Goal: Task Accomplishment & Management: Manage account settings

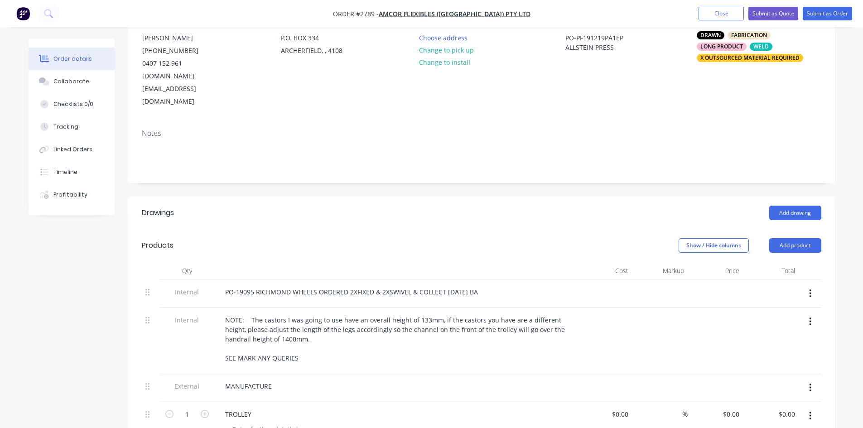
scroll to position [125, 0]
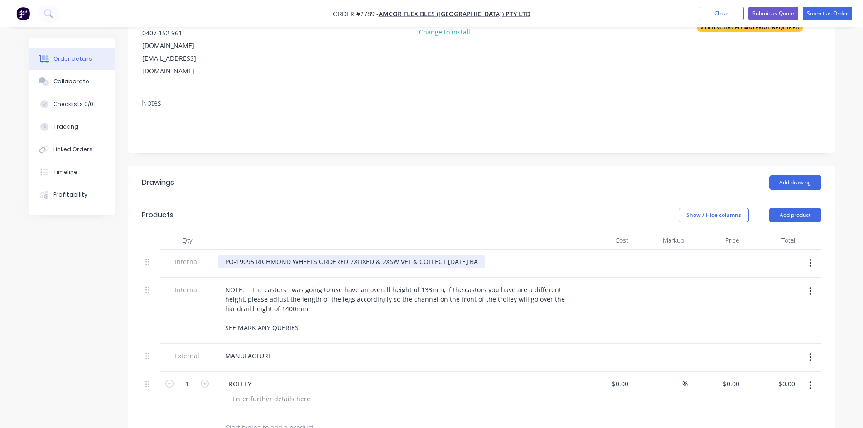
click at [484, 255] on div "PO-19095 RICHMOND WHEELS ORDERED 2XFIXED & 2XSWIVEL & COLLECT [DATE] BA" at bounding box center [351, 261] width 267 height 13
click at [824, 11] on button "Submit as Order" at bounding box center [826, 14] width 49 height 14
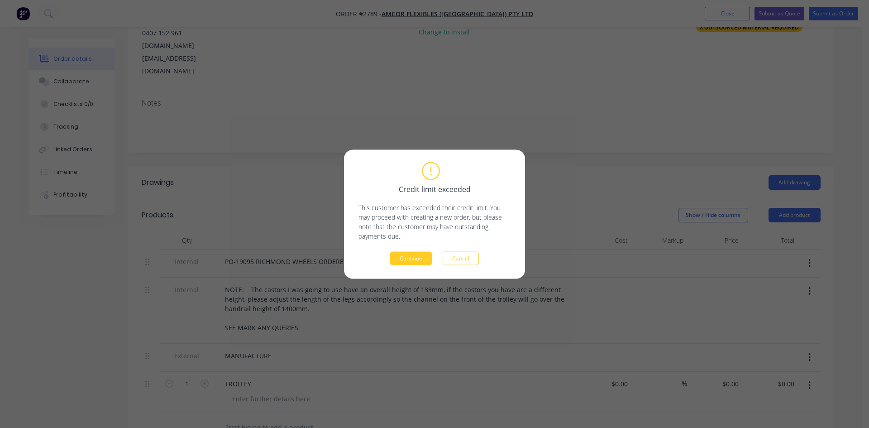
click at [421, 254] on button "Continue" at bounding box center [411, 258] width 42 height 14
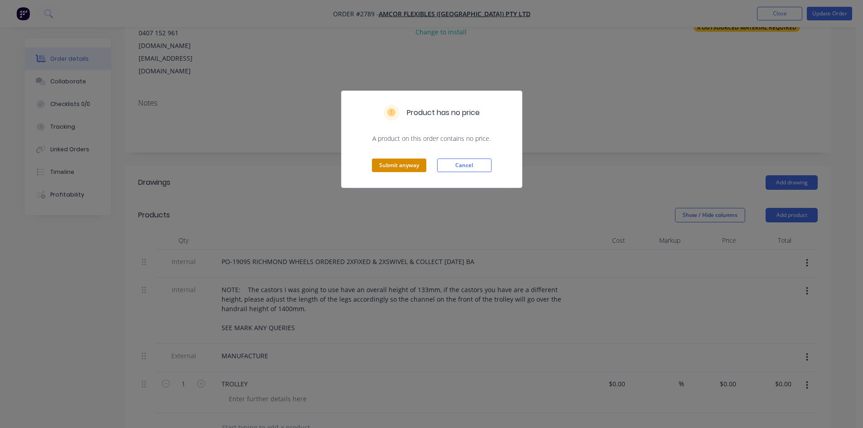
click at [389, 160] on button "Submit anyway" at bounding box center [399, 165] width 54 height 14
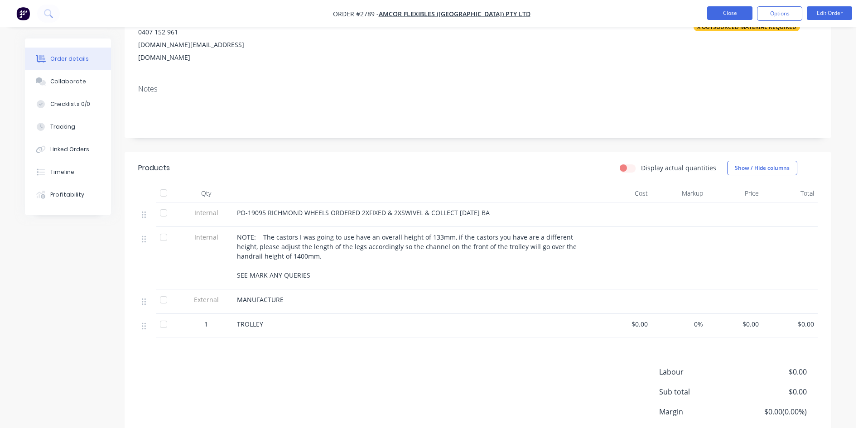
click at [732, 11] on button "Close" at bounding box center [729, 13] width 45 height 14
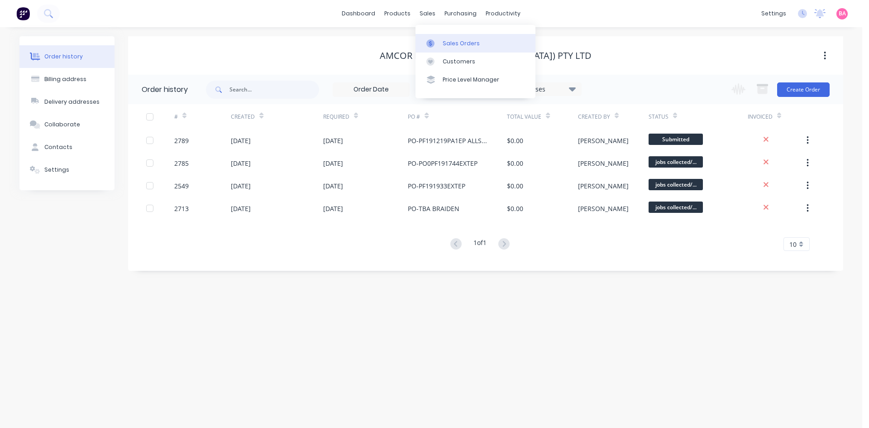
click at [459, 37] on link "Sales Orders" at bounding box center [476, 43] width 120 height 18
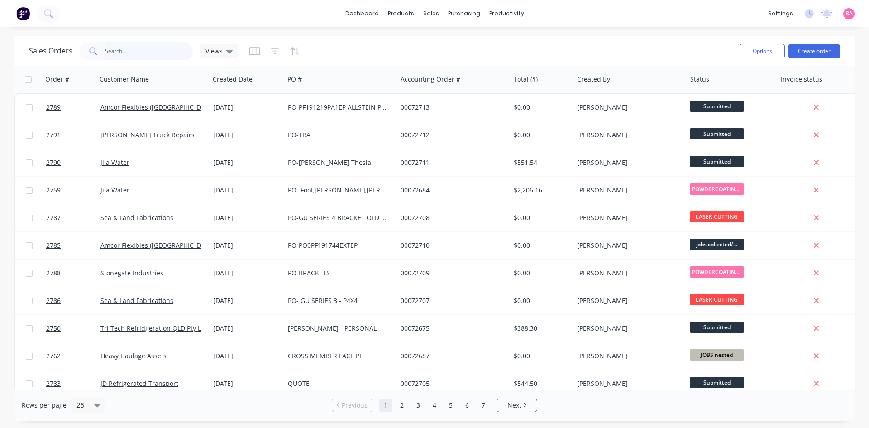
click at [134, 51] on input "text" at bounding box center [149, 51] width 88 height 18
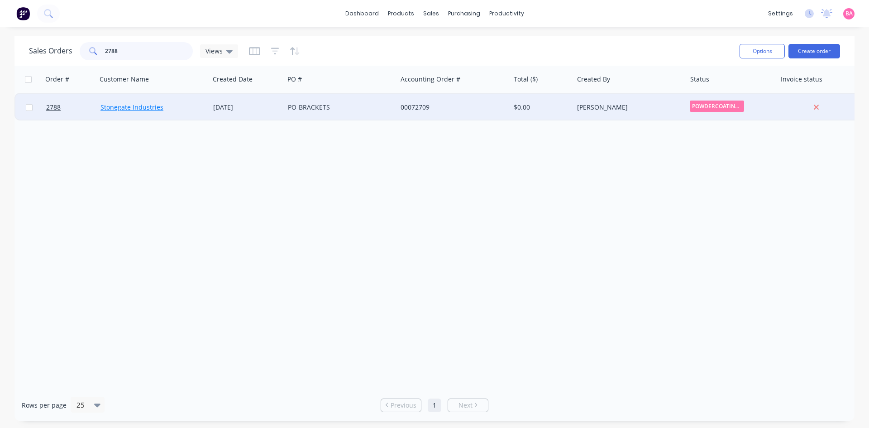
type input "2788"
click at [139, 106] on link "Stonegate Industries" at bounding box center [132, 107] width 63 height 9
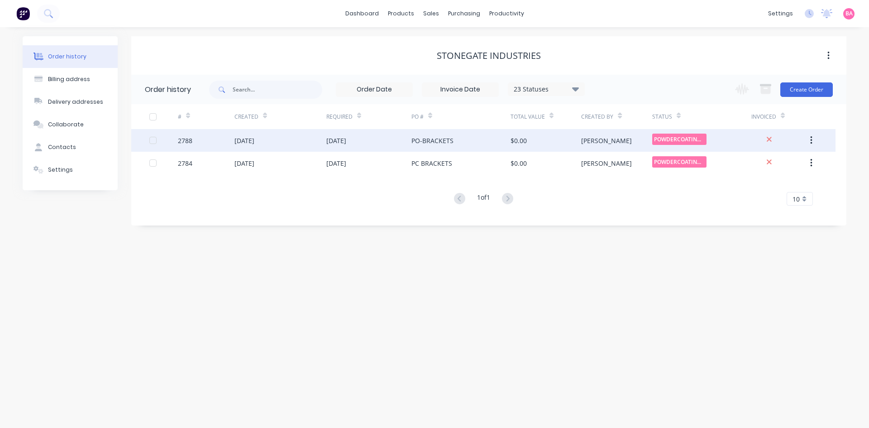
click at [242, 138] on div "[DATE]" at bounding box center [245, 141] width 20 height 10
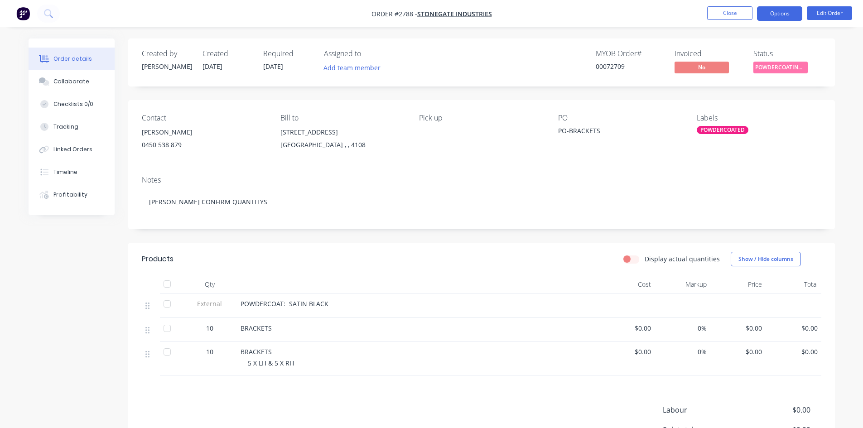
click at [789, 8] on button "Options" at bounding box center [779, 13] width 45 height 14
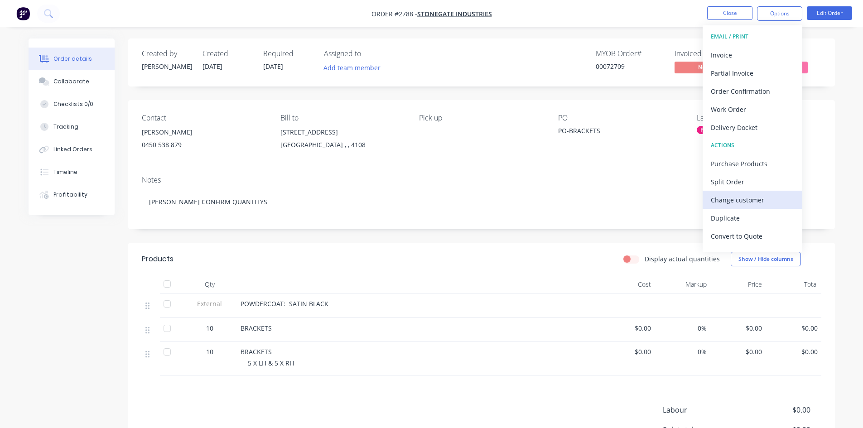
click at [749, 201] on div "Change customer" at bounding box center [751, 199] width 83 height 13
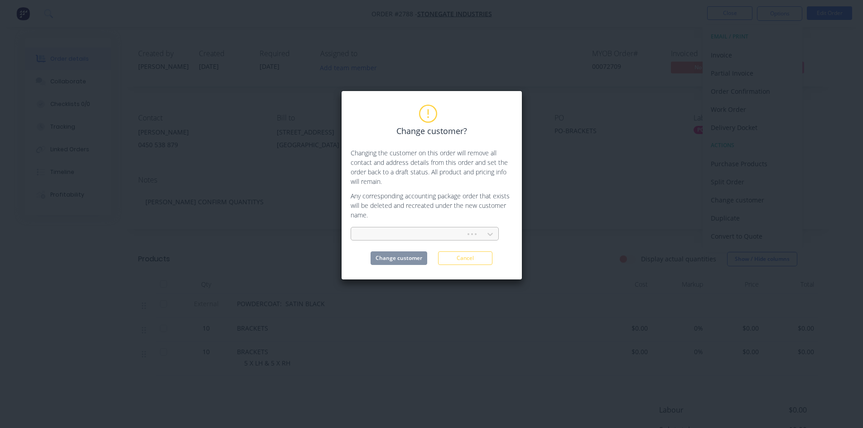
click at [407, 231] on div at bounding box center [409, 234] width 103 height 11
click at [467, 259] on button "Cancel" at bounding box center [465, 258] width 54 height 14
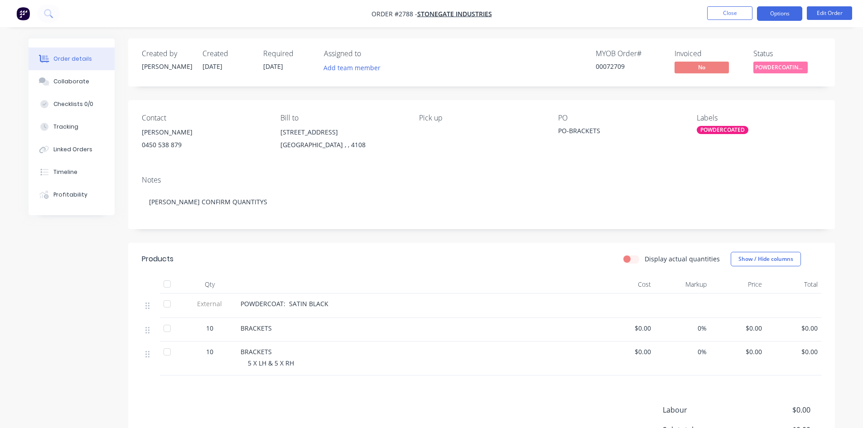
click at [781, 15] on button "Options" at bounding box center [779, 13] width 45 height 14
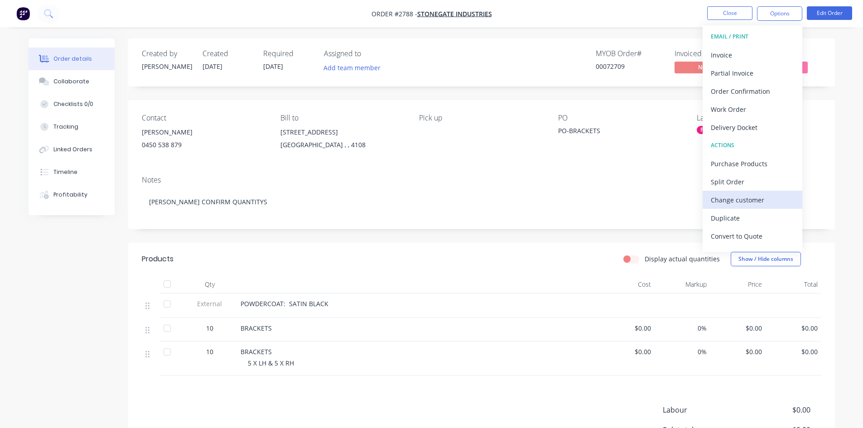
click at [737, 198] on div "Change customer" at bounding box center [751, 199] width 83 height 13
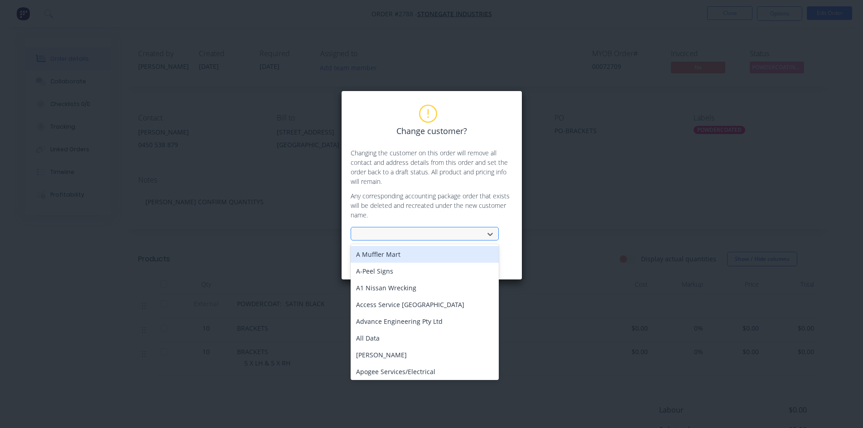
click at [403, 230] on div at bounding box center [418, 234] width 121 height 11
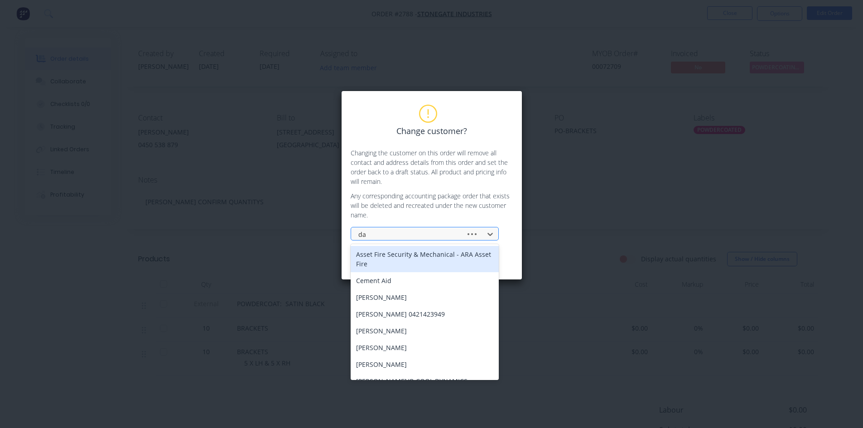
type input "d"
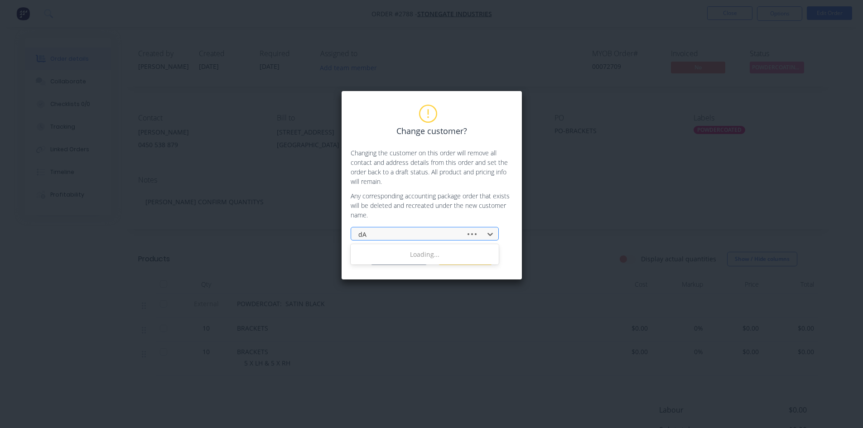
type input "d"
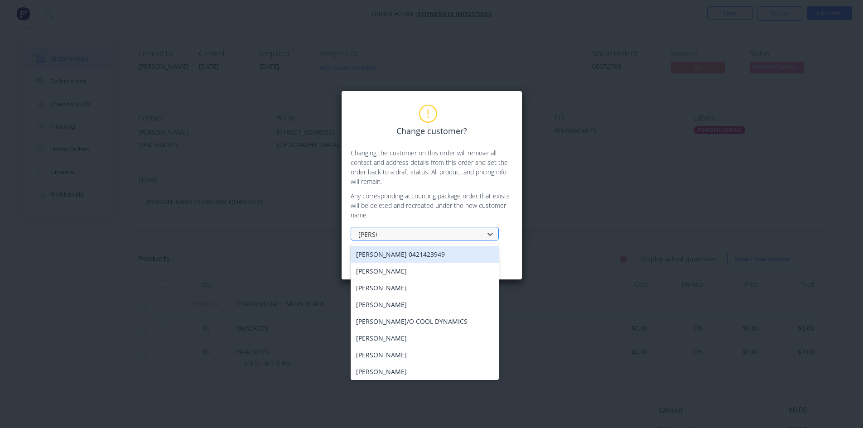
type input "Dave A"
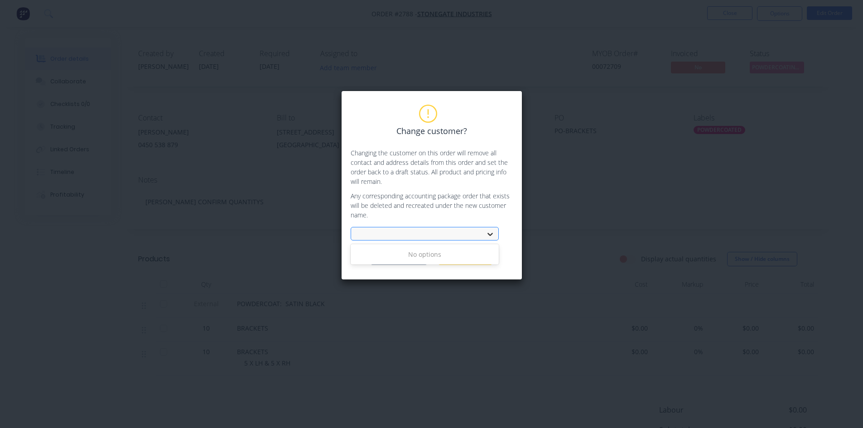
click at [489, 238] on icon at bounding box center [489, 234] width 9 height 9
click at [471, 254] on button "Cancel" at bounding box center [465, 258] width 54 height 14
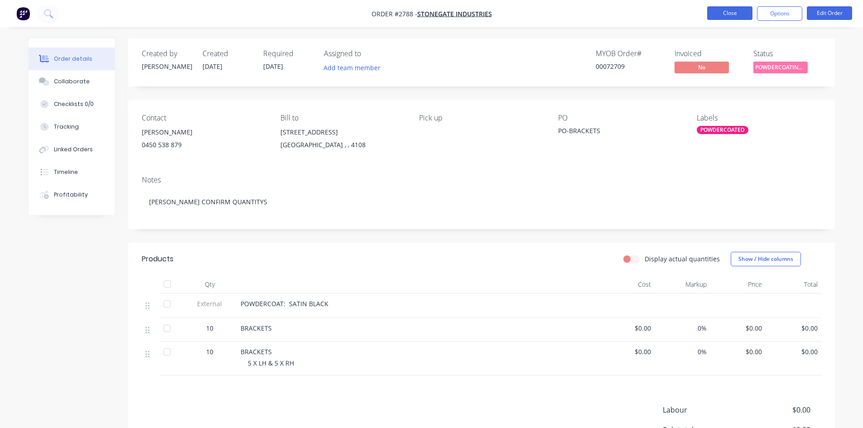
click at [743, 10] on button "Close" at bounding box center [729, 13] width 45 height 14
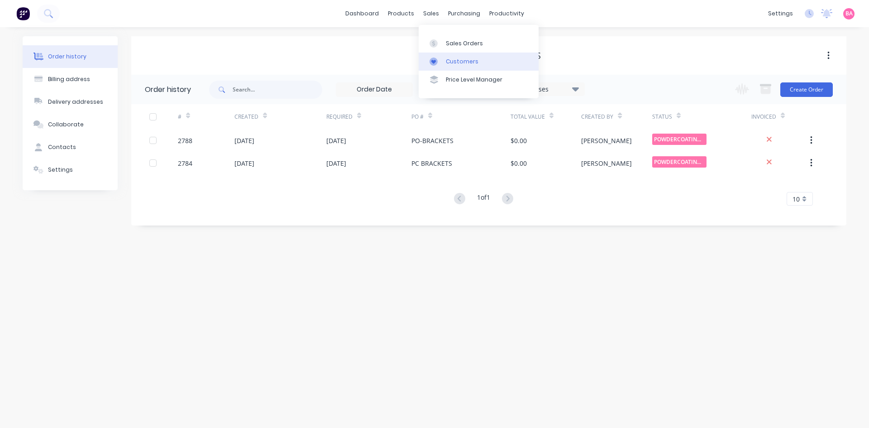
click at [470, 60] on div "Customers" at bounding box center [462, 62] width 33 height 8
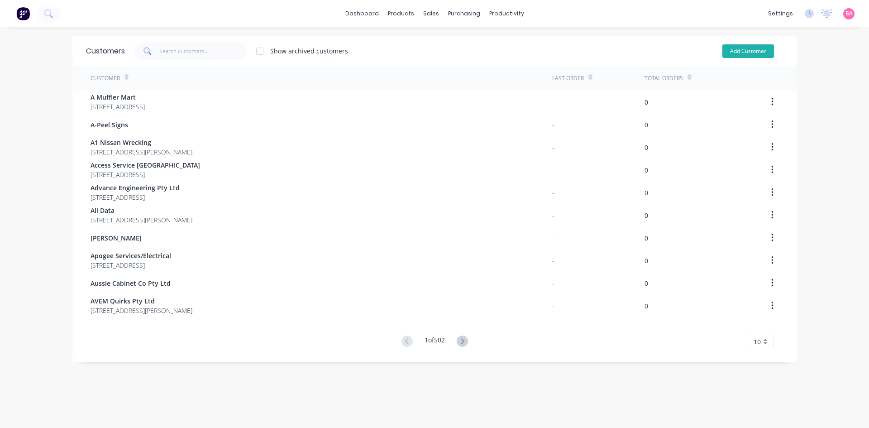
click at [757, 50] on button "Add Customer" at bounding box center [749, 51] width 52 height 14
select select "AU"
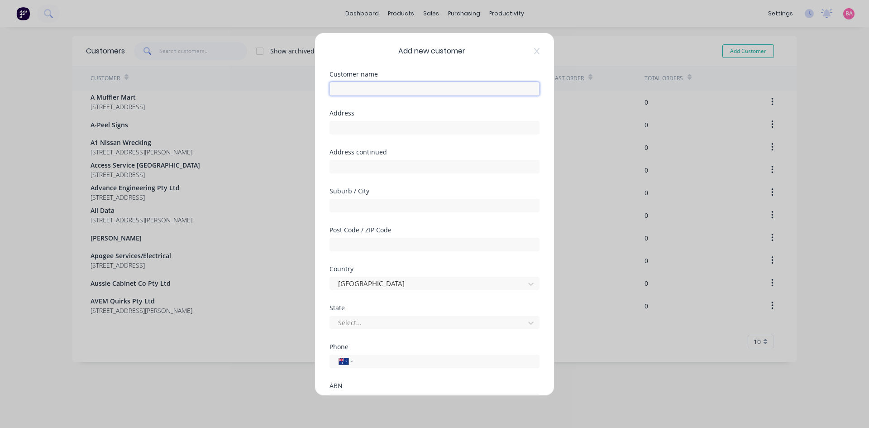
click at [366, 87] on input "text" at bounding box center [435, 89] width 210 height 14
type input "Dave A"
click at [365, 321] on div at bounding box center [428, 322] width 183 height 11
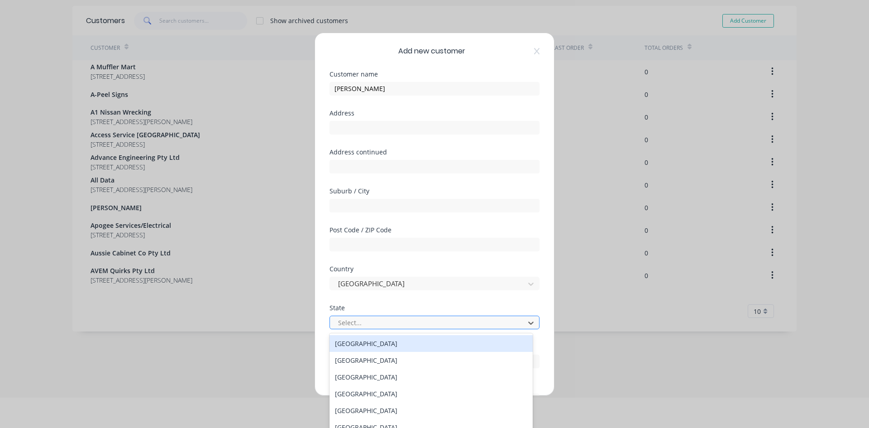
scroll to position [31, 0]
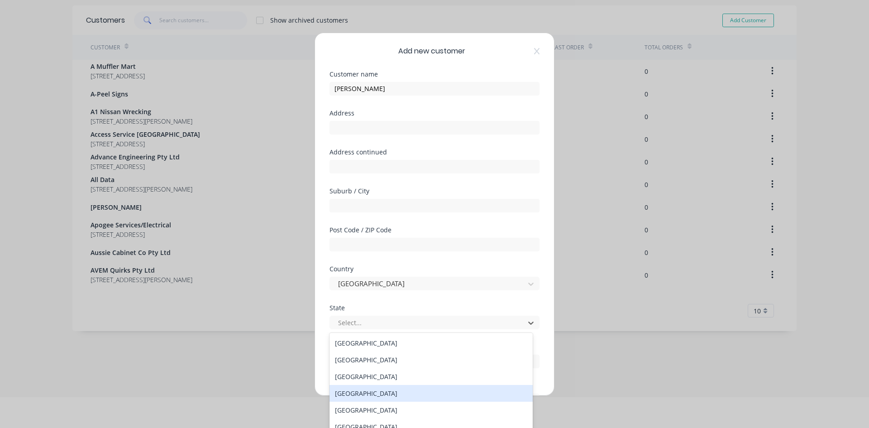
click at [363, 391] on div "Queensland" at bounding box center [431, 393] width 203 height 17
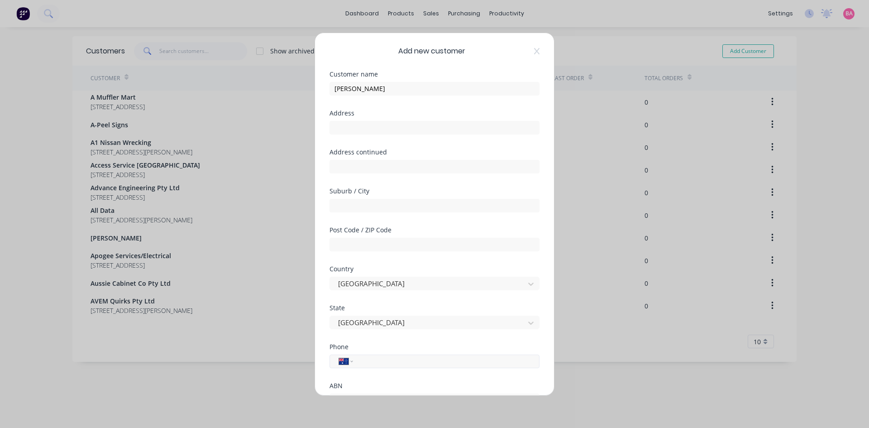
click at [379, 364] on input "tel" at bounding box center [445, 361] width 171 height 10
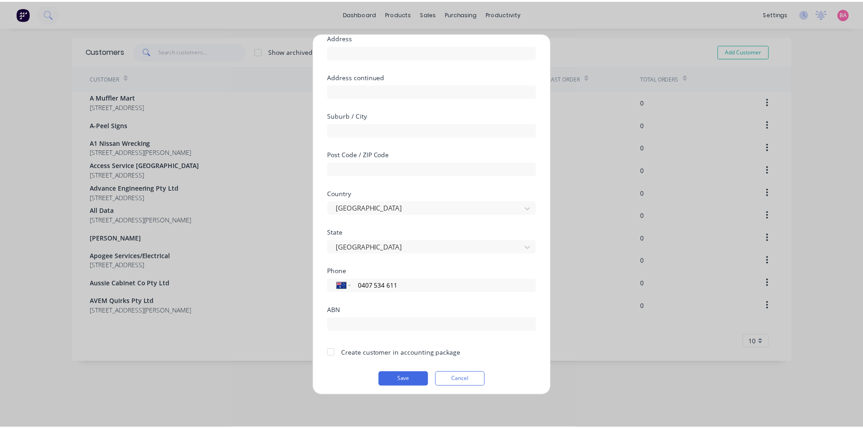
scroll to position [80, 0]
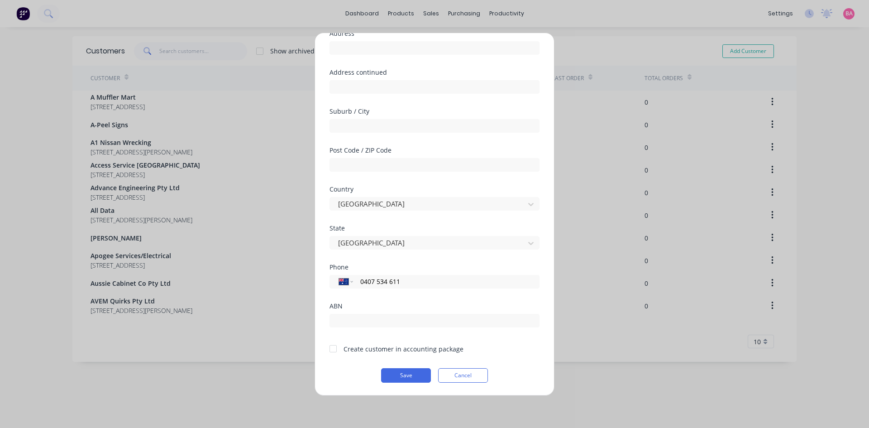
type input "0407 534 611"
click at [335, 348] on div at bounding box center [333, 349] width 18 height 18
click at [410, 378] on button "Save" at bounding box center [406, 375] width 50 height 14
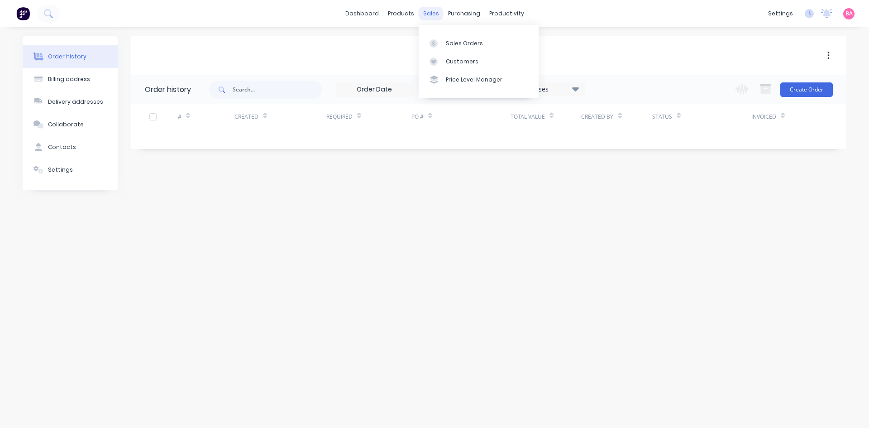
click at [431, 14] on div "sales" at bounding box center [431, 14] width 25 height 14
click at [461, 38] on link "Sales Orders" at bounding box center [479, 43] width 120 height 18
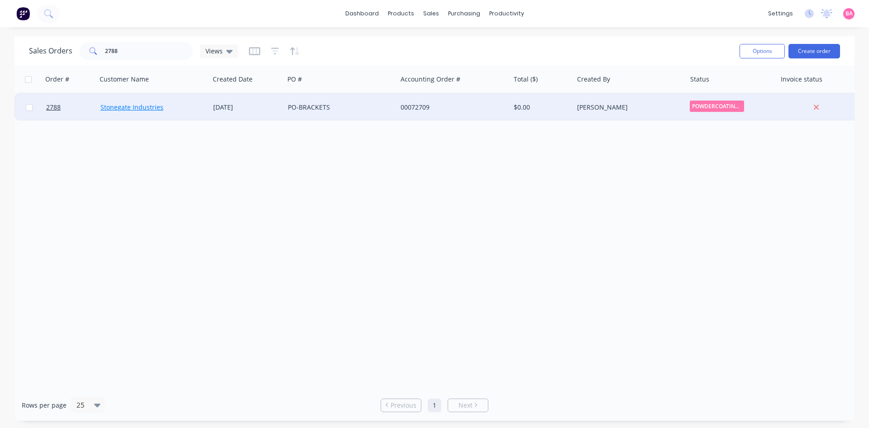
click at [115, 105] on link "Stonegate Industries" at bounding box center [132, 107] width 63 height 9
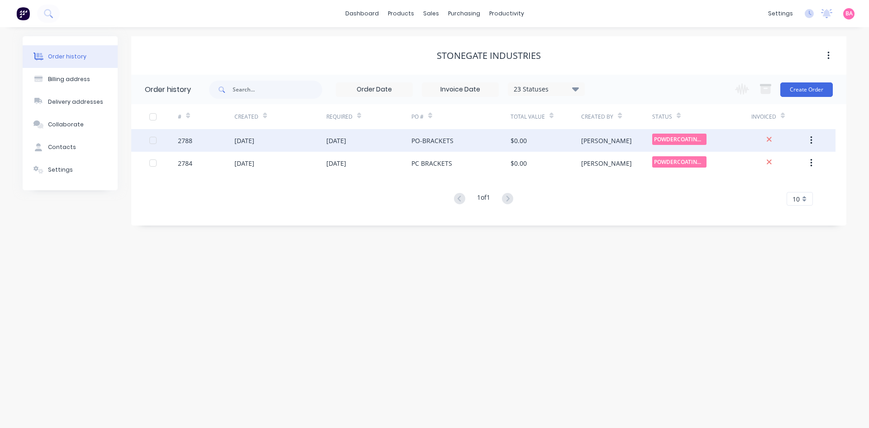
click at [247, 137] on div "[DATE]" at bounding box center [245, 141] width 20 height 10
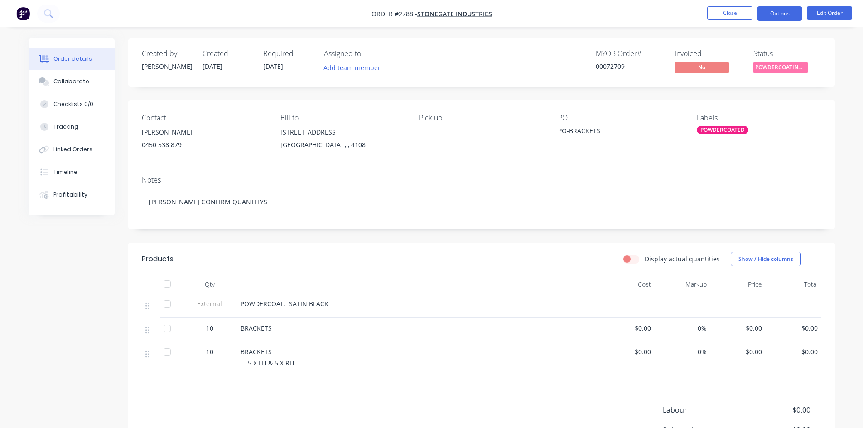
click at [782, 14] on button "Options" at bounding box center [779, 13] width 45 height 14
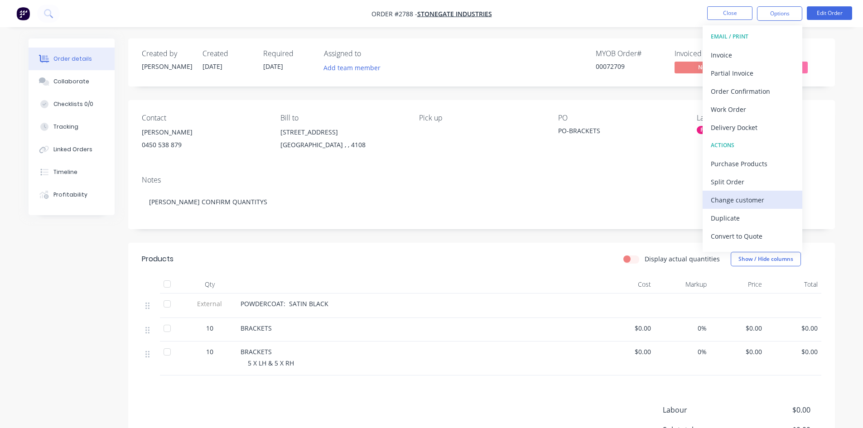
click at [735, 200] on div "Change customer" at bounding box center [751, 199] width 83 height 13
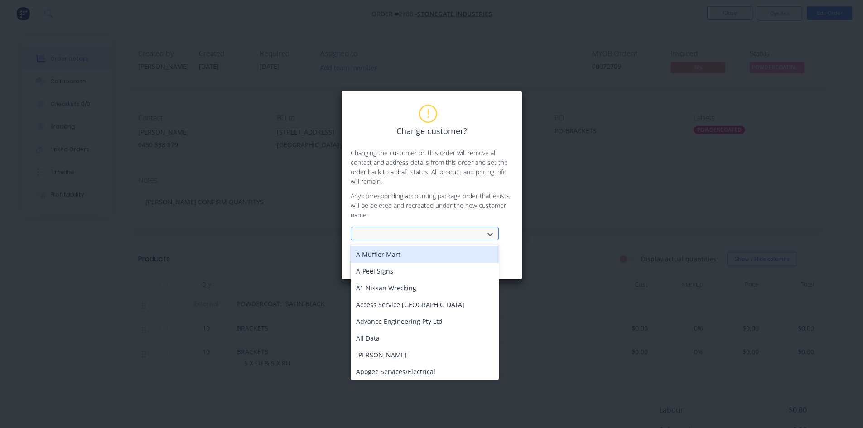
click at [424, 231] on div at bounding box center [418, 234] width 121 height 11
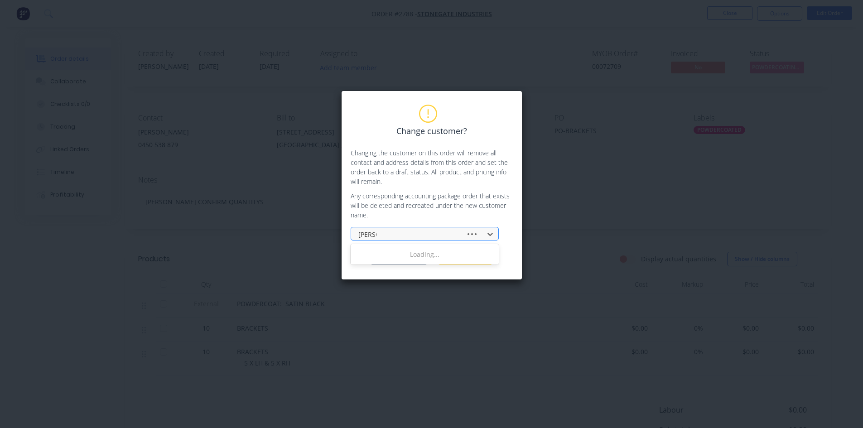
type input "dave a"
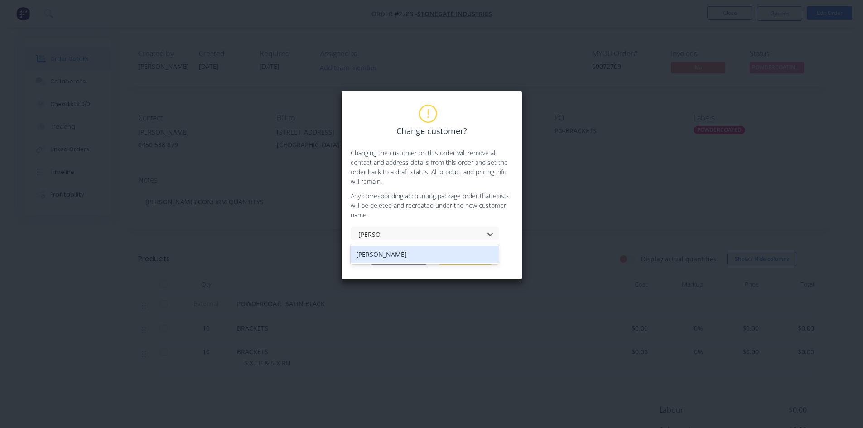
click at [377, 256] on div "Dave A" at bounding box center [424, 254] width 148 height 17
click at [407, 256] on button "Change customer" at bounding box center [398, 258] width 57 height 14
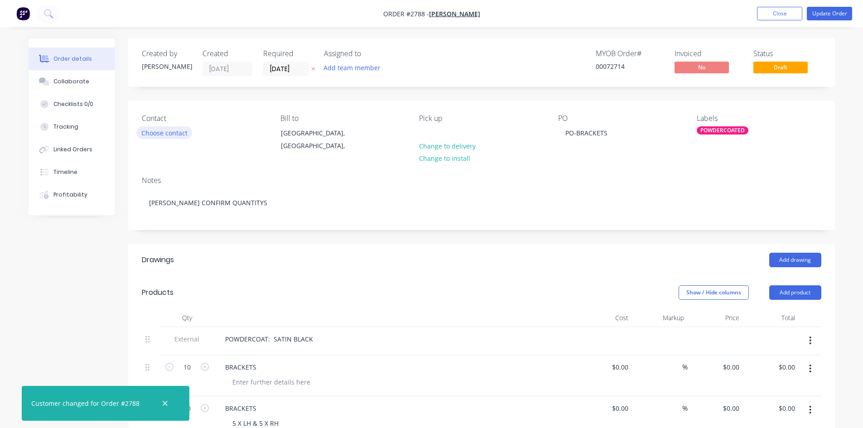
click at [168, 133] on button "Choose contact" at bounding box center [164, 132] width 56 height 12
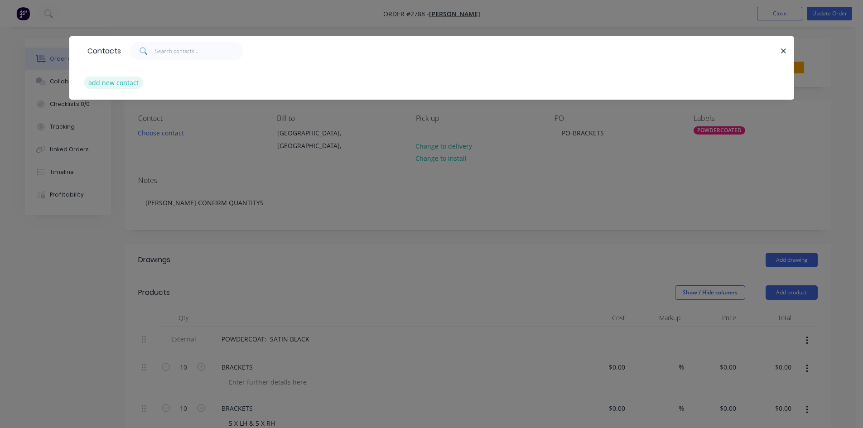
click at [124, 81] on button "add new contact" at bounding box center [114, 83] width 60 height 12
select select "AU"
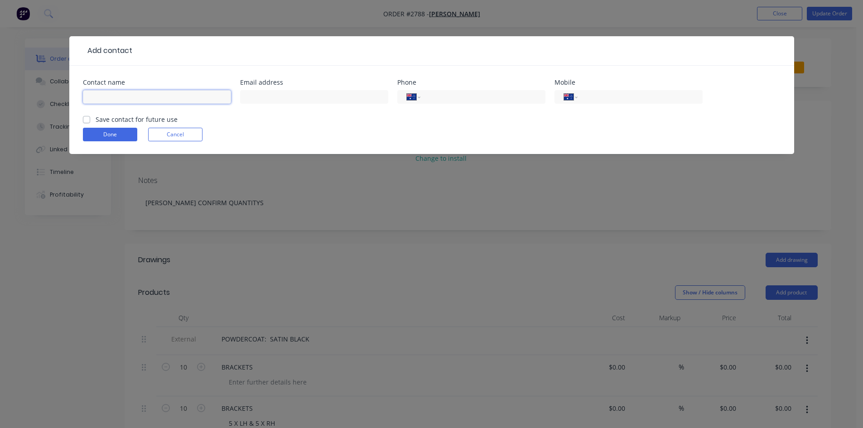
click at [173, 100] on input "text" at bounding box center [157, 97] width 148 height 14
type input "C"
type input "d"
type input "Dave A"
click at [282, 93] on input "text" at bounding box center [314, 97] width 148 height 14
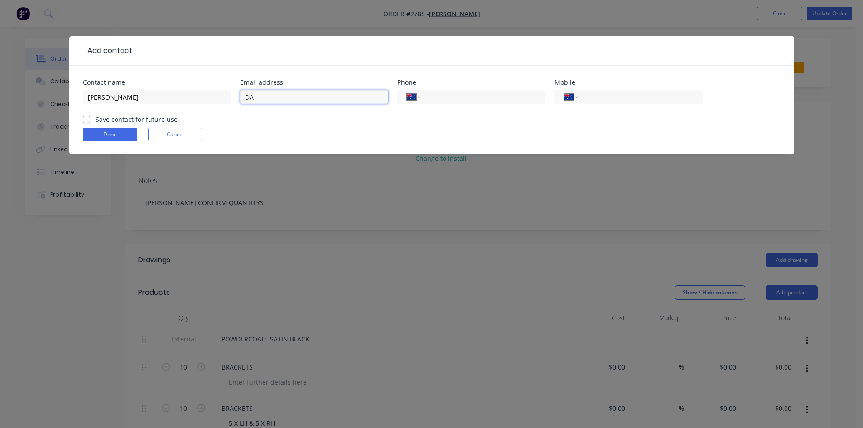
type input "D"
type input "davea66@hotmail.com"
click at [606, 94] on input "tel" at bounding box center [638, 97] width 109 height 10
type input "0407 534 611"
click at [96, 118] on label "Save contact for future use" at bounding box center [137, 120] width 82 height 10
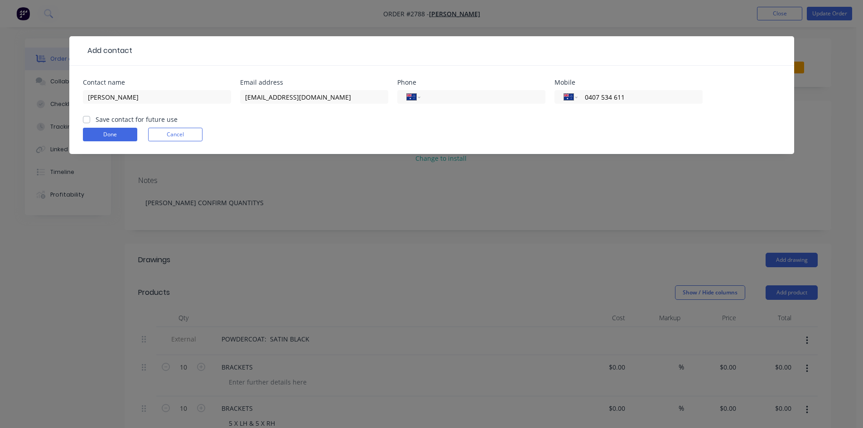
click at [87, 118] on input "Save contact for future use" at bounding box center [86, 119] width 7 height 9
checkbox input "true"
click at [108, 134] on button "Done" at bounding box center [110, 135] width 54 height 14
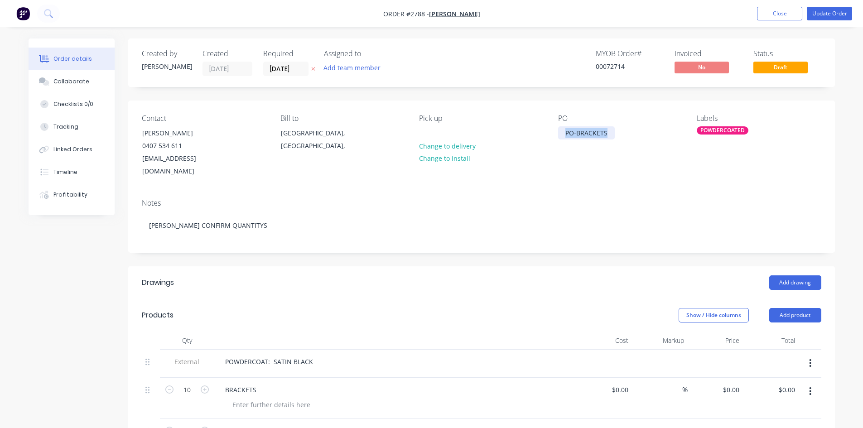
drag, startPoint x: 613, startPoint y: 133, endPoint x: 451, endPoint y: 126, distance: 162.3
click at [477, 131] on div "Contact Dave A 0407 534 611 davea66@hotmail.com Bill to Queensland, Australia, …" at bounding box center [481, 146] width 706 height 91
click at [753, 173] on div "Contact Dave A 0407 534 611 davea66@hotmail.com Bill to Queensland, Australia, …" at bounding box center [481, 146] width 706 height 91
click at [723, 129] on div "POWDERCOATED" at bounding box center [722, 130] width 52 height 8
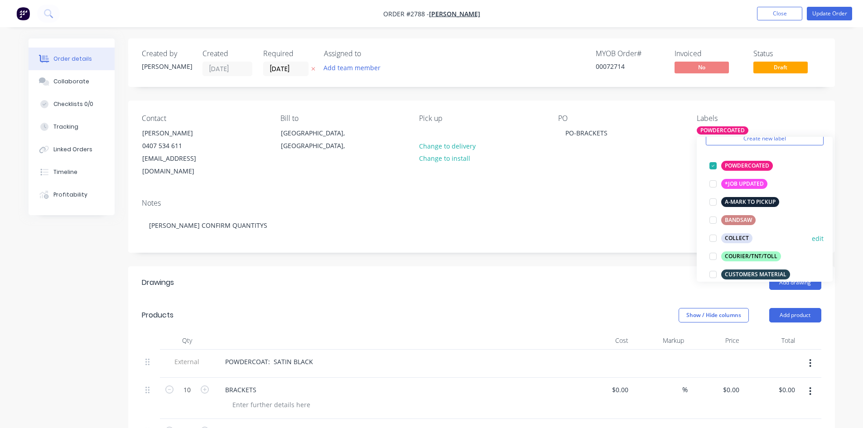
scroll to position [45, 0]
click at [709, 164] on div at bounding box center [713, 164] width 18 height 18
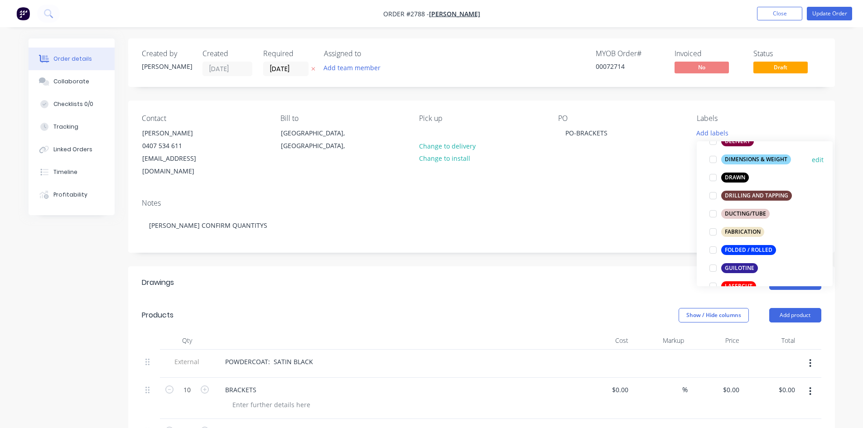
scroll to position [196, 0]
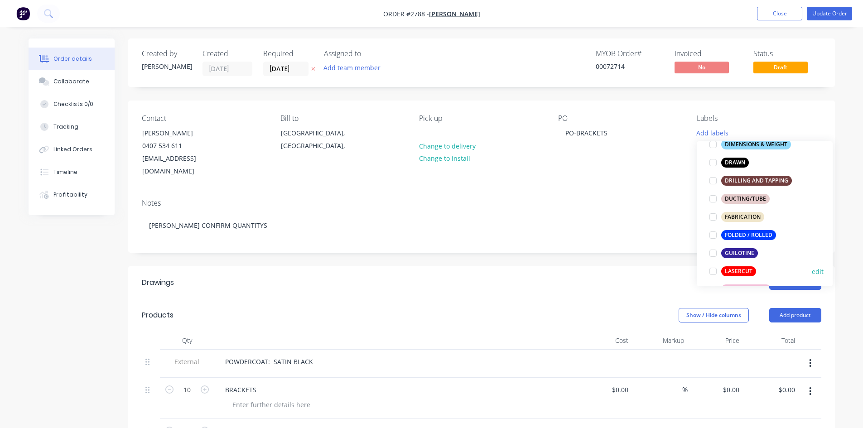
click at [715, 271] on div at bounding box center [713, 271] width 18 height 18
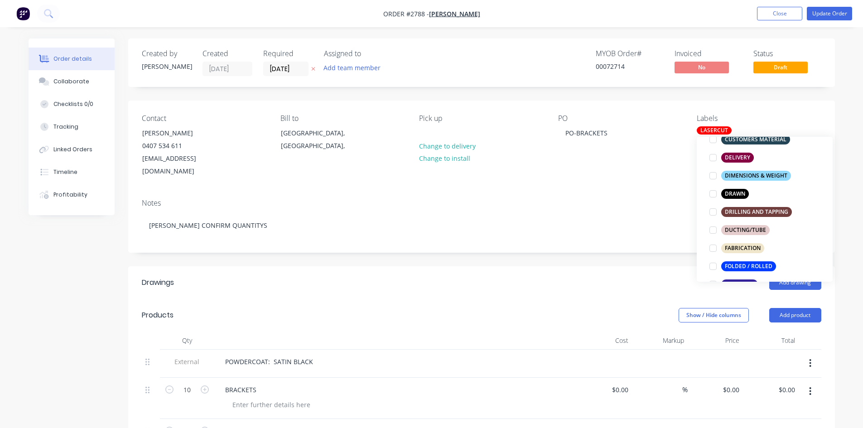
scroll to position [181, 0]
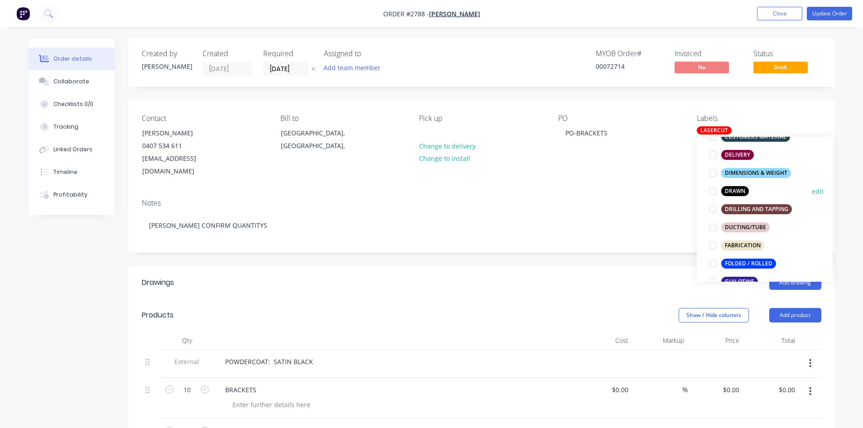
click at [710, 193] on div at bounding box center [713, 191] width 18 height 18
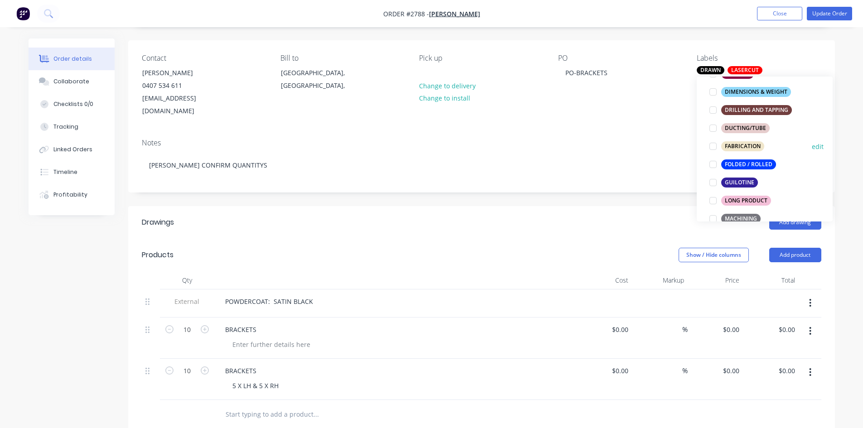
scroll to position [230, 0]
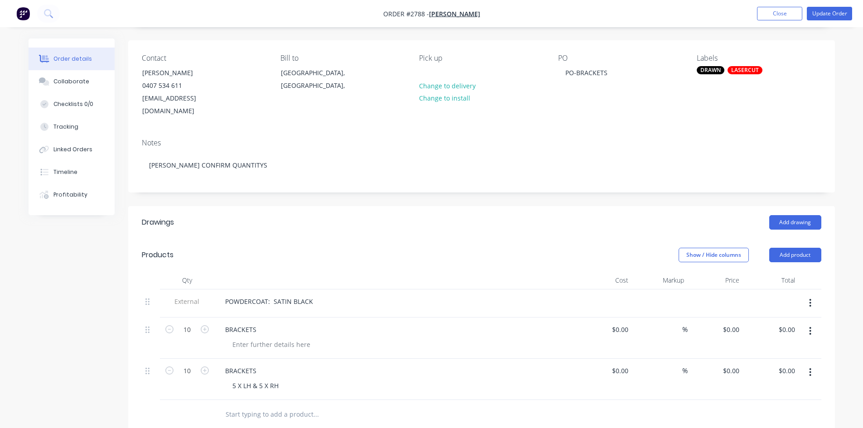
click at [808, 323] on button "button" at bounding box center [809, 331] width 21 height 16
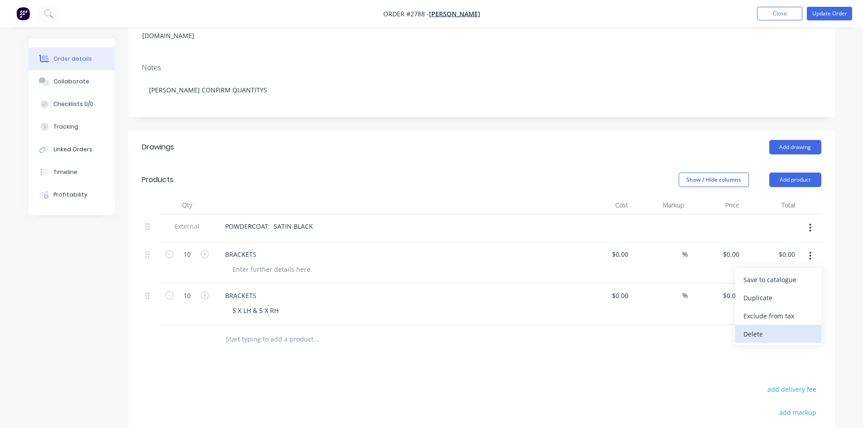
scroll to position [136, 0]
click at [755, 327] on div "Delete" at bounding box center [778, 333] width 70 height 13
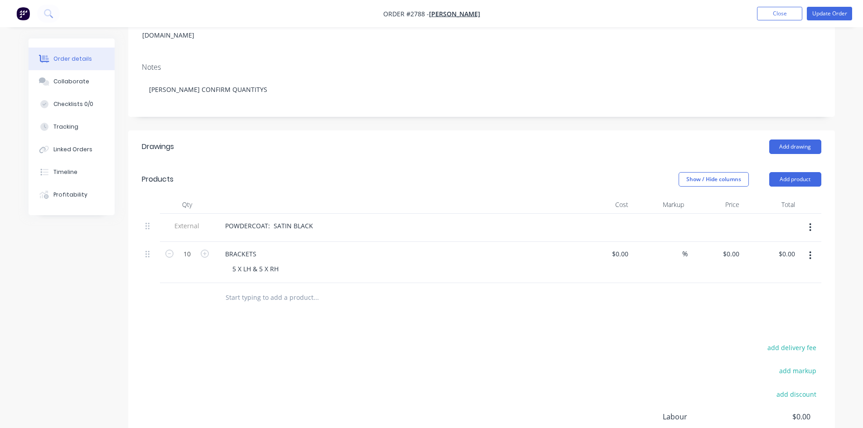
click at [813, 247] on button "button" at bounding box center [809, 255] width 21 height 16
click at [758, 327] on div "Delete" at bounding box center [778, 333] width 70 height 13
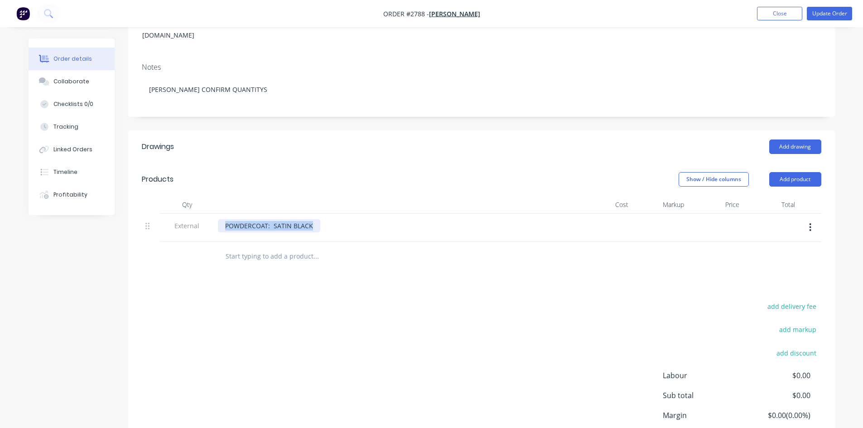
drag, startPoint x: 264, startPoint y: 211, endPoint x: 141, endPoint y: 184, distance: 125.2
click at [144, 196] on div "Qty Cost Markup Price Total External POWDERCOAT: SATIN BLACK" at bounding box center [481, 219] width 679 height 46
click at [251, 247] on input "text" at bounding box center [315, 256] width 181 height 18
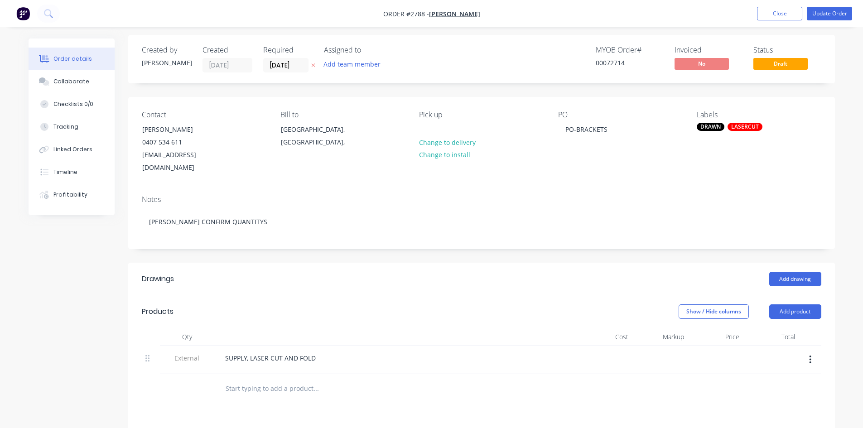
scroll to position [0, 0]
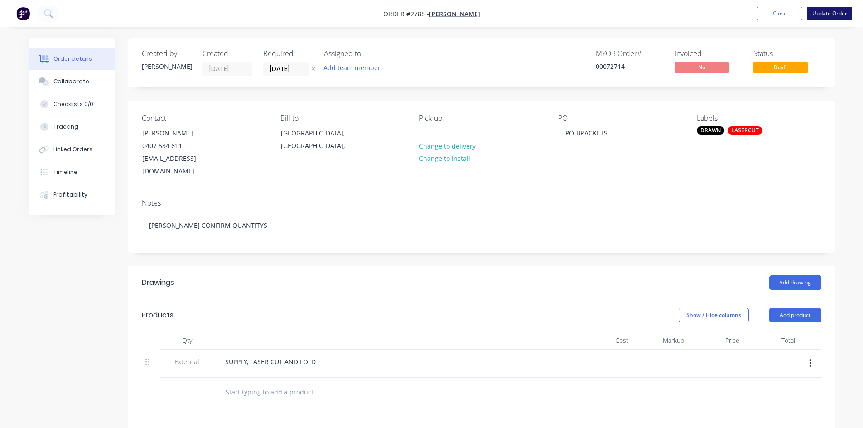
click at [830, 13] on button "Update Order" at bounding box center [828, 14] width 45 height 14
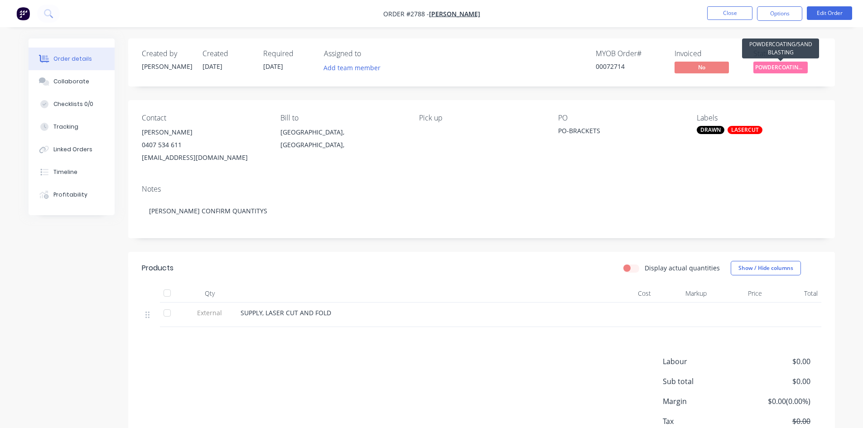
click at [784, 64] on span "POWDERCOATING/S..." at bounding box center [780, 67] width 54 height 11
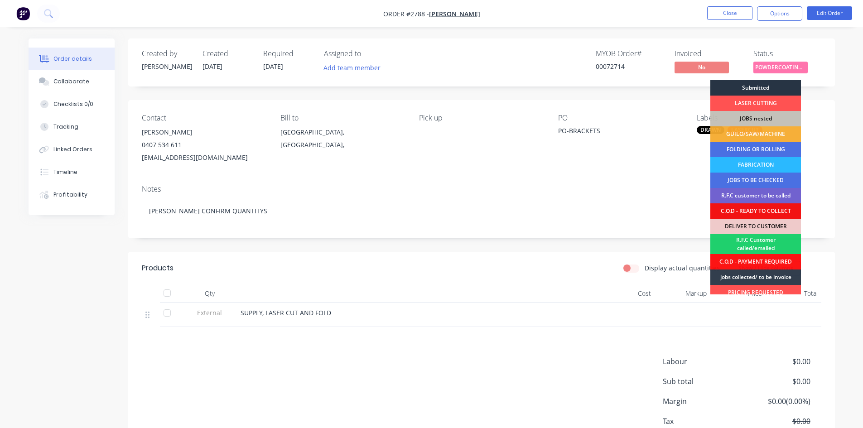
click at [765, 86] on div "Submitted" at bounding box center [755, 87] width 91 height 15
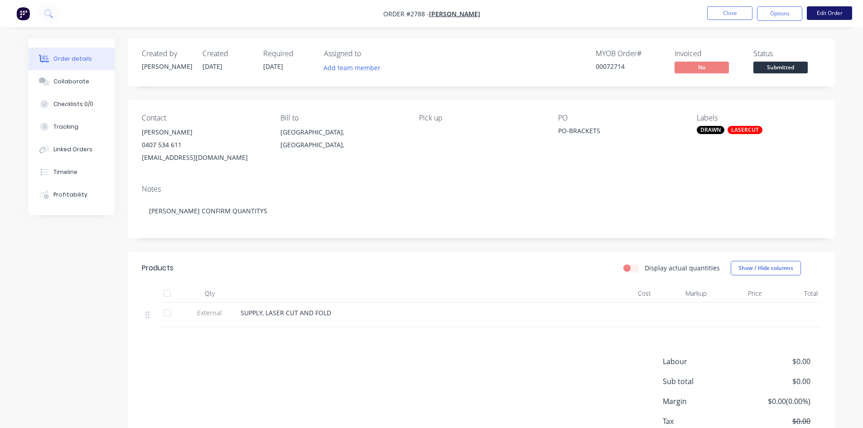
click at [837, 12] on button "Edit Order" at bounding box center [828, 13] width 45 height 14
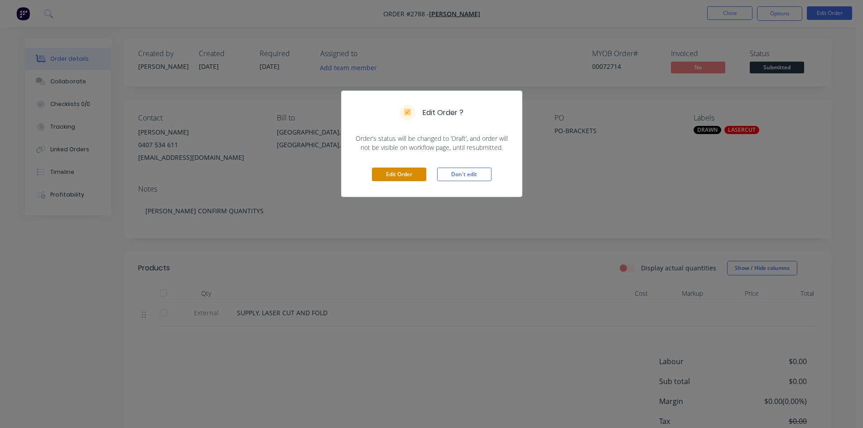
click at [408, 176] on button "Edit Order" at bounding box center [399, 175] width 54 height 14
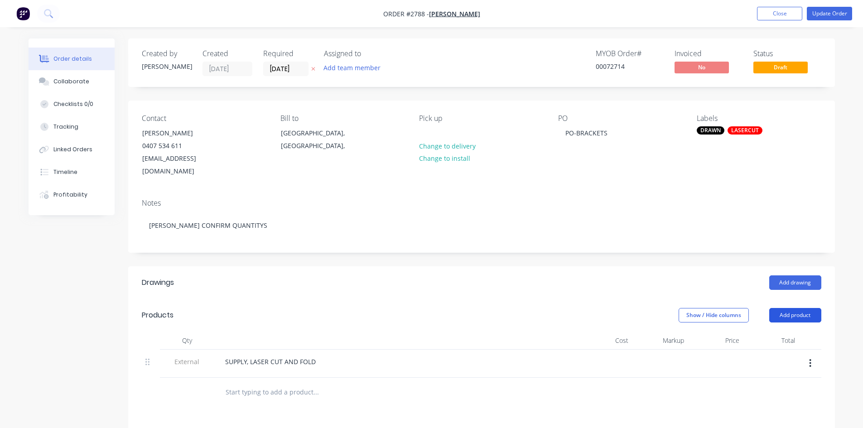
click at [806, 308] on button "Add product" at bounding box center [795, 315] width 52 height 14
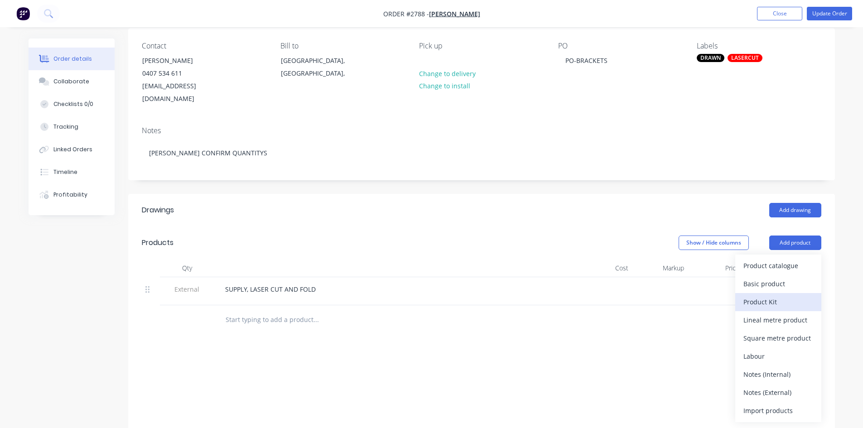
scroll to position [106, 0]
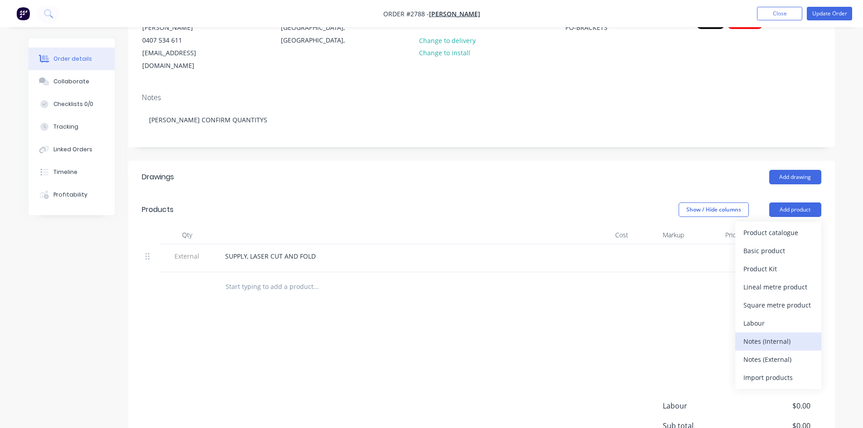
click at [770, 335] on div "Notes (Internal)" at bounding box center [778, 341] width 70 height 13
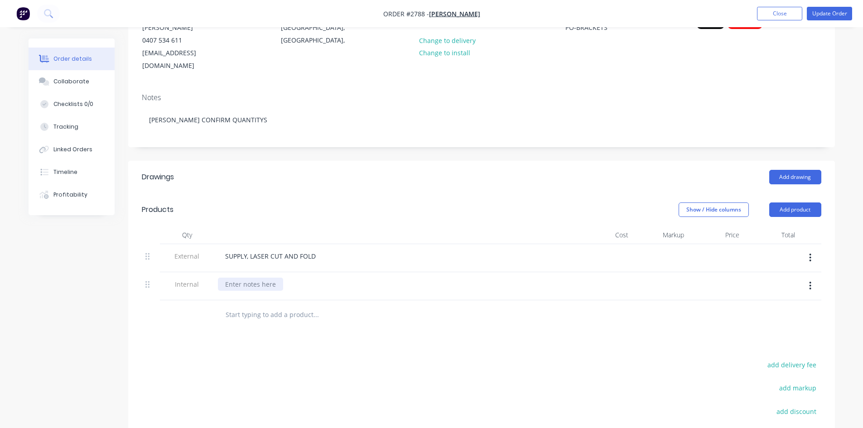
click at [233, 278] on div at bounding box center [250, 284] width 65 height 13
drag, startPoint x: 146, startPoint y: 272, endPoint x: 145, endPoint y: 222, distance: 49.8
click at [145, 226] on div "Qty Cost Markup Price Total External SUPPLY, LASER CUT AND FOLD Internal" at bounding box center [481, 263] width 679 height 74
click at [261, 306] on input "text" at bounding box center [315, 315] width 181 height 18
click at [307, 307] on input "text" at bounding box center [315, 315] width 181 height 18
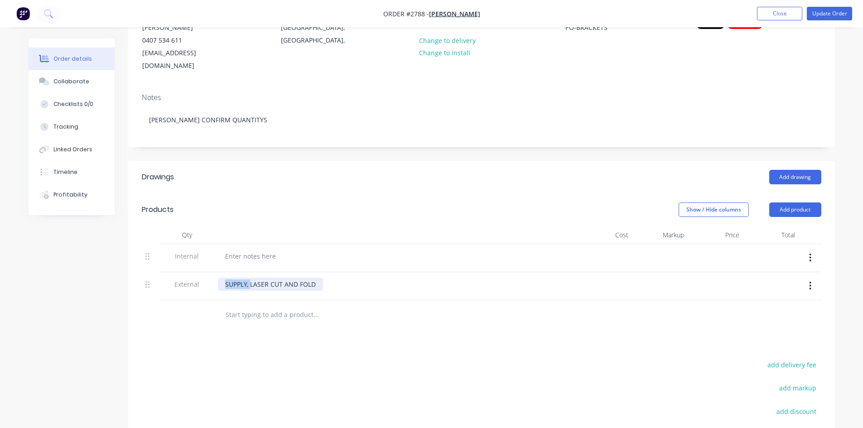
drag, startPoint x: 251, startPoint y: 271, endPoint x: 194, endPoint y: 268, distance: 57.1
click at [194, 272] on div "External SUPPLY, LASER CUT AND FOLD" at bounding box center [481, 286] width 679 height 28
click at [291, 278] on div "LASER CUT AND FOLD" at bounding box center [258, 284] width 80 height 13
drag, startPoint x: 292, startPoint y: 269, endPoint x: 146, endPoint y: 257, distance: 146.7
click at [146, 257] on div "Internal External LASER CUT AND FOLD" at bounding box center [481, 272] width 679 height 56
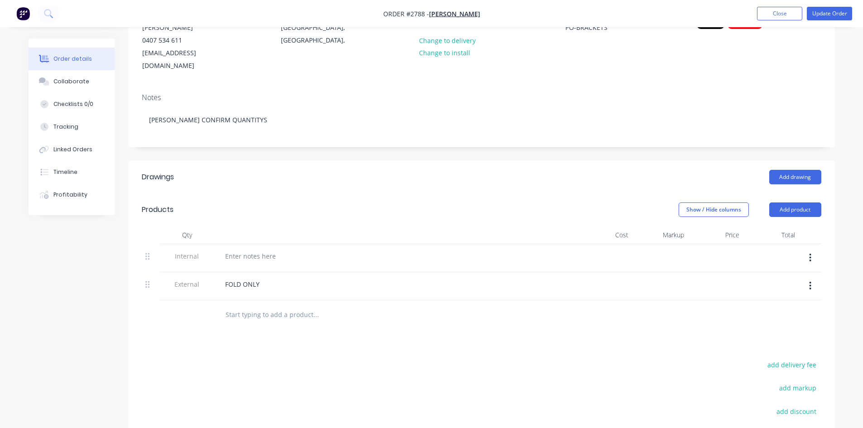
click at [252, 312] on div at bounding box center [377, 314] width 326 height 29
click at [260, 306] on input "text" at bounding box center [315, 315] width 181 height 18
type input "PART A"
click at [300, 338] on button "Add PART A to order" at bounding box center [365, 349] width 272 height 29
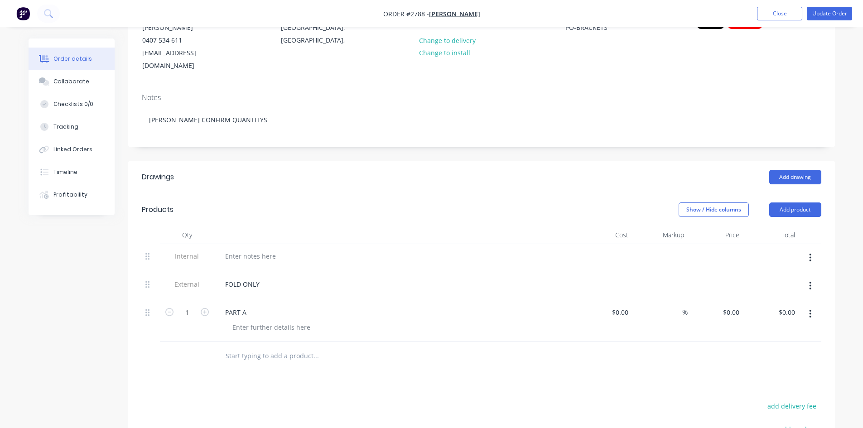
click at [254, 348] on input "text" at bounding box center [315, 356] width 181 height 18
type input "PART B"
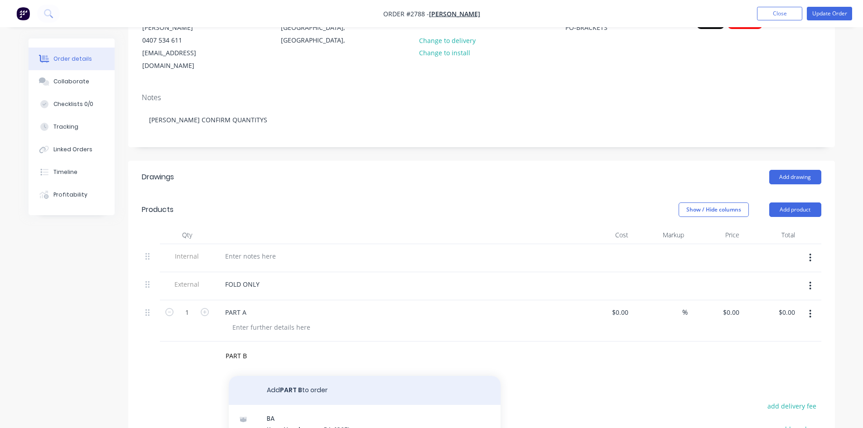
click at [295, 378] on button "Add PART B to order" at bounding box center [365, 390] width 272 height 29
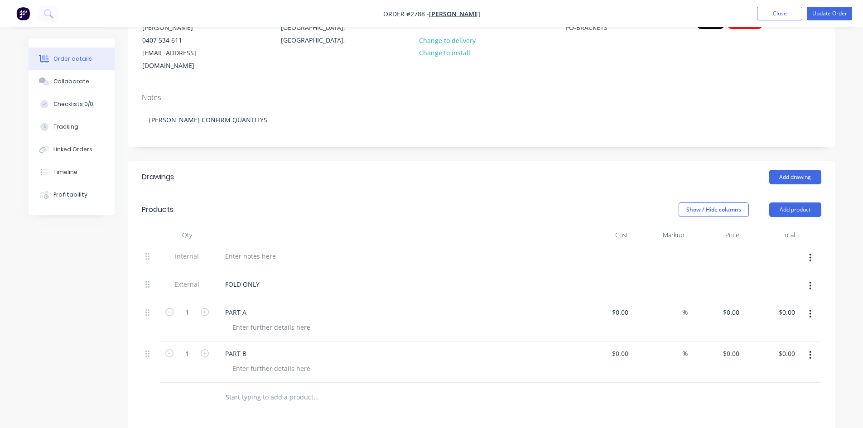
click at [256, 388] on input "text" at bounding box center [315, 397] width 181 height 18
click at [263, 278] on div "FOLD ONLY" at bounding box center [242, 284] width 49 height 13
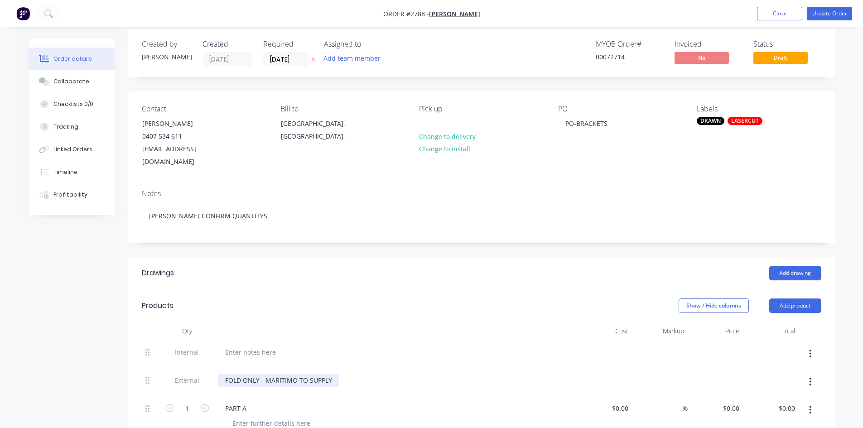
scroll to position [0, 0]
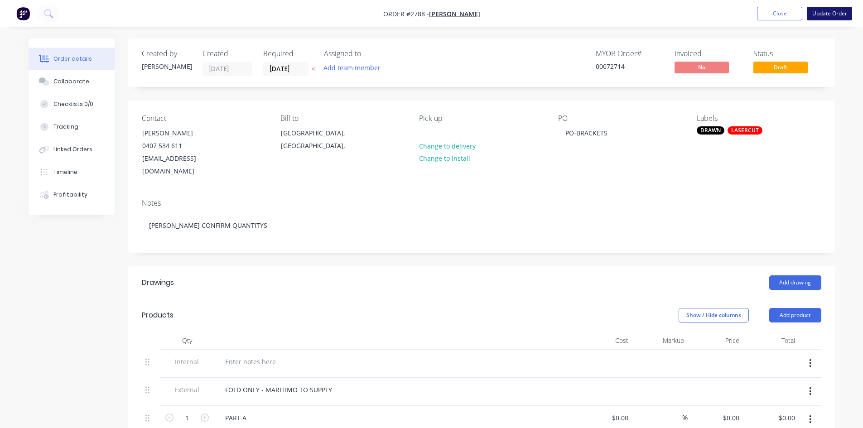
click at [834, 12] on button "Update Order" at bounding box center [828, 14] width 45 height 14
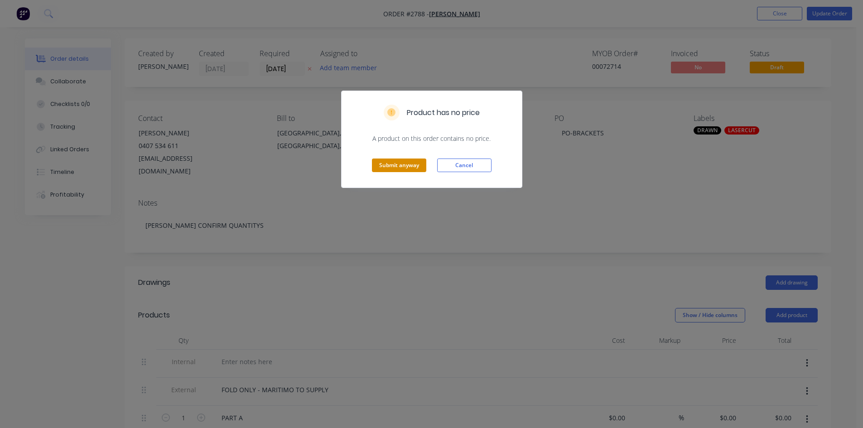
click at [413, 167] on button "Submit anyway" at bounding box center [399, 165] width 54 height 14
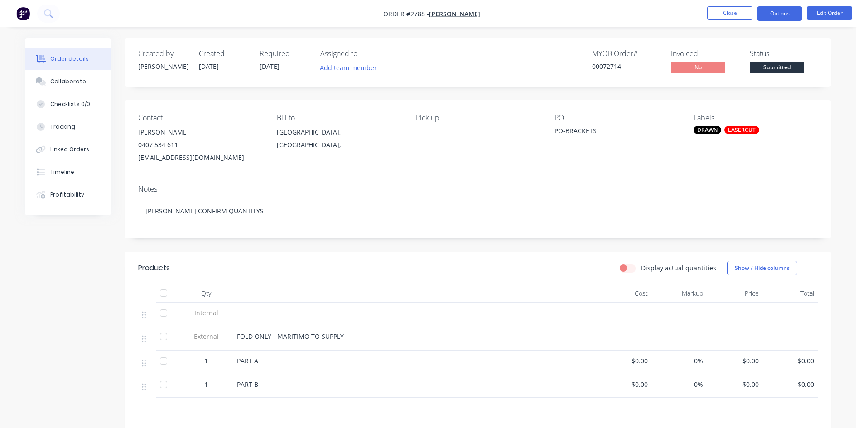
click at [784, 14] on button "Options" at bounding box center [779, 13] width 45 height 14
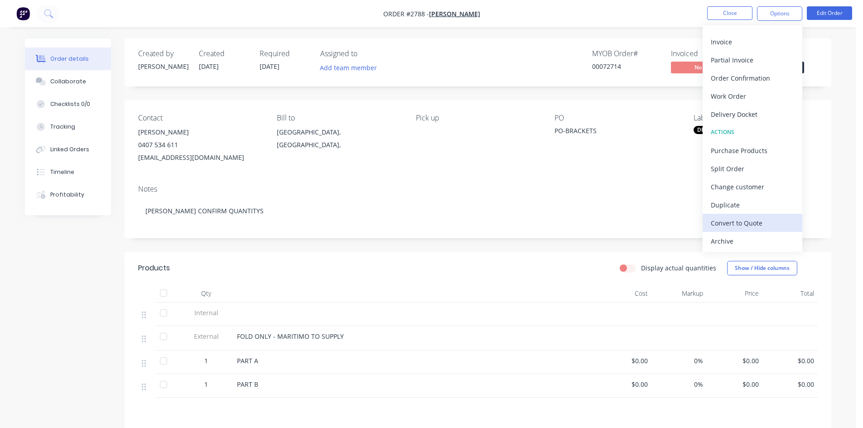
scroll to position [14, 0]
click at [738, 184] on div "Change customer" at bounding box center [751, 186] width 83 height 13
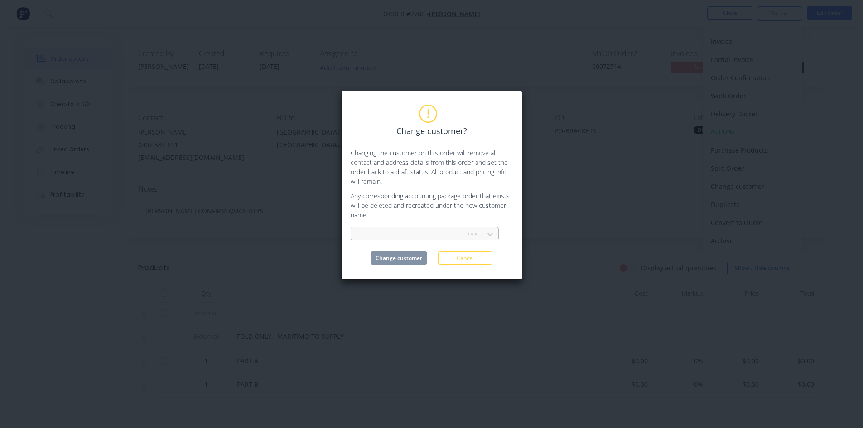
click at [418, 232] on div at bounding box center [409, 234] width 103 height 11
type input "MARITIM"
click at [423, 250] on div "Maritimo (MFG) International Pty Ltd" at bounding box center [424, 254] width 148 height 17
click at [402, 259] on button "Change customer" at bounding box center [398, 258] width 57 height 14
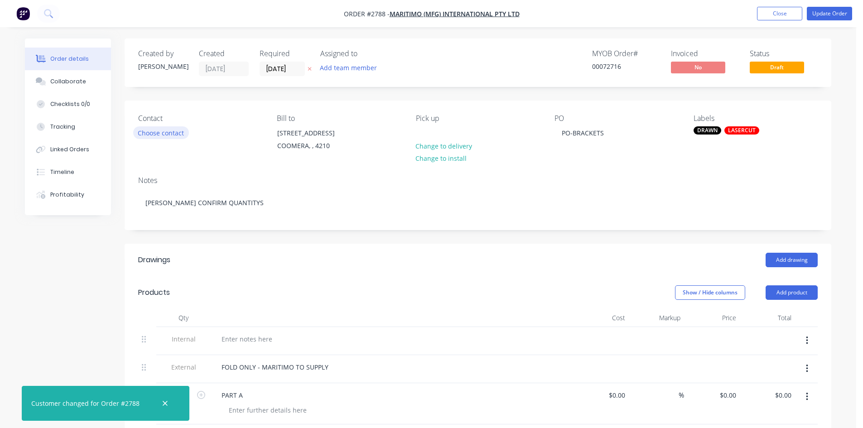
click at [176, 131] on button "Choose contact" at bounding box center [161, 132] width 56 height 12
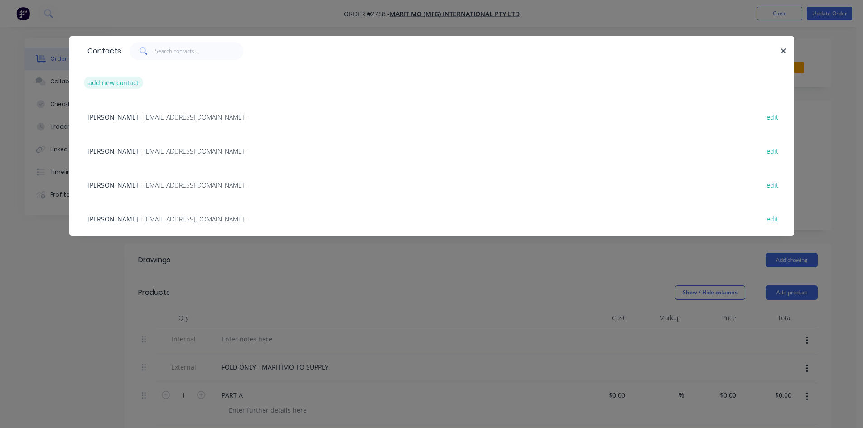
click at [119, 80] on button "add new contact" at bounding box center [114, 83] width 60 height 12
select select "AU"
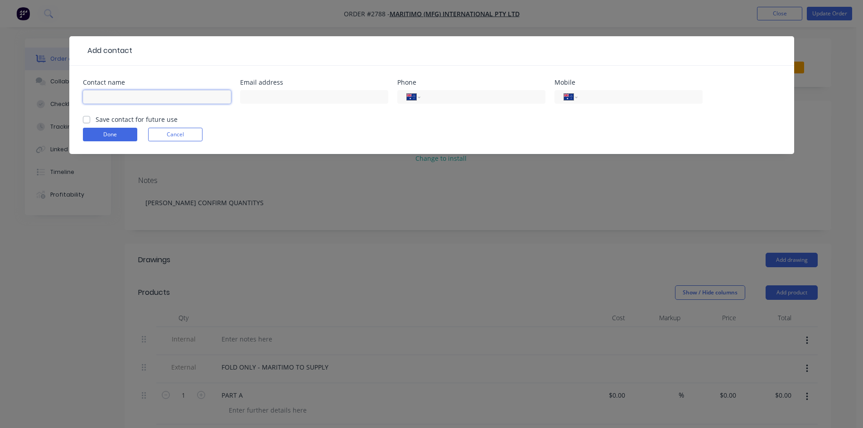
click at [156, 94] on input "text" at bounding box center [157, 97] width 148 height 14
type input "David A"
click at [324, 97] on input "text" at bounding box center [314, 97] width 148 height 14
type input "davea66@hotmail.com"
click at [96, 121] on label "Save contact for future use" at bounding box center [137, 120] width 82 height 10
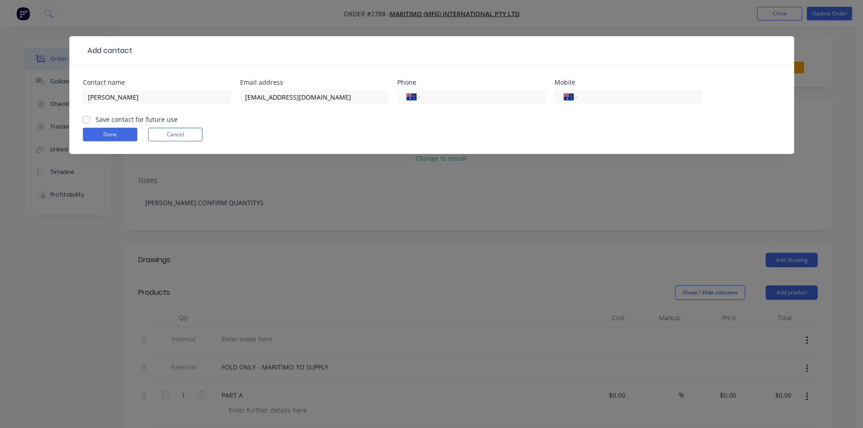
click at [86, 121] on input "Save contact for future use" at bounding box center [86, 119] width 7 height 9
checkbox input "true"
click at [604, 98] on input "tel" at bounding box center [638, 97] width 109 height 10
type input "0407 534 611"
click at [115, 136] on button "Done" at bounding box center [110, 135] width 54 height 14
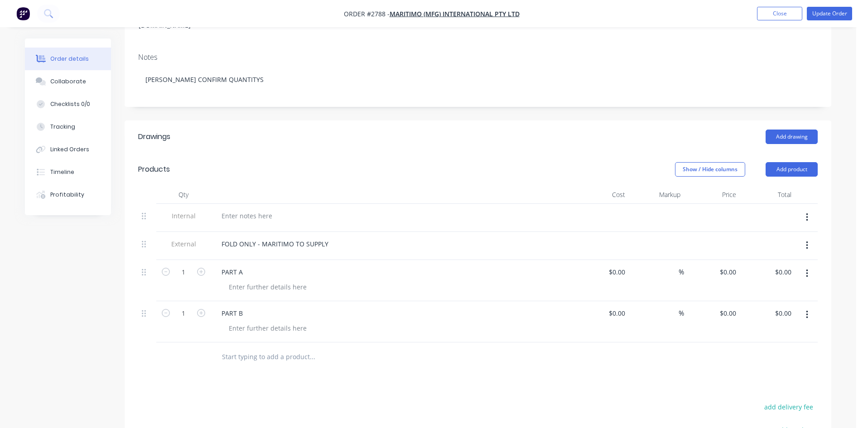
scroll to position [151, 0]
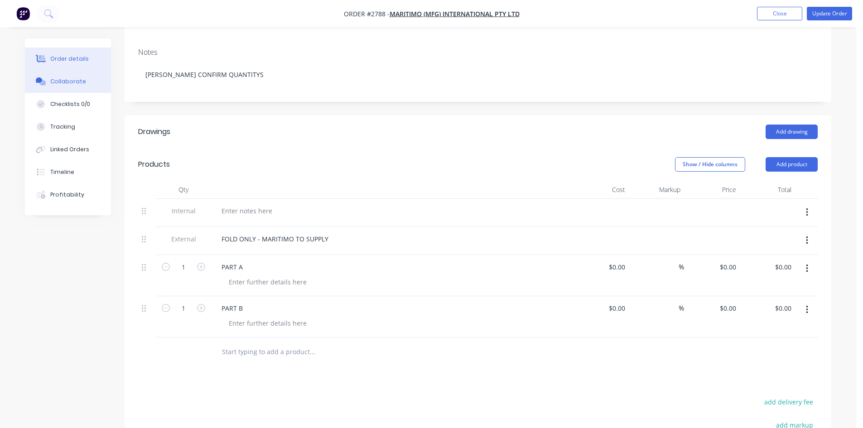
click at [68, 86] on button "Collaborate" at bounding box center [68, 81] width 86 height 23
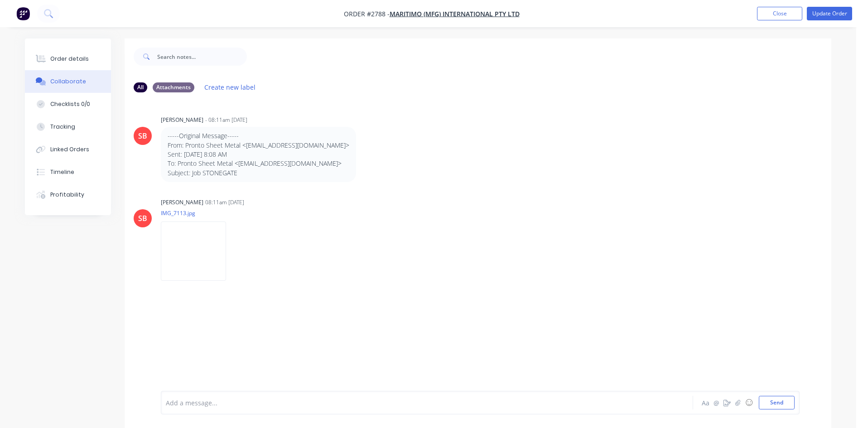
click at [220, 407] on div at bounding box center [401, 403] width 471 height 10
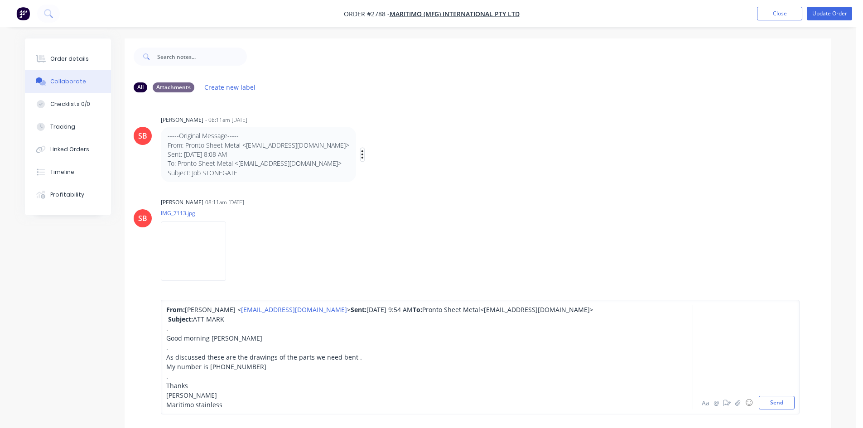
click at [361, 154] on icon "button" at bounding box center [362, 154] width 2 height 8
click at [370, 185] on button "Delete" at bounding box center [395, 185] width 57 height 15
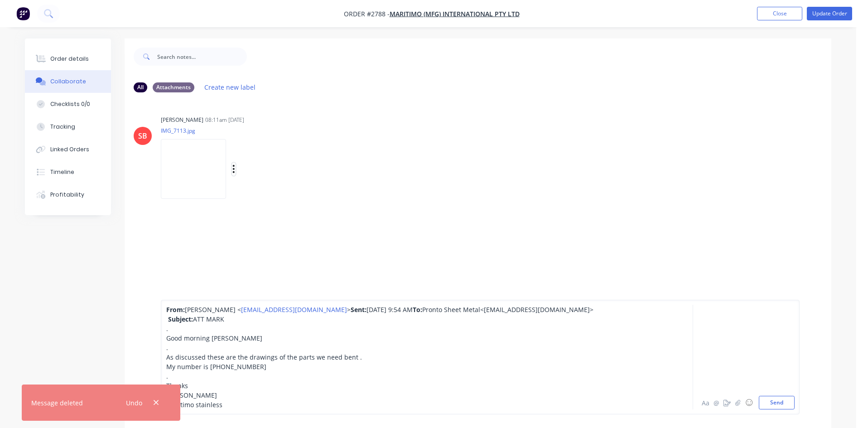
click at [235, 170] on icon "button" at bounding box center [233, 169] width 3 height 10
click at [259, 211] on button "Delete" at bounding box center [293, 213] width 102 height 20
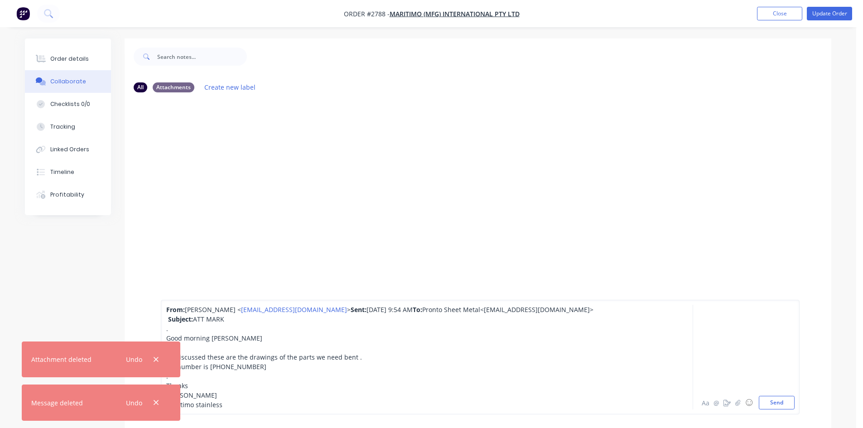
click at [311, 181] on div at bounding box center [478, 245] width 706 height 291
click at [773, 402] on button "Send" at bounding box center [776, 403] width 36 height 14
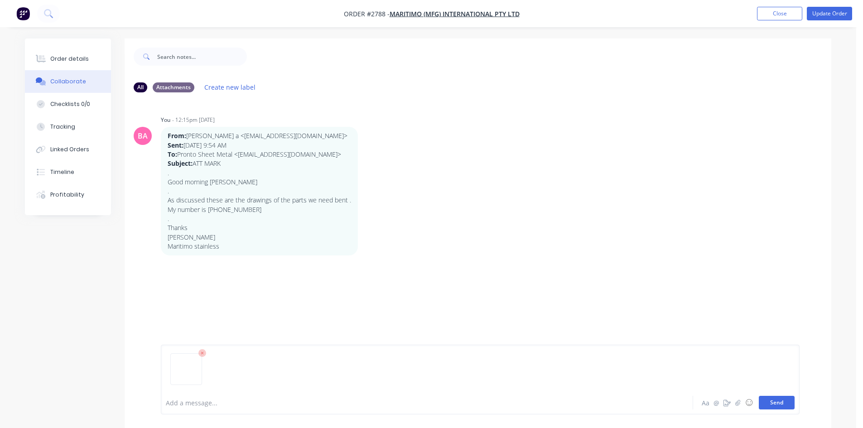
click at [772, 401] on button "Send" at bounding box center [776, 403] width 36 height 14
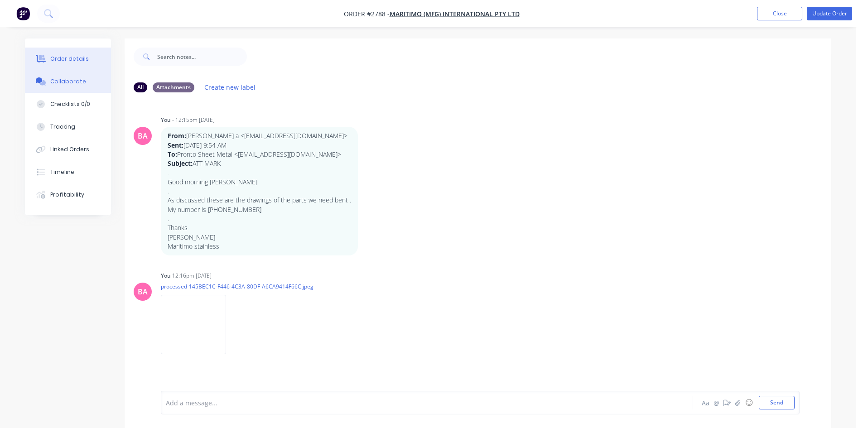
click at [73, 54] on button "Order details" at bounding box center [68, 59] width 86 height 23
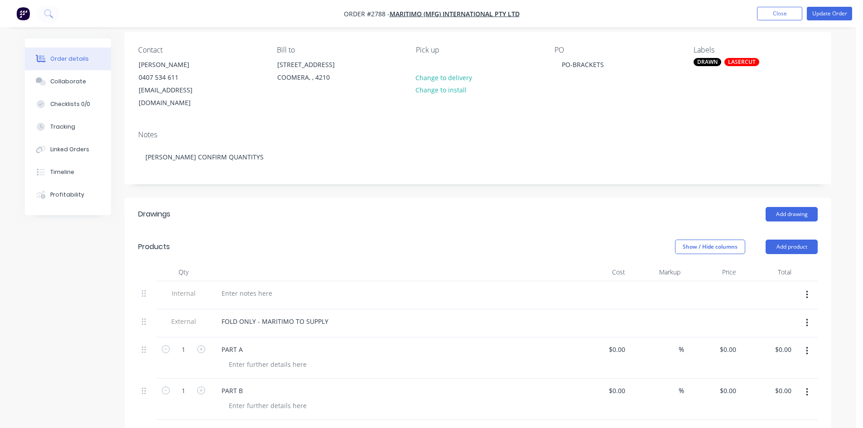
scroll to position [91, 0]
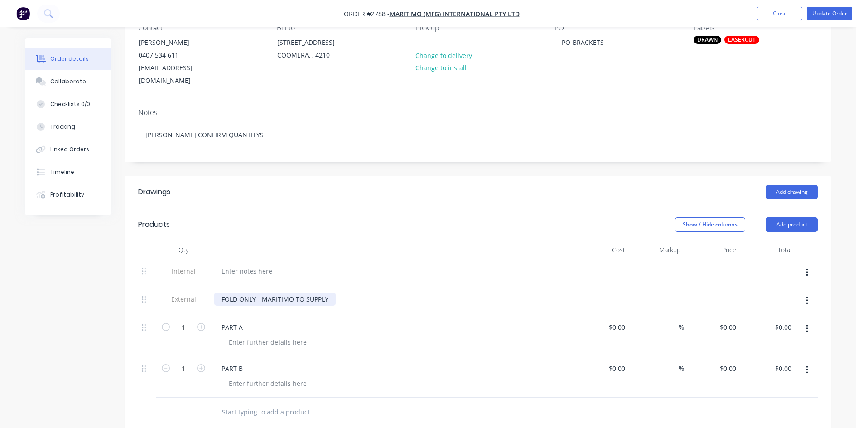
click at [331, 293] on div "FOLD ONLY - MARITIMO TO SUPPLY" at bounding box center [274, 299] width 121 height 13
click at [235, 297] on div "FOLD ONLY - MARITIMO TO SUPPLY" at bounding box center [392, 301] width 362 height 28
click at [330, 293] on div "FOLD ONLY - MARITIMO TO SUPPLY" at bounding box center [274, 299] width 121 height 13
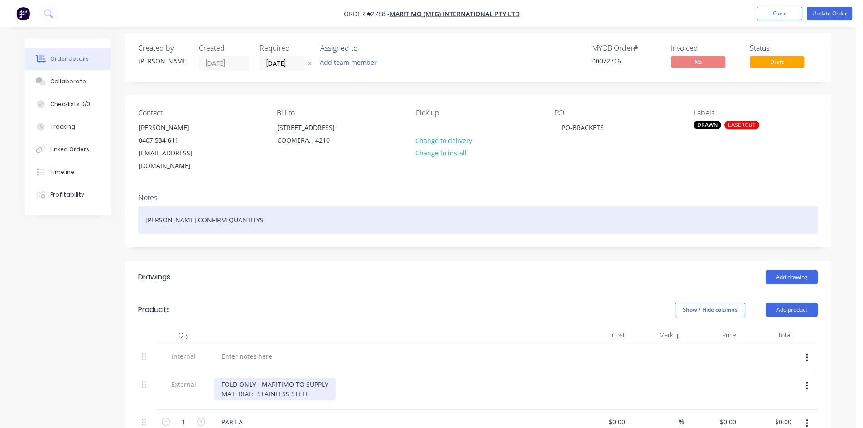
scroll to position [0, 0]
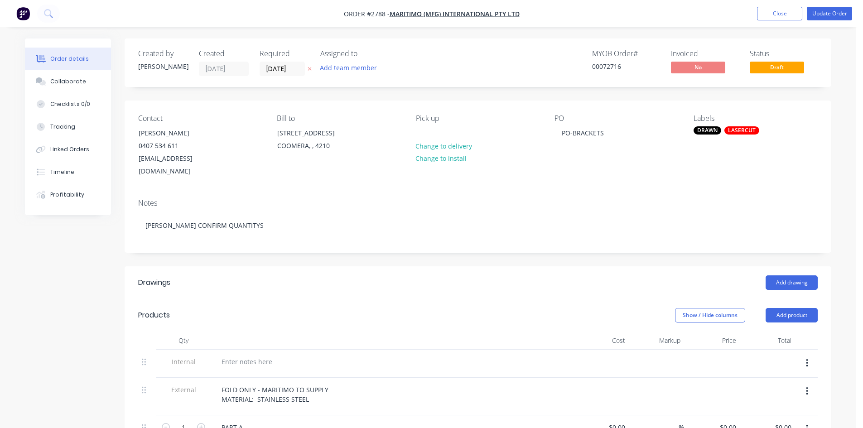
click at [711, 128] on div "DRAWN" at bounding box center [707, 130] width 28 height 8
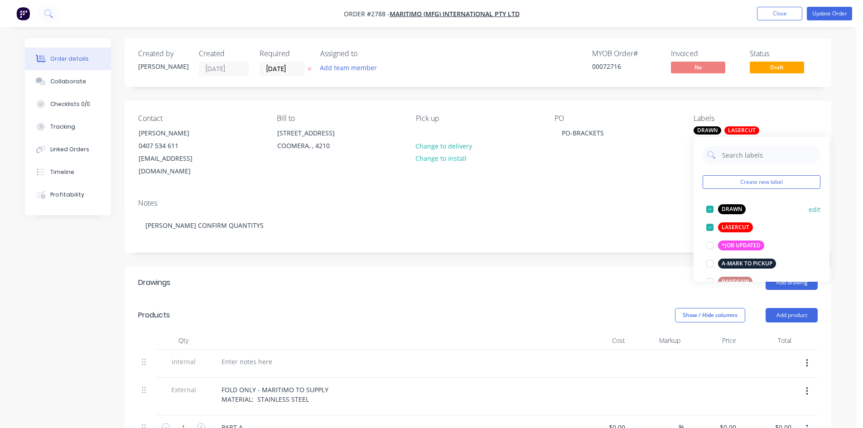
click at [713, 207] on div at bounding box center [710, 209] width 18 height 18
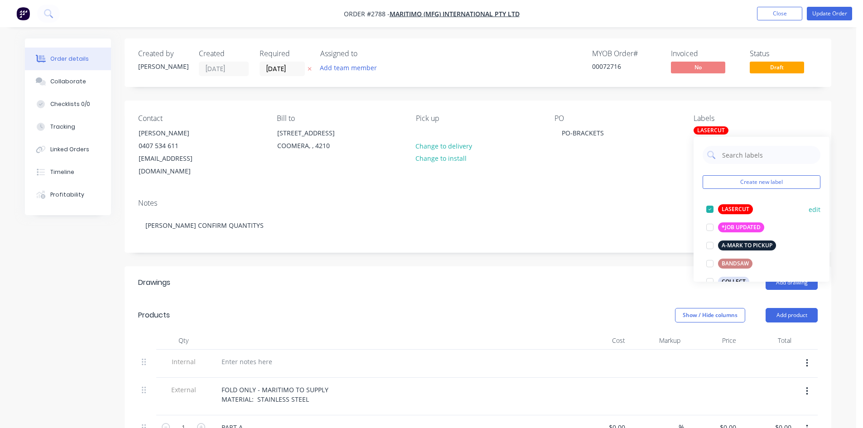
click at [707, 211] on div at bounding box center [710, 209] width 18 height 18
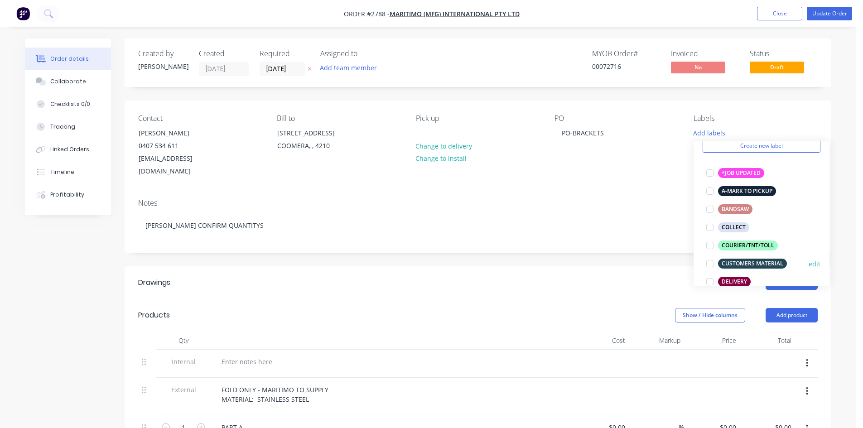
scroll to position [76, 0]
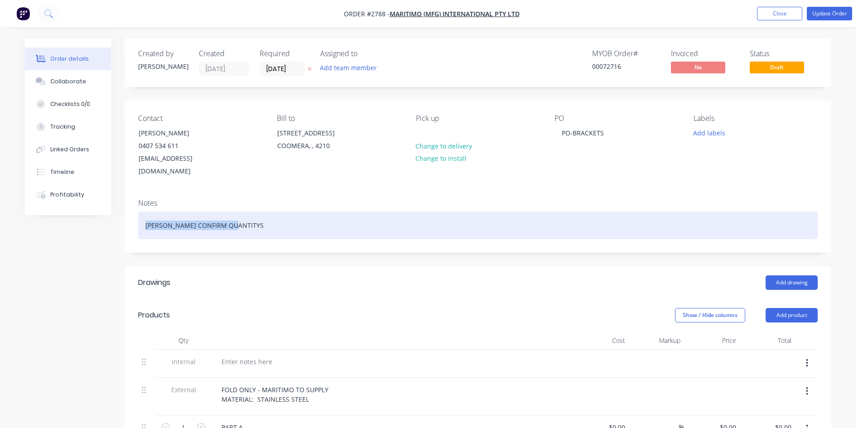
drag, startPoint x: 265, startPoint y: 215, endPoint x: 18, endPoint y: 186, distance: 248.9
click at [18, 186] on div "Order details Collaborate Checklists 0/0 Tracking Linked Orders Timeline Profit…" at bounding box center [428, 398] width 824 height 720
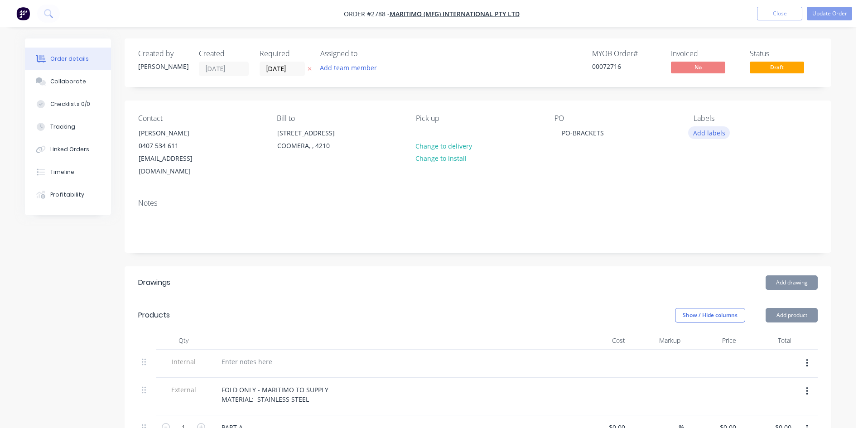
click at [711, 131] on button "Add labels" at bounding box center [709, 132] width 42 height 12
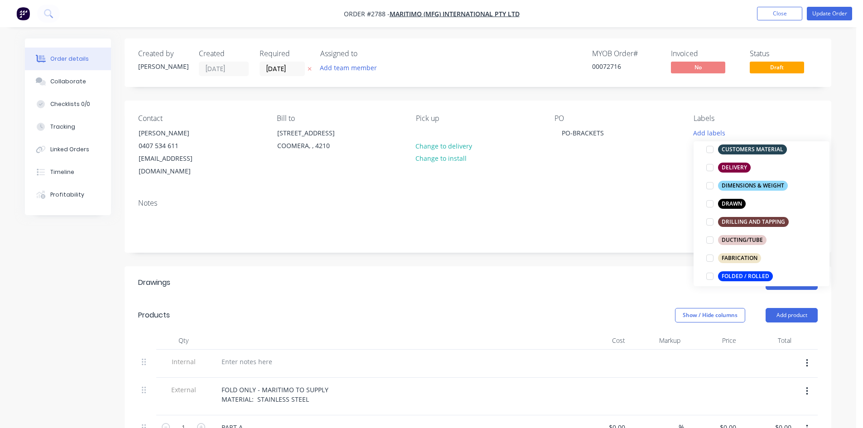
scroll to position [166, 0]
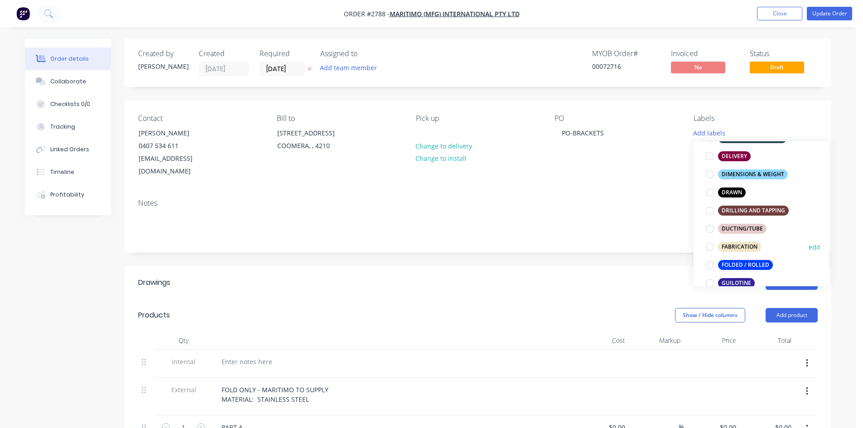
click at [739, 244] on div "FABRICATION" at bounding box center [739, 247] width 43 height 10
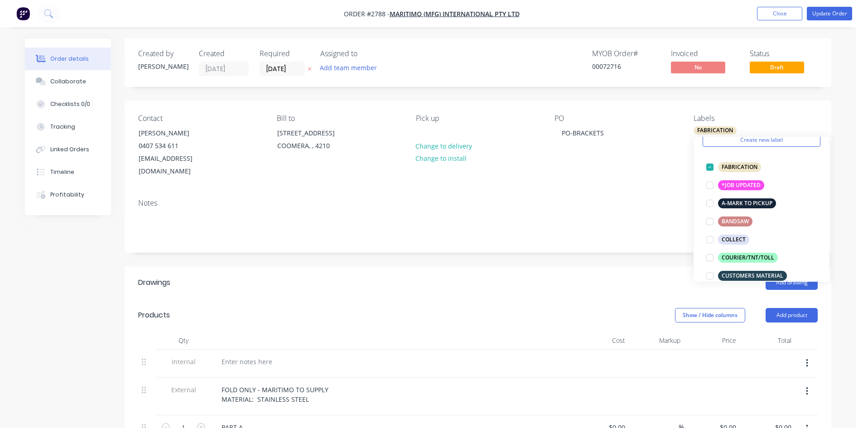
scroll to position [45, 0]
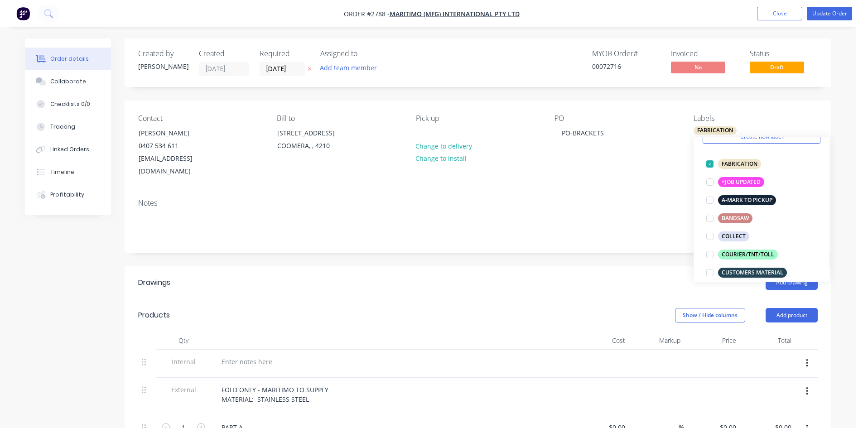
click at [507, 153] on div "Pick up Change to delivery Change to install" at bounding box center [478, 146] width 124 height 64
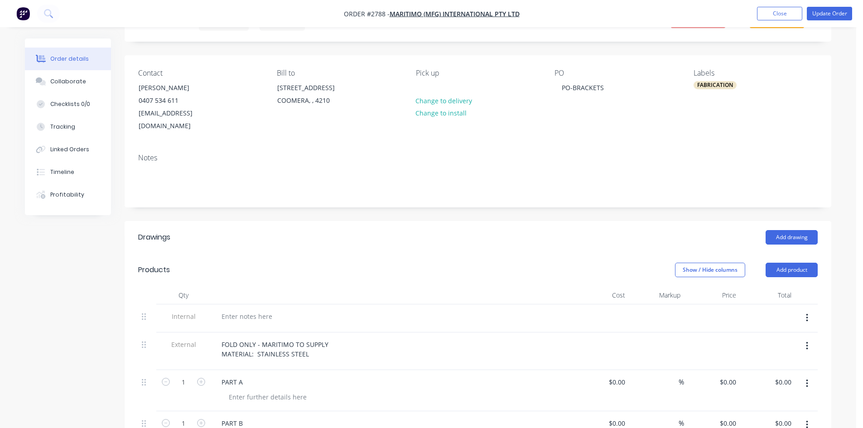
click at [713, 85] on div "FABRICATION" at bounding box center [714, 85] width 43 height 8
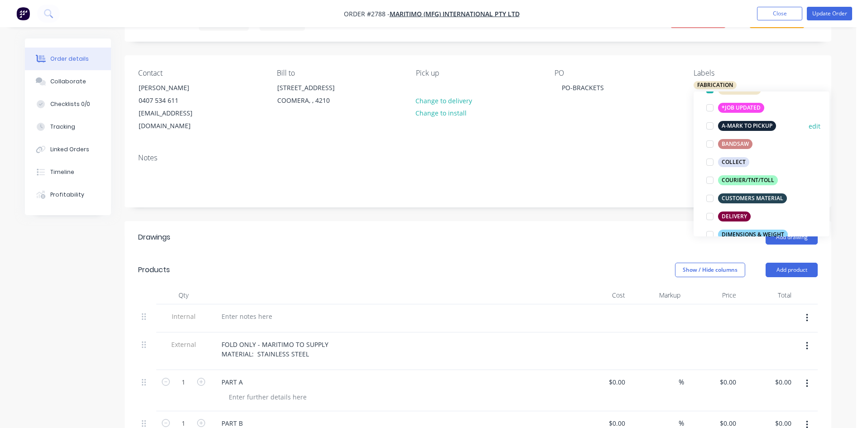
scroll to position [76, 0]
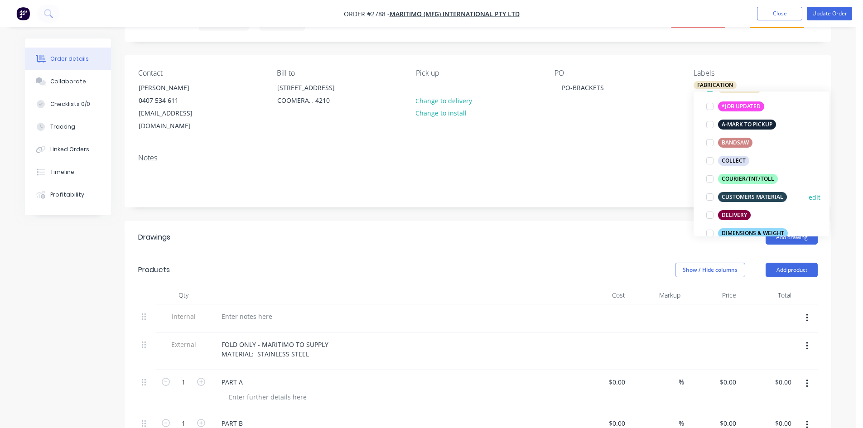
click at [709, 195] on div at bounding box center [710, 197] width 18 height 18
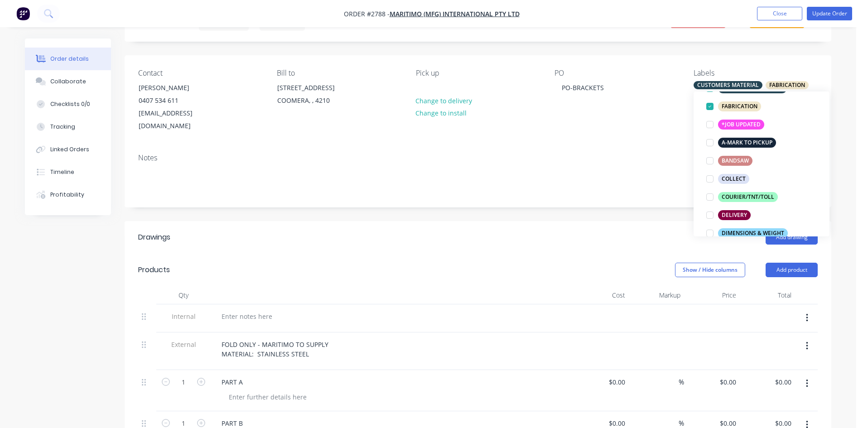
scroll to position [0, 0]
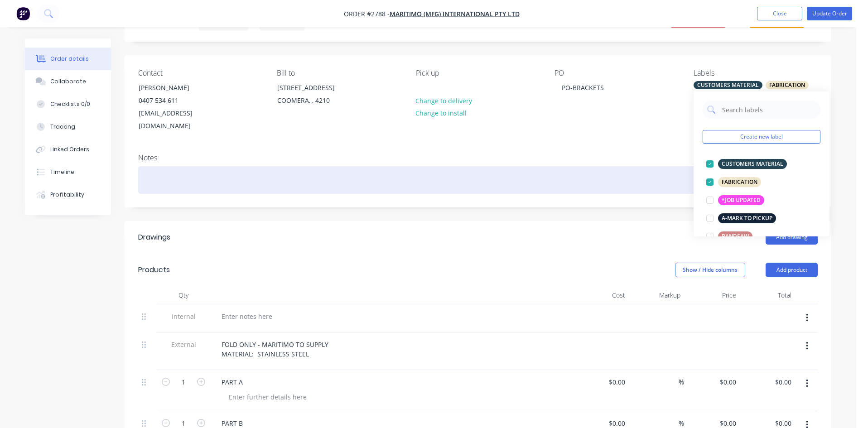
click at [629, 166] on div at bounding box center [477, 180] width 679 height 28
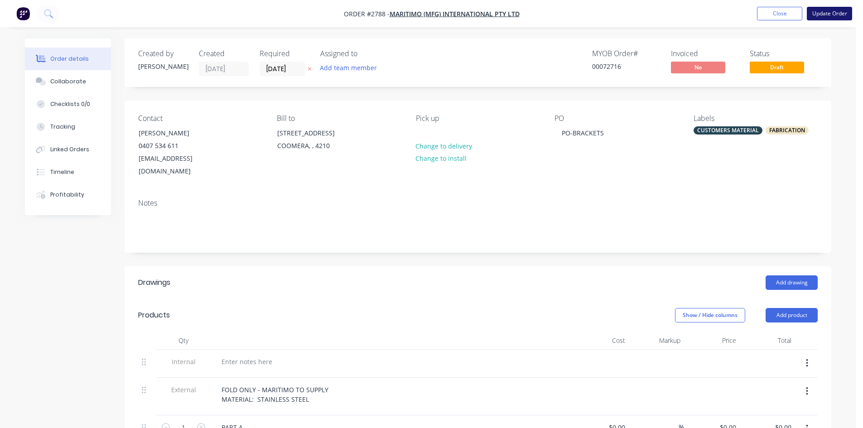
click at [830, 10] on button "Update Order" at bounding box center [828, 14] width 45 height 14
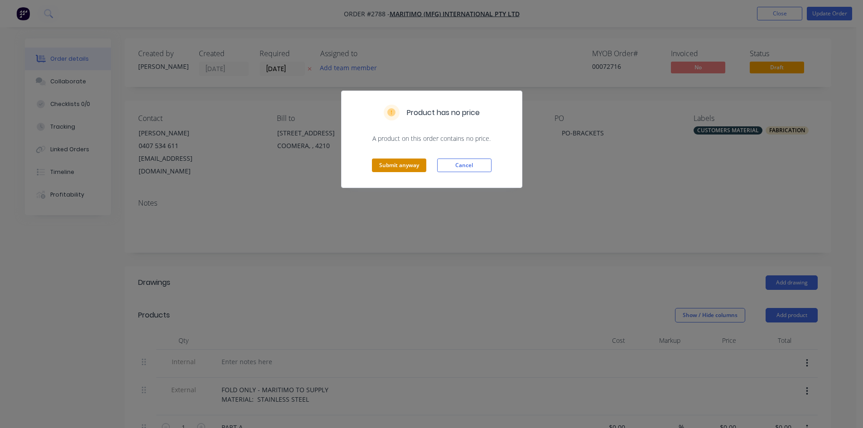
click at [415, 163] on button "Submit anyway" at bounding box center [399, 165] width 54 height 14
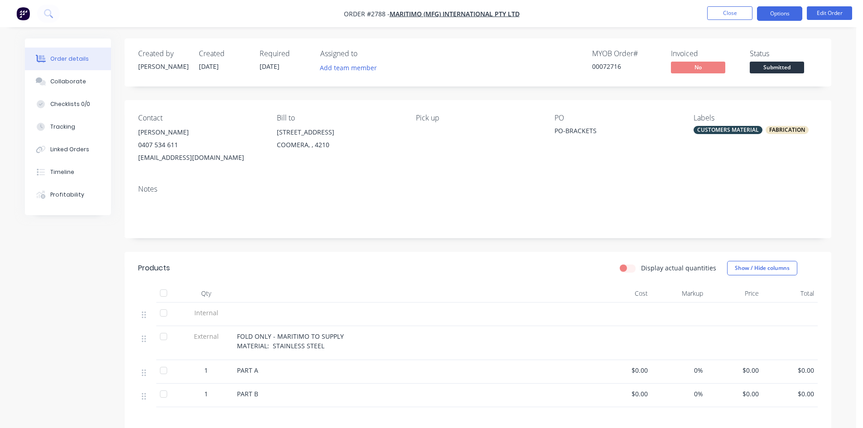
click at [768, 10] on button "Options" at bounding box center [779, 13] width 45 height 14
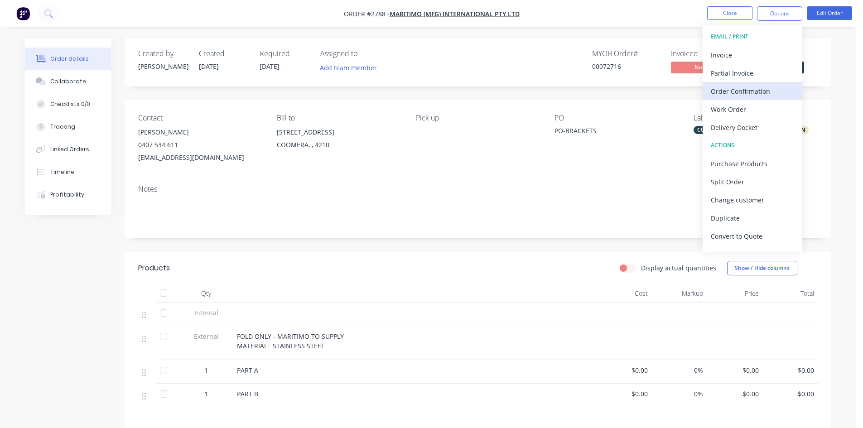
click at [734, 89] on div "Order Confirmation" at bounding box center [751, 91] width 83 height 13
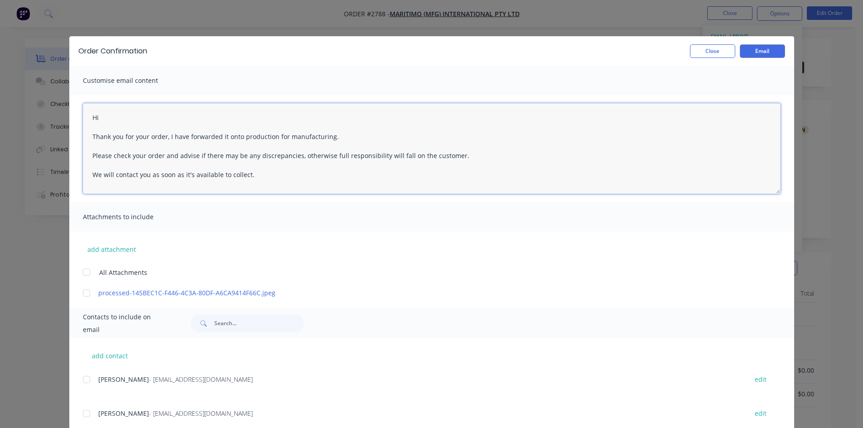
click at [134, 115] on textarea "Hi Thank you for your order, I have forwarded it onto production for manufactur…" at bounding box center [431, 148] width 697 height 91
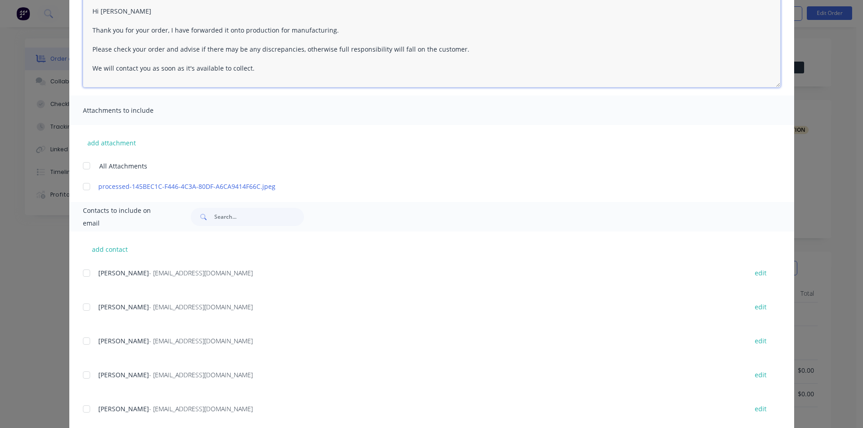
scroll to position [128, 0]
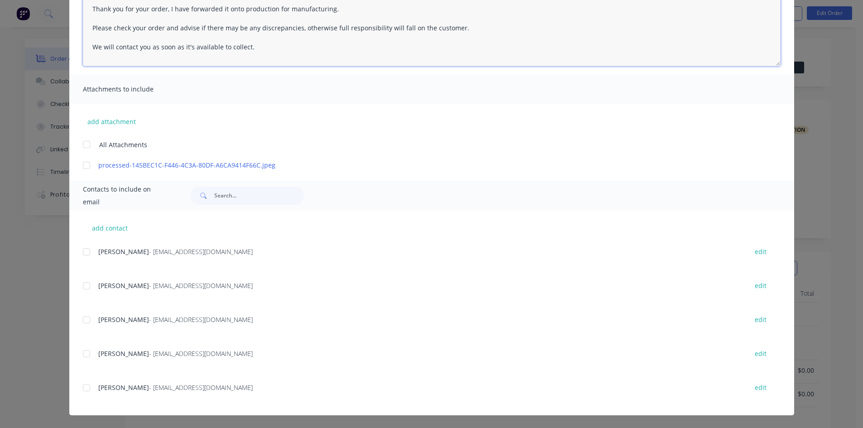
click at [82, 387] on div at bounding box center [86, 388] width 18 height 18
type textarea "Hi Thank you for your order, I have forwarded it onto production for manufactur…"
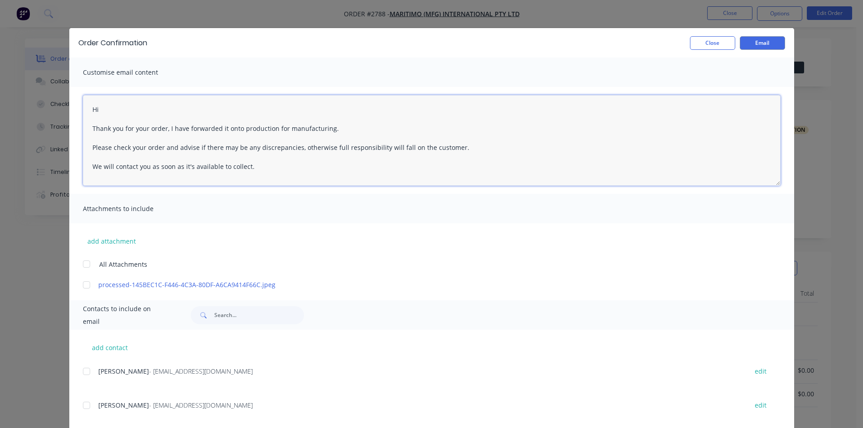
scroll to position [0, 0]
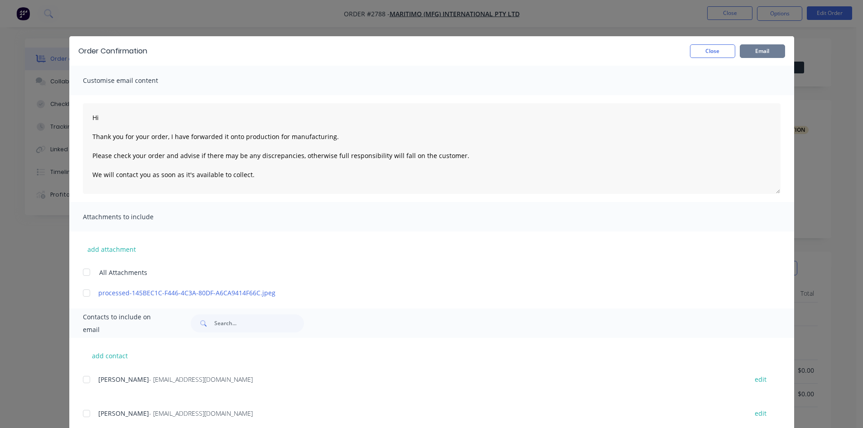
click at [767, 52] on button "Email" at bounding box center [761, 51] width 45 height 14
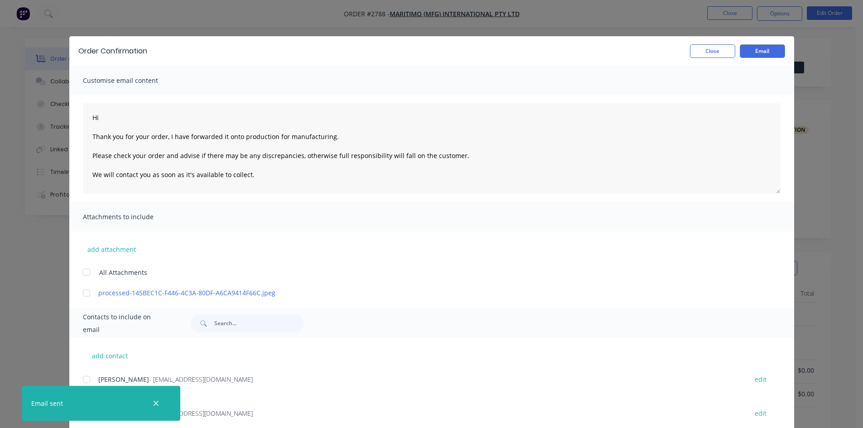
click at [727, 12] on div "Order Confirmation Close Email Customise email content Hi Thank you for your or…" at bounding box center [431, 214] width 863 height 428
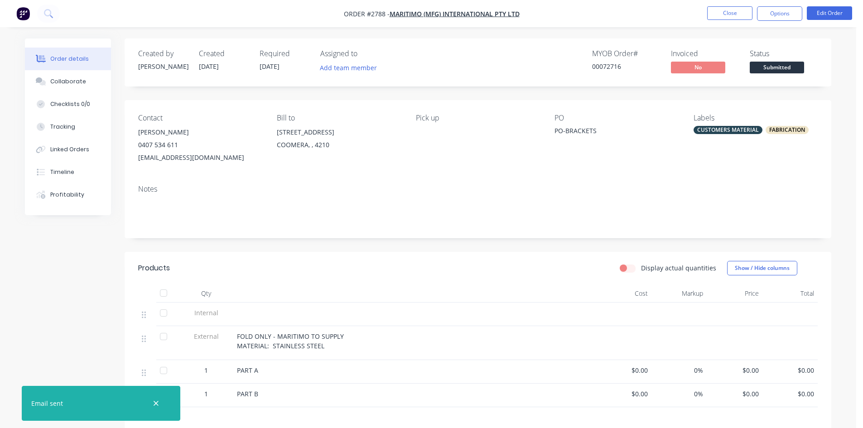
click at [727, 12] on button "Close" at bounding box center [729, 13] width 45 height 14
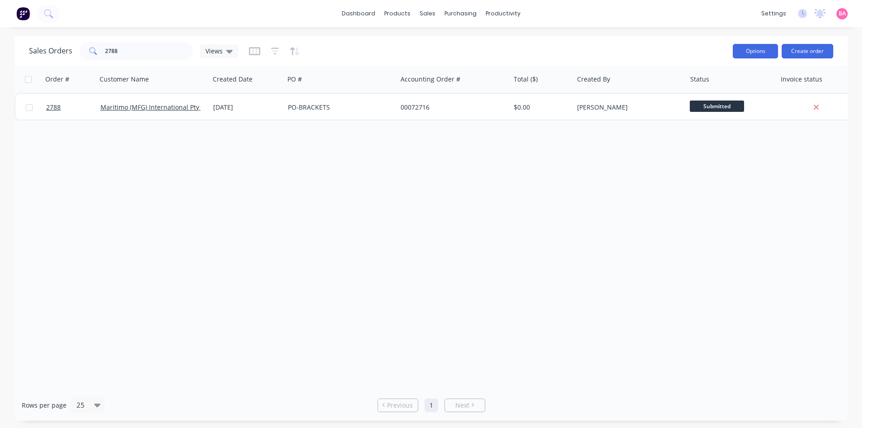
click at [761, 52] on button "Options" at bounding box center [755, 51] width 45 height 14
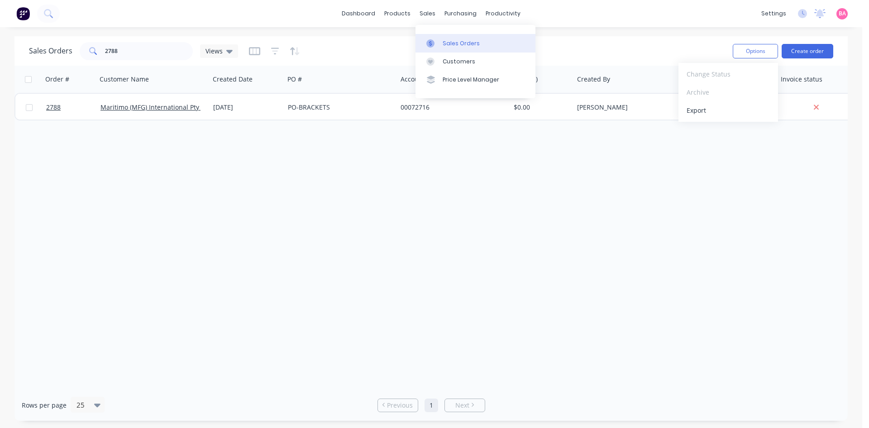
click at [445, 36] on link "Sales Orders" at bounding box center [476, 43] width 120 height 18
click at [469, 45] on div "Sales Orders" at bounding box center [461, 43] width 37 height 8
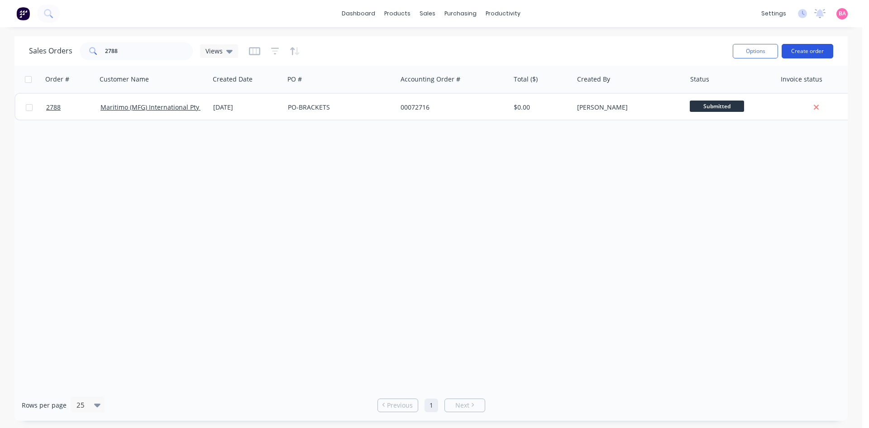
click at [803, 47] on button "Create order" at bounding box center [808, 51] width 52 height 14
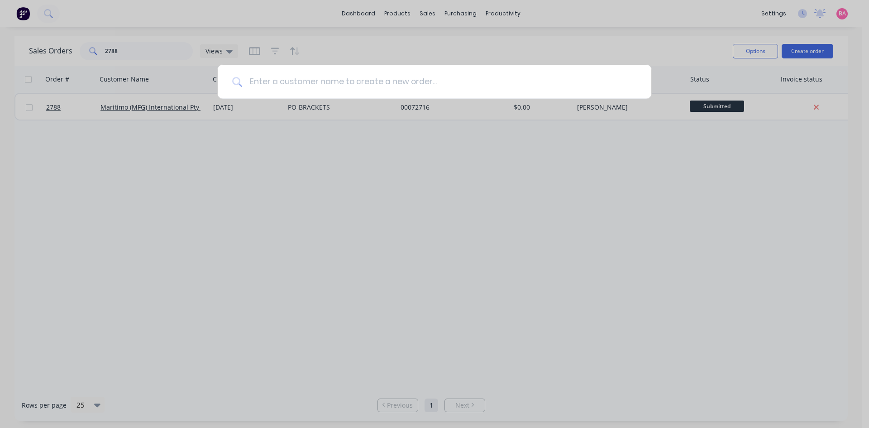
click at [353, 80] on input at bounding box center [439, 82] width 395 height 34
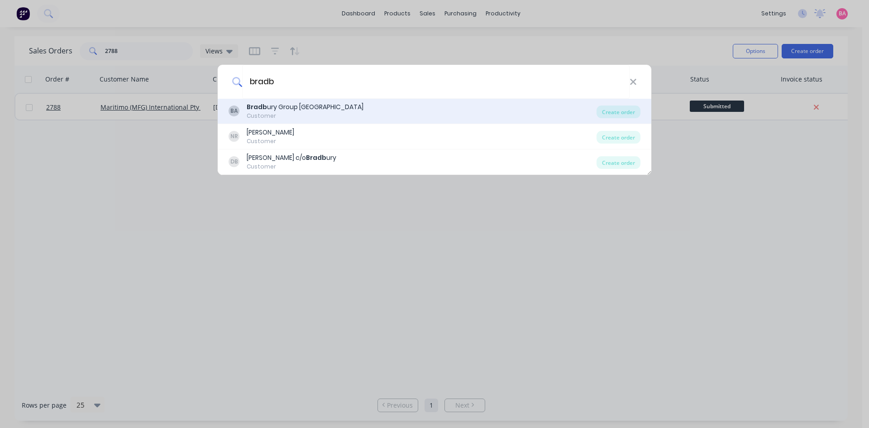
type input "bradb"
click at [317, 115] on div "Customer" at bounding box center [305, 116] width 117 height 8
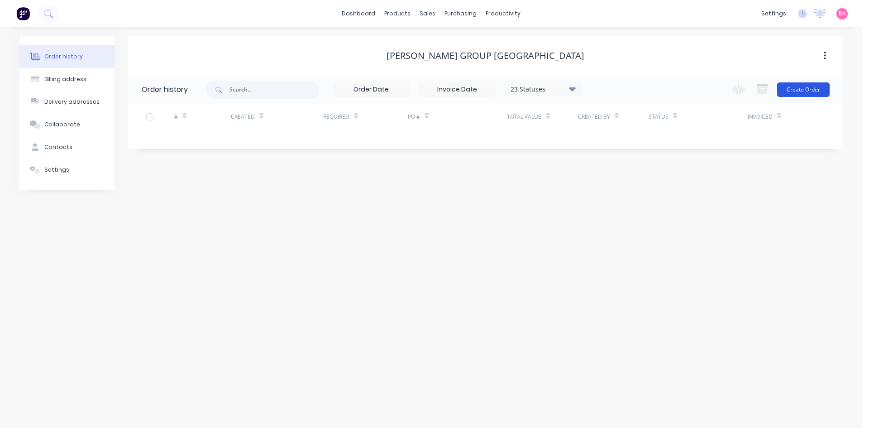
click at [810, 87] on button "Create Order" at bounding box center [803, 89] width 53 height 14
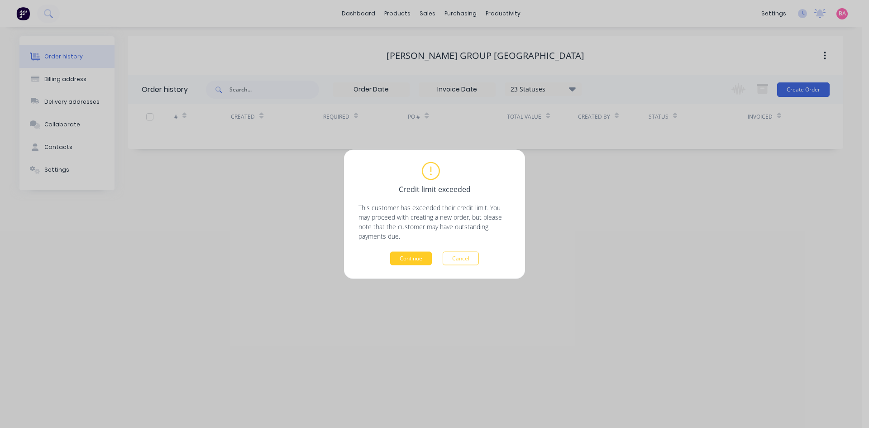
click at [417, 258] on button "Continue" at bounding box center [411, 258] width 42 height 14
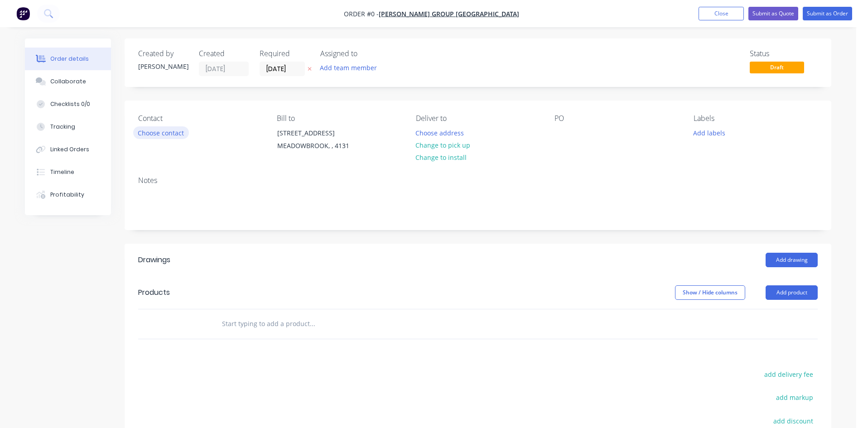
click at [162, 132] on button "Choose contact" at bounding box center [161, 132] width 56 height 12
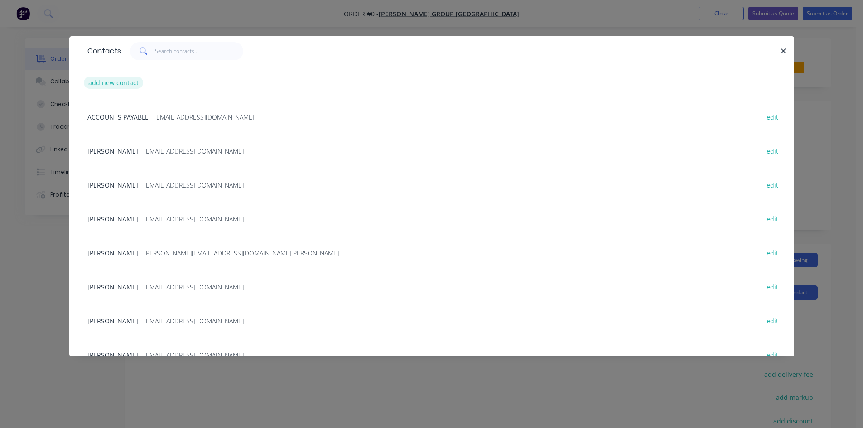
click at [113, 82] on button "add new contact" at bounding box center [114, 83] width 60 height 12
select select "AU"
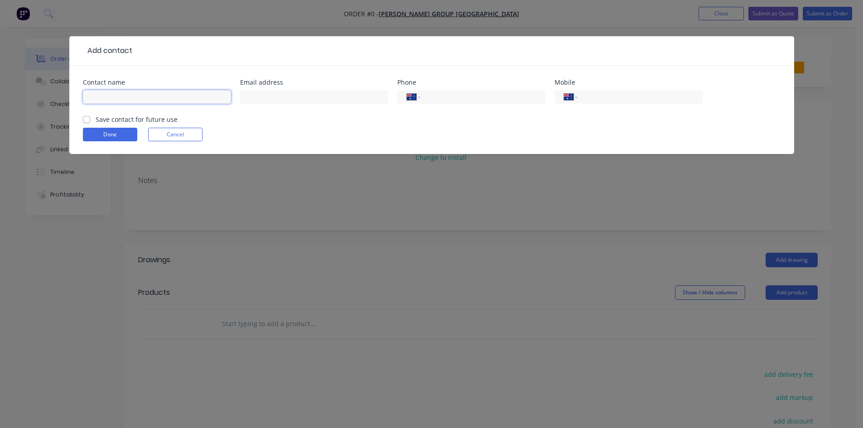
click at [149, 98] on input "text" at bounding box center [157, 97] width 148 height 14
type input "Rahul Modi"
click at [264, 91] on input "text" at bounding box center [314, 97] width 148 height 14
type input "R"
type input "rahmod@bradburygroup.com.au"
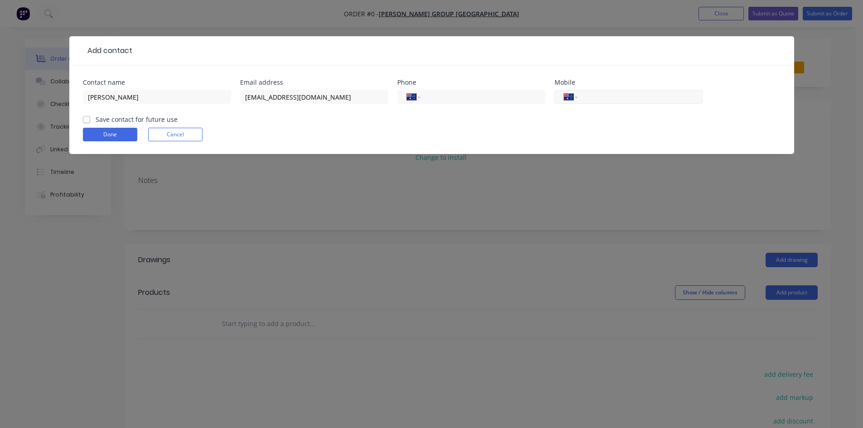
click at [597, 98] on input "tel" at bounding box center [638, 97] width 109 height 10
type input "0421 784 597"
click at [96, 120] on label "Save contact for future use" at bounding box center [137, 120] width 82 height 10
click at [86, 120] on input "Save contact for future use" at bounding box center [86, 119] width 7 height 9
checkbox input "true"
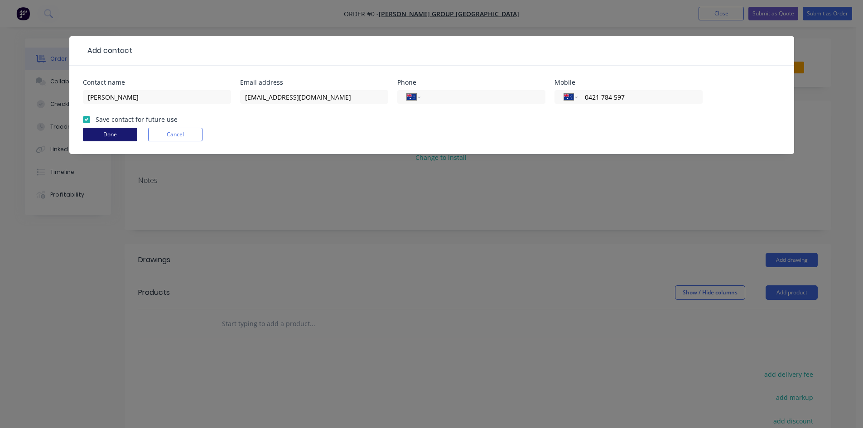
click at [100, 131] on button "Done" at bounding box center [110, 135] width 54 height 14
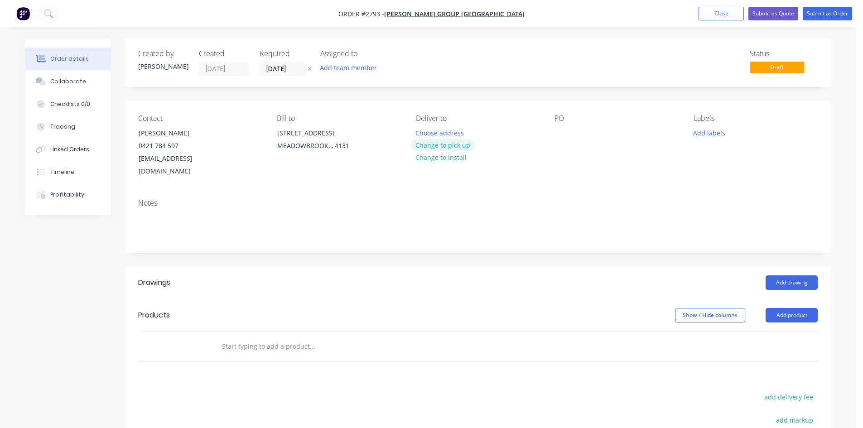
click at [448, 145] on button "Change to pick up" at bounding box center [443, 145] width 64 height 12
click at [561, 133] on div at bounding box center [561, 132] width 14 height 13
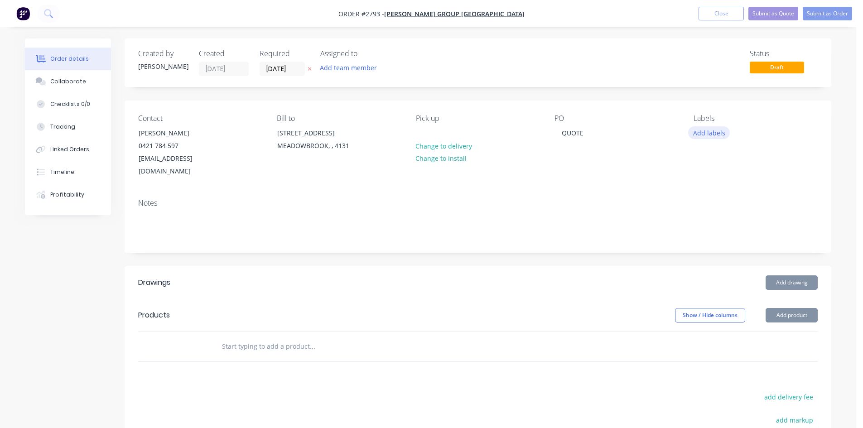
click at [713, 132] on button "Add labels" at bounding box center [709, 132] width 42 height 12
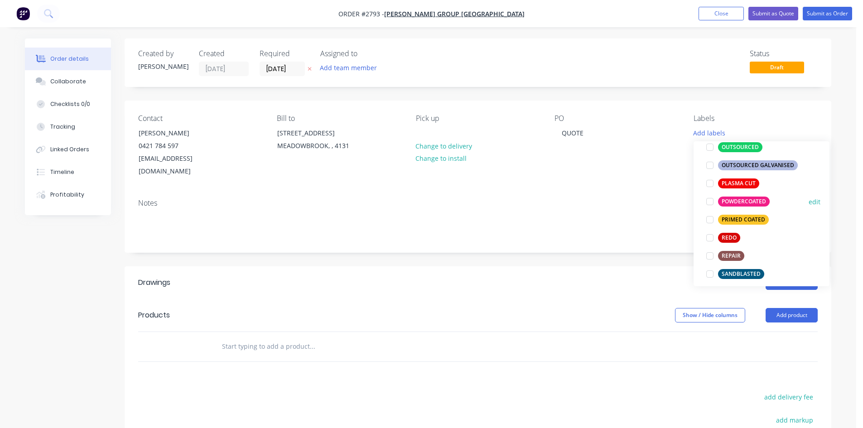
click at [706, 202] on div at bounding box center [710, 201] width 18 height 18
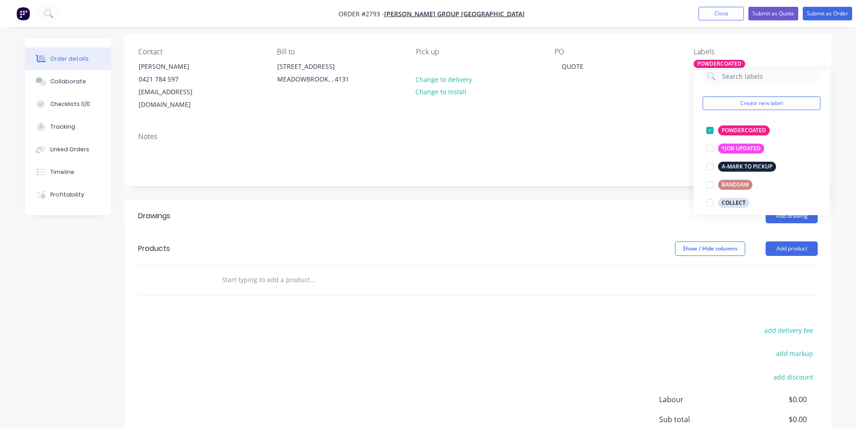
scroll to position [76, 0]
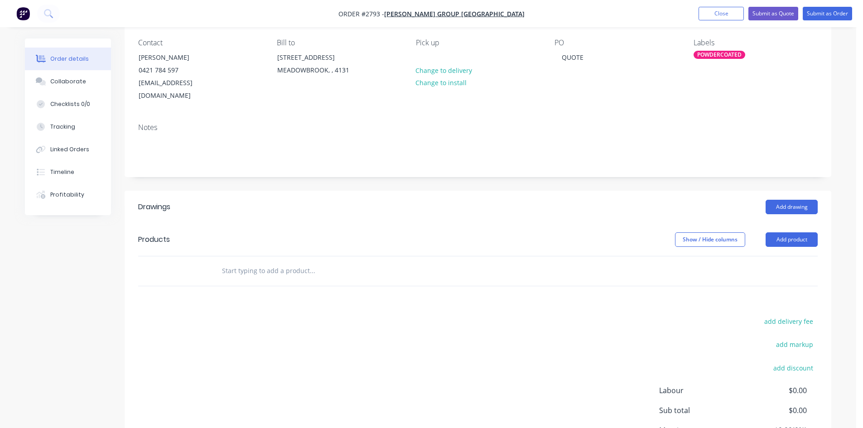
click at [287, 262] on input "text" at bounding box center [311, 271] width 181 height 18
type input "PO"
click at [804, 232] on button "Add product" at bounding box center [791, 239] width 52 height 14
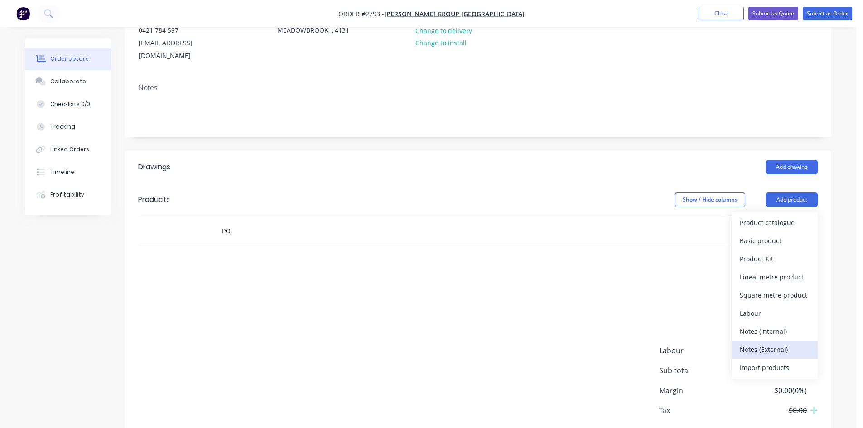
scroll to position [121, 0]
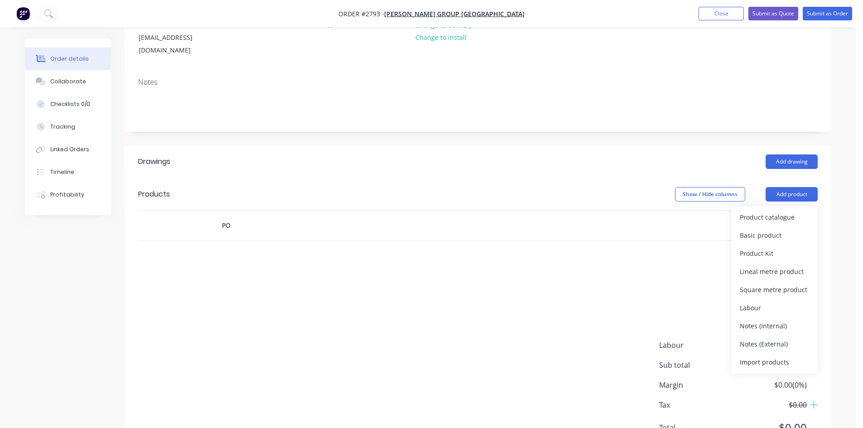
click at [774, 337] on div "Notes (External)" at bounding box center [774, 343] width 70 height 13
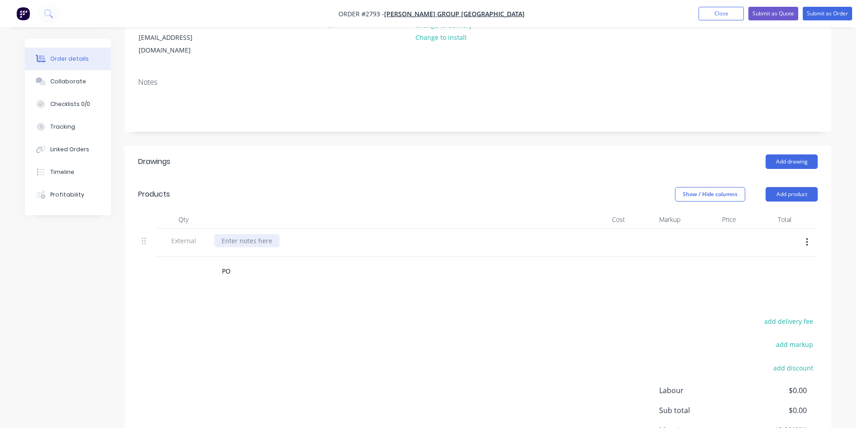
click at [267, 234] on div at bounding box center [246, 240] width 65 height 13
click at [228, 263] on input "PO" at bounding box center [311, 271] width 181 height 18
click at [203, 257] on div "PO Add PO to order PO Product PO RT Bracket Product 20BTDM Po d Filter Airbox P…" at bounding box center [477, 271] width 679 height 29
click at [275, 234] on div "POWDERCOATING" at bounding box center [248, 240] width 69 height 13
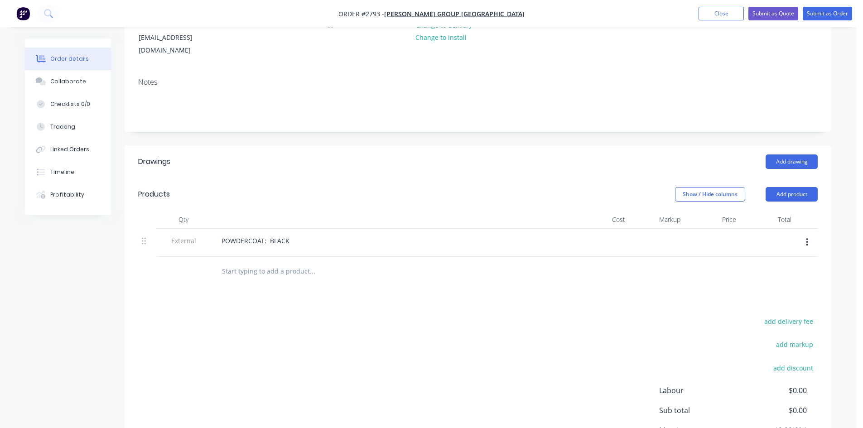
click at [272, 262] on input "text" at bounding box center [311, 271] width 181 height 18
type input "7"
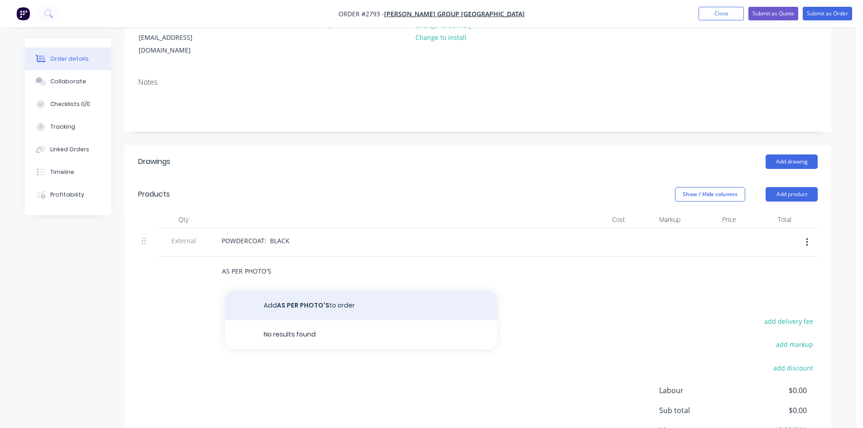
type input "AS PER PHOTO'S"
click at [307, 292] on button "Add AS PER PHOTO'S to order" at bounding box center [361, 305] width 272 height 29
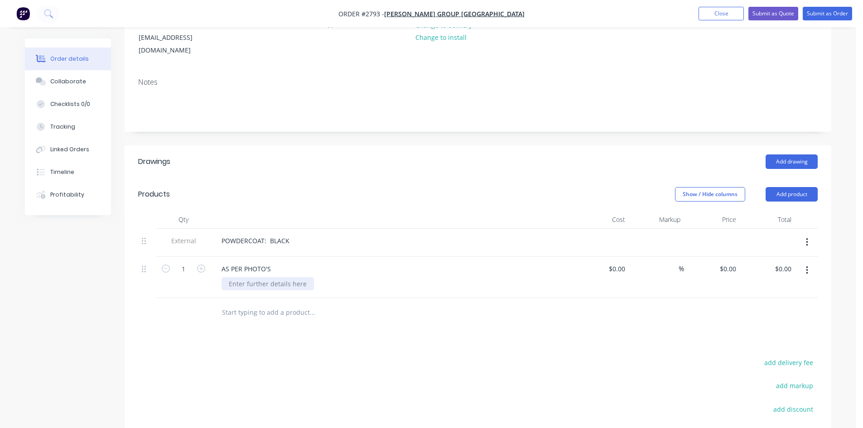
click at [250, 277] on div at bounding box center [267, 283] width 92 height 13
click at [275, 262] on div "AS PER PHOTO'S" at bounding box center [246, 268] width 64 height 13
click at [202, 264] on icon "button" at bounding box center [201, 268] width 8 height 8
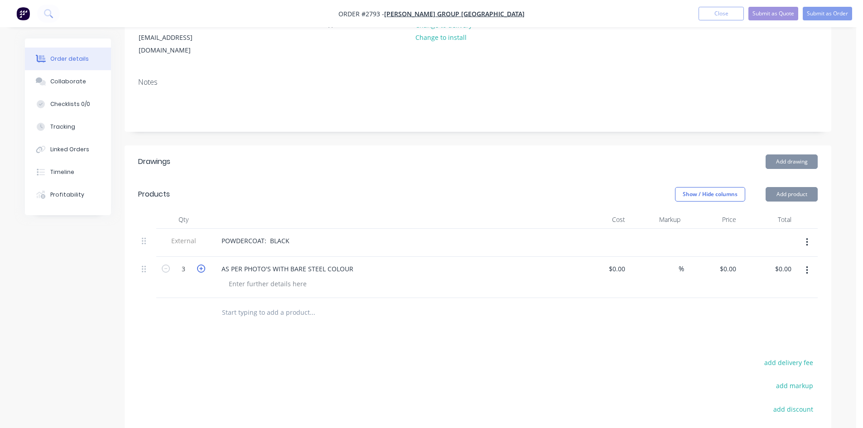
click at [202, 264] on icon "button" at bounding box center [201, 268] width 8 height 8
type input "7"
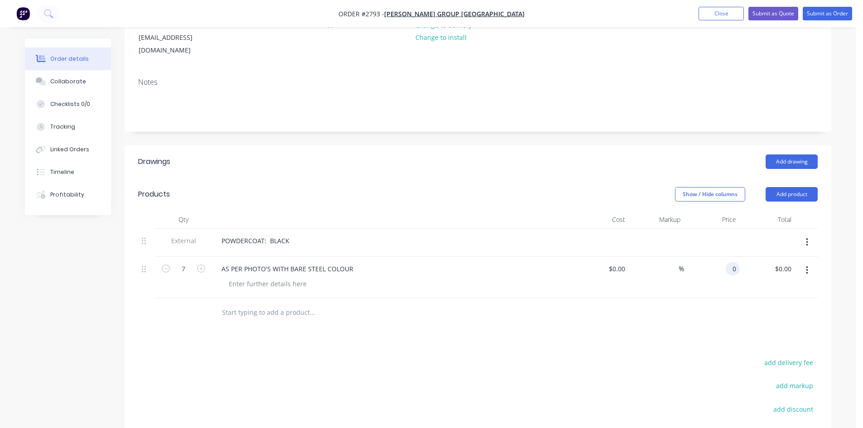
click at [725, 257] on div "0 0" at bounding box center [712, 277] width 56 height 41
type input "$10.00"
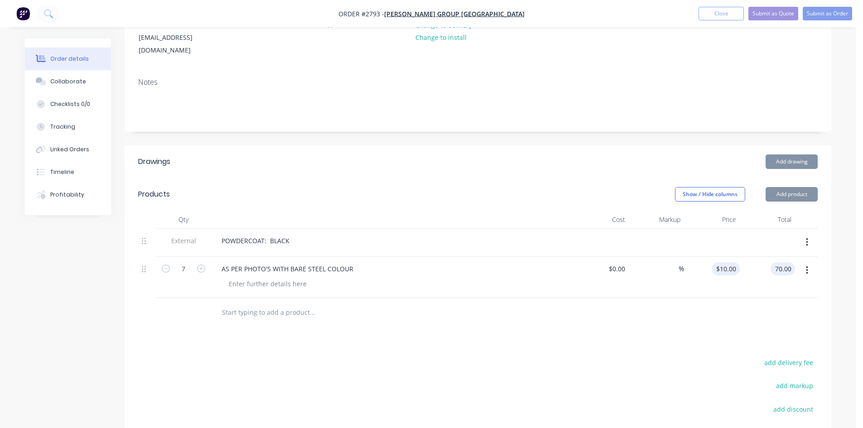
type input "$70.00"
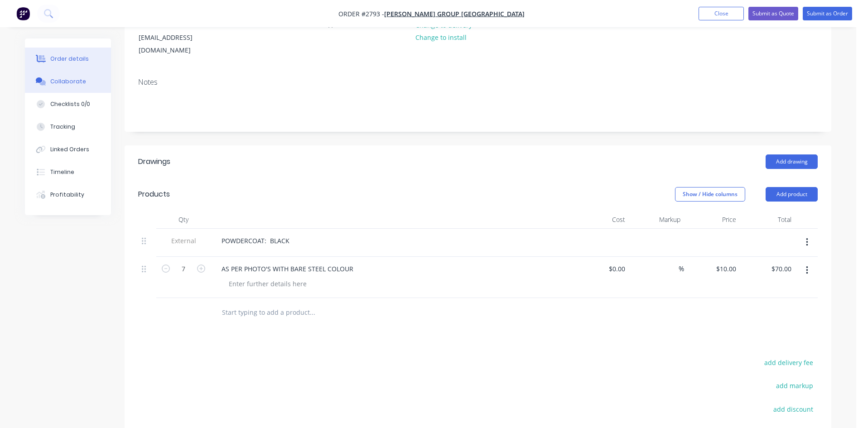
drag, startPoint x: 59, startPoint y: 79, endPoint x: 43, endPoint y: 82, distance: 15.6
click at [58, 79] on div "Collaborate" at bounding box center [68, 81] width 36 height 8
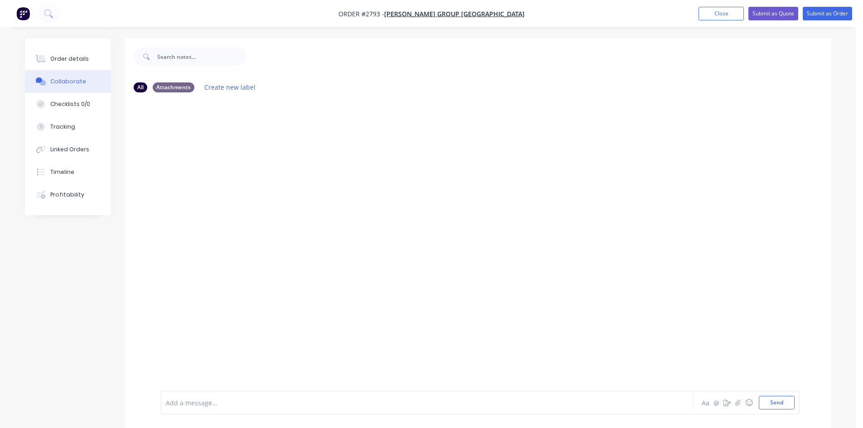
click at [240, 405] on div at bounding box center [401, 403] width 471 height 10
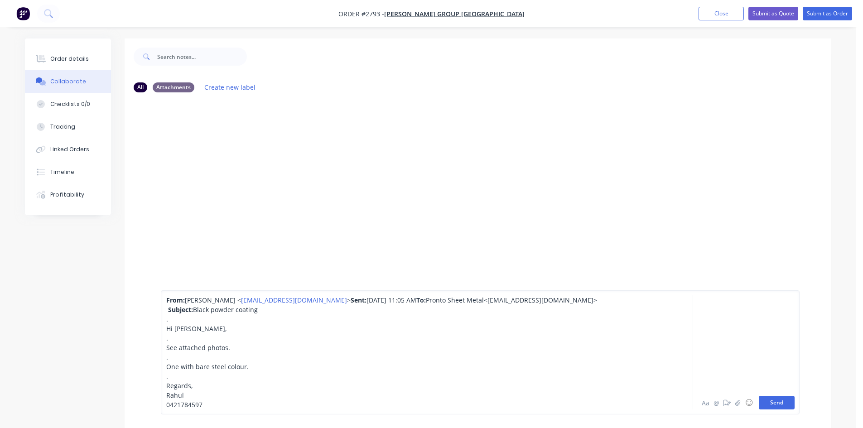
click at [773, 401] on button "Send" at bounding box center [776, 403] width 36 height 14
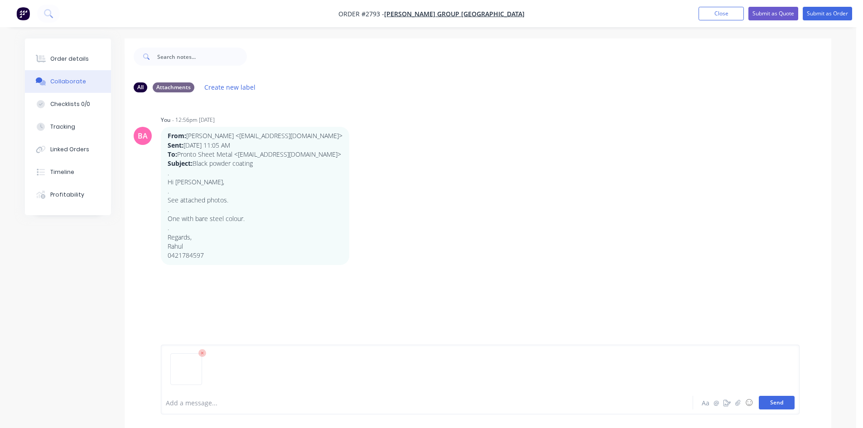
click at [775, 403] on button "Send" at bounding box center [776, 403] width 36 height 14
click at [87, 58] on button "Order details" at bounding box center [68, 59] width 86 height 23
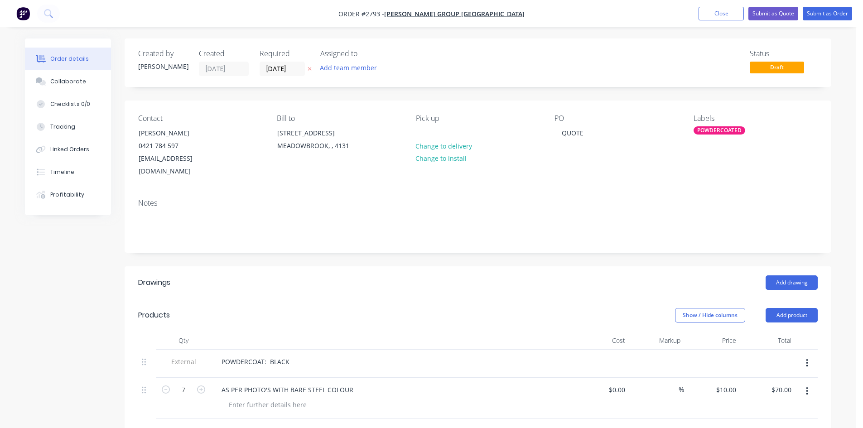
click at [310, 69] on icon at bounding box center [310, 69] width 4 height 4
click at [339, 68] on button "Add team member" at bounding box center [348, 68] width 67 height 12
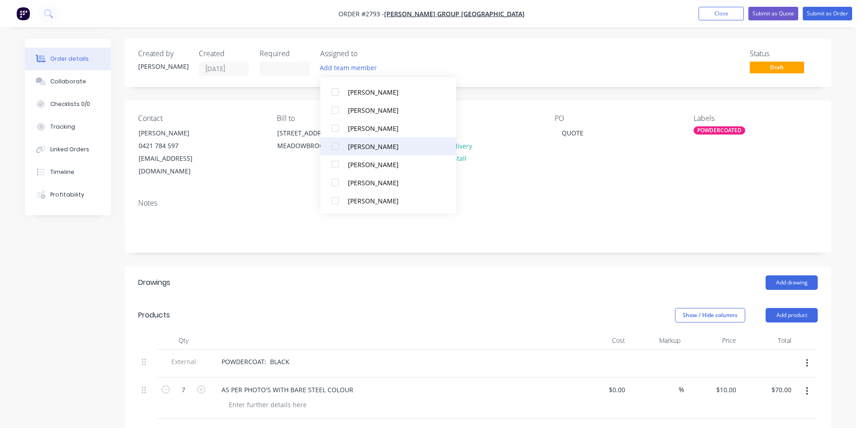
scroll to position [82, 0]
click at [335, 182] on div at bounding box center [335, 182] width 18 height 18
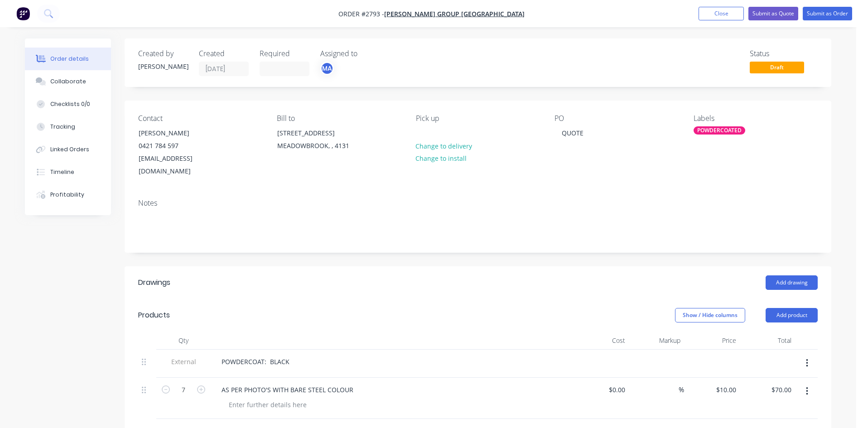
click at [230, 199] on div "Notes" at bounding box center [477, 203] width 679 height 9
click at [775, 11] on button "Submit as Quote" at bounding box center [773, 14] width 50 height 14
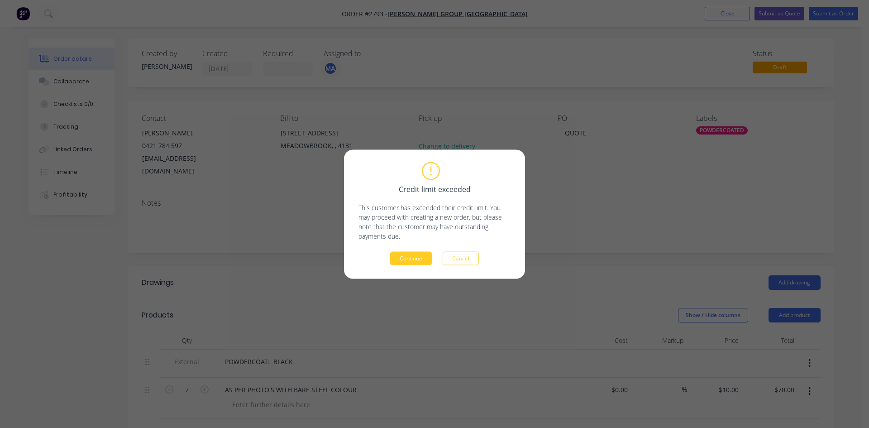
click at [412, 259] on button "Continue" at bounding box center [411, 258] width 42 height 14
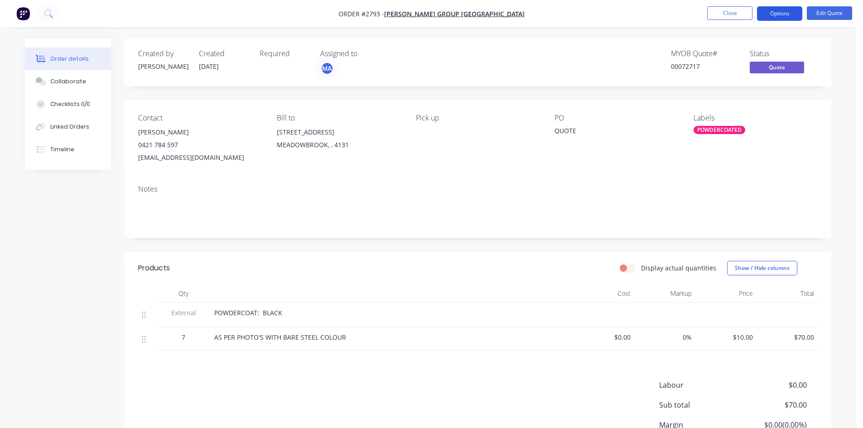
click at [779, 16] on button "Options" at bounding box center [779, 13] width 45 height 14
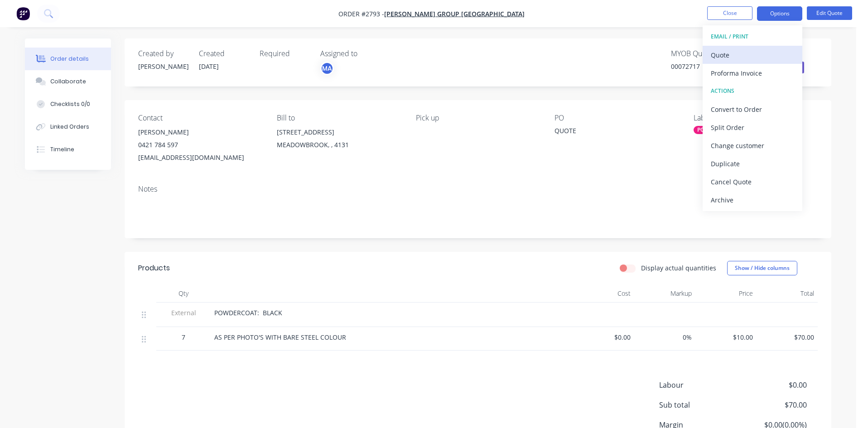
click at [728, 54] on div "Quote" at bounding box center [751, 54] width 83 height 13
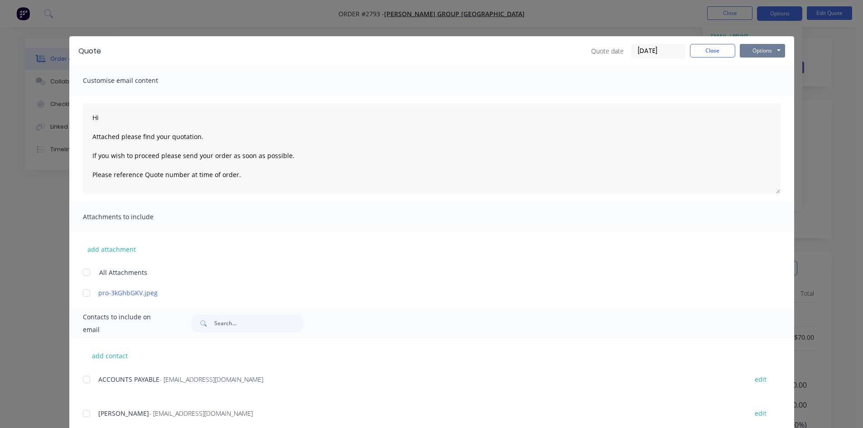
click at [752, 51] on button "Options" at bounding box center [761, 51] width 45 height 14
click at [761, 81] on button "Print" at bounding box center [768, 81] width 58 height 15
click at [710, 49] on button "Close" at bounding box center [712, 51] width 45 height 14
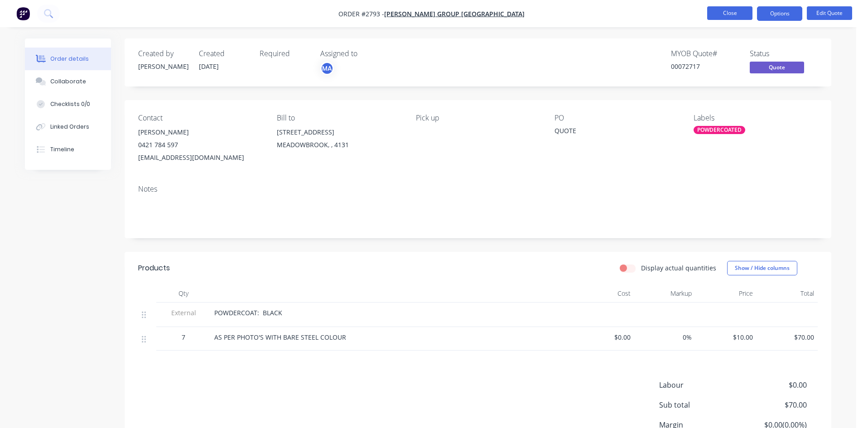
click at [727, 10] on button "Close" at bounding box center [729, 13] width 45 height 14
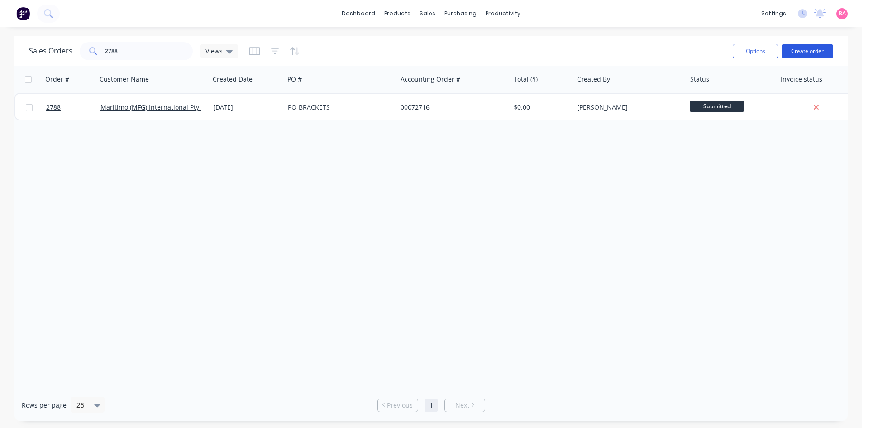
click at [811, 50] on button "Create order" at bounding box center [808, 51] width 52 height 14
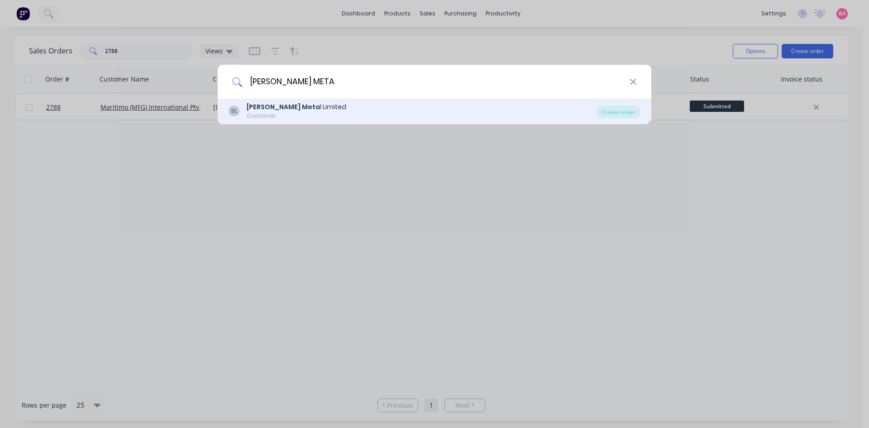
type input "SIMS META"
click at [276, 104] on b "Sims Meta" at bounding box center [283, 106] width 73 height 9
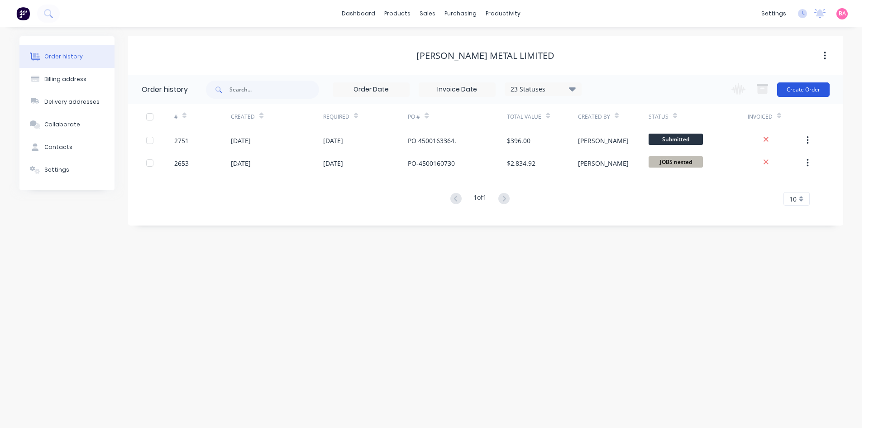
click at [807, 89] on button "Create Order" at bounding box center [803, 89] width 53 height 14
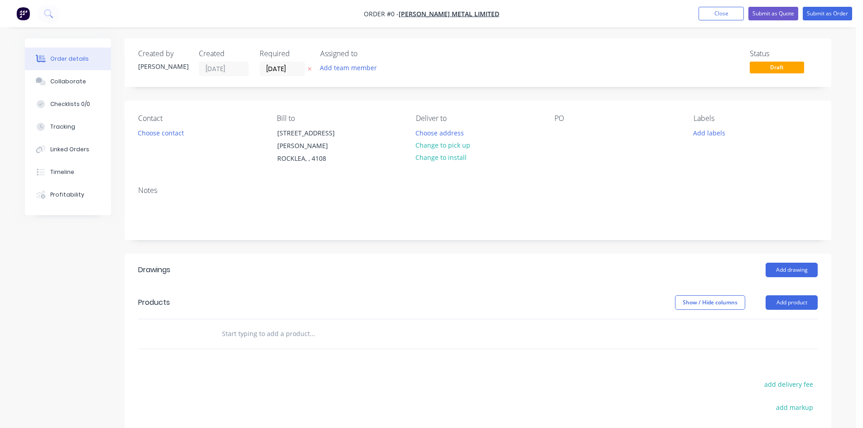
click at [307, 69] on button at bounding box center [310, 69] width 10 height 10
click at [343, 70] on button "Add team member" at bounding box center [348, 68] width 67 height 12
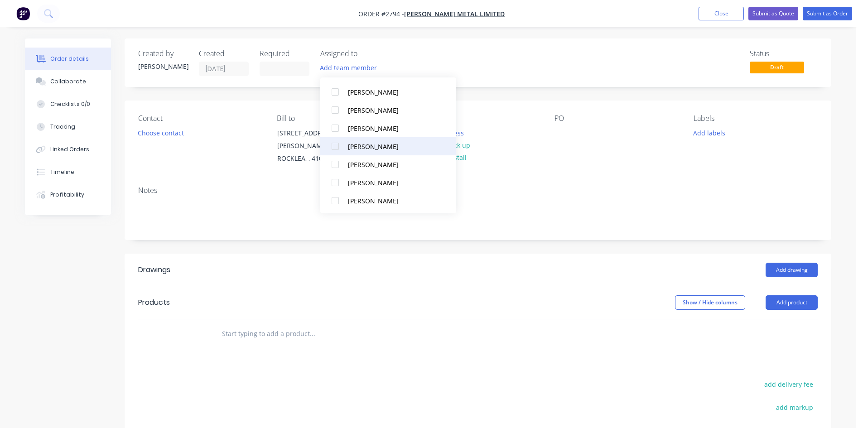
scroll to position [82, 0]
click at [331, 182] on div at bounding box center [335, 182] width 18 height 18
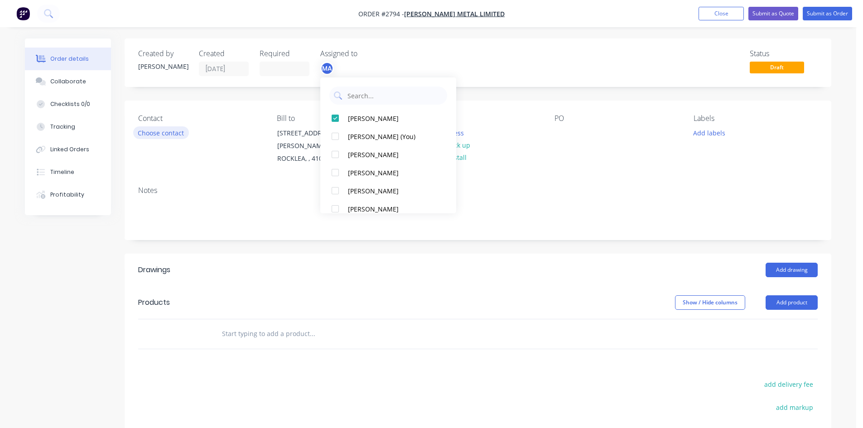
click at [173, 135] on button "Choose contact" at bounding box center [161, 132] width 56 height 12
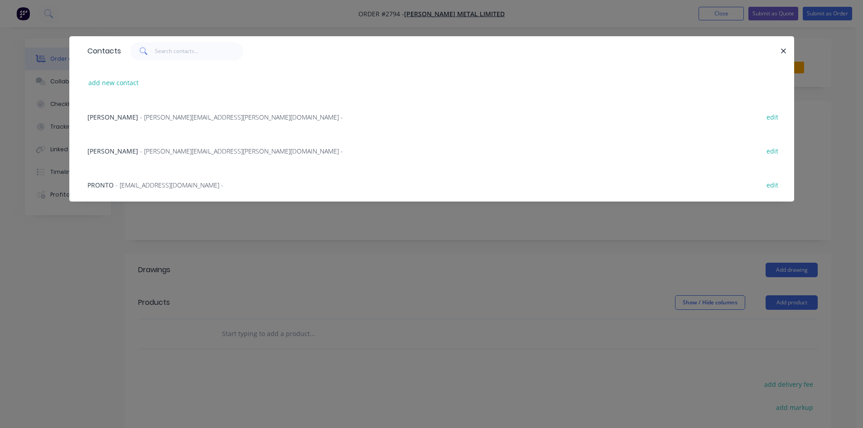
click at [150, 115] on span "- Anthony.Mills@simsmm.com -" at bounding box center [241, 117] width 203 height 9
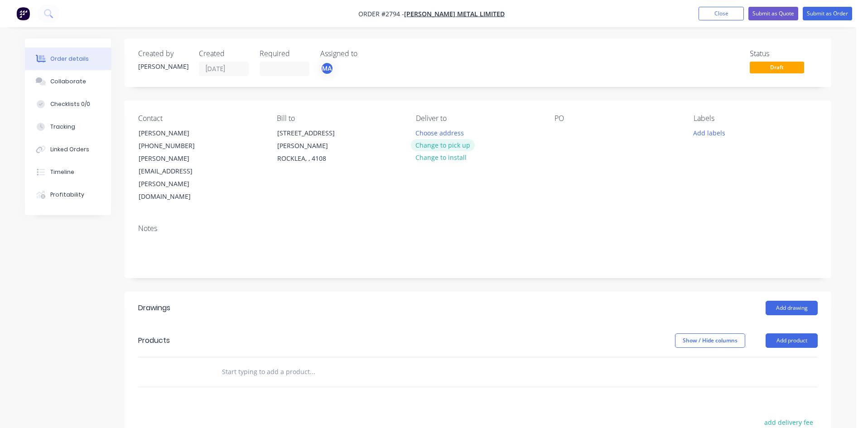
click at [448, 148] on button "Change to pick up" at bounding box center [443, 145] width 64 height 12
click at [561, 131] on div at bounding box center [561, 132] width 14 height 13
click at [705, 133] on button "Add labels" at bounding box center [709, 132] width 42 height 12
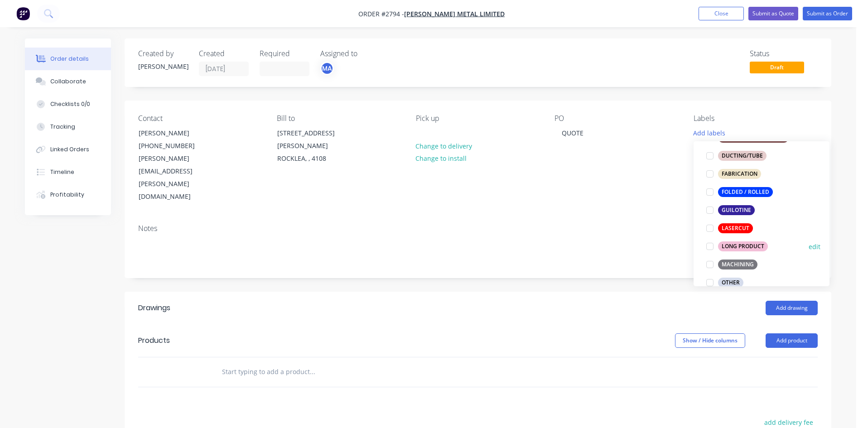
scroll to position [241, 0]
click at [711, 226] on div at bounding box center [710, 226] width 18 height 18
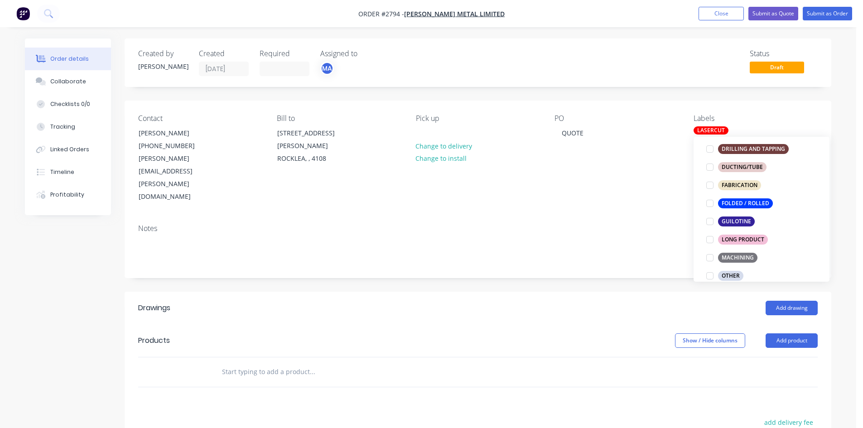
scroll to position [0, 0]
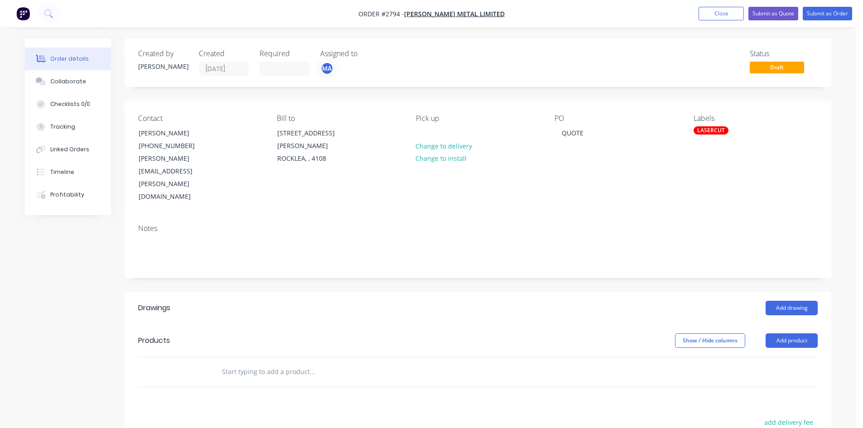
click at [636, 169] on div "Contact ANTHONY MILLS (07) 3277 3000 Anthony.Mills@simsmm.com Bill to 148 DUNN …" at bounding box center [478, 159] width 706 height 116
click at [797, 333] on button "Add product" at bounding box center [791, 340] width 52 height 14
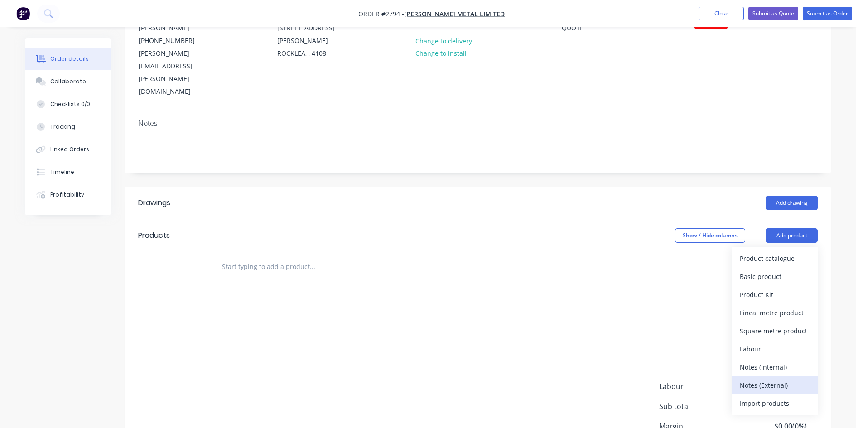
scroll to position [106, 0]
click at [764, 378] on div "Notes (External)" at bounding box center [774, 384] width 70 height 13
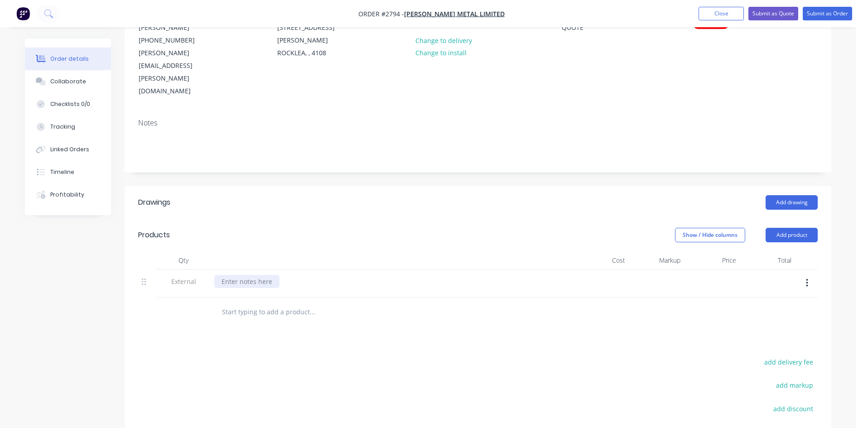
click at [236, 275] on div at bounding box center [246, 281] width 65 height 13
click at [265, 303] on input "text" at bounding box center [311, 312] width 181 height 18
type input "1"
type input "S"
type input "B"
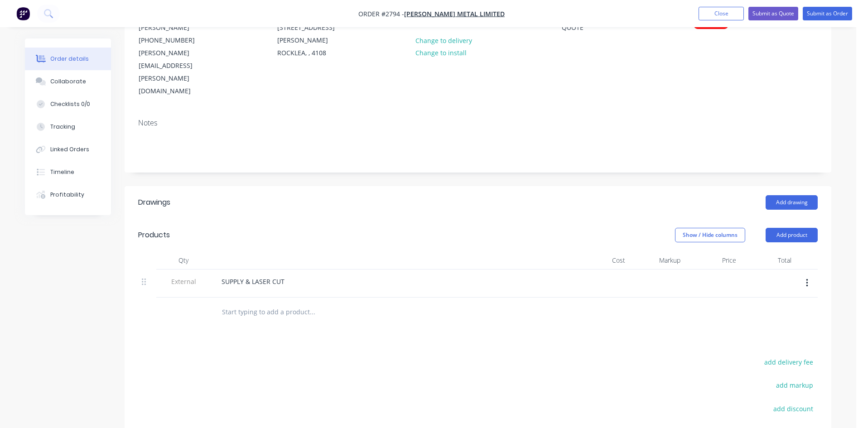
click at [266, 303] on input "text" at bounding box center [311, 312] width 181 height 18
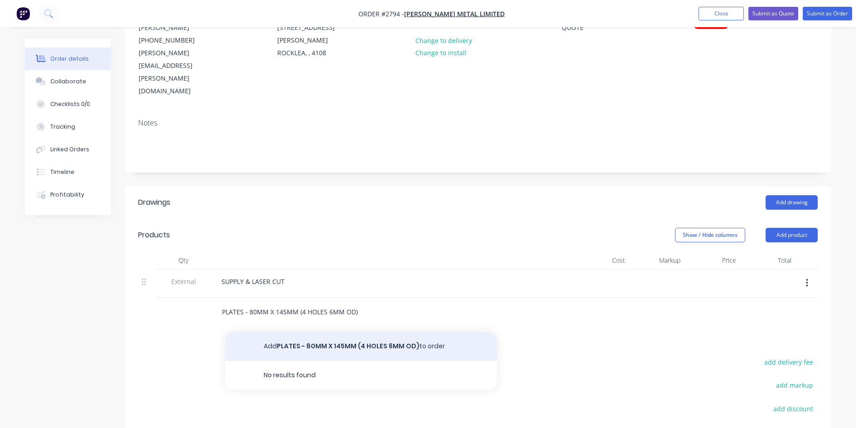
type input "PLATES - 80MM X 145MM (4 HOLES 6MM OD)"
click at [356, 332] on button "Add PLATES - 80MM X 145MM (4 HOLES 6MM OD) to order" at bounding box center [361, 346] width 272 height 29
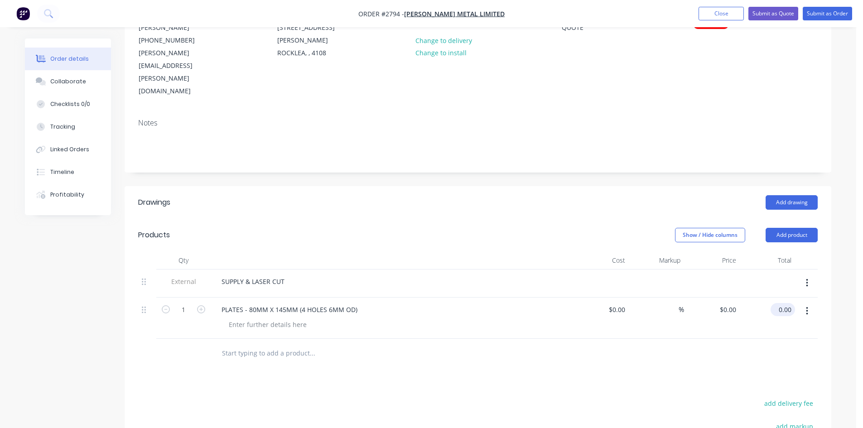
click at [781, 303] on input "0.00" at bounding box center [784, 309] width 21 height 13
type input "100.00"
type input "$100.00"
click at [246, 318] on div at bounding box center [267, 324] width 92 height 13
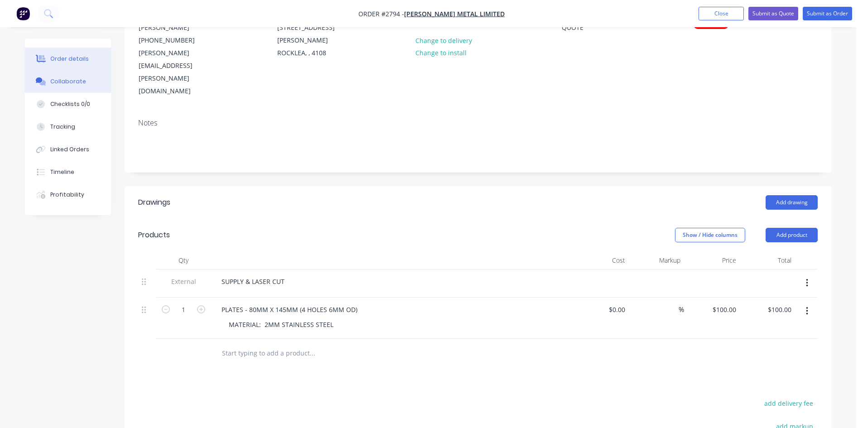
click at [62, 79] on div "Collaborate" at bounding box center [68, 81] width 36 height 8
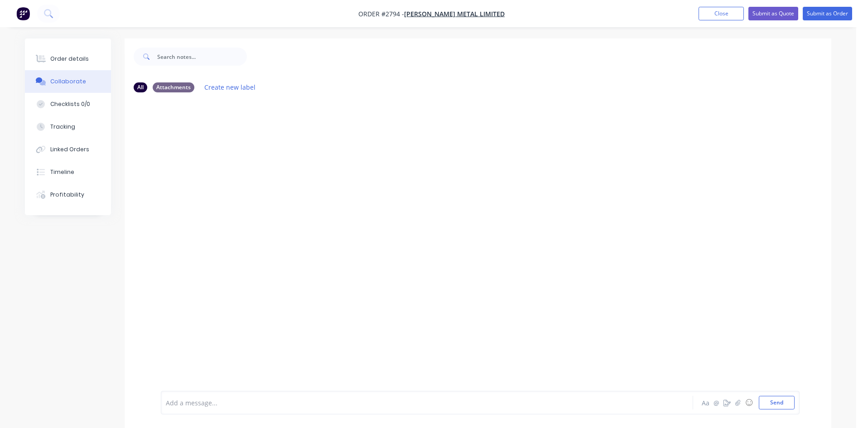
click at [219, 405] on div at bounding box center [401, 403] width 471 height 10
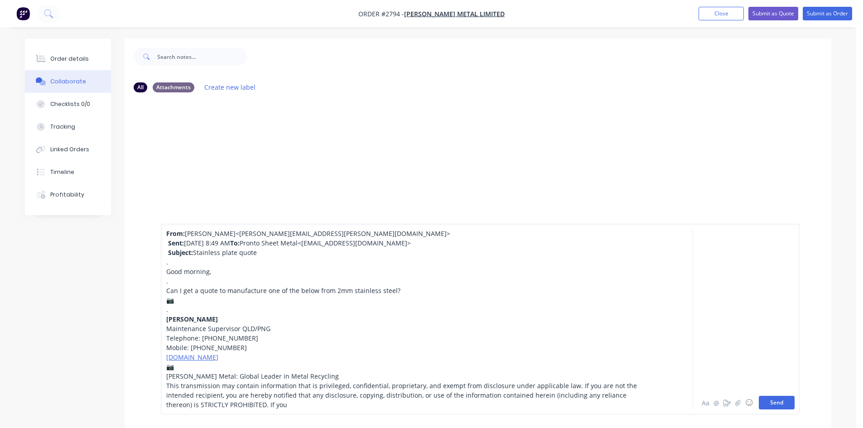
click at [785, 404] on button "Send" at bounding box center [776, 403] width 36 height 14
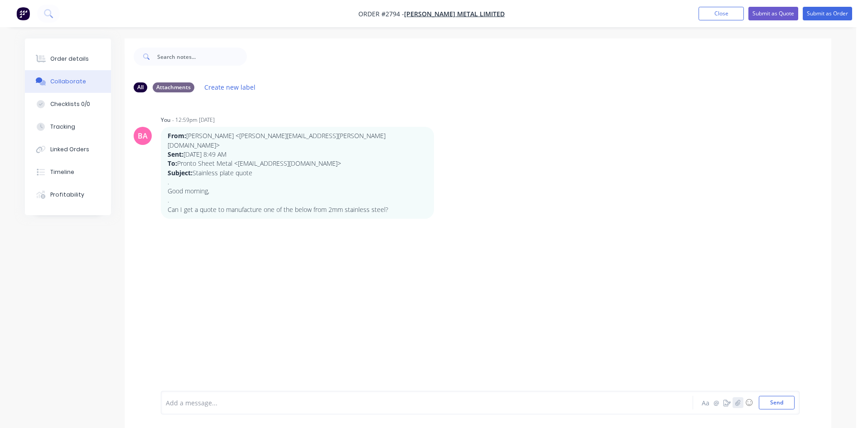
click at [740, 403] on icon "button" at bounding box center [737, 402] width 5 height 6
click at [773, 400] on button "Send" at bounding box center [776, 403] width 36 height 14
click at [68, 57] on div "Order details" at bounding box center [69, 59] width 38 height 8
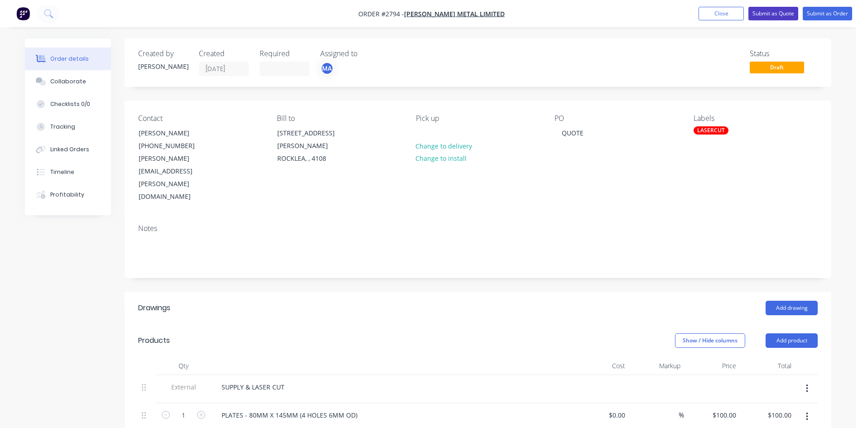
click at [781, 12] on button "Submit as Quote" at bounding box center [773, 14] width 50 height 14
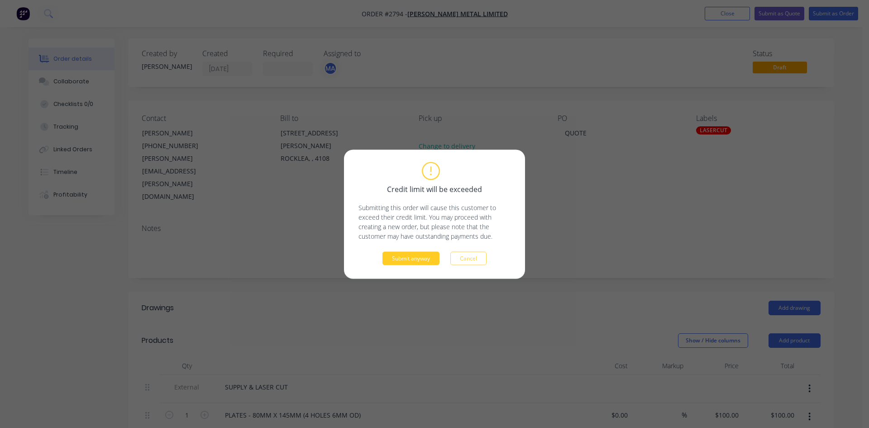
click at [417, 260] on button "Submit anyway" at bounding box center [411, 258] width 57 height 14
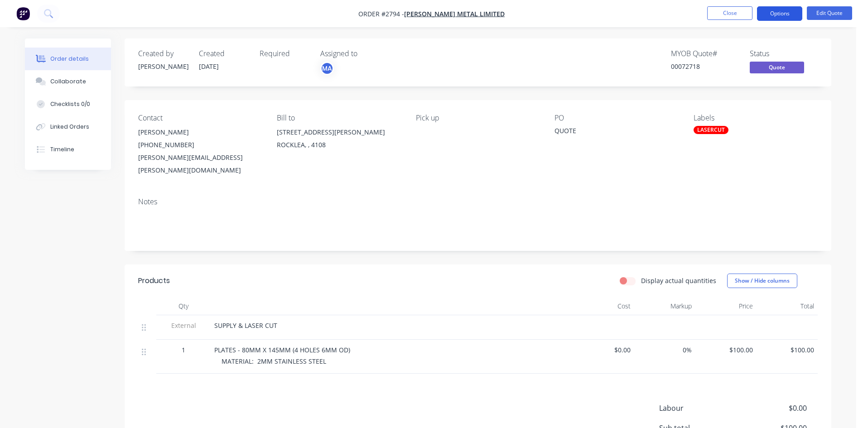
click at [777, 12] on button "Options" at bounding box center [779, 13] width 45 height 14
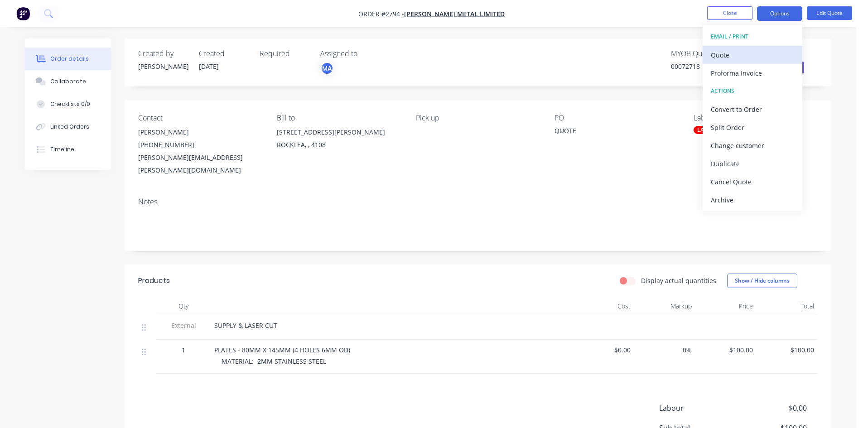
click at [719, 54] on div "Quote" at bounding box center [751, 54] width 83 height 13
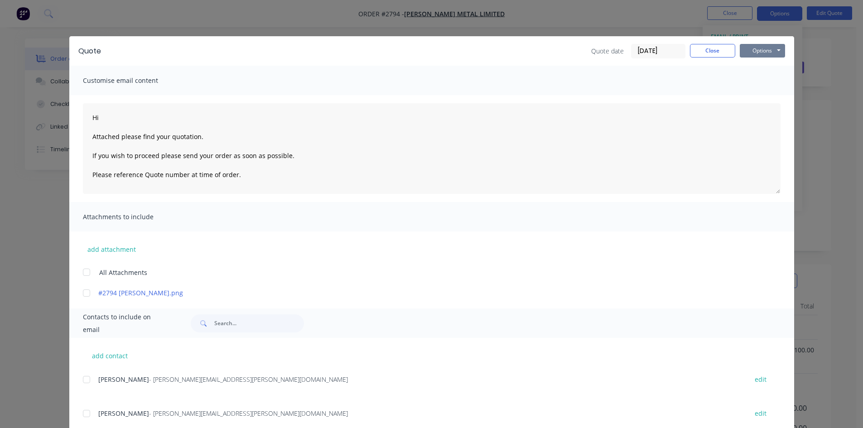
click at [765, 50] on button "Options" at bounding box center [761, 51] width 45 height 14
click at [762, 81] on button "Print" at bounding box center [768, 81] width 58 height 15
click at [710, 51] on button "Close" at bounding box center [712, 51] width 45 height 14
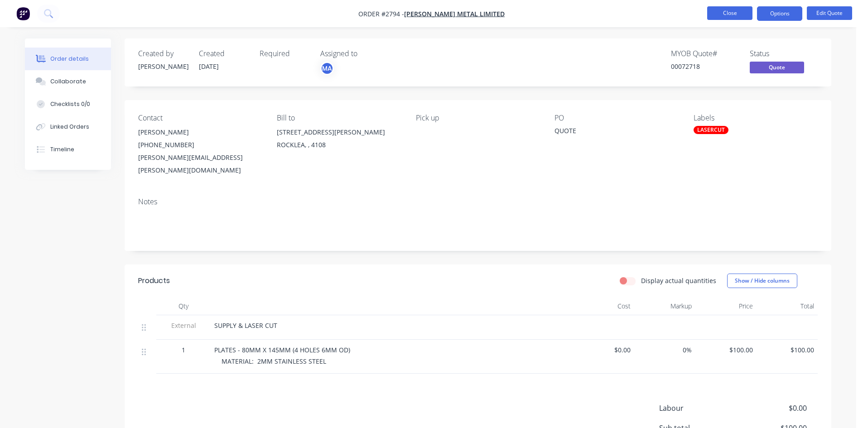
click at [736, 12] on button "Close" at bounding box center [729, 13] width 45 height 14
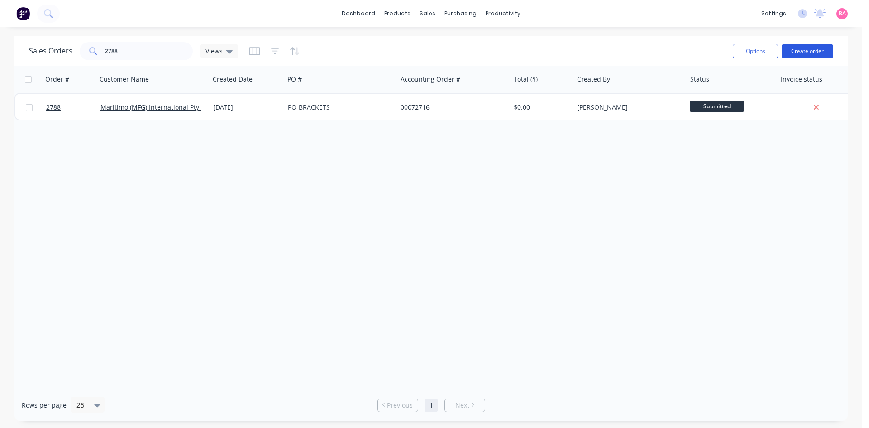
click at [811, 48] on button "Create order" at bounding box center [808, 51] width 52 height 14
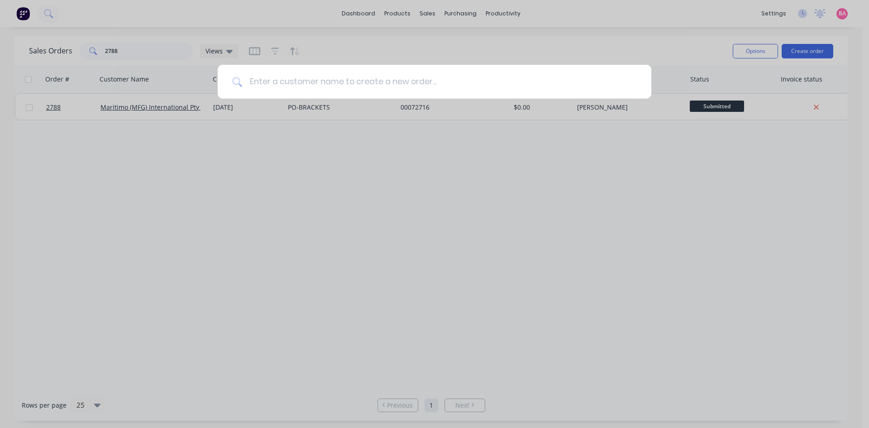
click at [288, 77] on input at bounding box center [439, 82] width 395 height 34
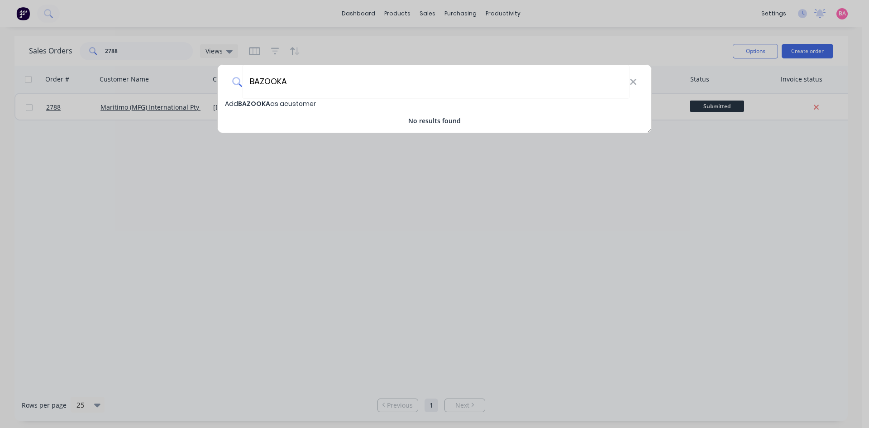
type input "BAZOOKA"
click at [277, 103] on span "Add BAZOOKA as a customer" at bounding box center [270, 103] width 91 height 9
select select "AU"
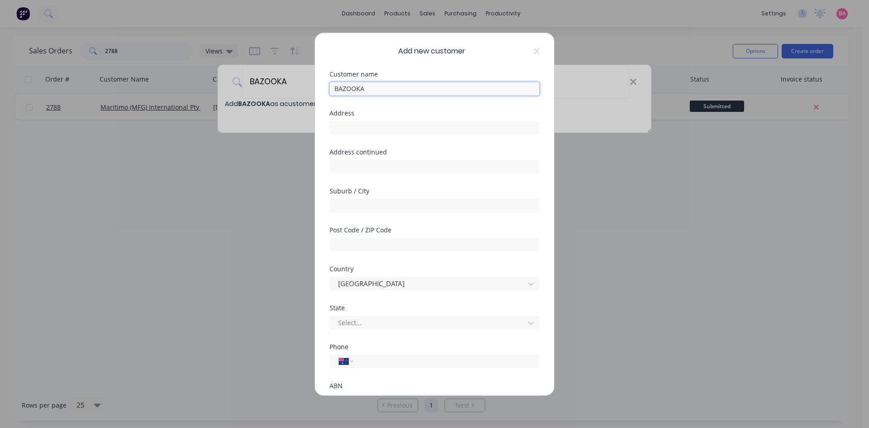
drag, startPoint x: 374, startPoint y: 89, endPoint x: 291, endPoint y: 86, distance: 83.4
click at [291, 86] on div "Add new customer Customer name BAZOOKA Address Address continued Suburb / City …" at bounding box center [434, 214] width 869 height 428
type input "Bazooka Games Pty Ltd"
click at [417, 356] on input "tel" at bounding box center [445, 361] width 171 height 10
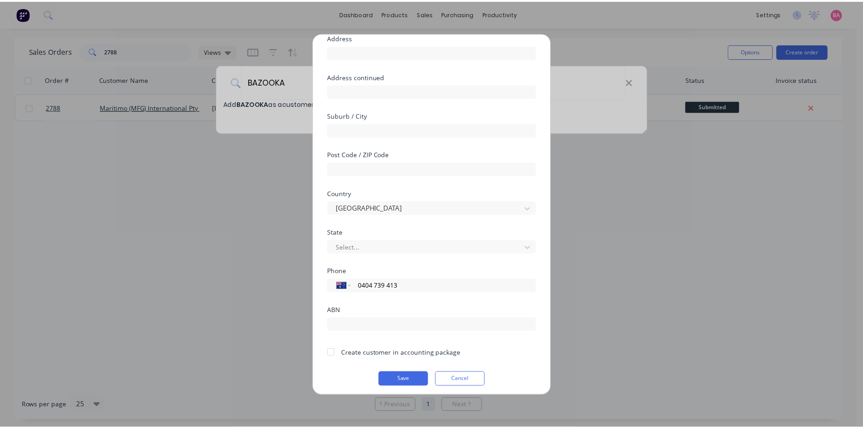
scroll to position [80, 0]
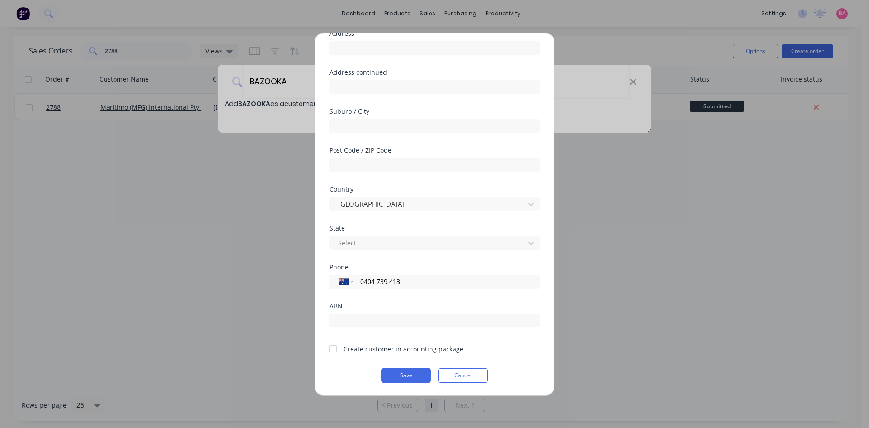
type input "0404 739 413"
click at [332, 350] on div at bounding box center [333, 349] width 18 height 18
click at [409, 378] on button "Save" at bounding box center [406, 375] width 50 height 14
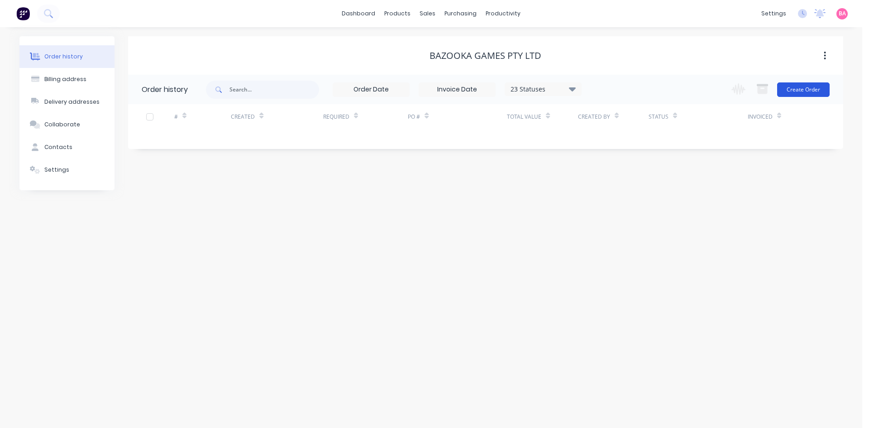
click at [811, 88] on button "Create Order" at bounding box center [803, 89] width 53 height 14
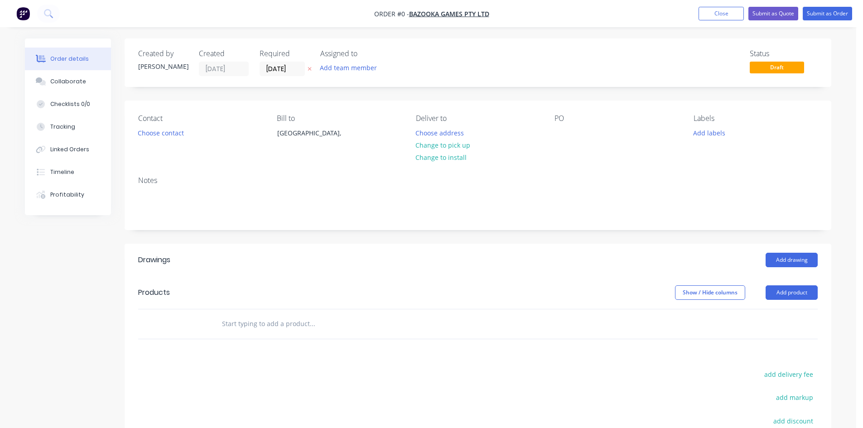
click at [309, 69] on icon at bounding box center [310, 69] width 4 height 4
click at [355, 69] on button "Add team member" at bounding box center [348, 68] width 67 height 12
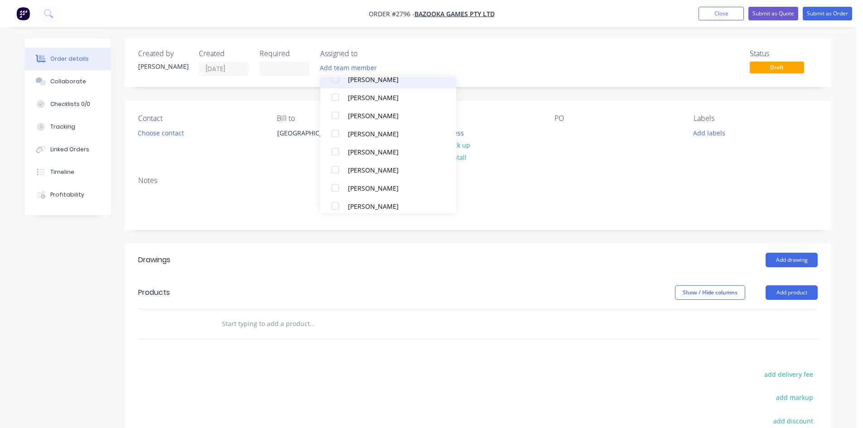
scroll to position [76, 0]
click at [339, 187] on div at bounding box center [335, 187] width 18 height 18
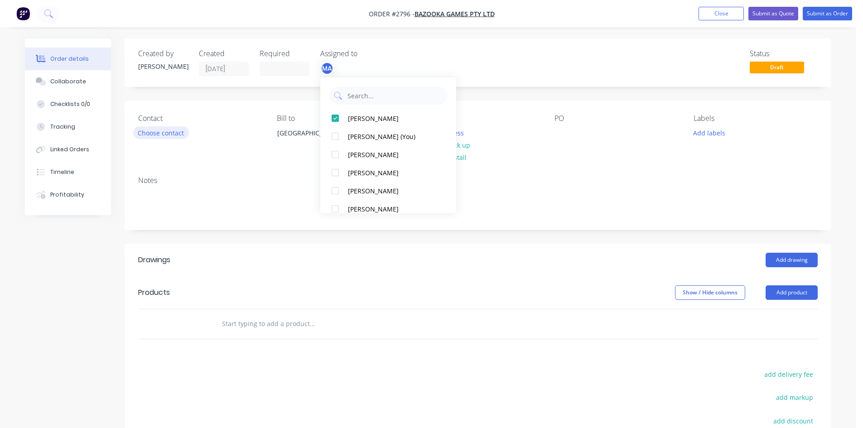
click at [173, 134] on button "Choose contact" at bounding box center [161, 132] width 56 height 12
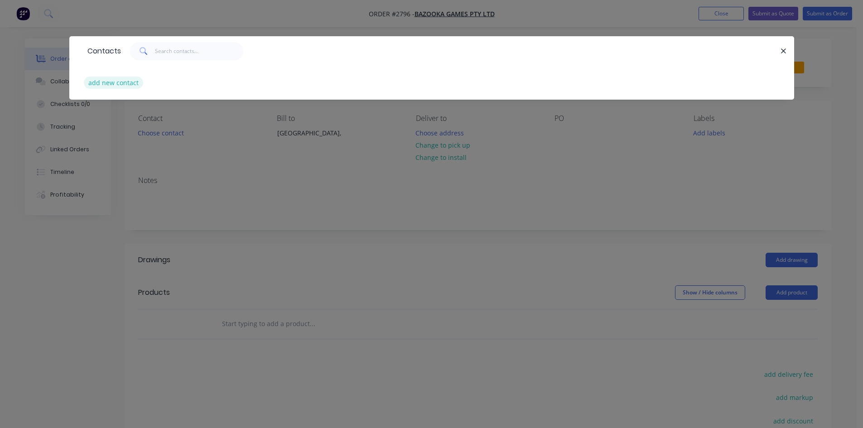
click at [114, 81] on button "add new contact" at bounding box center [114, 83] width 60 height 12
select select "AU"
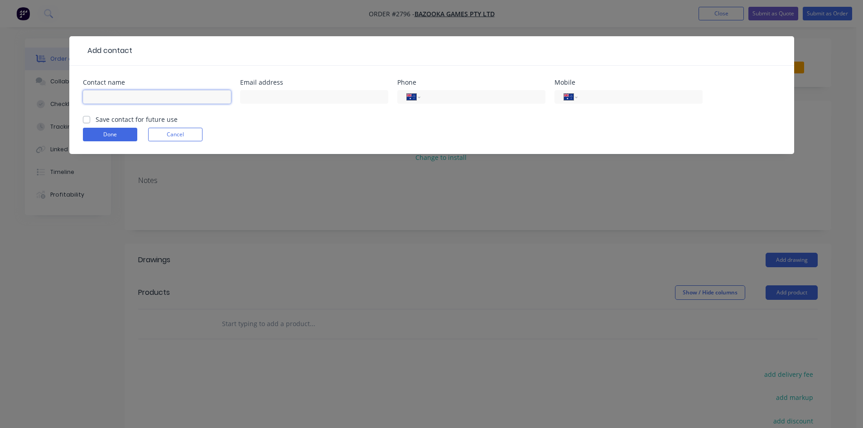
click at [126, 95] on input "text" at bounding box center [157, 97] width 148 height 14
type input "l"
type input "Luke Heno"
click at [277, 96] on input "text" at bounding box center [314, 97] width 148 height 14
type input "lukeheno@hotmail.com"
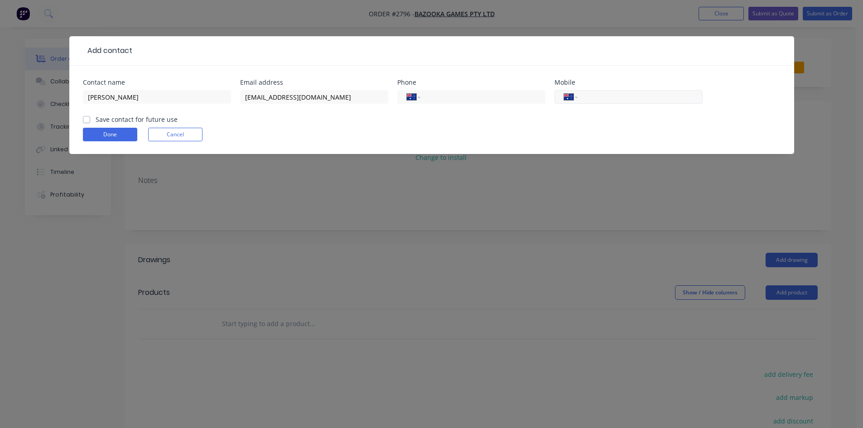
click at [609, 96] on input "tel" at bounding box center [638, 97] width 109 height 10
type input "0404 739 413"
click at [96, 117] on label "Save contact for future use" at bounding box center [137, 120] width 82 height 10
click at [87, 117] on input "Save contact for future use" at bounding box center [86, 119] width 7 height 9
checkbox input "true"
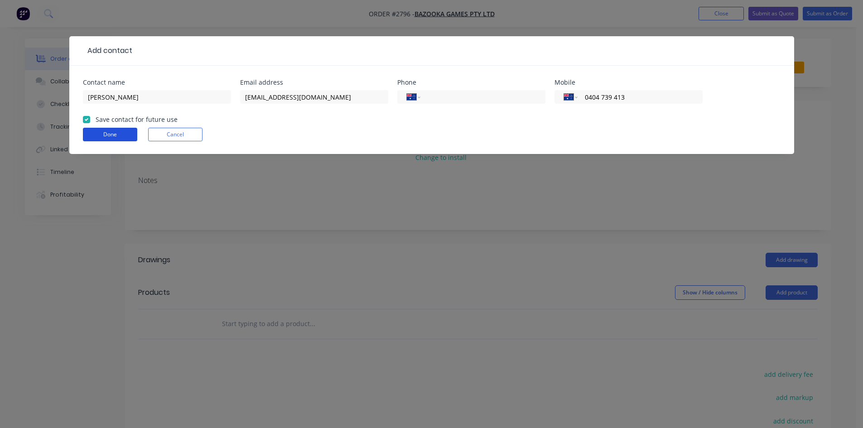
click at [114, 132] on button "Done" at bounding box center [110, 135] width 54 height 14
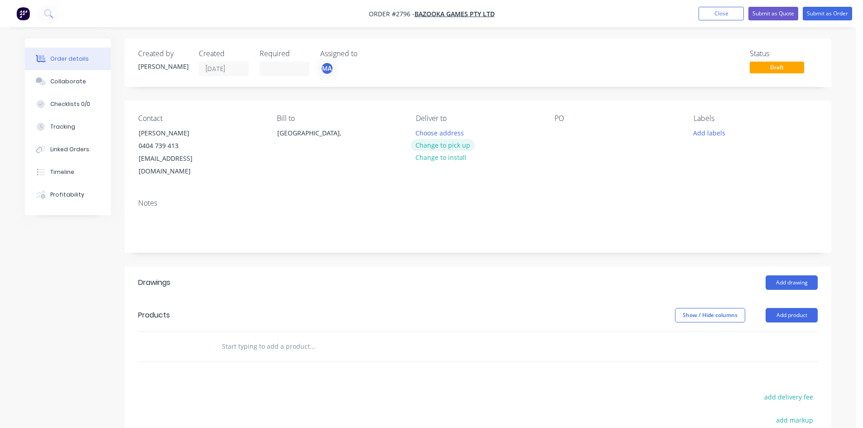
click at [454, 143] on button "Change to pick up" at bounding box center [443, 145] width 64 height 12
click at [561, 134] on div at bounding box center [561, 132] width 14 height 13
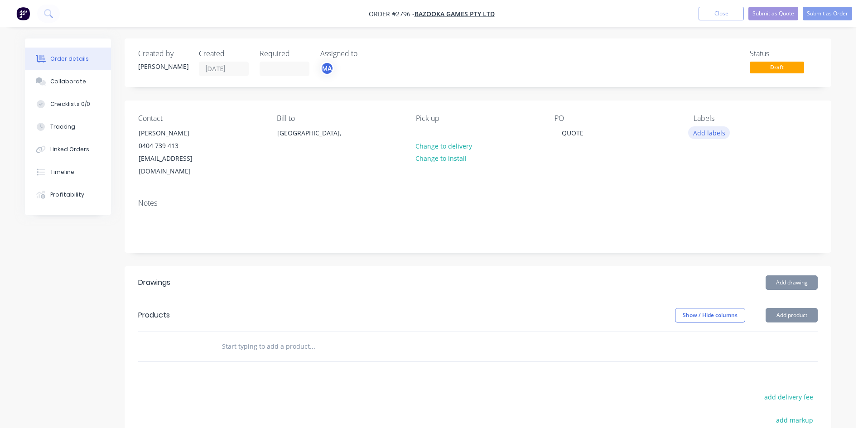
click at [705, 133] on button "Add labels" at bounding box center [709, 132] width 42 height 12
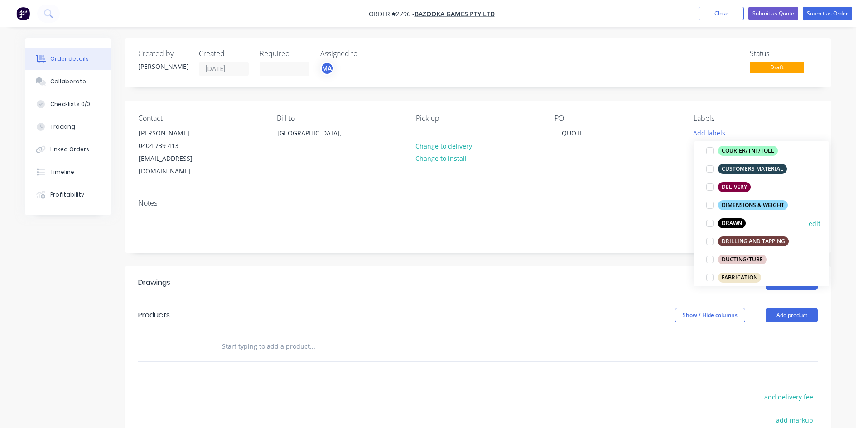
scroll to position [136, 0]
click at [710, 220] on div at bounding box center [710, 223] width 18 height 18
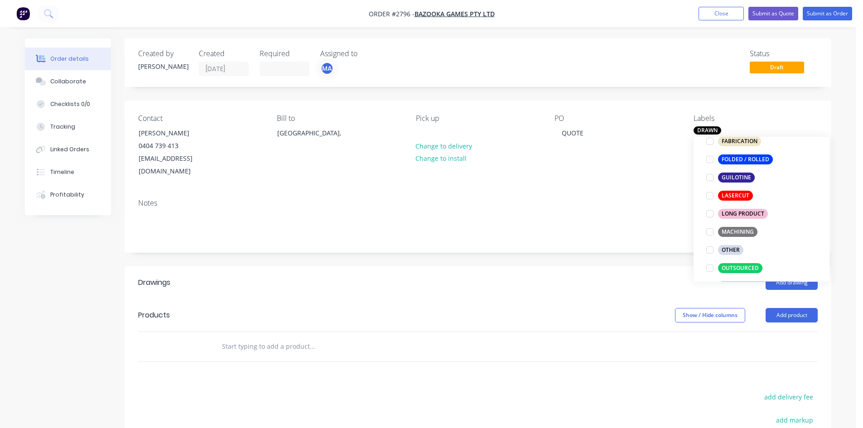
scroll to position [272, 0]
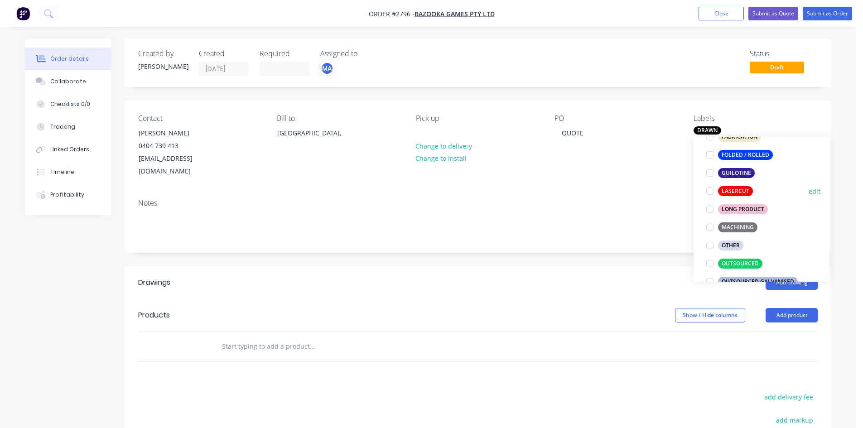
click at [709, 191] on div at bounding box center [710, 191] width 18 height 18
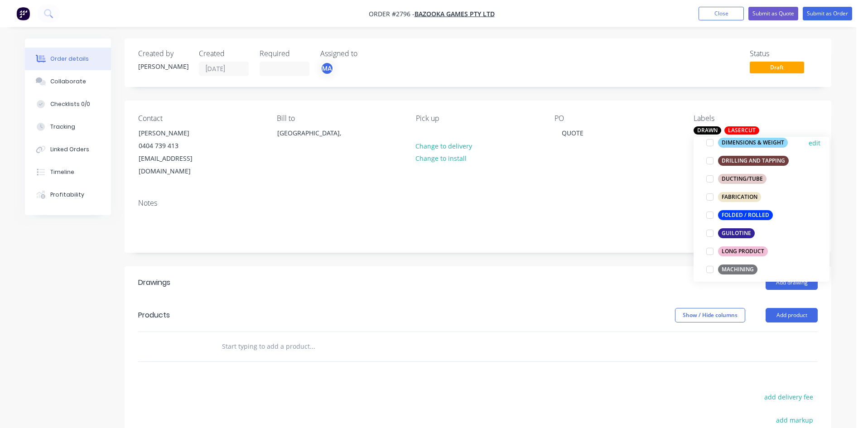
scroll to position [232, 0]
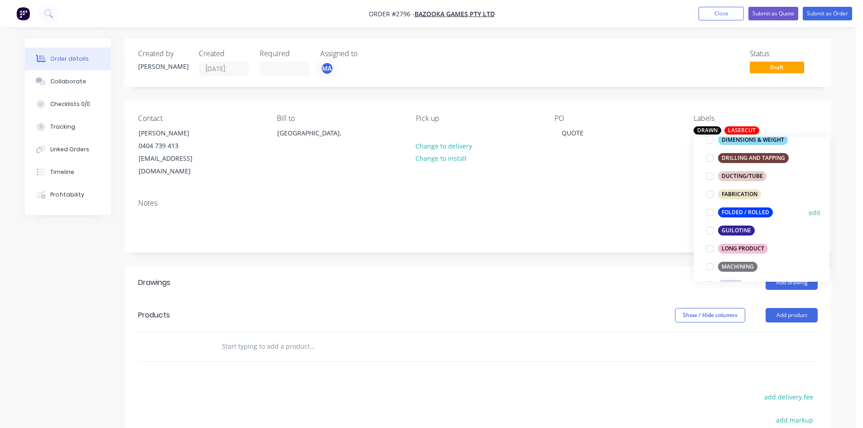
click at [710, 213] on div at bounding box center [710, 212] width 18 height 18
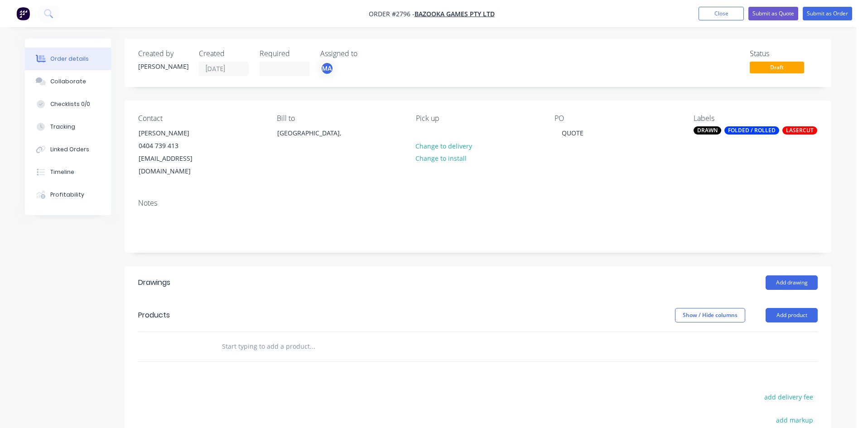
click at [274, 337] on input "text" at bounding box center [311, 346] width 181 height 18
click at [799, 308] on button "Add product" at bounding box center [791, 315] width 52 height 14
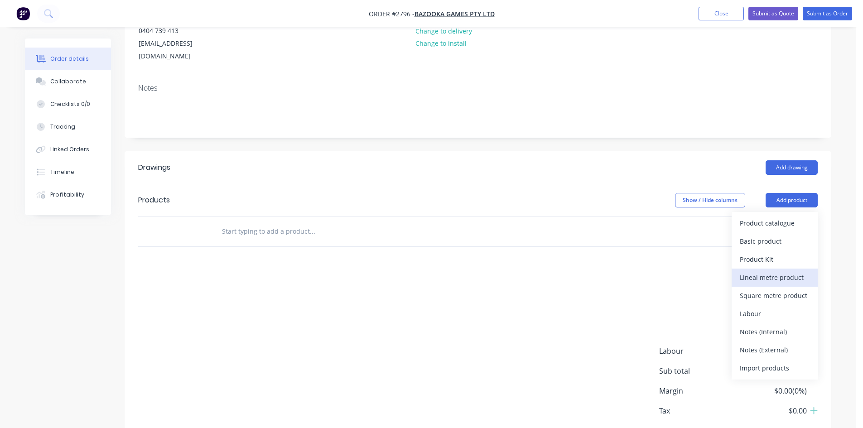
scroll to position [121, 0]
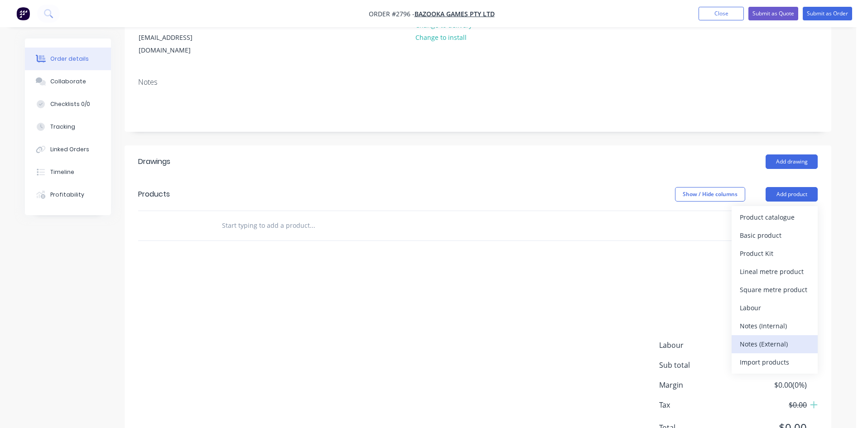
click at [775, 337] on div "Notes (External)" at bounding box center [774, 343] width 70 height 13
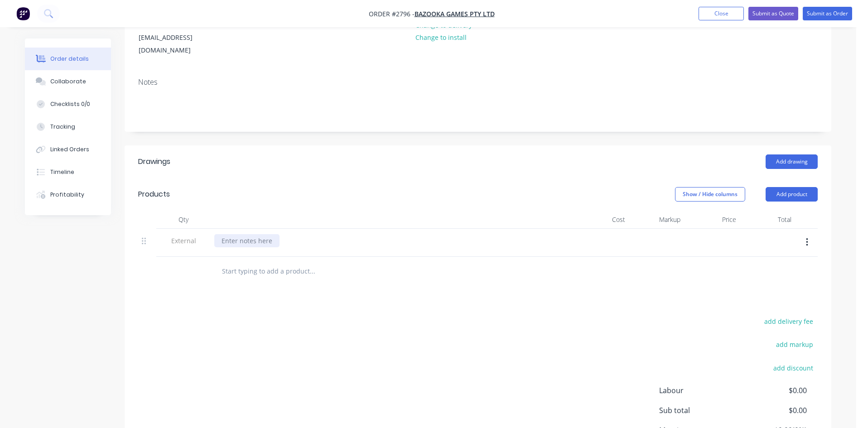
click at [233, 234] on div at bounding box center [246, 240] width 65 height 13
click at [265, 262] on input "text" at bounding box center [311, 271] width 181 height 18
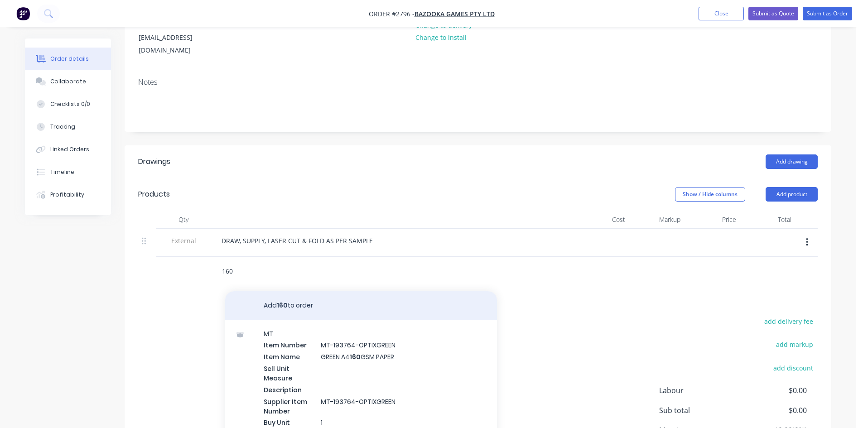
type input "160"
click at [300, 291] on button "Add 160 to order" at bounding box center [361, 305] width 272 height 29
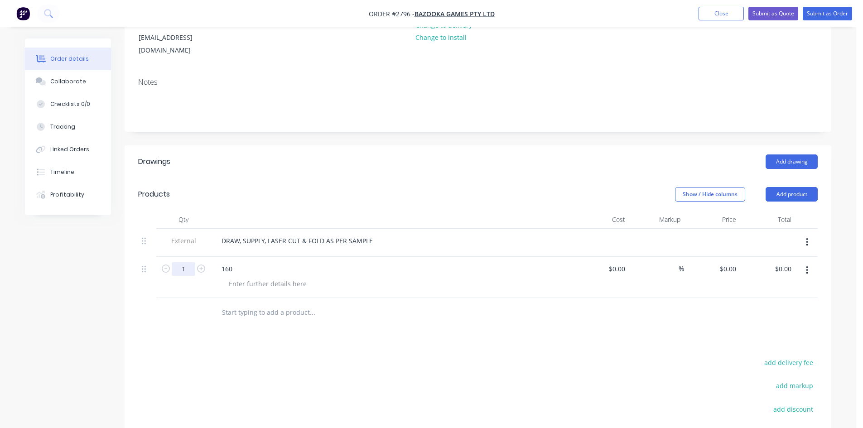
click at [188, 262] on input "1" at bounding box center [184, 269] width 24 height 14
type input "160"
drag, startPoint x: 221, startPoint y: 254, endPoint x: 276, endPoint y: 255, distance: 55.3
click at [276, 262] on div "160" at bounding box center [391, 268] width 355 height 13
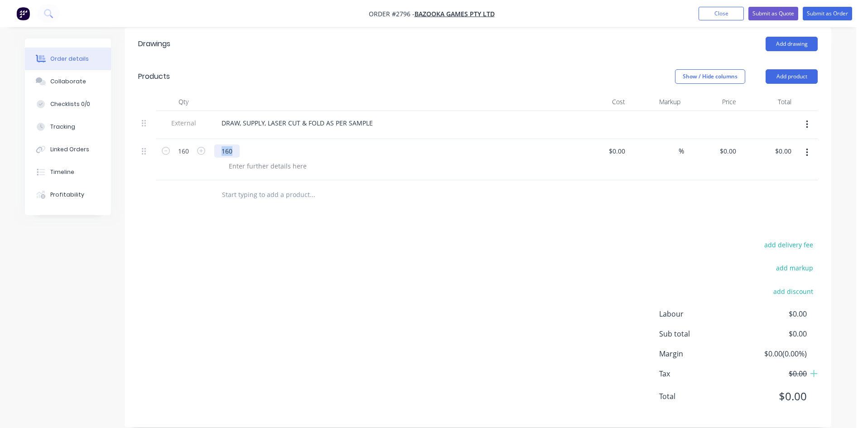
click at [237, 144] on div "160" at bounding box center [226, 150] width 25 height 13
drag, startPoint x: 237, startPoint y: 135, endPoint x: 187, endPoint y: 136, distance: 49.8
click at [187, 139] on div "160 160 $0.00 $0.00 % $0.00 $0.00 $0.00 $0.00" at bounding box center [477, 159] width 679 height 41
drag, startPoint x: 236, startPoint y: 138, endPoint x: 214, endPoint y: 136, distance: 22.3
click at [214, 139] on div "QTY" at bounding box center [392, 159] width 362 height 41
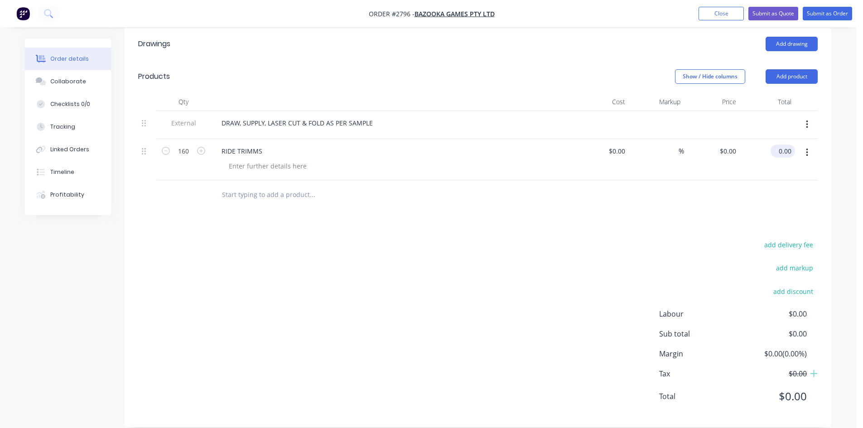
click at [784, 144] on input "0.00" at bounding box center [784, 150] width 21 height 13
type input "$0.00"
click at [263, 159] on div at bounding box center [267, 165] width 92 height 13
type input "$0.00"
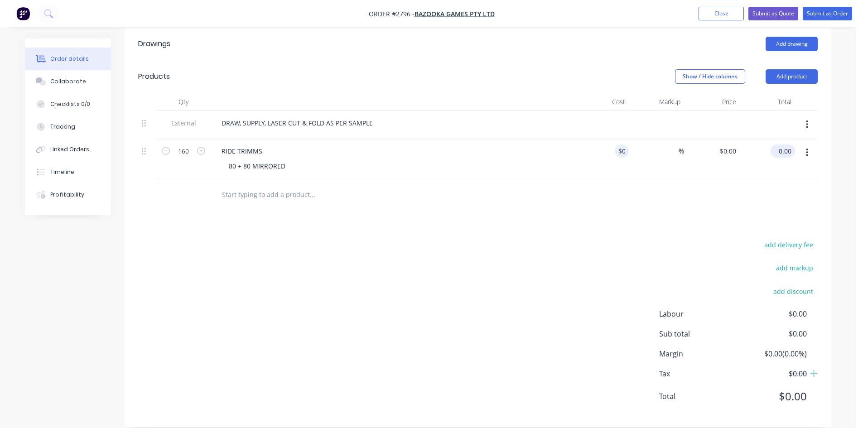
click at [779, 144] on input "0.00" at bounding box center [784, 150] width 21 height 13
type input "4170"
type input "$26.0625"
type input "$4,170.00"
click at [735, 144] on input "26.0625" at bounding box center [725, 150] width 28 height 13
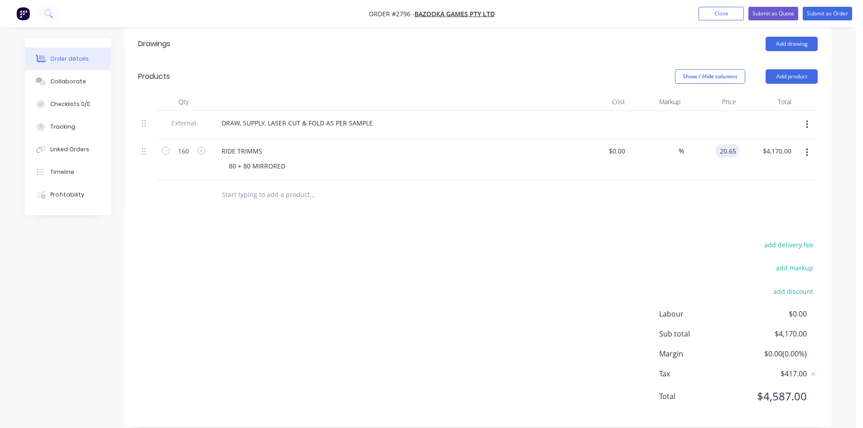
type input "$20.65"
type input "3304.00"
type input "20.65"
type input "$3,304.00"
drag, startPoint x: 714, startPoint y: 138, endPoint x: 739, endPoint y: 137, distance: 24.5
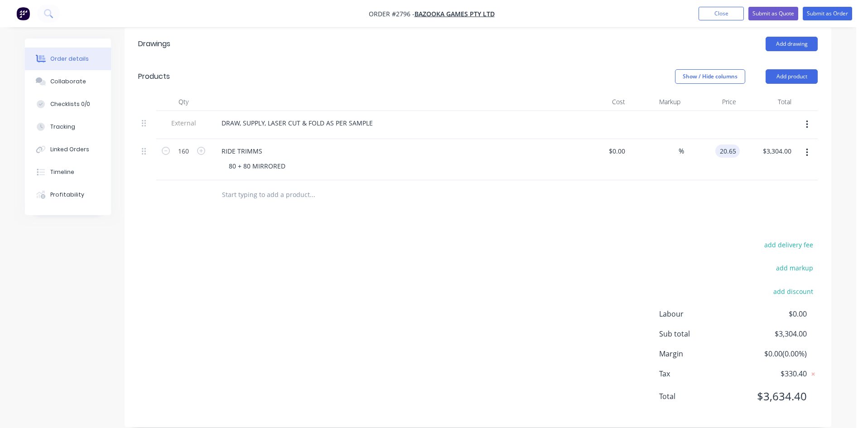
click at [739, 144] on div "20.65 20.65" at bounding box center [727, 150] width 24 height 13
type input "$0.00"
type input "4170.00"
type input "$26.0625"
type input "$4,170.00"
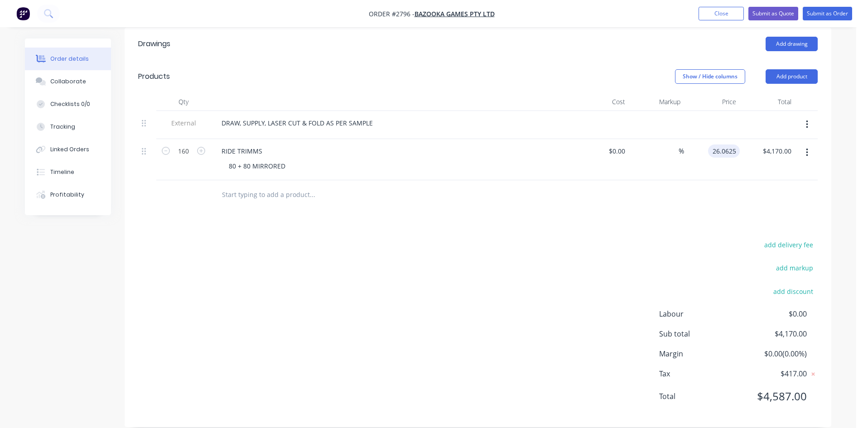
click at [713, 144] on input "26.0625" at bounding box center [725, 150] width 28 height 13
click at [736, 144] on input "26.0625" at bounding box center [725, 150] width 28 height 13
type input "$26.65"
type input "4264.00"
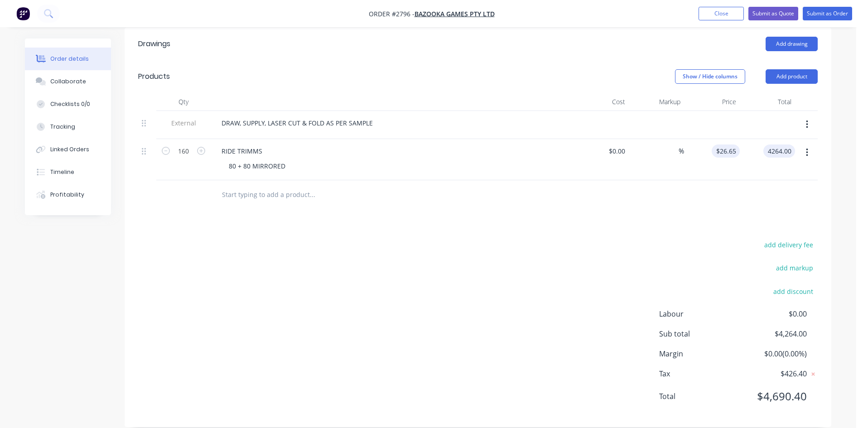
type input "26.65"
type input "$4,264.00"
click at [727, 144] on input "26.65" at bounding box center [727, 150] width 24 height 13
click at [734, 144] on input "26.65" at bounding box center [729, 150] width 21 height 13
type input "0"
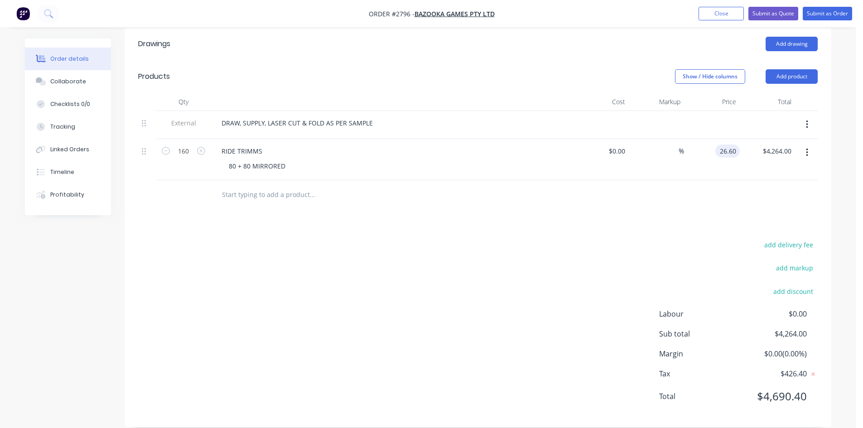
type input "$26.60"
type input "$4,256.00"
click at [731, 144] on input "26.6" at bounding box center [730, 150] width 17 height 13
click at [734, 144] on input "26.6" at bounding box center [730, 150] width 17 height 13
type input "$26.10"
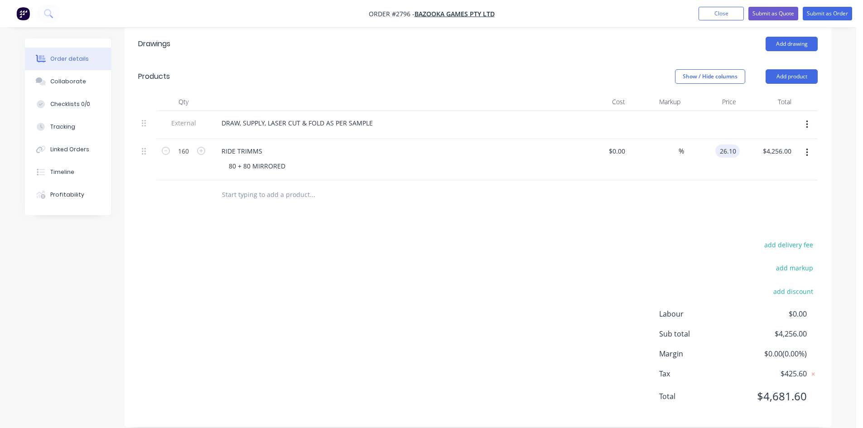
type input "4176.00"
type input "26.1"
type input "$4,176.00"
click at [738, 144] on input "26.1" at bounding box center [727, 150] width 24 height 13
type input "$26.05"
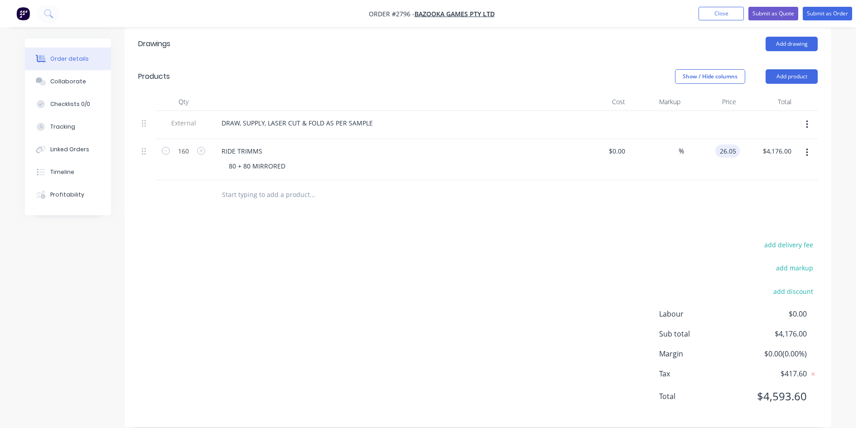
type input "4168.00"
type input "26.05"
type input "$4,168.00"
click at [719, 144] on input "26.05" at bounding box center [727, 150] width 24 height 13
type input "$26.10"
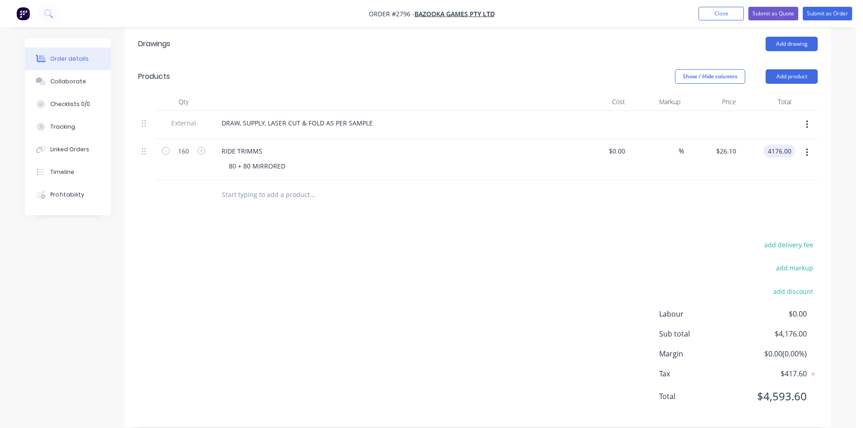
type input "$4,176.00"
click at [262, 186] on input "text" at bounding box center [311, 195] width 181 height 18
click at [291, 159] on div "80 + 80 MIRRORED" at bounding box center [256, 165] width 71 height 13
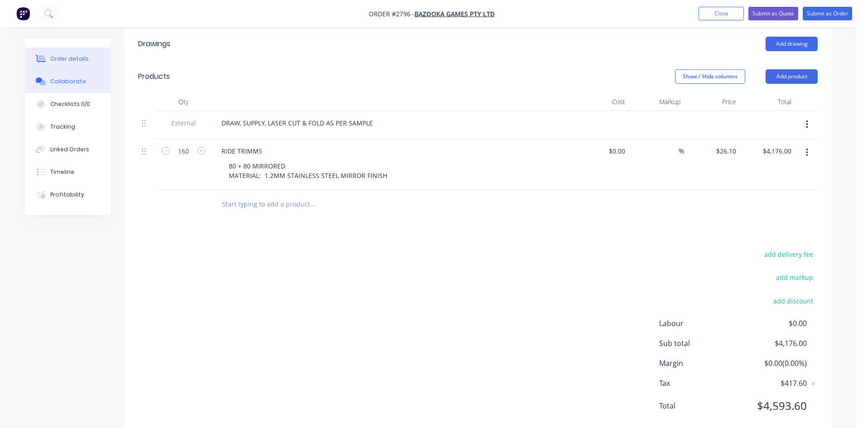
click at [63, 83] on div "Collaborate" at bounding box center [68, 81] width 36 height 8
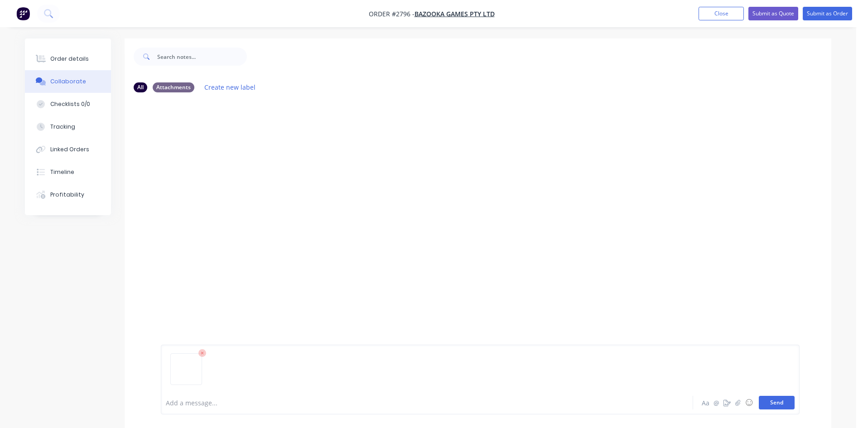
click at [777, 400] on button "Send" at bounding box center [776, 403] width 36 height 14
click at [766, 402] on button "Send" at bounding box center [776, 403] width 36 height 14
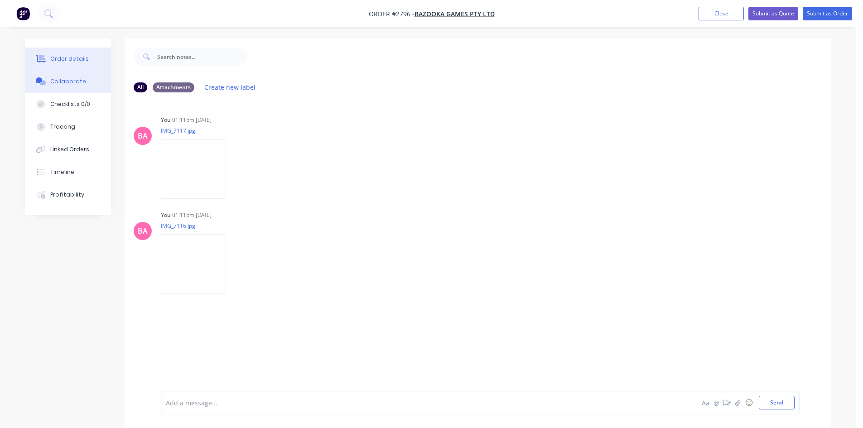
click at [67, 58] on div "Order details" at bounding box center [69, 59] width 38 height 8
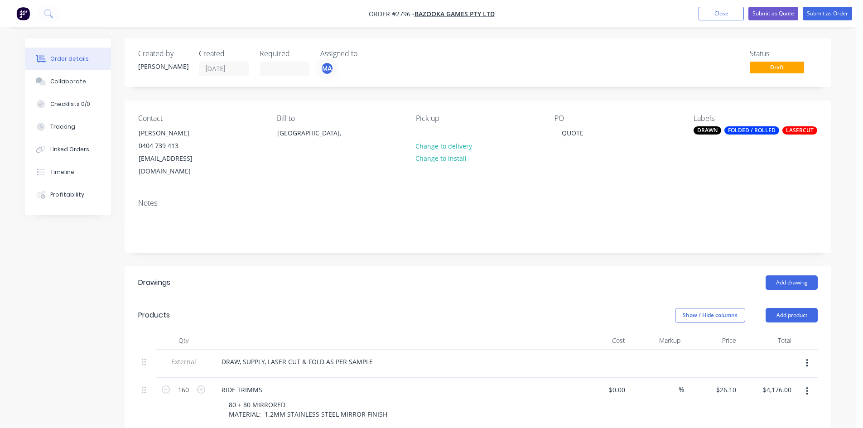
click at [714, 130] on div "DRAWN" at bounding box center [707, 130] width 28 height 8
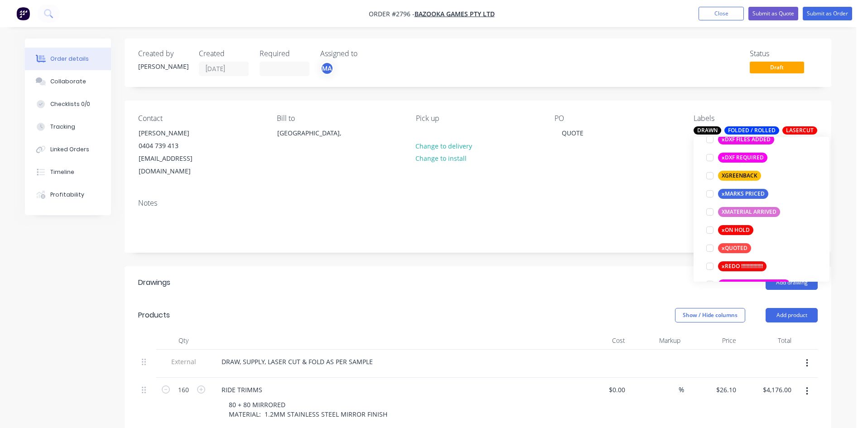
scroll to position [779, 0]
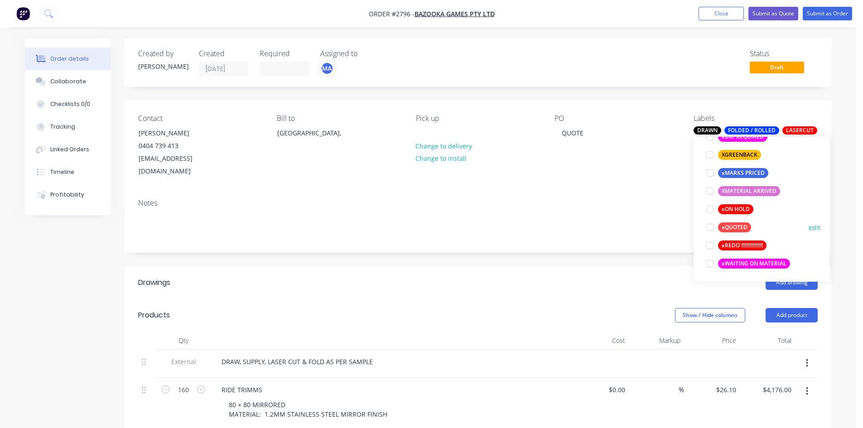
click at [709, 227] on div at bounding box center [710, 227] width 18 height 18
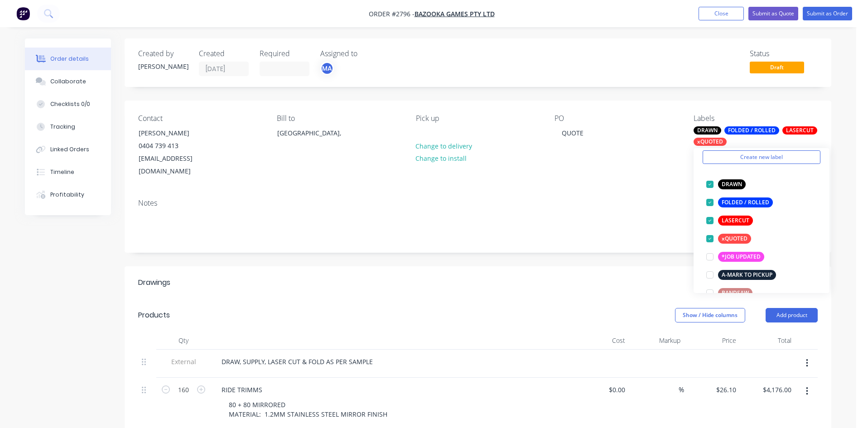
click at [416, 266] on header "Drawings Add drawing" at bounding box center [478, 282] width 706 height 33
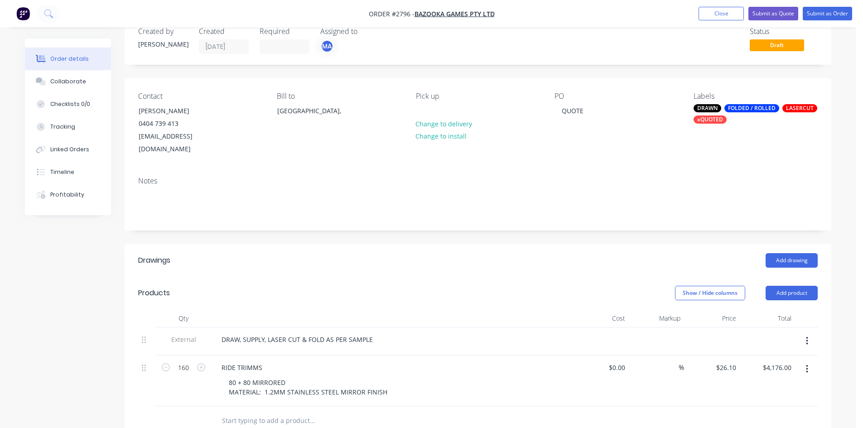
scroll to position [45, 0]
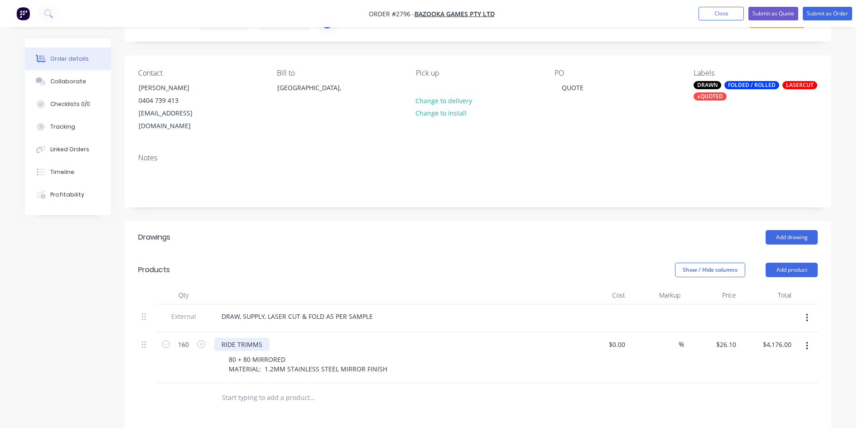
click at [257, 338] on div "RIDE TRIMMS" at bounding box center [241, 344] width 55 height 13
click at [63, 81] on div "Collaborate" at bounding box center [68, 81] width 36 height 8
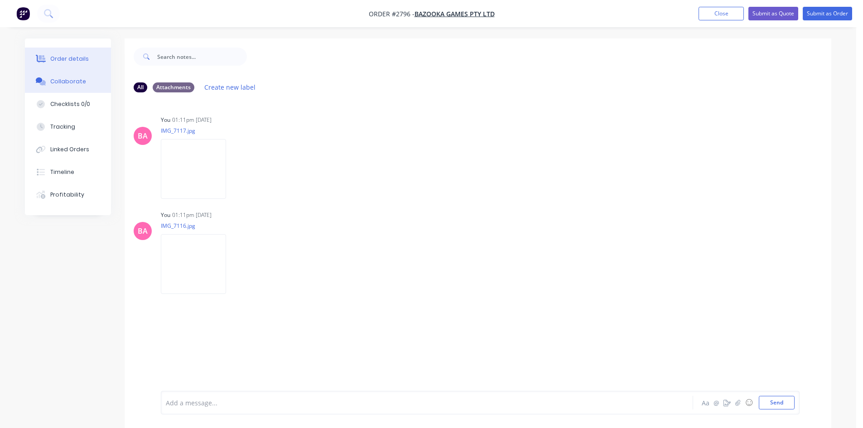
click at [71, 58] on div "Order details" at bounding box center [69, 59] width 38 height 8
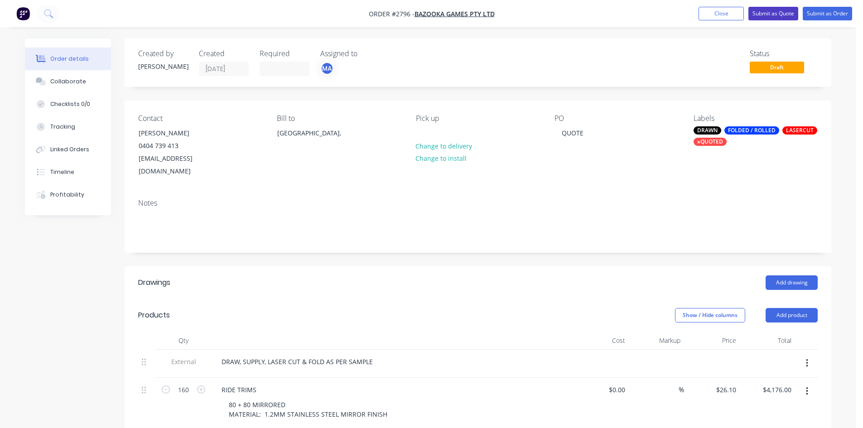
click at [768, 8] on button "Submit as Quote" at bounding box center [773, 14] width 50 height 14
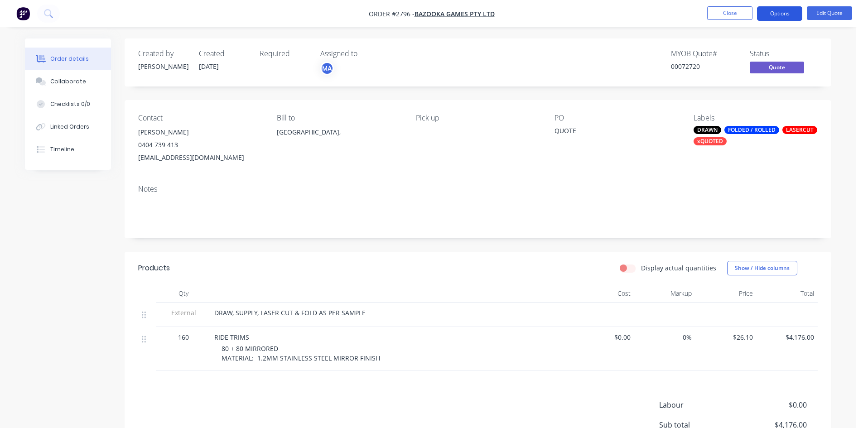
click at [777, 13] on button "Options" at bounding box center [779, 13] width 45 height 14
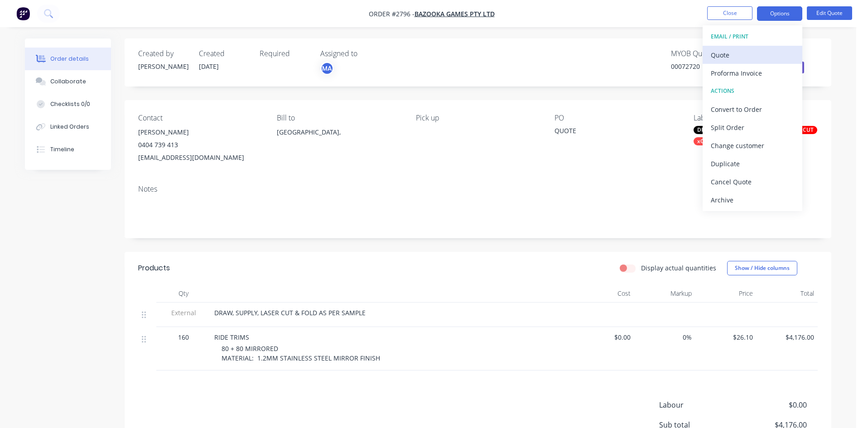
click at [717, 55] on div "Quote" at bounding box center [751, 54] width 83 height 13
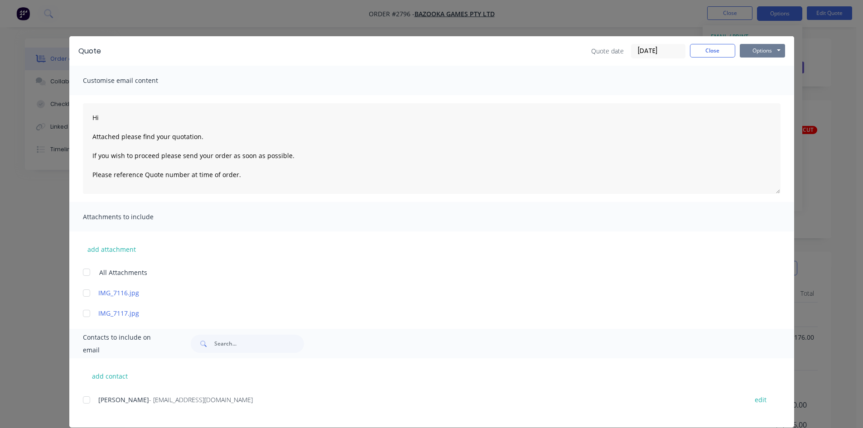
click at [762, 53] on button "Options" at bounding box center [761, 51] width 45 height 14
click at [760, 82] on button "Print" at bounding box center [768, 81] width 58 height 15
click at [710, 51] on button "Close" at bounding box center [712, 51] width 45 height 14
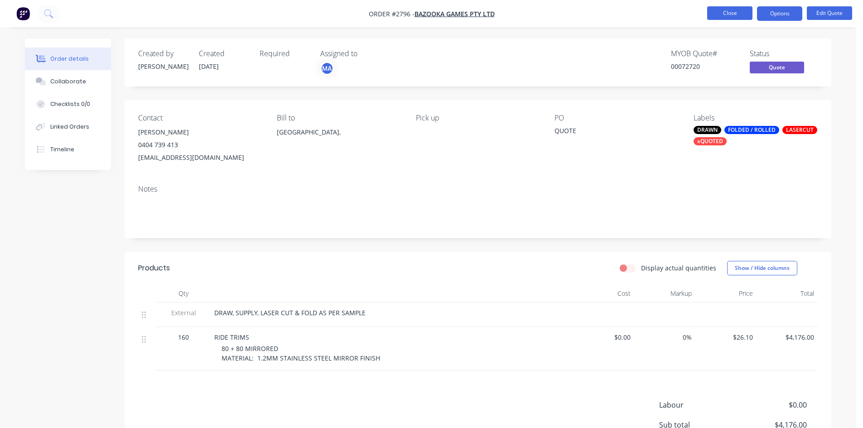
click at [733, 10] on button "Close" at bounding box center [729, 13] width 45 height 14
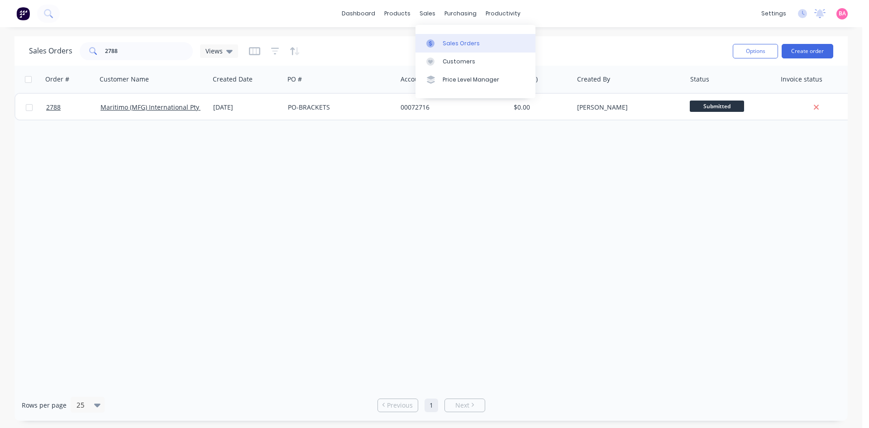
click at [462, 44] on div "Sales Orders" at bounding box center [461, 43] width 37 height 8
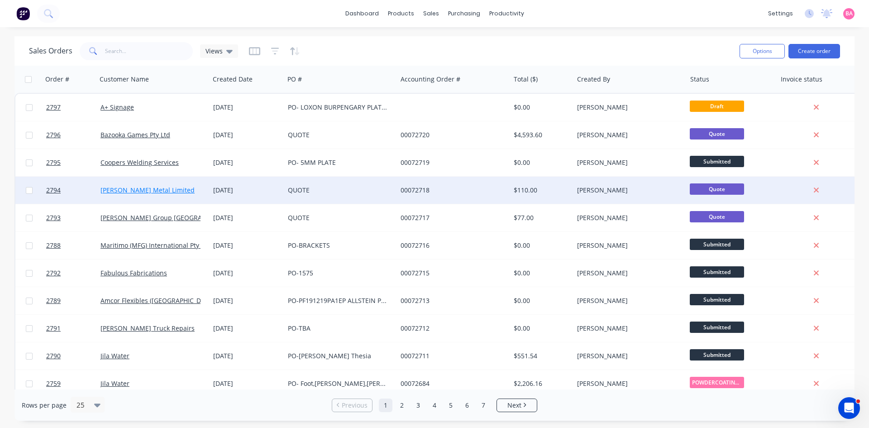
click at [132, 188] on link "[PERSON_NAME] Metal Limited" at bounding box center [148, 190] width 94 height 9
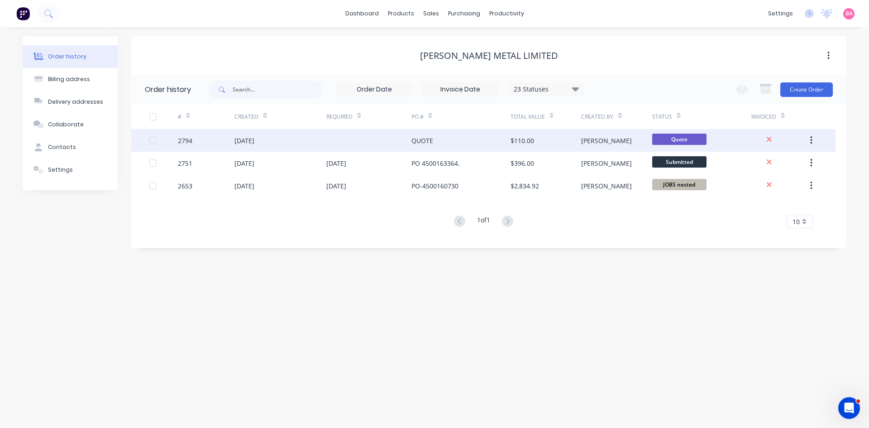
click at [253, 139] on div "[DATE]" at bounding box center [245, 141] width 20 height 10
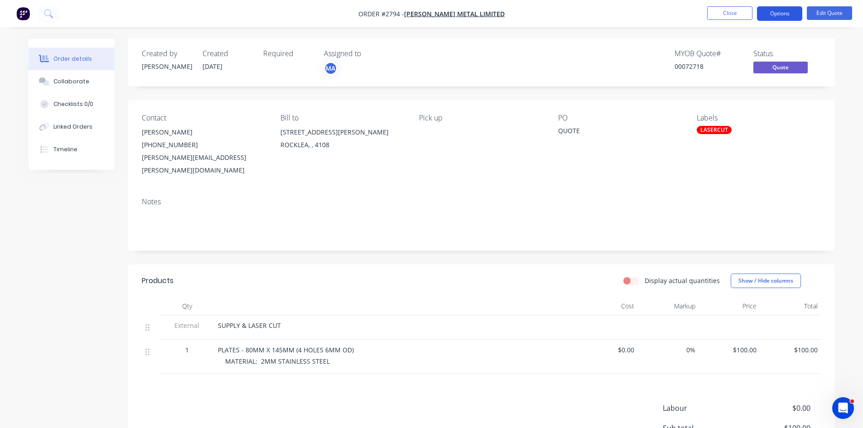
click at [782, 12] on button "Options" at bounding box center [779, 13] width 45 height 14
click at [822, 12] on button "Edit Quote" at bounding box center [828, 13] width 45 height 14
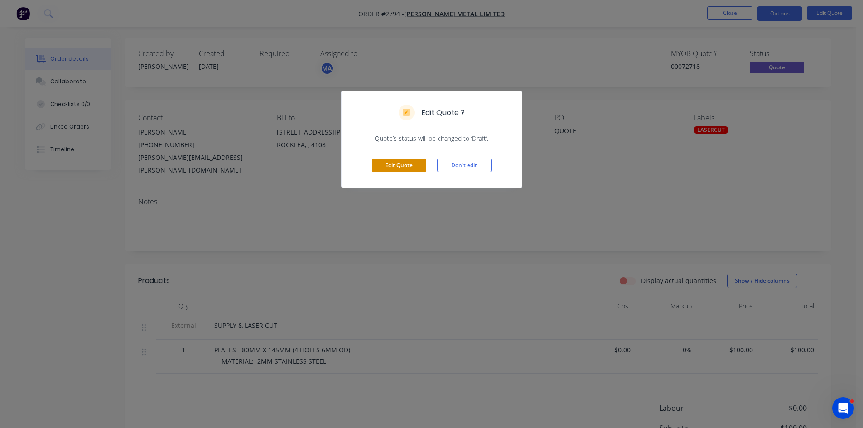
click at [407, 160] on button "Edit Quote" at bounding box center [399, 165] width 54 height 14
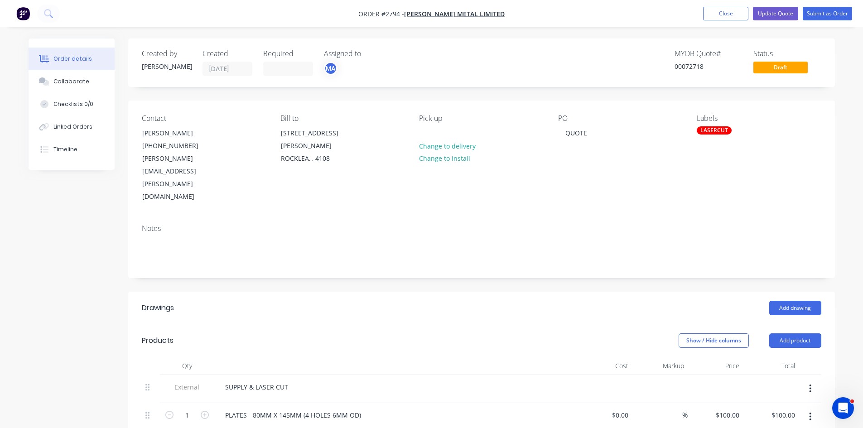
click at [709, 127] on div "LASERCUT" at bounding box center [713, 130] width 35 height 8
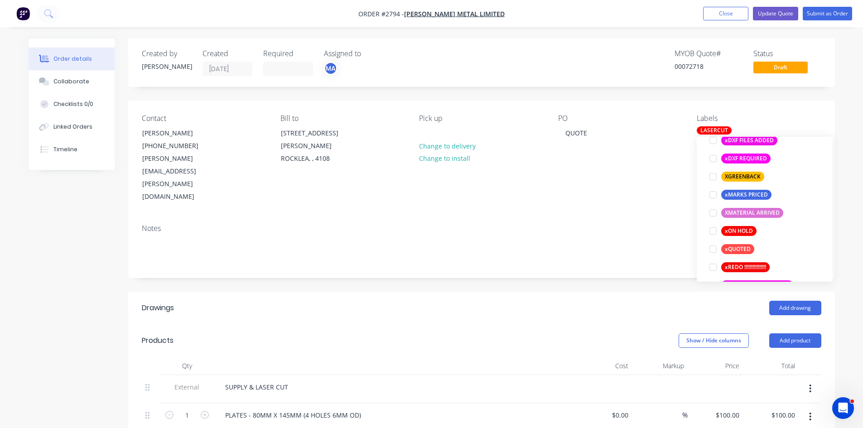
scroll to position [779, 0]
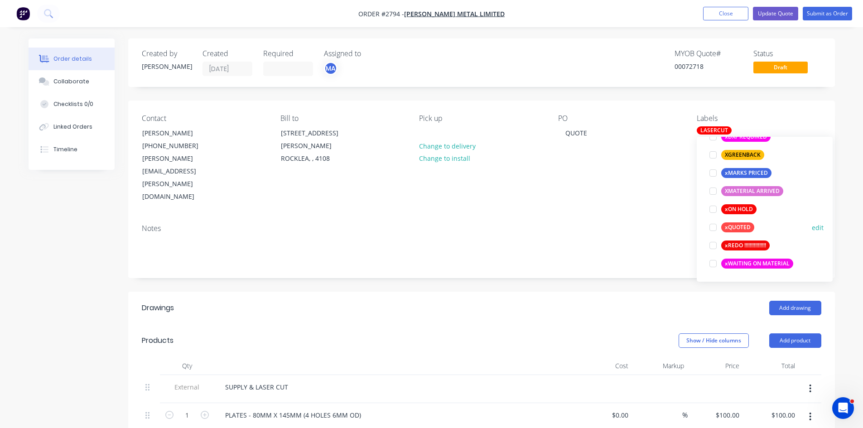
click at [711, 228] on div at bounding box center [713, 227] width 18 height 18
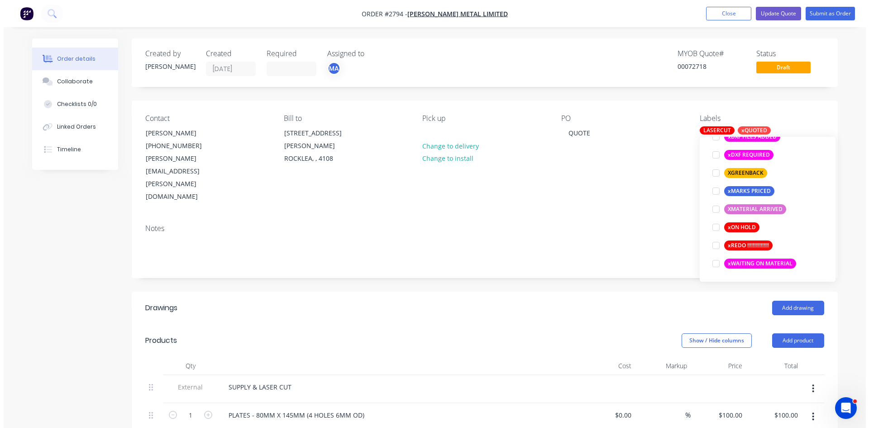
scroll to position [0, 0]
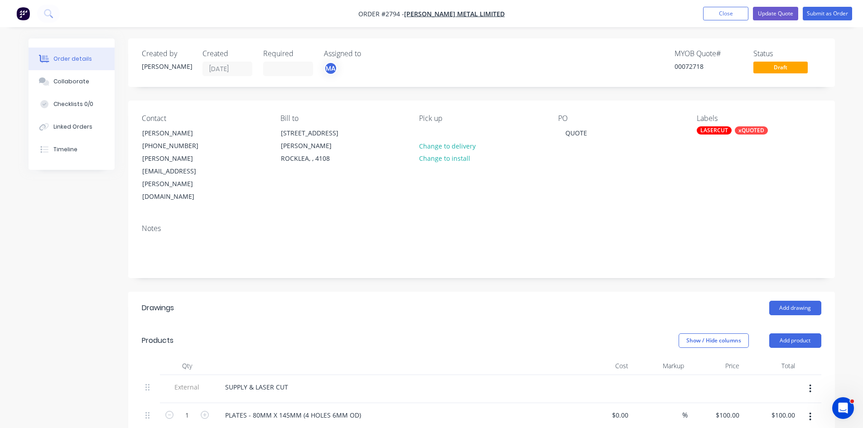
click at [645, 177] on div "Contact ANTHONY MILLS (07) 3277 3000 Anthony.Mills@simsmm.com Bill to 148 DUNN …" at bounding box center [481, 159] width 706 height 116
click at [777, 14] on button "Update Quote" at bounding box center [775, 14] width 45 height 14
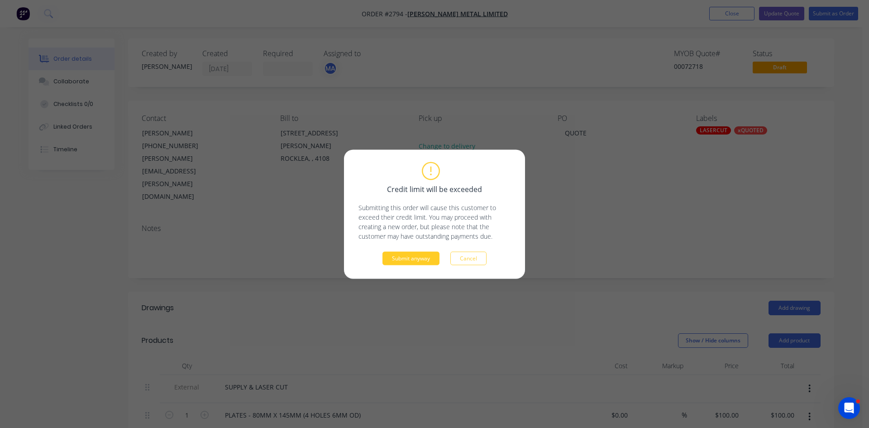
click at [411, 257] on button "Submit anyway" at bounding box center [411, 258] width 57 height 14
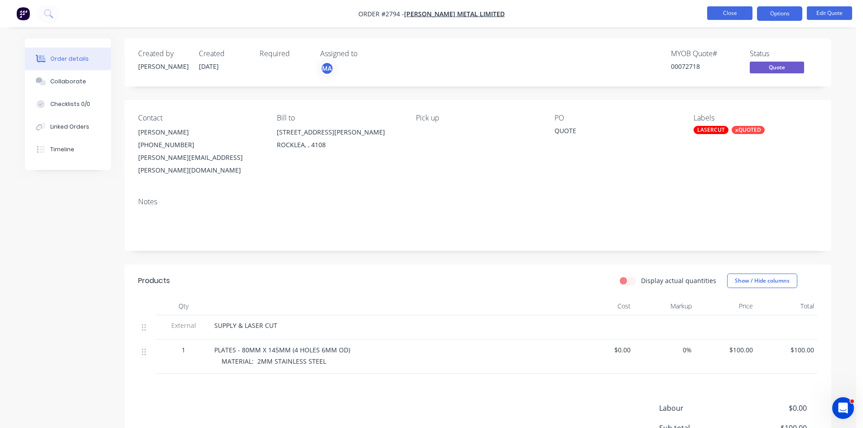
click at [734, 13] on button "Close" at bounding box center [729, 13] width 45 height 14
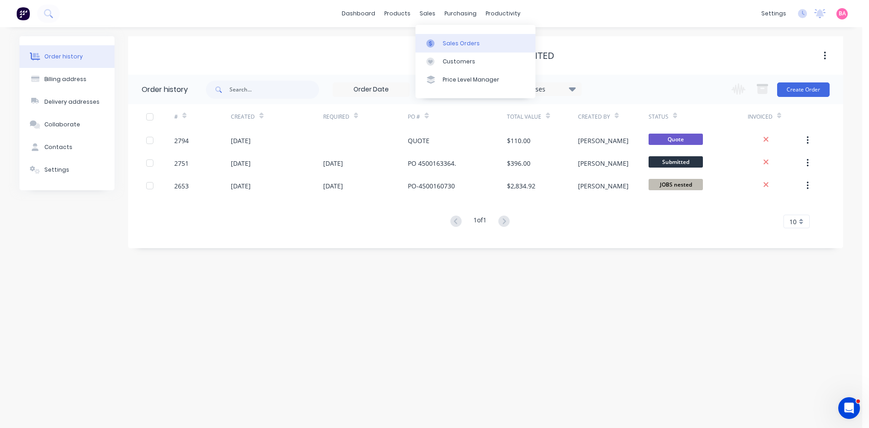
click at [460, 43] on div "Sales Orders" at bounding box center [461, 43] width 37 height 8
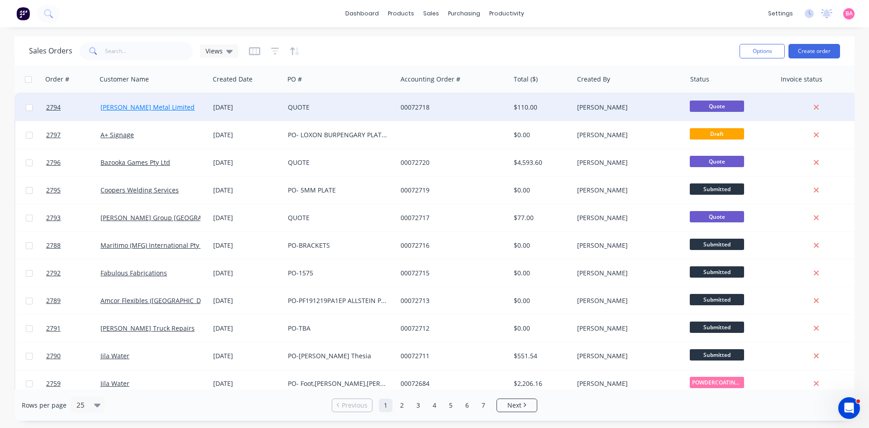
click at [133, 105] on link "[PERSON_NAME] Metal Limited" at bounding box center [148, 107] width 94 height 9
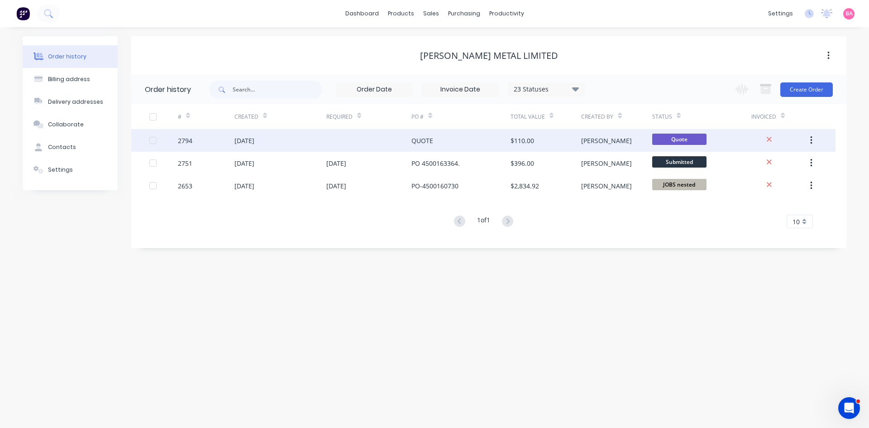
click at [248, 138] on div "[DATE]" at bounding box center [245, 141] width 20 height 10
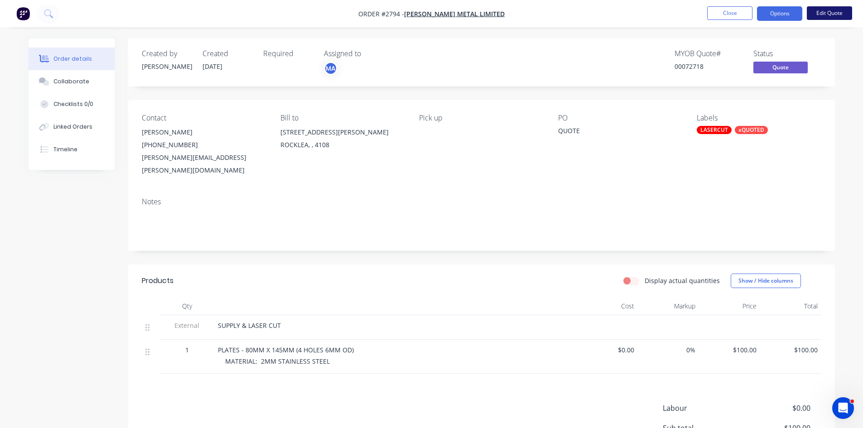
click at [828, 11] on button "Edit Quote" at bounding box center [828, 13] width 45 height 14
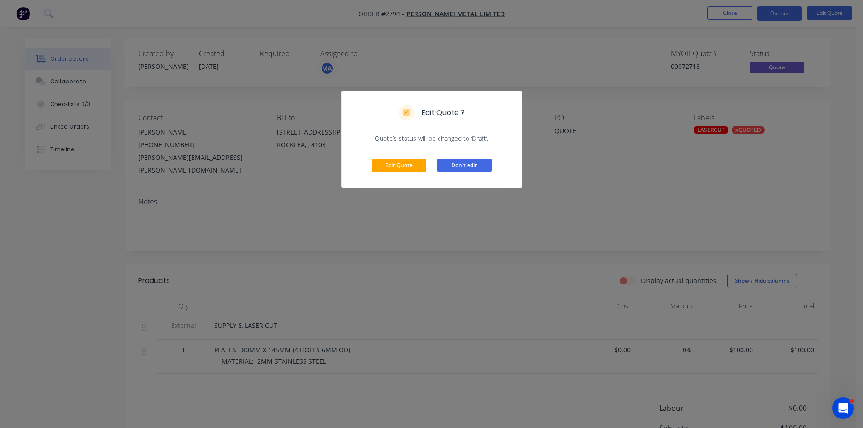
click at [468, 163] on button "Don't edit" at bounding box center [464, 165] width 54 height 14
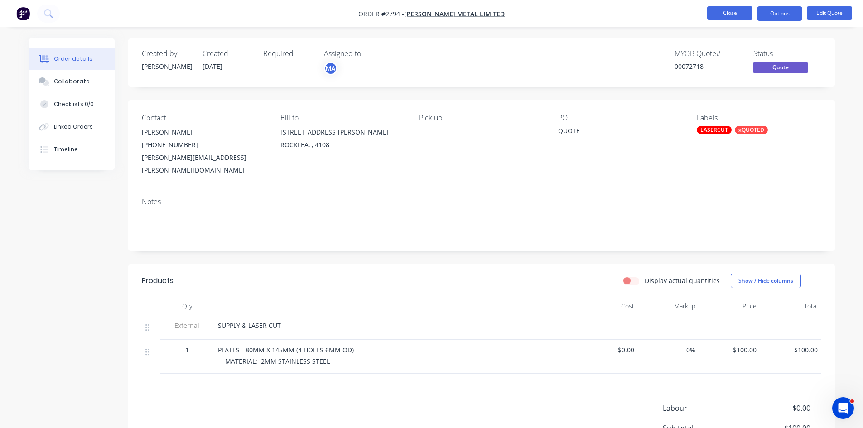
click at [729, 10] on button "Close" at bounding box center [729, 13] width 45 height 14
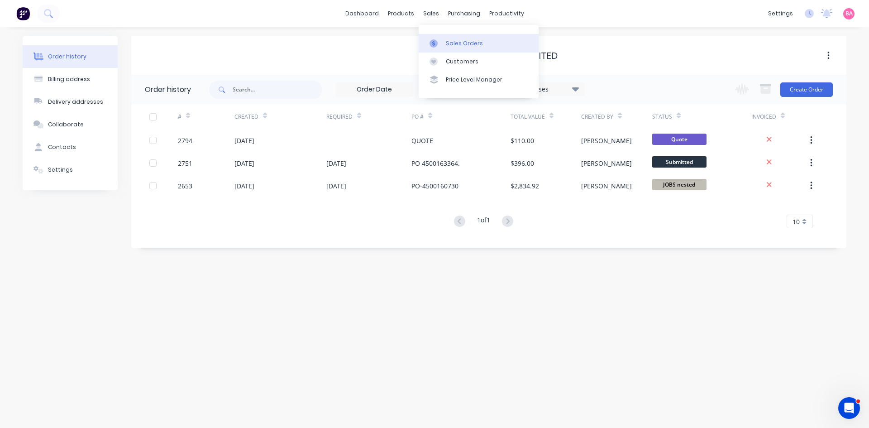
click at [462, 43] on div "Sales Orders" at bounding box center [464, 43] width 37 height 8
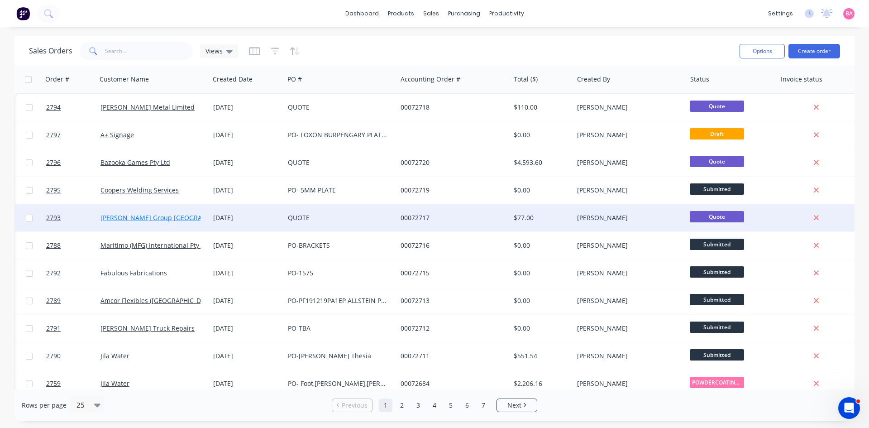
click at [124, 216] on link "[PERSON_NAME] Group [GEOGRAPHIC_DATA]" at bounding box center [169, 217] width 136 height 9
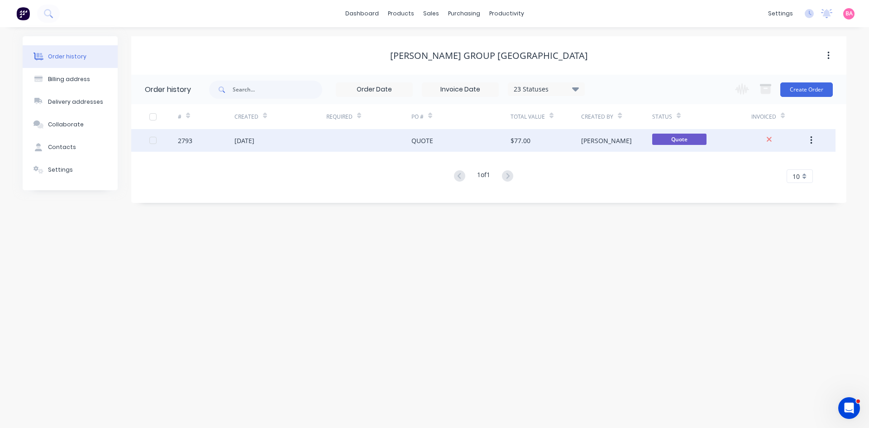
click at [428, 138] on div "QUOTE" at bounding box center [423, 141] width 22 height 10
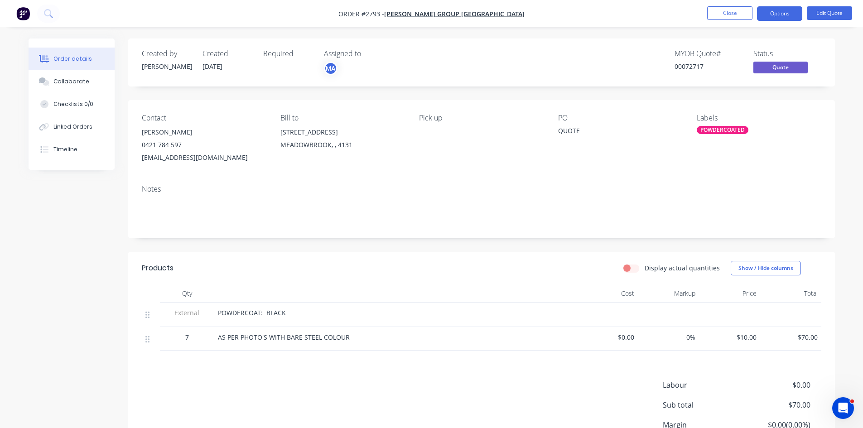
click at [715, 126] on div "POWDERCOATED" at bounding box center [722, 130] width 52 height 8
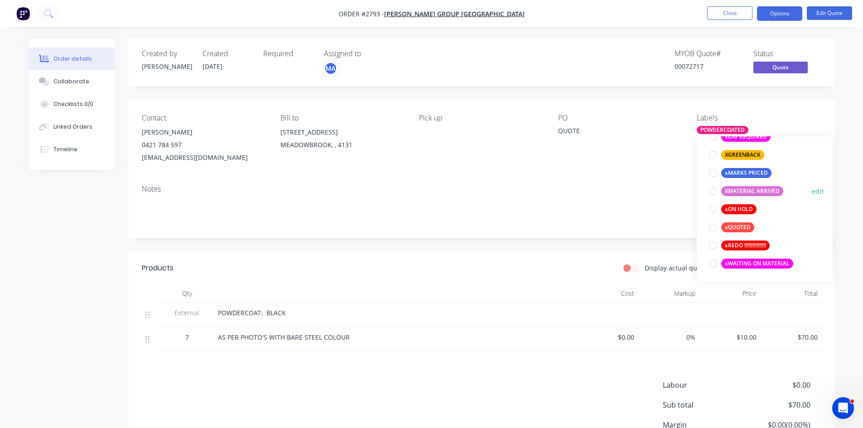
scroll to position [779, 0]
click at [713, 227] on div at bounding box center [713, 227] width 18 height 18
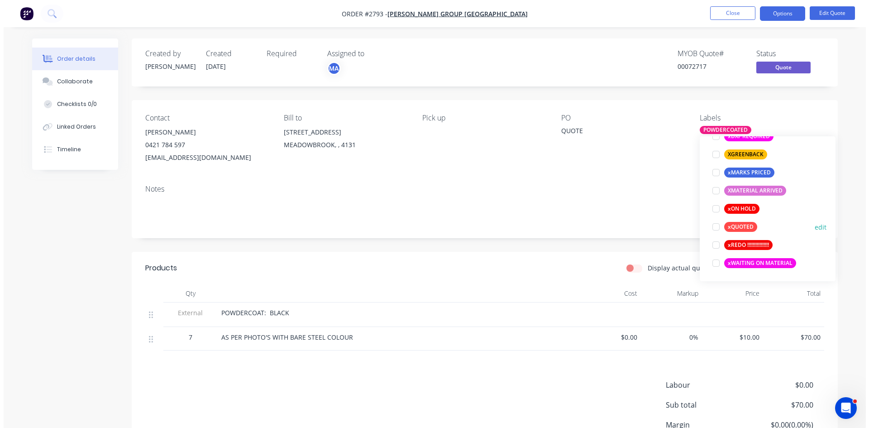
scroll to position [0, 0]
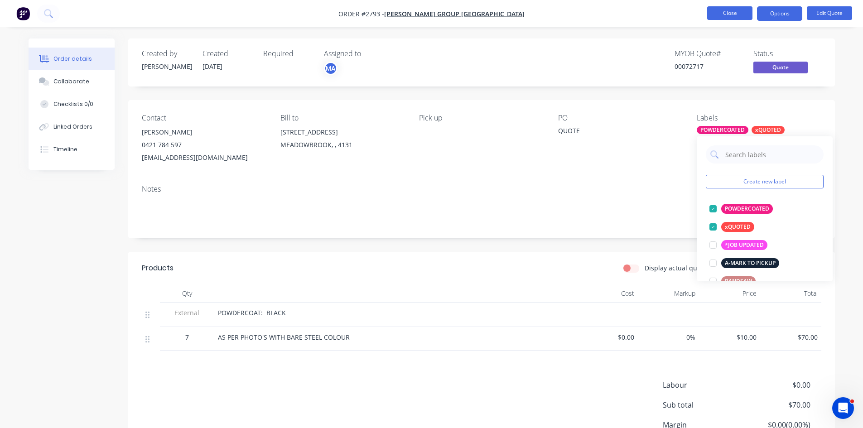
click at [745, 11] on button "Close" at bounding box center [729, 13] width 45 height 14
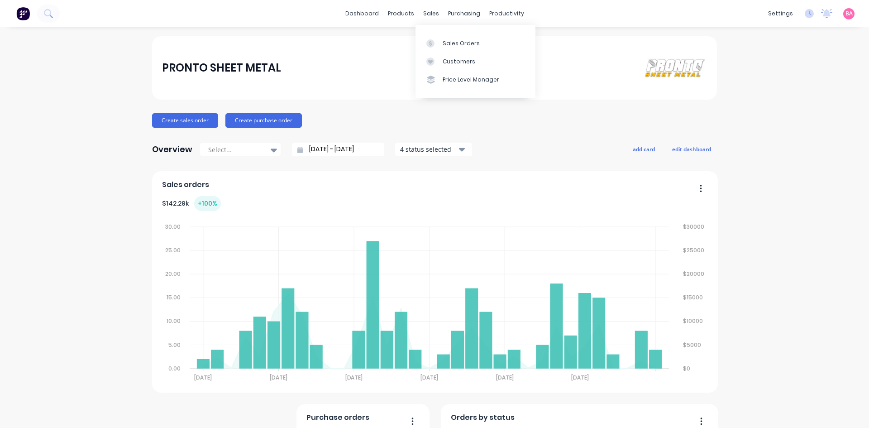
click at [460, 44] on div "Sales Orders" at bounding box center [461, 43] width 37 height 8
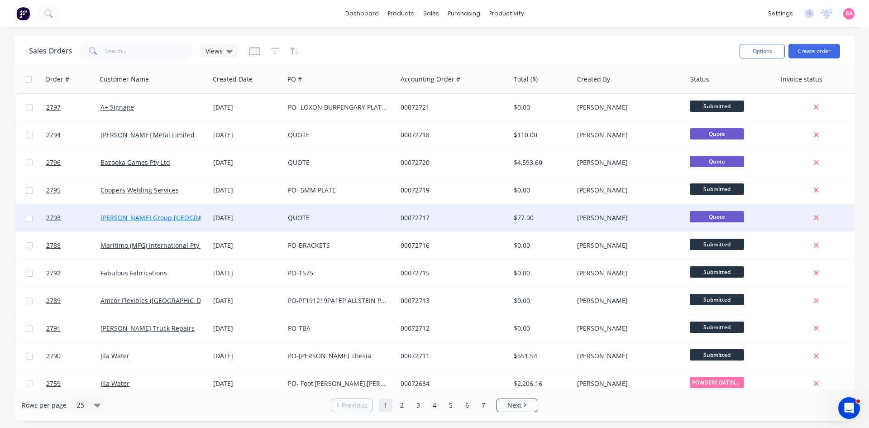
click at [133, 217] on link "[PERSON_NAME] Group [GEOGRAPHIC_DATA]" at bounding box center [169, 217] width 136 height 9
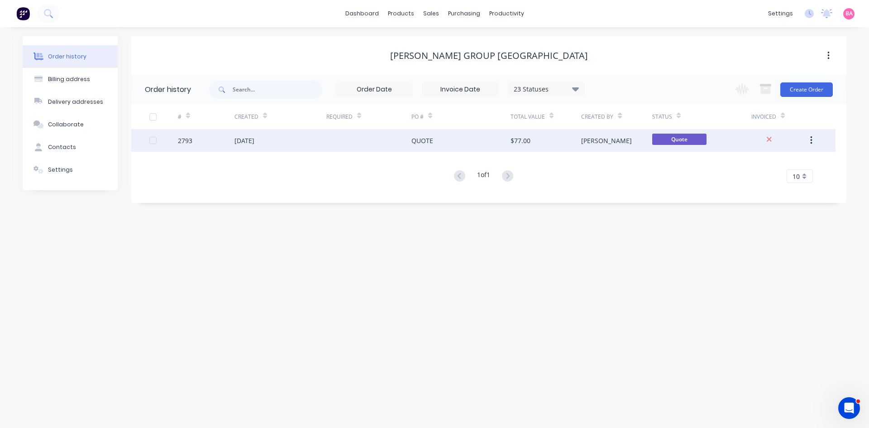
click at [583, 138] on div "[PERSON_NAME]" at bounding box center [606, 141] width 51 height 10
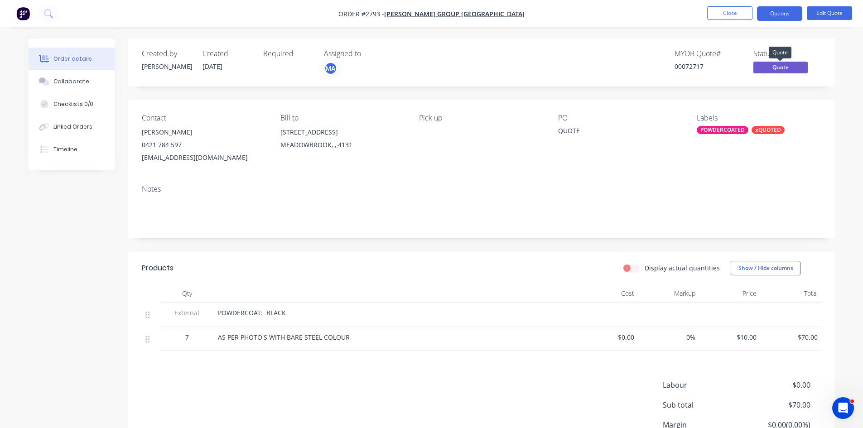
click at [778, 65] on span "Quote" at bounding box center [780, 67] width 54 height 11
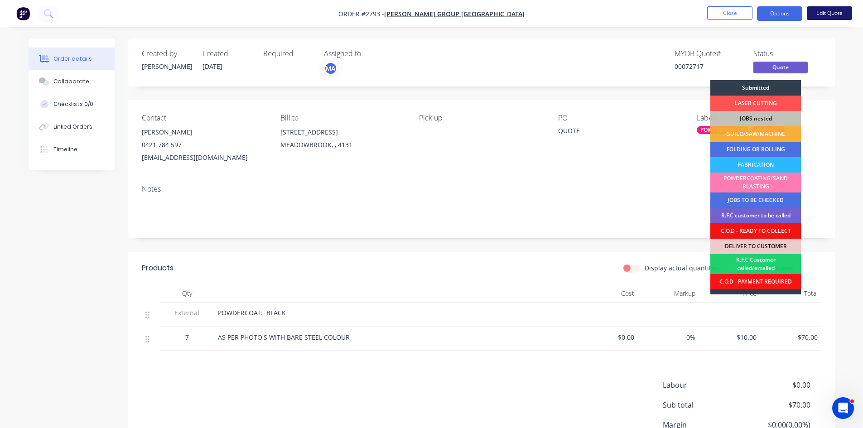
click at [828, 9] on button "Edit Quote" at bounding box center [828, 13] width 45 height 14
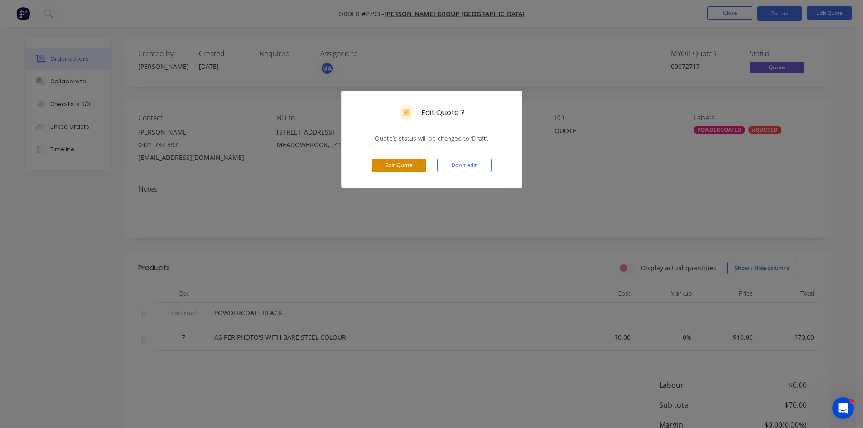
click at [402, 163] on button "Edit Quote" at bounding box center [399, 165] width 54 height 14
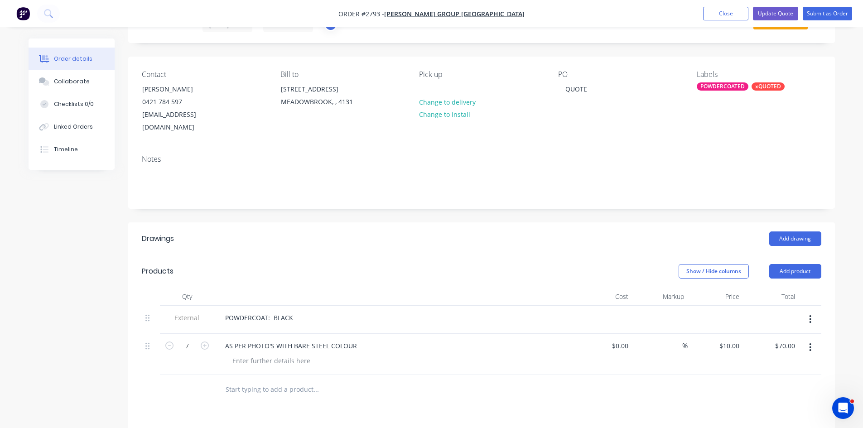
scroll to position [45, 0]
click at [189, 338] on input "7" at bounding box center [187, 345] width 24 height 14
type input "80"
type input "$800.00"
type input "$0.00"
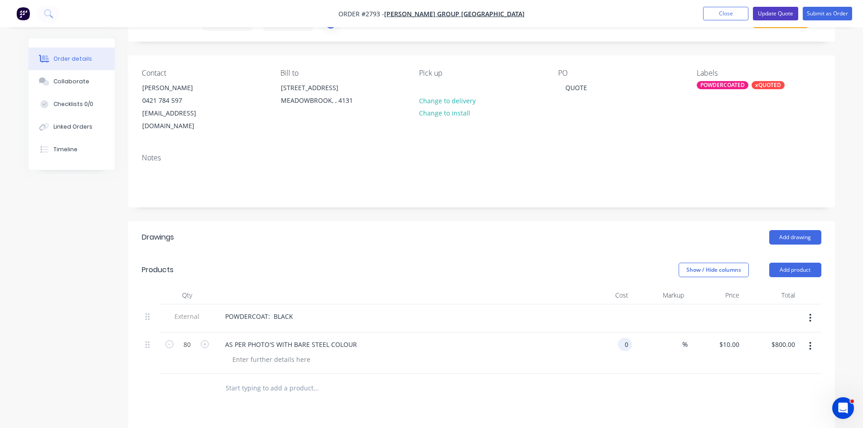
type input "$0.00"
click at [787, 12] on button "Update Quote" at bounding box center [775, 14] width 45 height 14
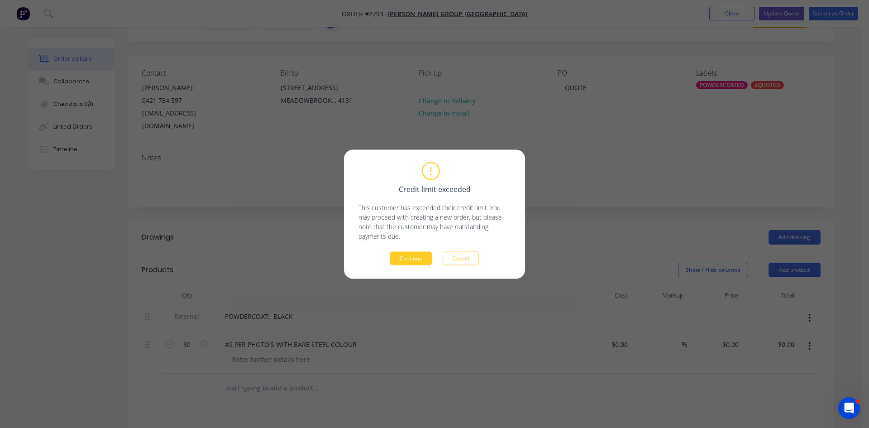
click at [419, 255] on button "Continue" at bounding box center [411, 258] width 42 height 14
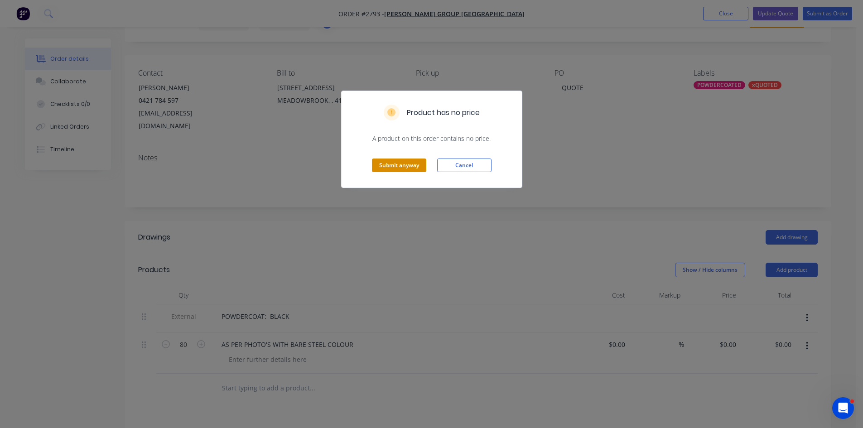
click at [387, 166] on button "Submit anyway" at bounding box center [399, 165] width 54 height 14
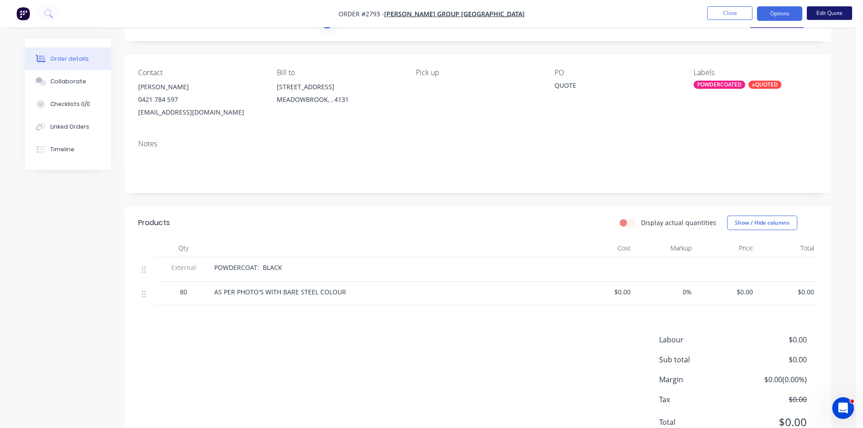
click at [829, 11] on button "Edit Quote" at bounding box center [828, 13] width 45 height 14
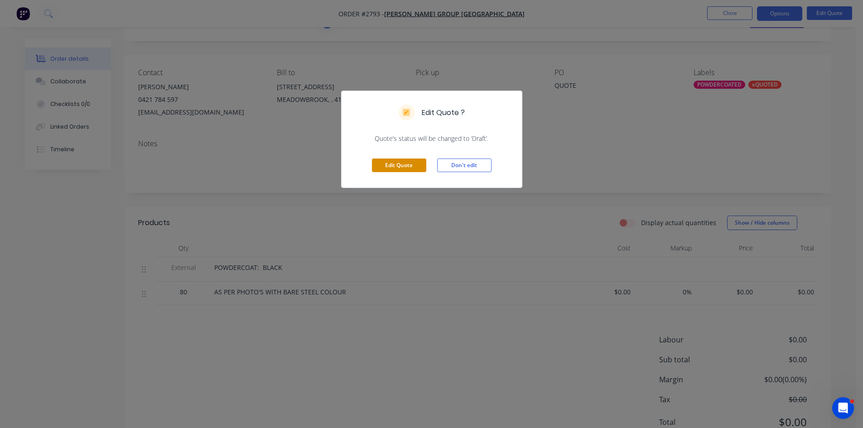
click at [409, 167] on button "Edit Quote" at bounding box center [399, 165] width 54 height 14
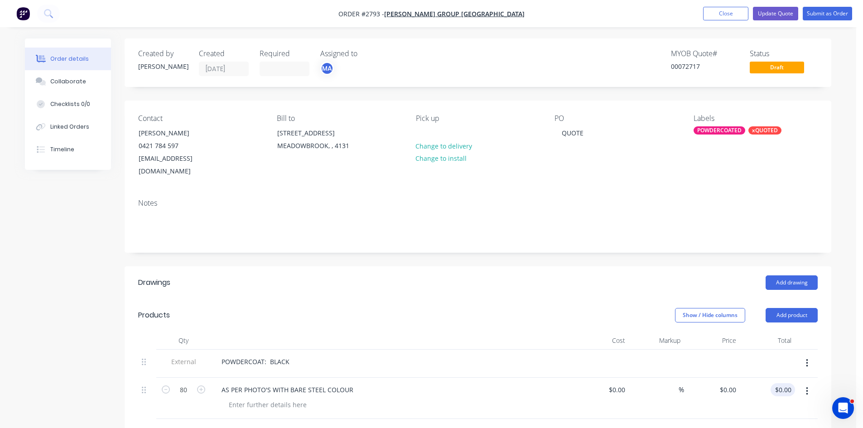
type input "0.00"
click at [790, 383] on input "0.00" at bounding box center [785, 389] width 17 height 13
type input "0"
type input "$0.00"
click at [727, 383] on div "0 $0.00" at bounding box center [727, 389] width 24 height 13
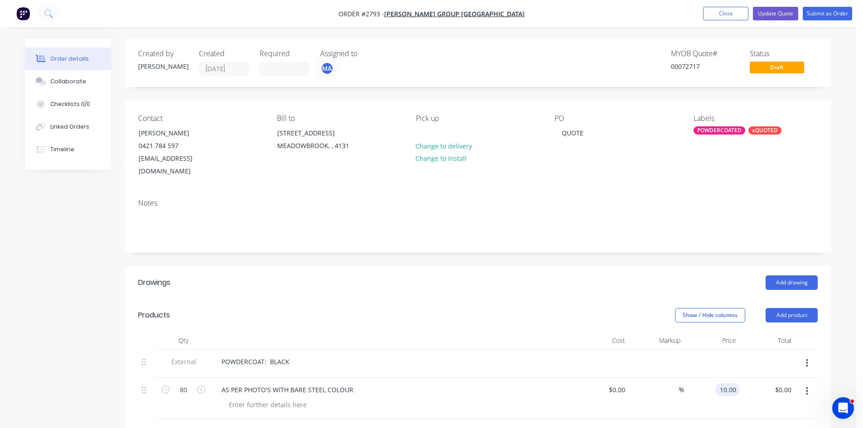
type input "$10.00"
type input "$800.00"
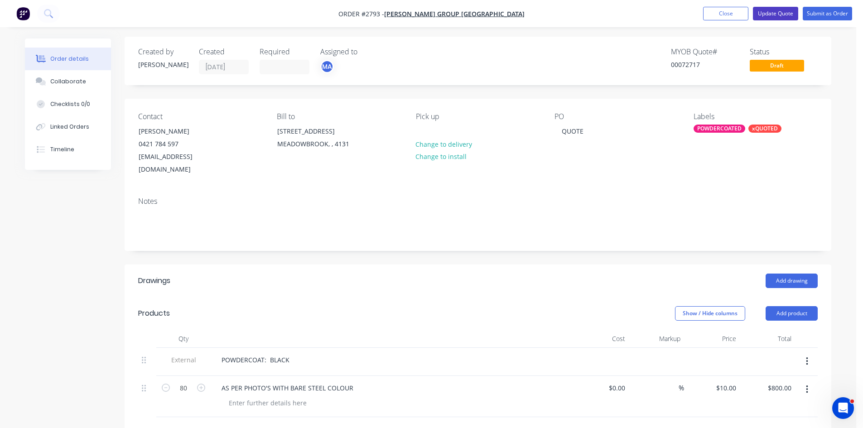
click at [782, 12] on button "Update Quote" at bounding box center [775, 14] width 45 height 14
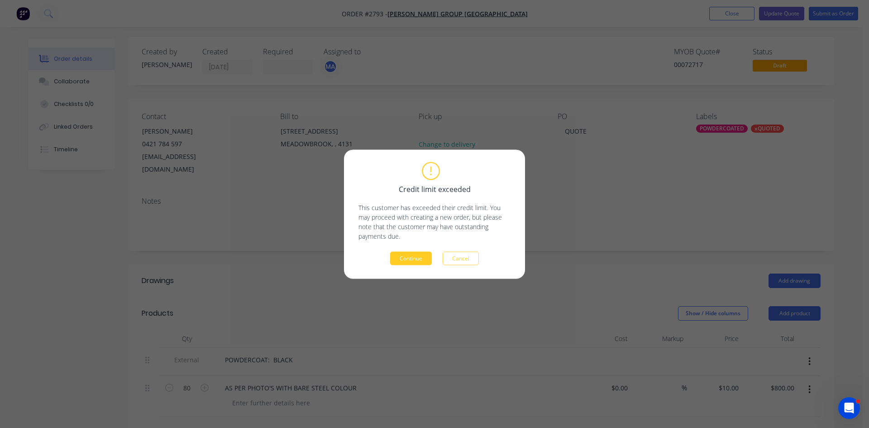
click at [410, 260] on button "Continue" at bounding box center [411, 258] width 42 height 14
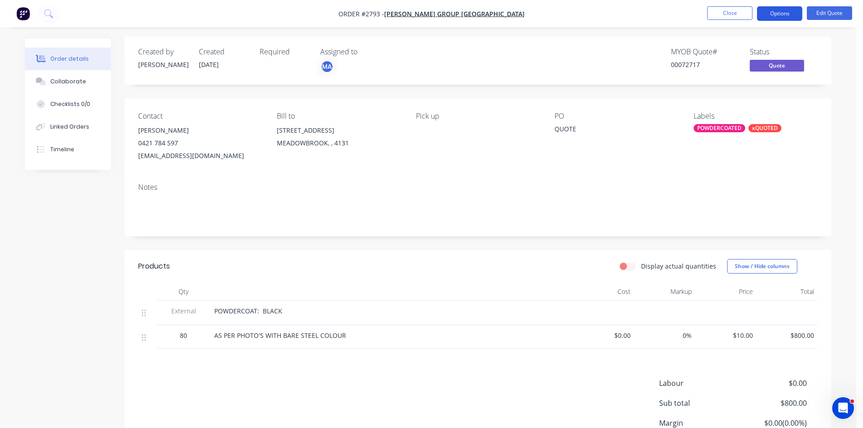
click at [795, 11] on button "Options" at bounding box center [779, 13] width 45 height 14
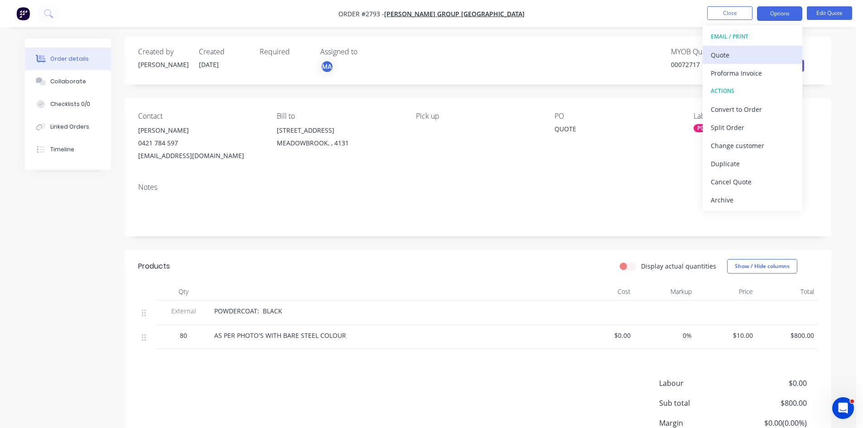
click at [736, 53] on div "Quote" at bounding box center [751, 54] width 83 height 13
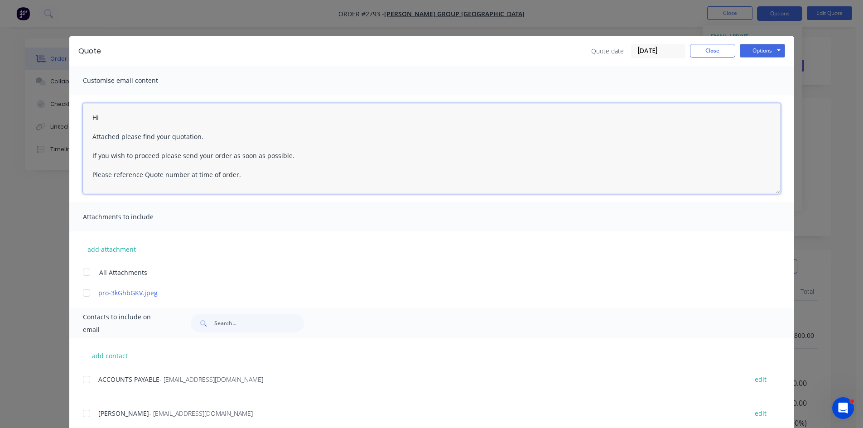
click at [101, 115] on textarea "Hi Attached please find your quotation. If you wish to proceed please send your…" at bounding box center [431, 148] width 697 height 91
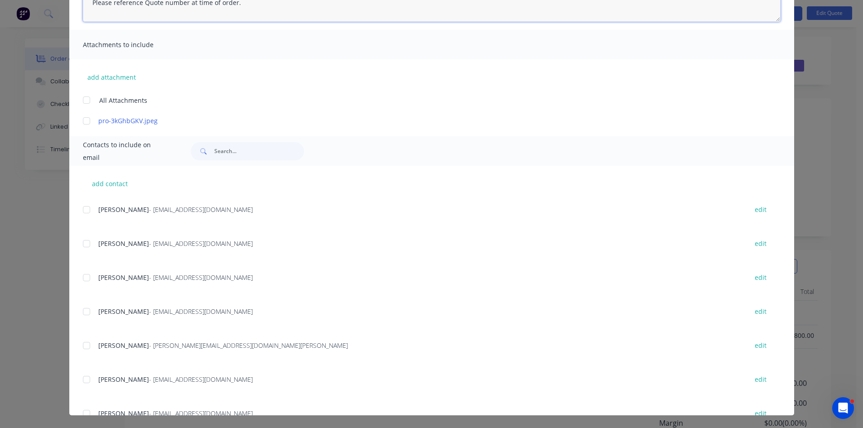
scroll to position [295, 0]
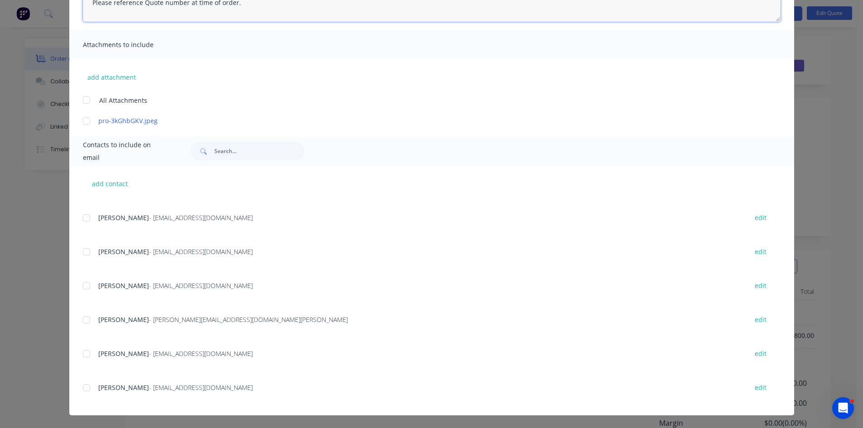
click at [86, 386] on div at bounding box center [86, 388] width 18 height 18
type textarea "Hi Attached please find your quotation. If you wish to proceed please send your…"
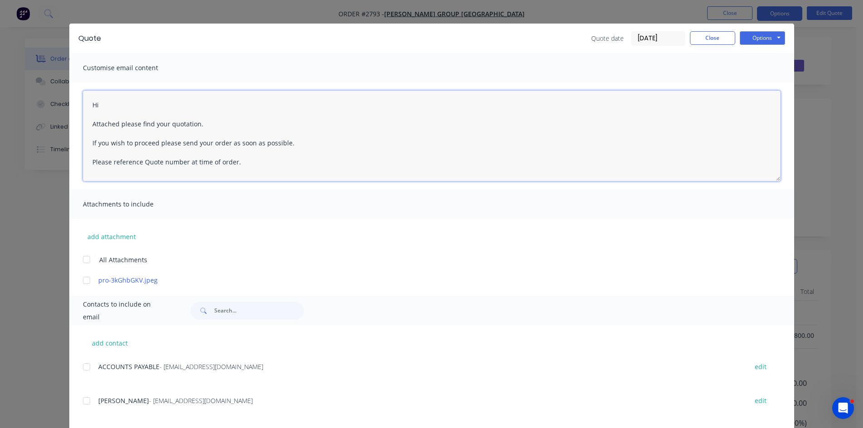
scroll to position [0, 0]
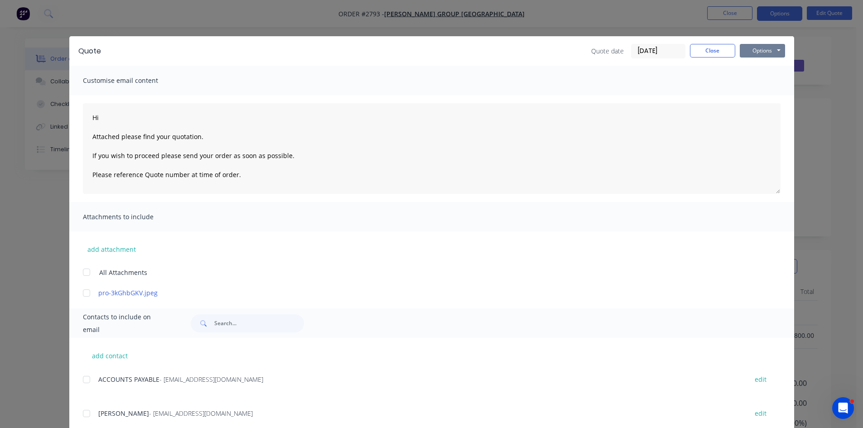
click at [762, 52] on button "Options" at bounding box center [761, 51] width 45 height 14
click at [761, 94] on button "Email" at bounding box center [768, 96] width 58 height 15
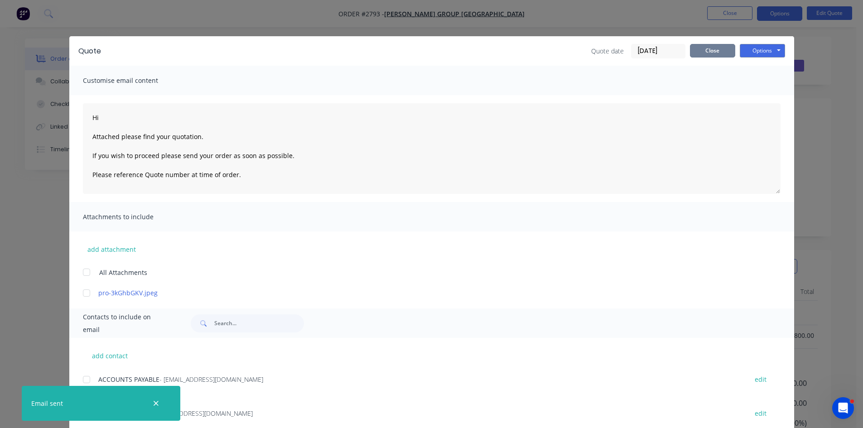
click at [718, 54] on button "Close" at bounding box center [712, 51] width 45 height 14
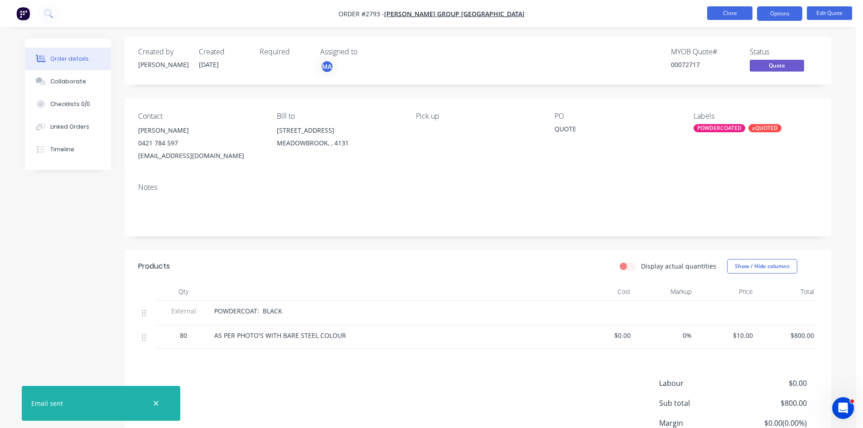
click at [728, 12] on button "Close" at bounding box center [729, 13] width 45 height 14
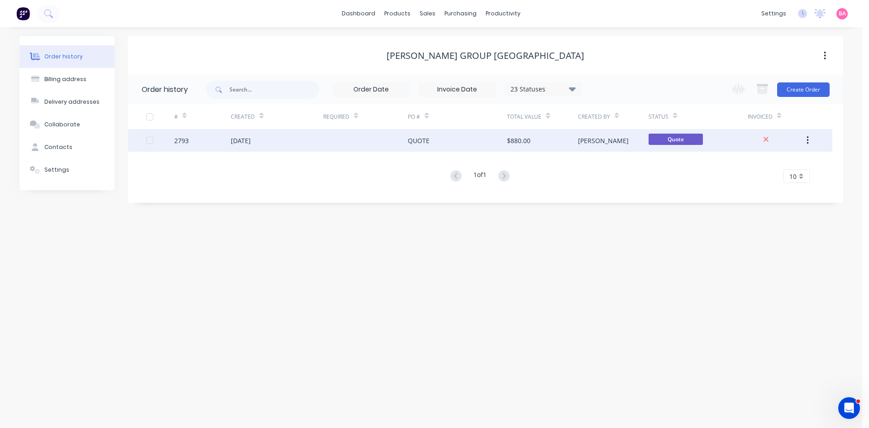
click at [271, 143] on div "[DATE]" at bounding box center [277, 140] width 92 height 23
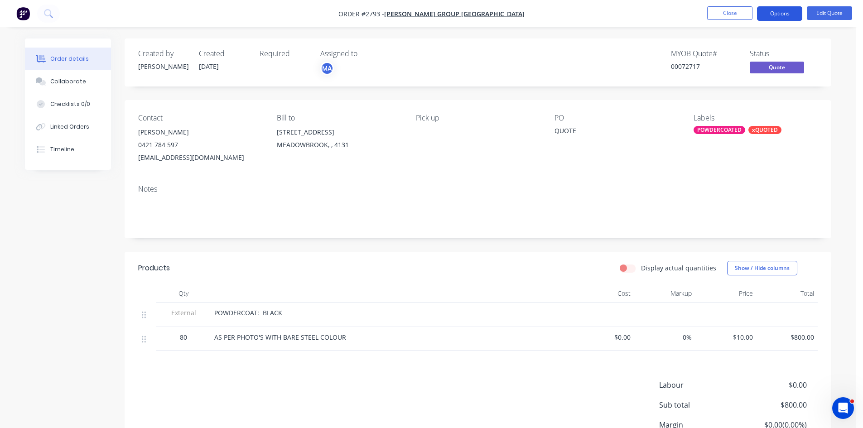
click at [782, 12] on button "Options" at bounding box center [779, 13] width 45 height 14
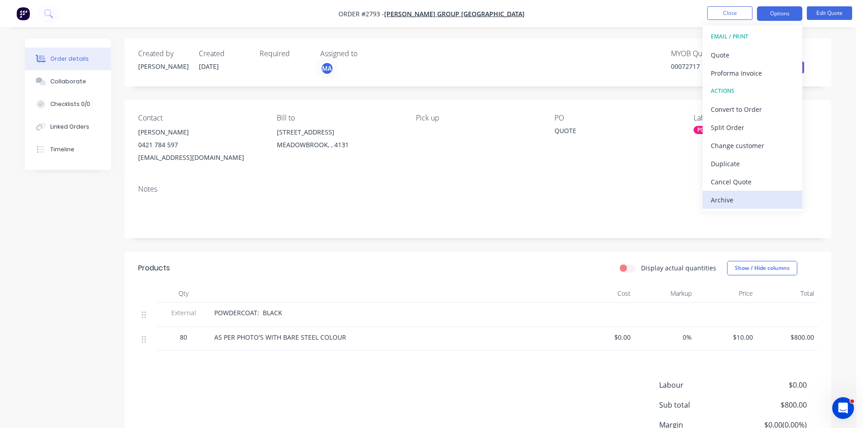
click at [734, 202] on div "Archive" at bounding box center [751, 199] width 83 height 13
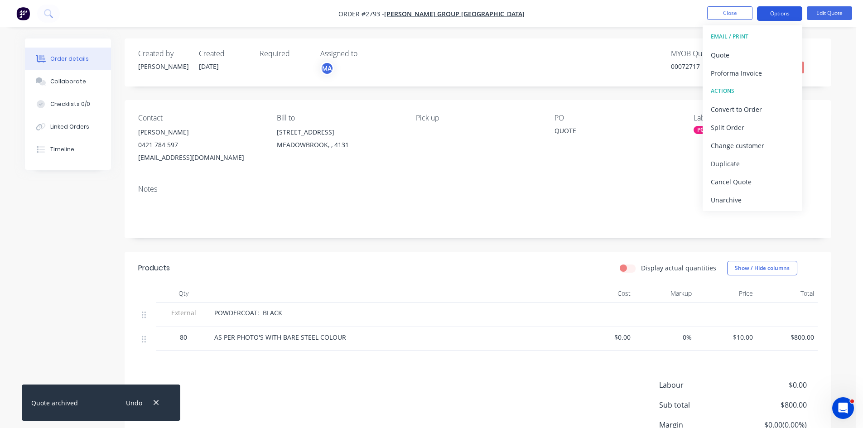
click at [779, 11] on button "Options" at bounding box center [779, 13] width 45 height 14
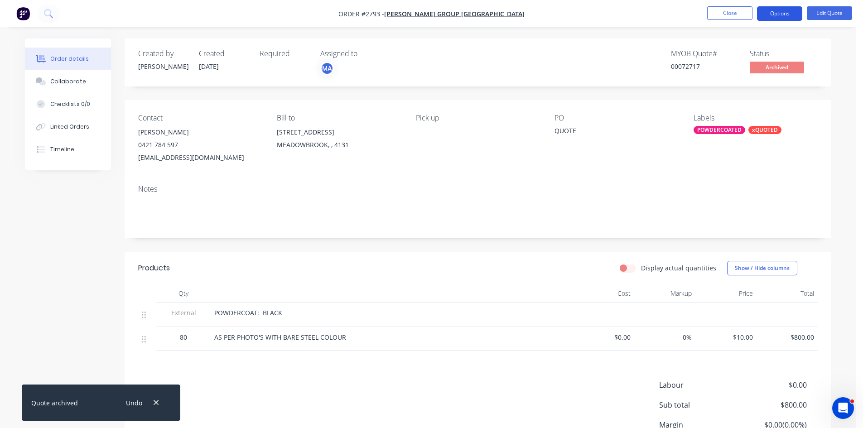
click at [779, 11] on button "Options" at bounding box center [779, 13] width 45 height 14
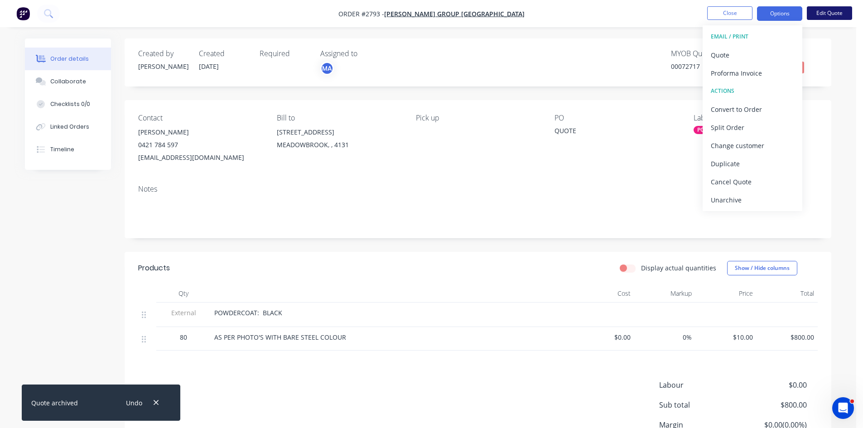
click at [830, 10] on button "Edit Quote" at bounding box center [828, 13] width 45 height 14
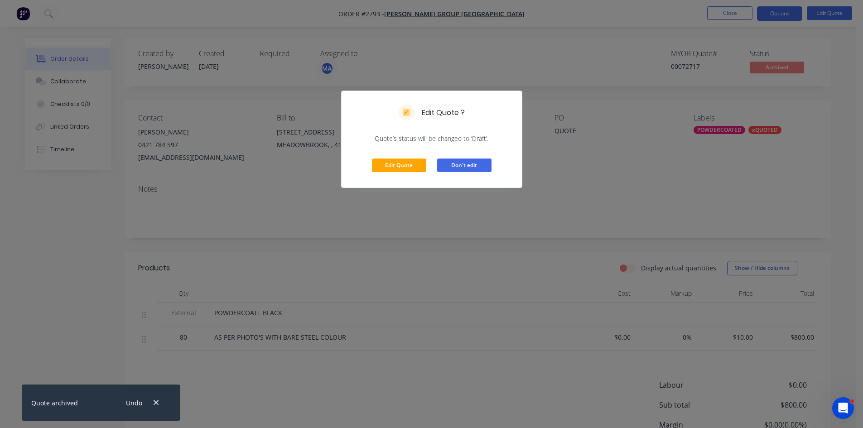
click at [464, 163] on button "Don't edit" at bounding box center [464, 165] width 54 height 14
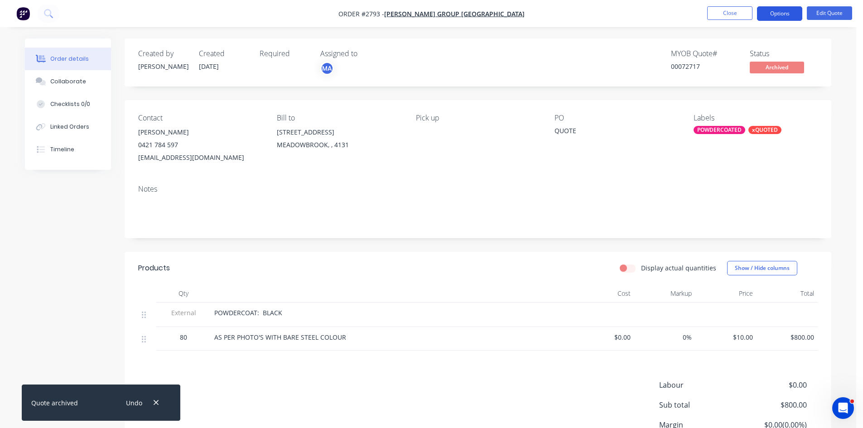
click at [779, 14] on button "Options" at bounding box center [779, 13] width 45 height 14
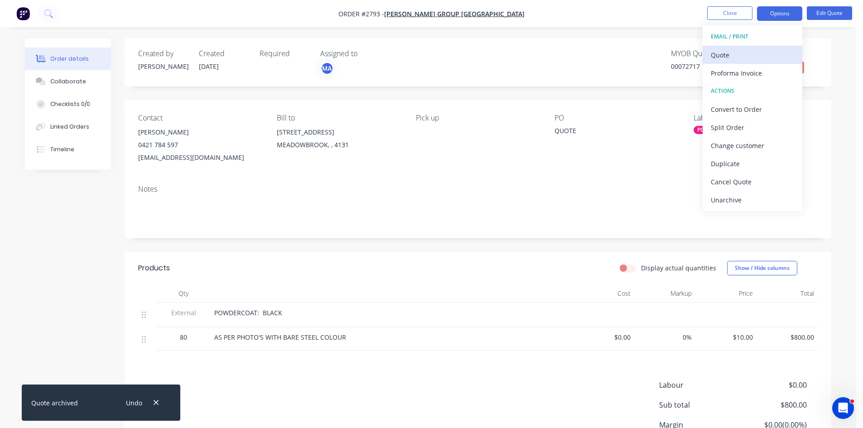
click at [725, 51] on div "Quote" at bounding box center [751, 54] width 83 height 13
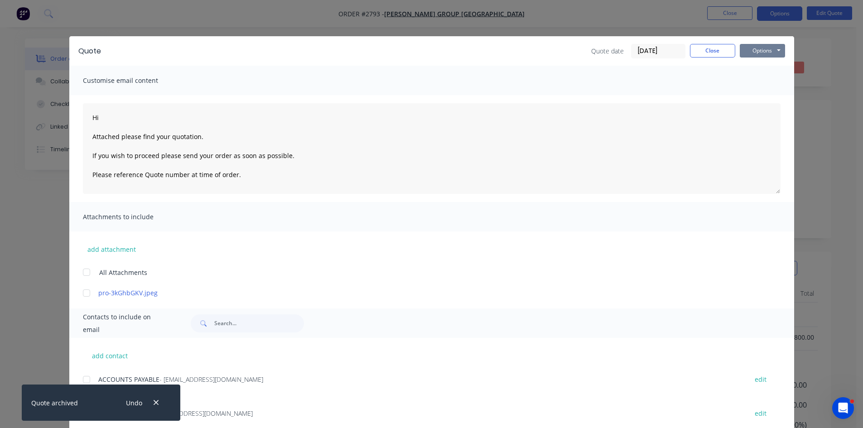
click at [766, 46] on button "Options" at bounding box center [761, 51] width 45 height 14
click at [762, 78] on button "Print" at bounding box center [768, 81] width 58 height 15
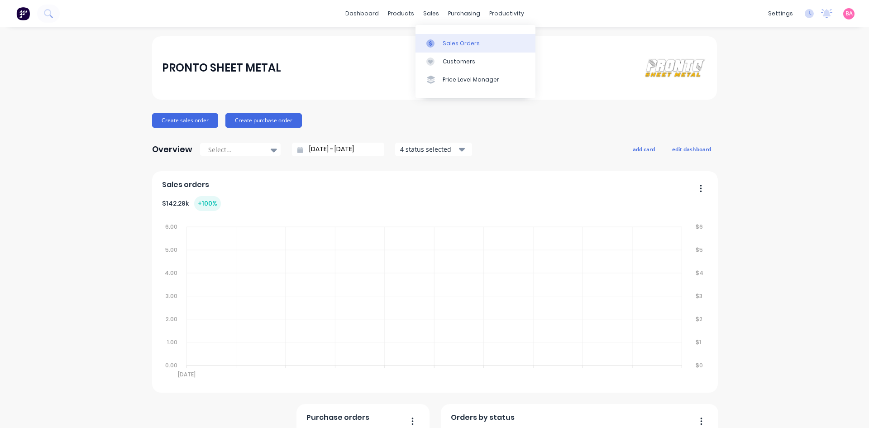
click at [456, 40] on div "Sales Orders" at bounding box center [461, 43] width 37 height 8
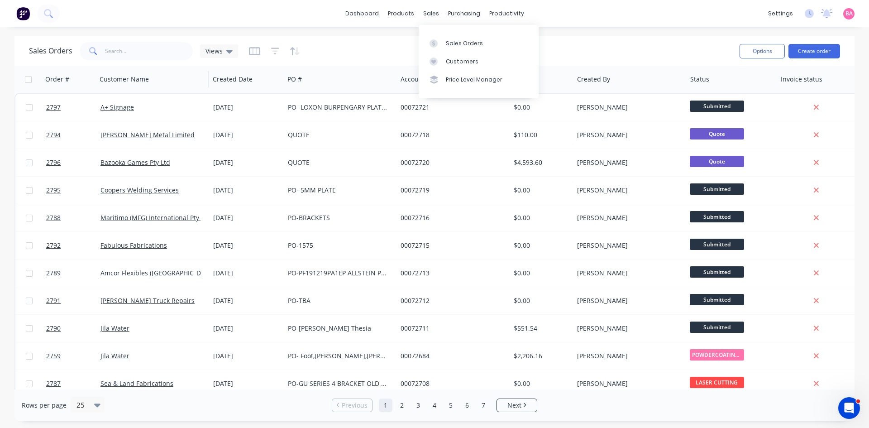
drag, startPoint x: 461, startPoint y: 45, endPoint x: 179, endPoint y: 68, distance: 282.6
click at [461, 45] on div "Sales Orders" at bounding box center [464, 43] width 37 height 8
click at [125, 52] on input "text" at bounding box center [149, 51] width 88 height 18
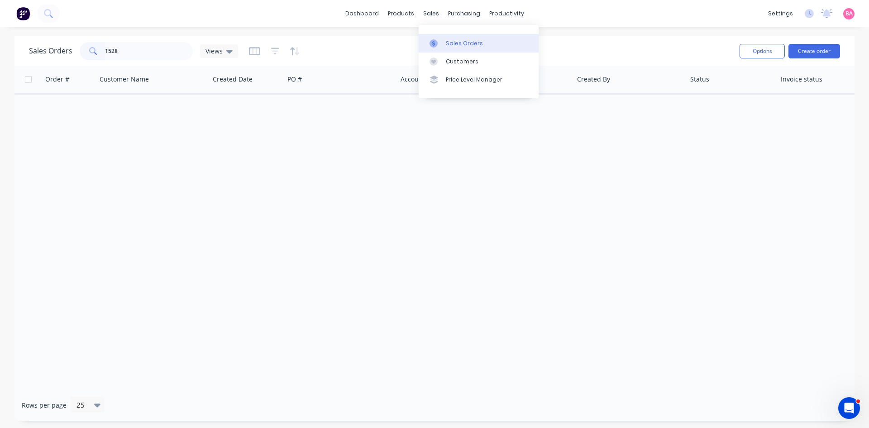
click at [465, 44] on div "Sales Orders" at bounding box center [464, 43] width 37 height 8
click at [458, 39] on div "Sales Orders" at bounding box center [464, 43] width 37 height 8
click at [133, 52] on input "1528" at bounding box center [149, 51] width 88 height 18
drag, startPoint x: 130, startPoint y: 50, endPoint x: 86, endPoint y: 51, distance: 44.4
click at [86, 51] on div "1528" at bounding box center [136, 51] width 113 height 18
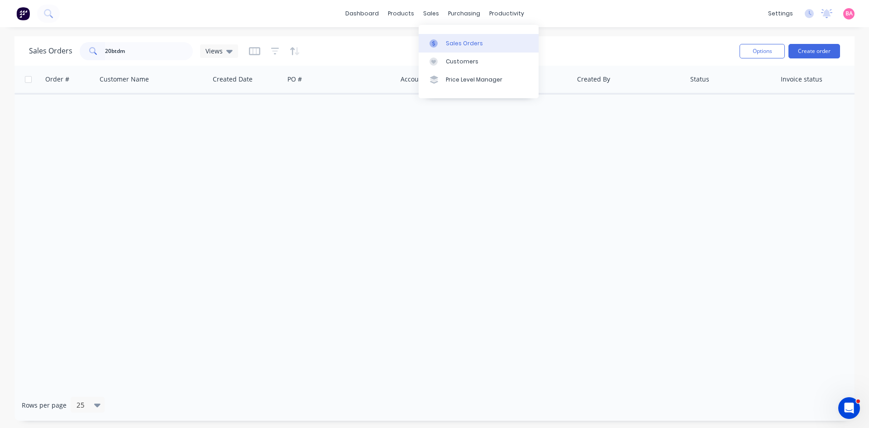
click at [469, 48] on link "Sales Orders" at bounding box center [479, 43] width 120 height 18
drag, startPoint x: 141, startPoint y: 51, endPoint x: 6, endPoint y: 44, distance: 134.7
click at [6, 44] on div "Sales Orders 20btdm Views Options Create order Order # Customer Name Created Da…" at bounding box center [434, 228] width 869 height 384
type input "fabulous 20btdm"
click at [463, 40] on div "Sales Orders" at bounding box center [464, 43] width 37 height 8
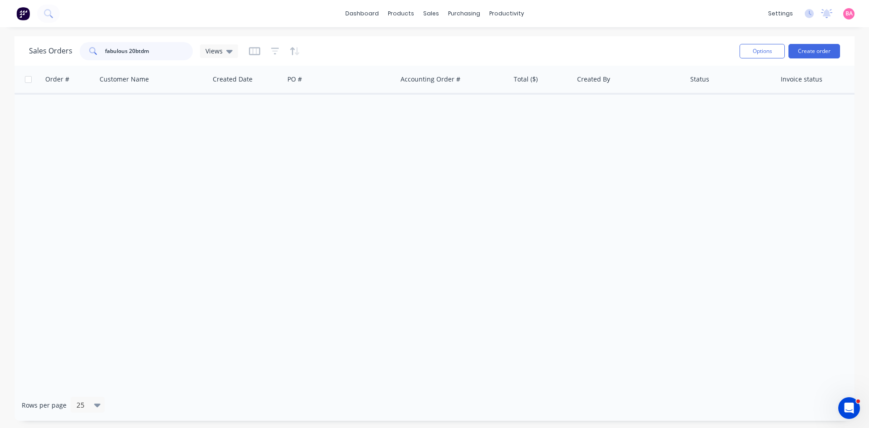
drag, startPoint x: 165, startPoint y: 50, endPoint x: 86, endPoint y: 50, distance: 79.7
click at [86, 50] on div "fabulous 20btdm" at bounding box center [136, 51] width 113 height 18
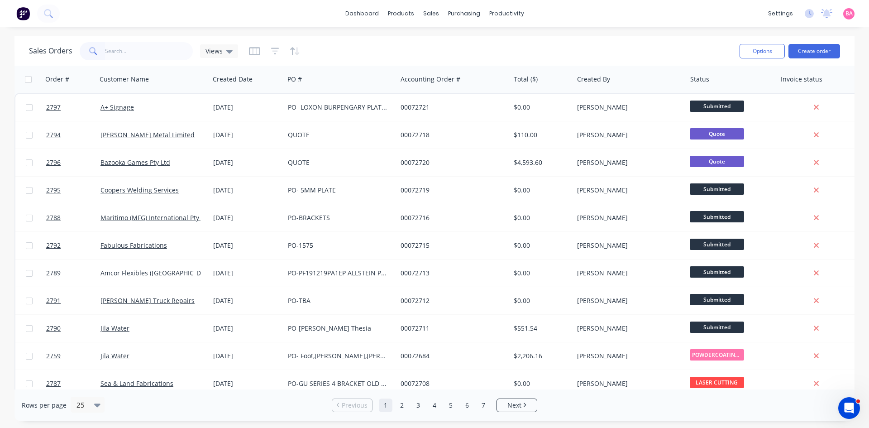
click at [269, 47] on div at bounding box center [274, 51] width 51 height 14
click at [275, 54] on icon "button" at bounding box center [275, 51] width 8 height 9
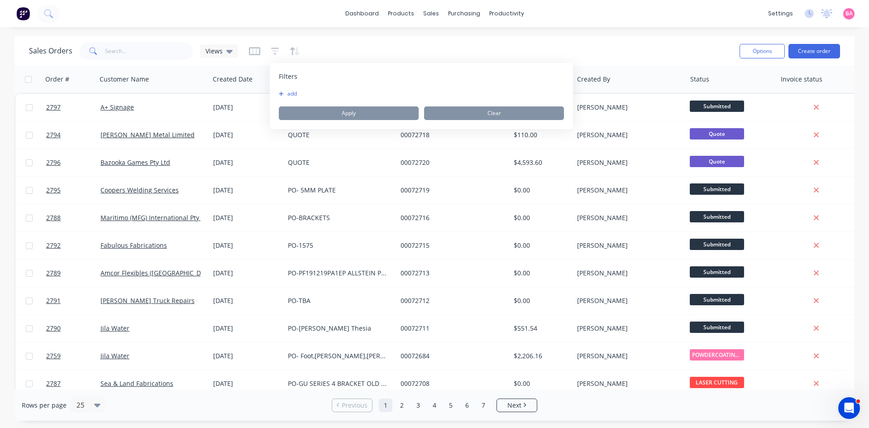
click at [286, 94] on button "add" at bounding box center [290, 93] width 23 height 7
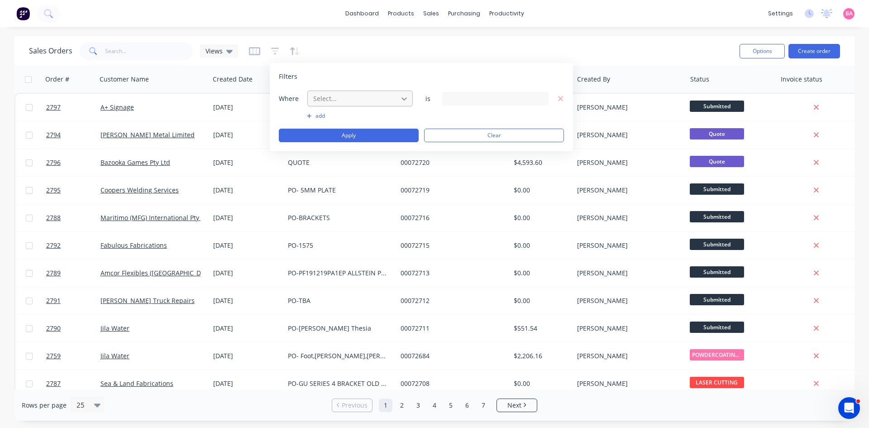
click at [403, 98] on icon at bounding box center [404, 98] width 5 height 3
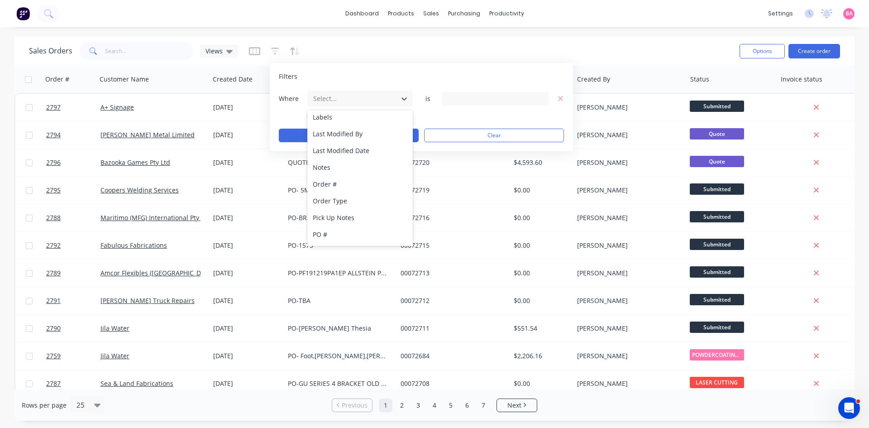
scroll to position [236, 0]
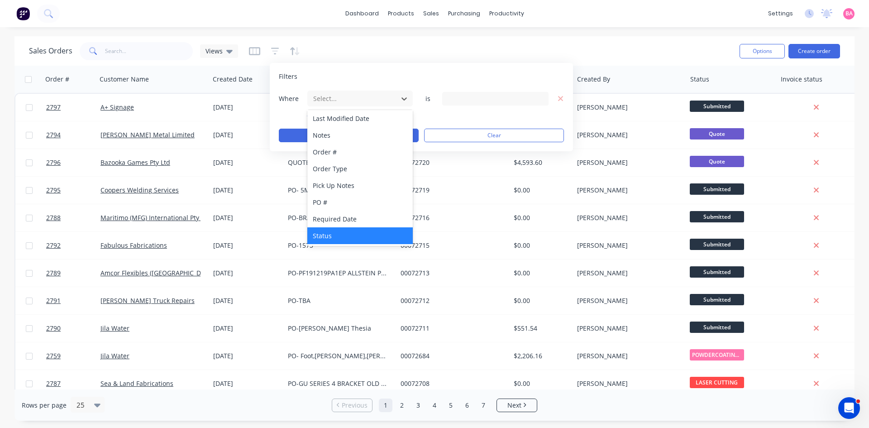
click at [331, 234] on div "Status" at bounding box center [360, 235] width 106 height 17
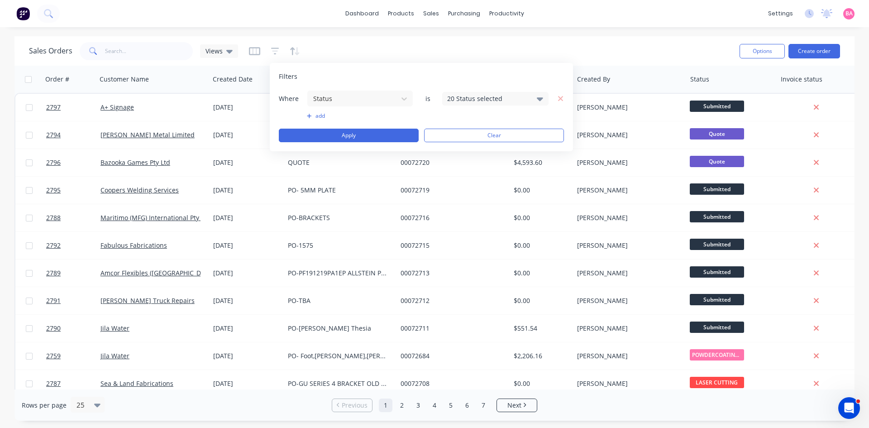
click at [542, 99] on icon at bounding box center [540, 99] width 6 height 4
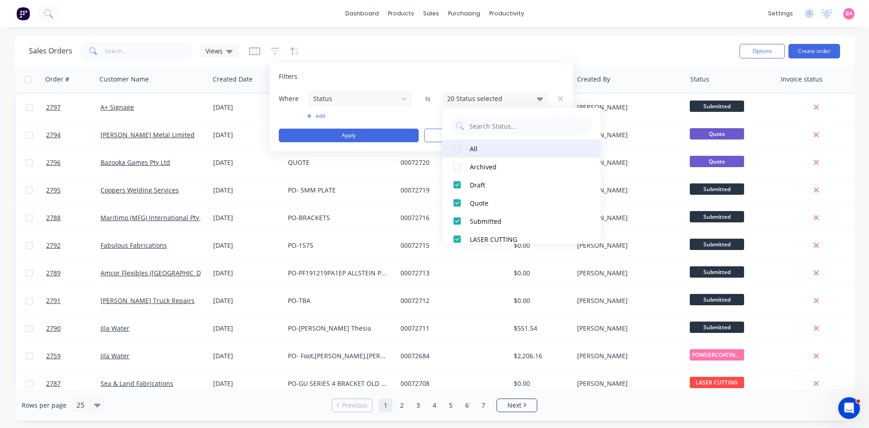
click at [456, 146] on div at bounding box center [457, 148] width 18 height 18
click at [336, 134] on button "Apply" at bounding box center [349, 136] width 140 height 14
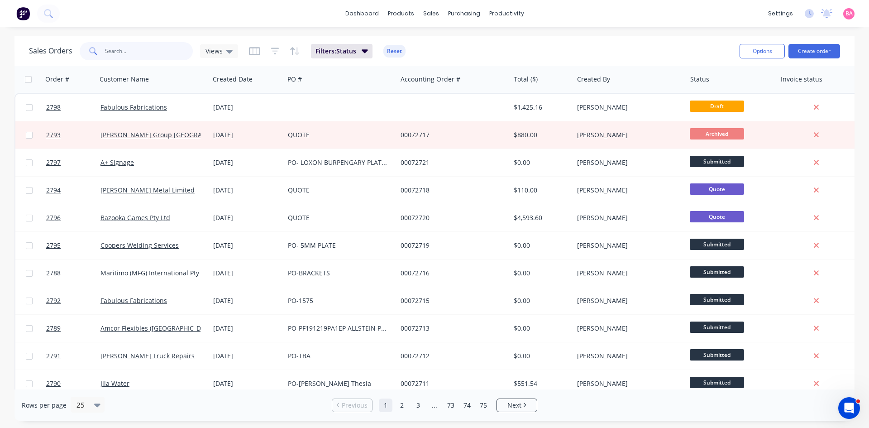
click at [127, 51] on input "text" at bounding box center [149, 51] width 88 height 18
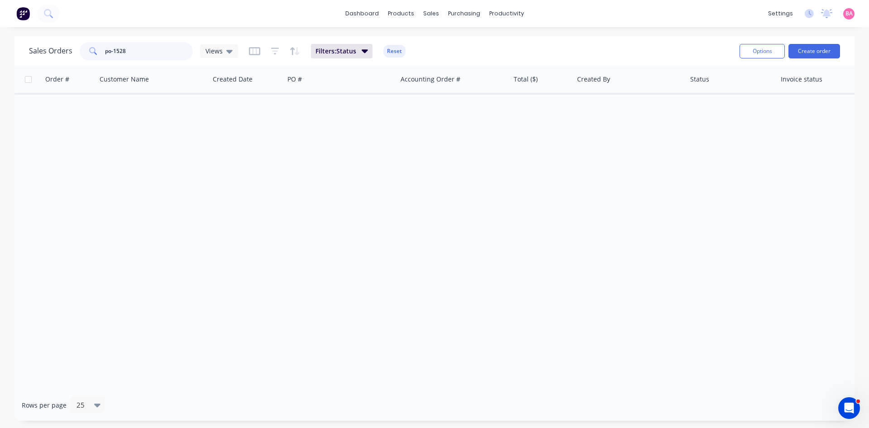
drag, startPoint x: 131, startPoint y: 52, endPoint x: 63, endPoint y: 54, distance: 67.5
click at [63, 54] on div "Sales Orders po-1528 Views" at bounding box center [133, 51] width 209 height 18
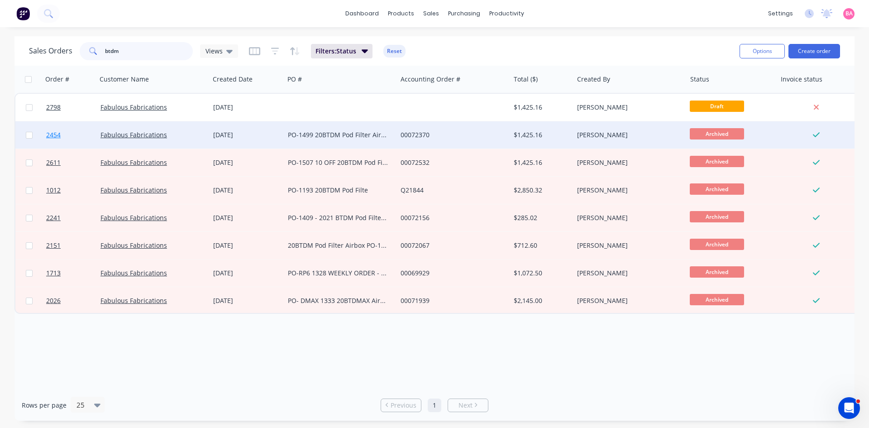
type input "btdm"
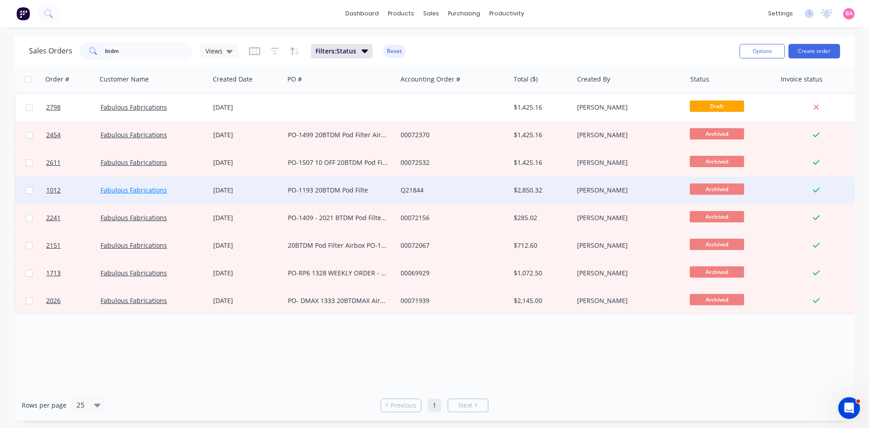
click at [144, 190] on link "Fabulous Fabrications" at bounding box center [134, 190] width 67 height 9
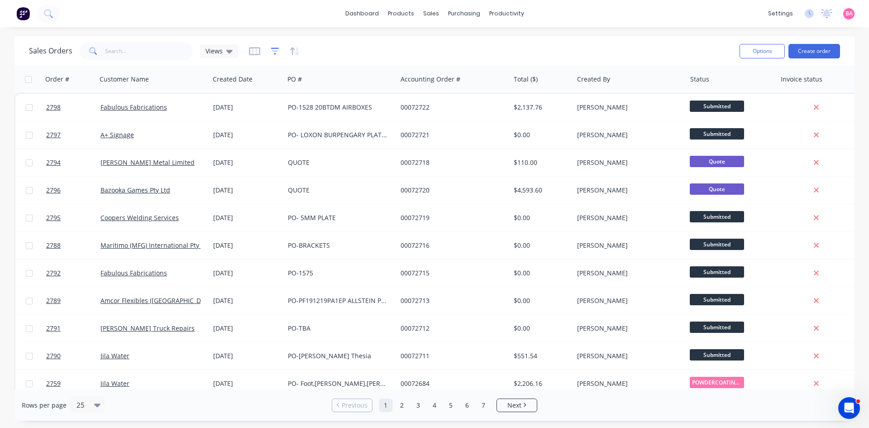
click at [271, 52] on icon "button" at bounding box center [275, 51] width 8 height 9
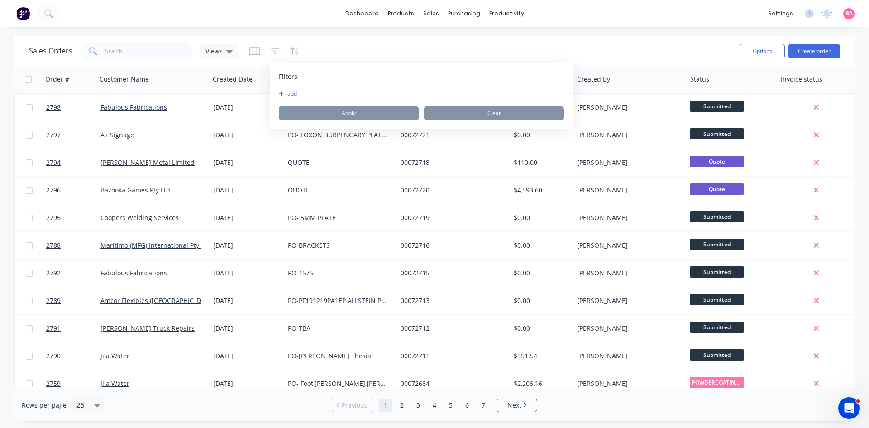
click at [292, 91] on button "add" at bounding box center [290, 93] width 23 height 7
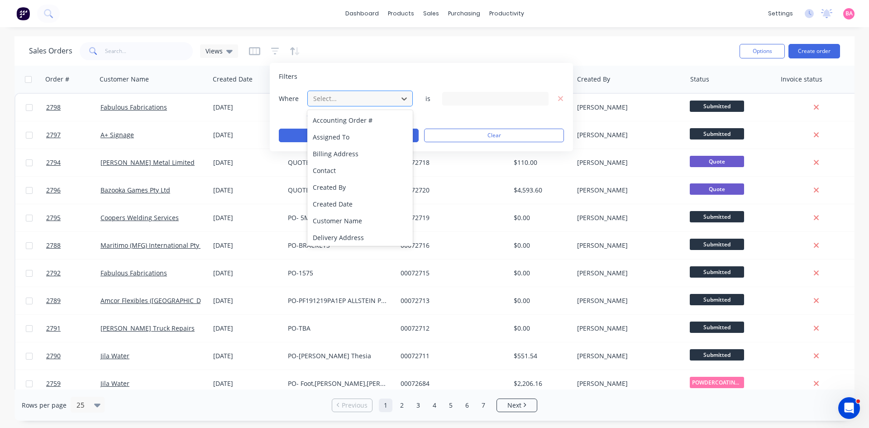
click at [343, 96] on div at bounding box center [352, 98] width 81 height 11
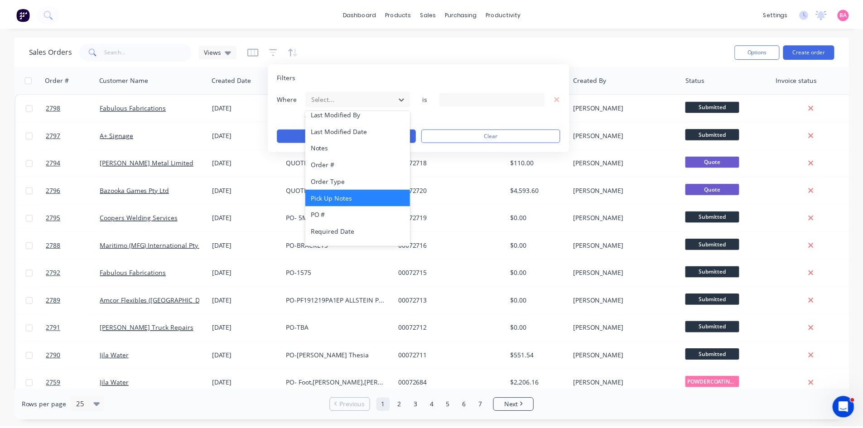
scroll to position [236, 0]
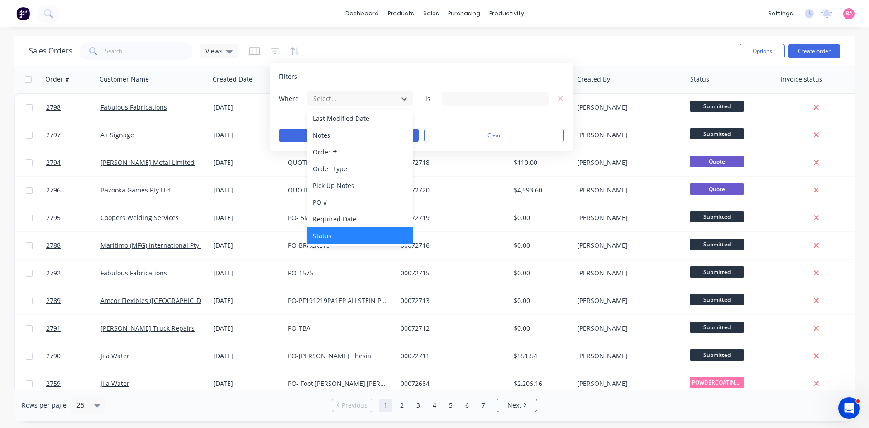
click at [324, 237] on div "Status" at bounding box center [360, 235] width 106 height 17
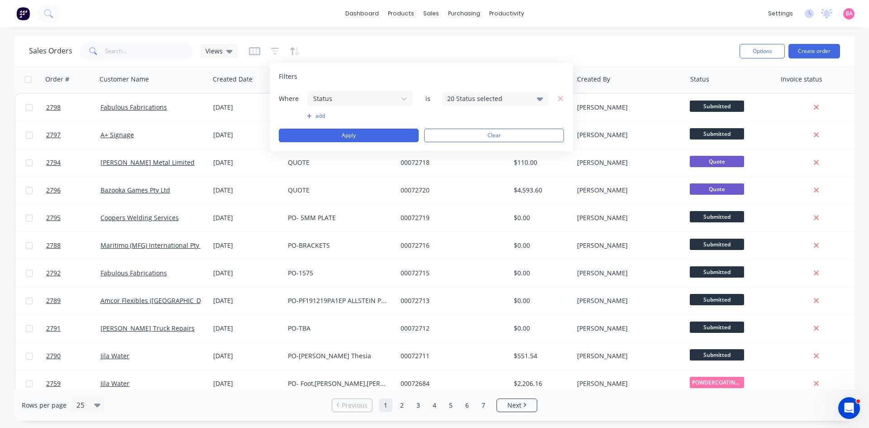
click at [431, 97] on icon at bounding box center [540, 99] width 6 height 4
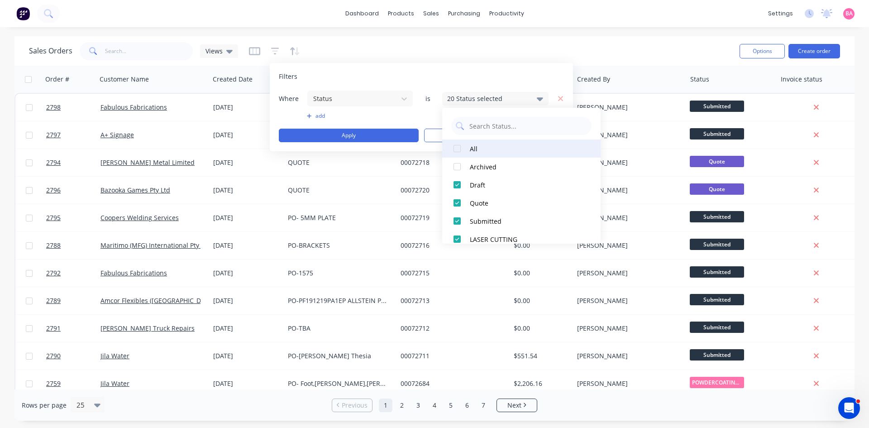
click at [431, 148] on div at bounding box center [457, 148] width 18 height 18
click at [359, 135] on button "Apply" at bounding box center [349, 136] width 140 height 14
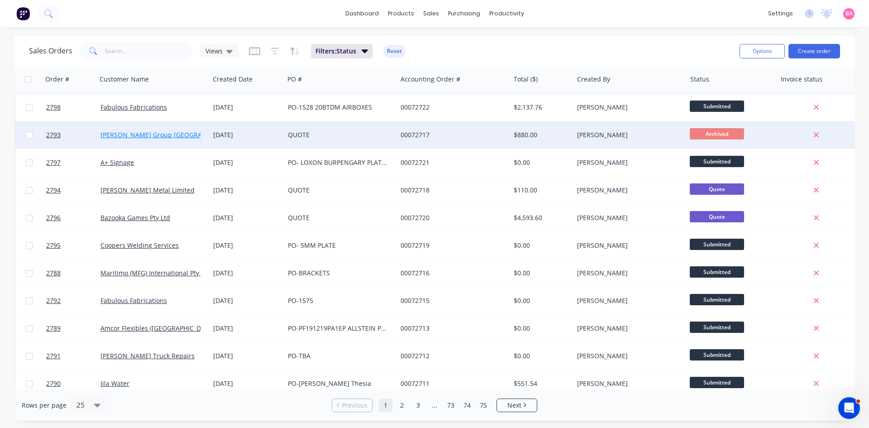
click at [134, 131] on link "[PERSON_NAME] Group [GEOGRAPHIC_DATA]" at bounding box center [169, 134] width 136 height 9
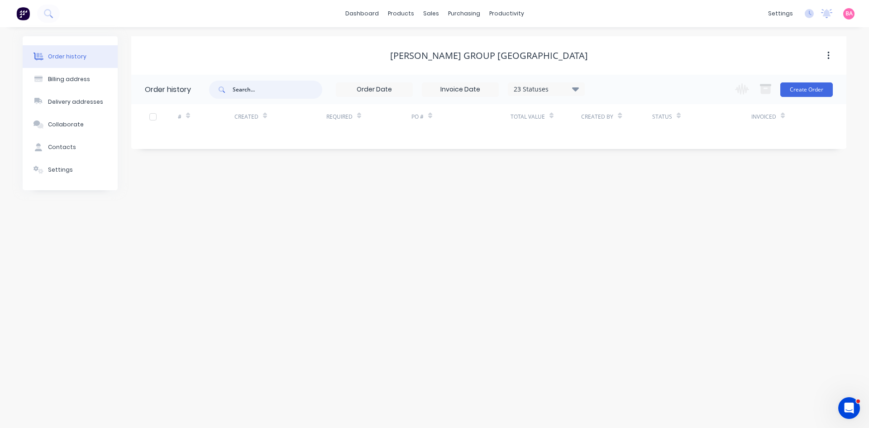
click at [278, 87] on input "text" at bounding box center [278, 90] width 90 height 18
type input "b"
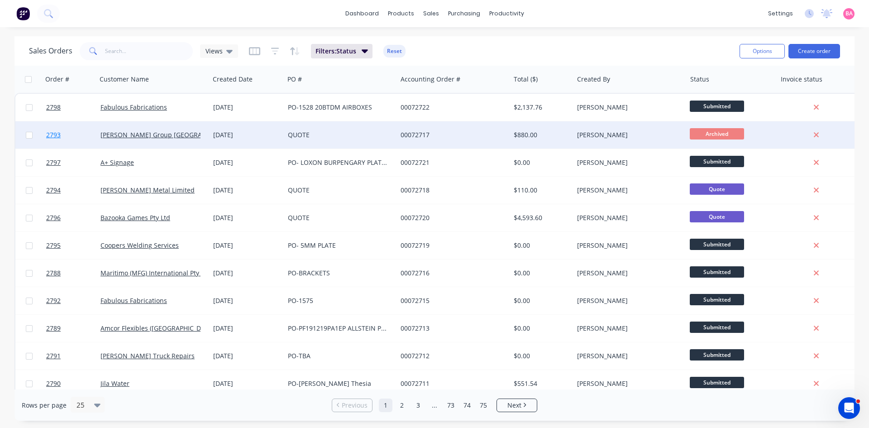
click at [47, 134] on span "2793" at bounding box center [53, 134] width 14 height 9
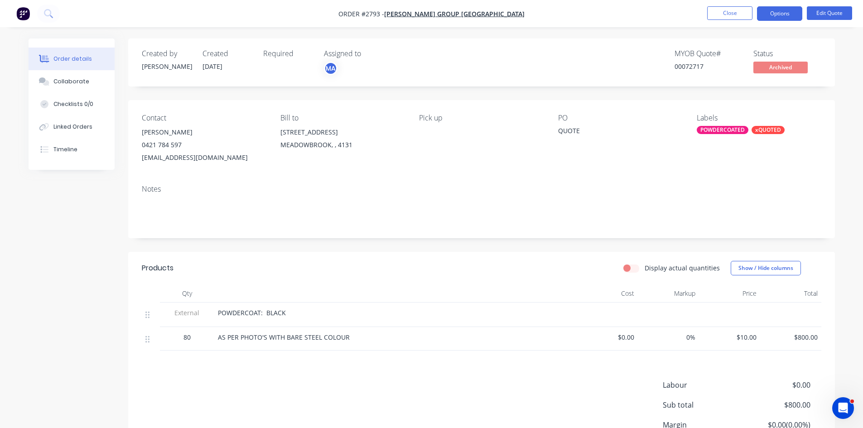
click at [173, 155] on div "[EMAIL_ADDRESS][DOMAIN_NAME]" at bounding box center [204, 157] width 124 height 13
click at [190, 156] on div "[EMAIL_ADDRESS][DOMAIN_NAME]" at bounding box center [204, 157] width 124 height 13
click at [431, 10] on button "Edit Quote" at bounding box center [828, 13] width 45 height 14
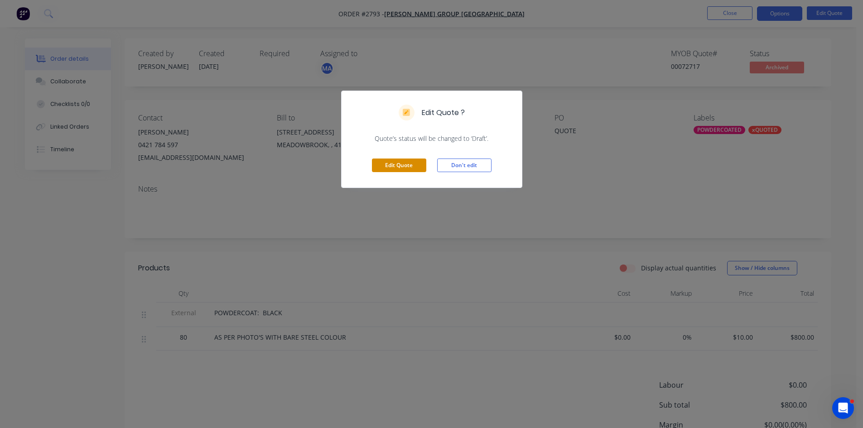
click at [393, 164] on button "Edit Quote" at bounding box center [399, 165] width 54 height 14
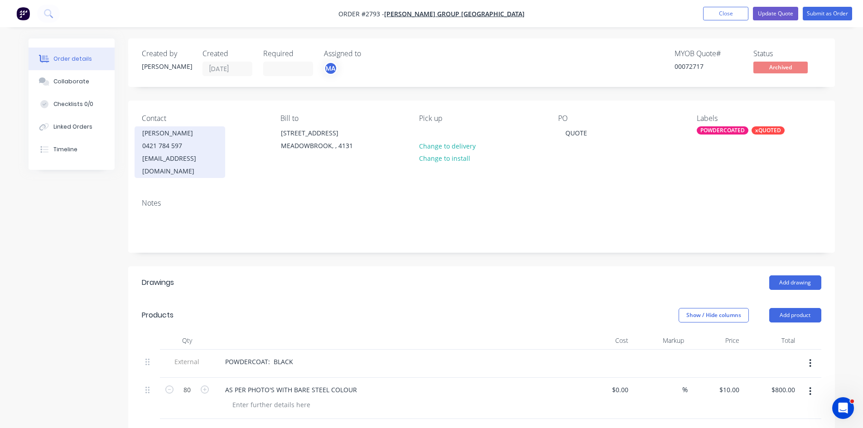
click at [197, 155] on div "[EMAIL_ADDRESS][DOMAIN_NAME]" at bounding box center [179, 164] width 75 height 25
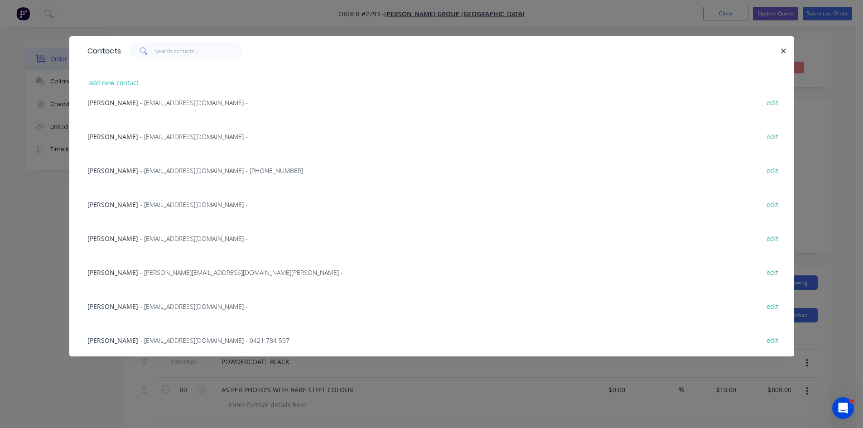
scroll to position [253, 0]
click at [153, 340] on span "- [EMAIL_ADDRESS][DOMAIN_NAME] - 0421 784 597" at bounding box center [214, 340] width 149 height 9
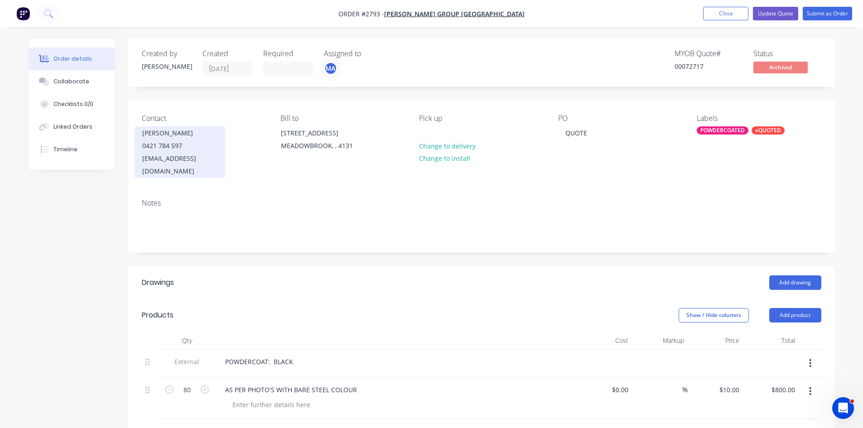
click at [214, 158] on div "[EMAIL_ADDRESS][DOMAIN_NAME]" at bounding box center [179, 164] width 75 height 25
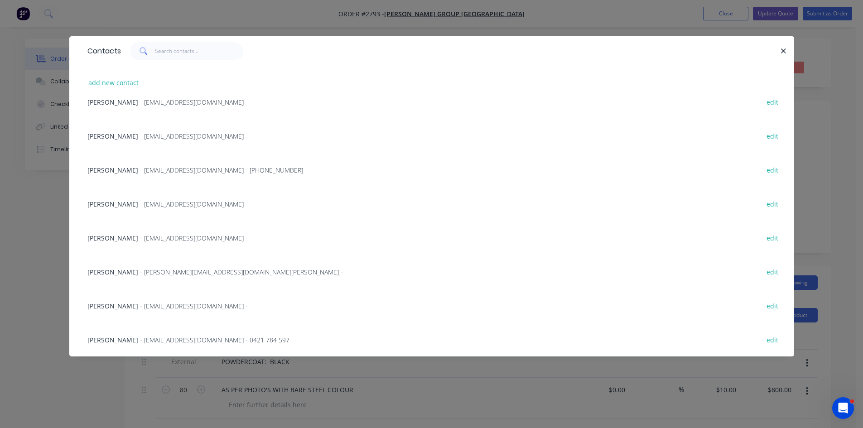
click at [431, 341] on button "edit" at bounding box center [772, 339] width 21 height 12
select select "AU"
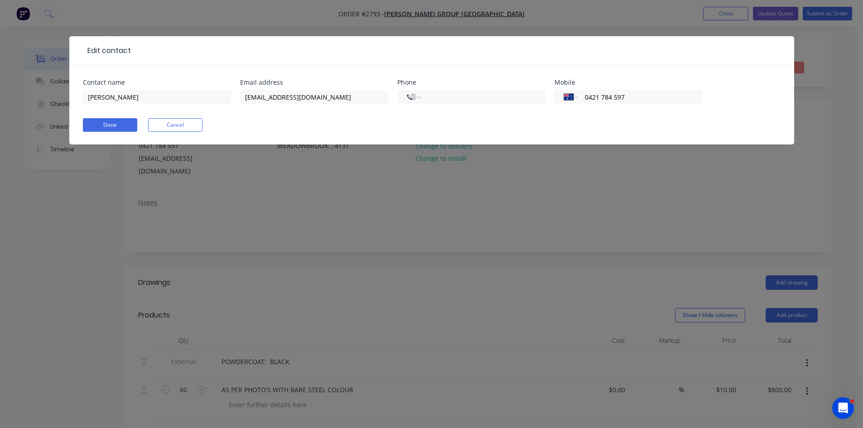
select select "AU"
click at [318, 97] on input "[EMAIL_ADDRESS][DOMAIN_NAME]" at bounding box center [314, 97] width 148 height 14
click at [356, 97] on input "[EMAIL_ADDRESS][DOMAIN_NAME]" at bounding box center [314, 97] width 148 height 14
paste input "rahmod@bradburygroupaustralia.com.a"
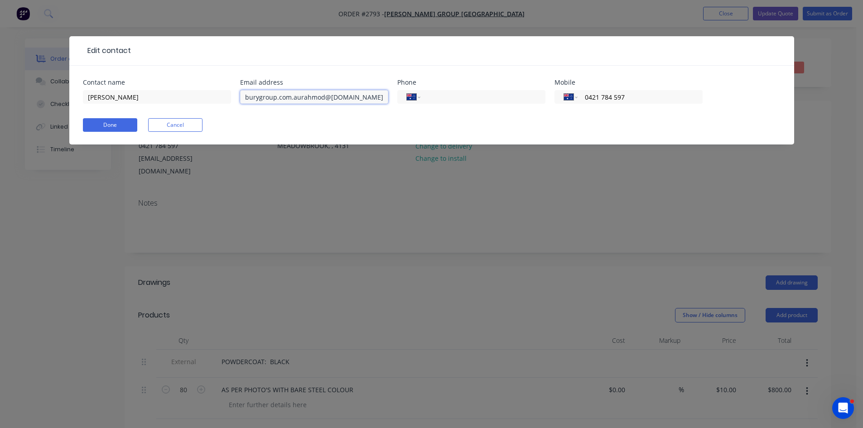
click at [254, 97] on input "rahmod@bradburygroup.com.aurahmod@[DOMAIN_NAME]" at bounding box center [314, 97] width 148 height 14
drag, startPoint x: 290, startPoint y: 97, endPoint x: 252, endPoint y: 96, distance: 38.0
click at [252, 96] on input "rahmod@bradburygroup.com.aurahmod@[DOMAIN_NAME]" at bounding box center [314, 97] width 148 height 14
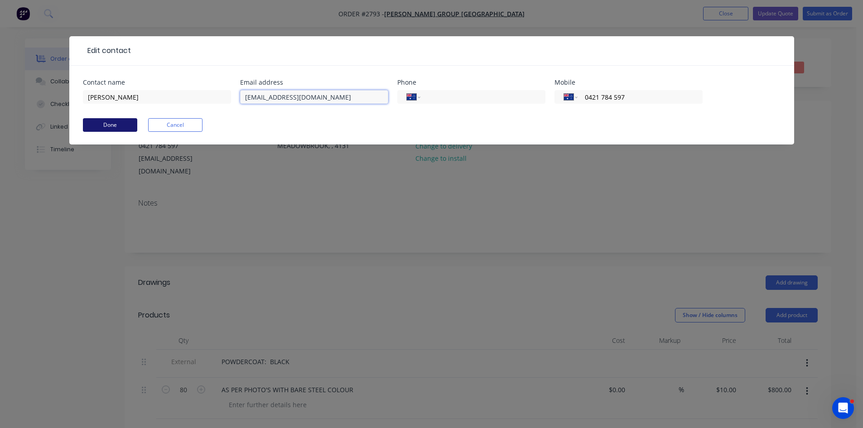
type input "[EMAIL_ADDRESS][DOMAIN_NAME]"
click at [120, 124] on button "Done" at bounding box center [110, 125] width 54 height 14
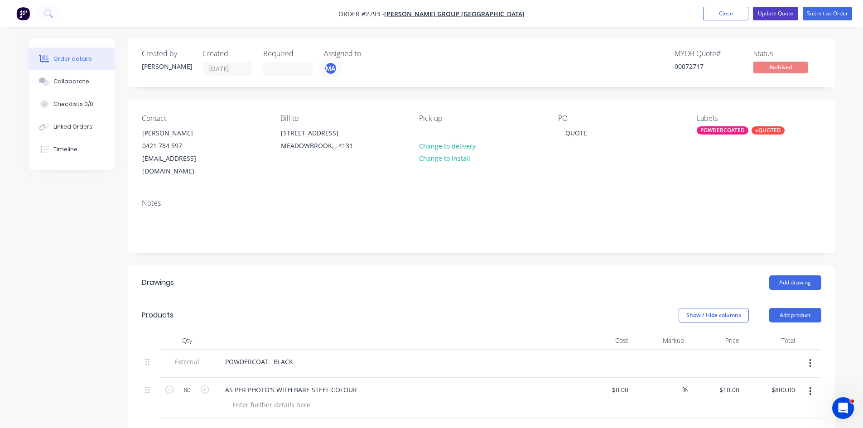
click at [431, 12] on button "Update Quote" at bounding box center [775, 14] width 45 height 14
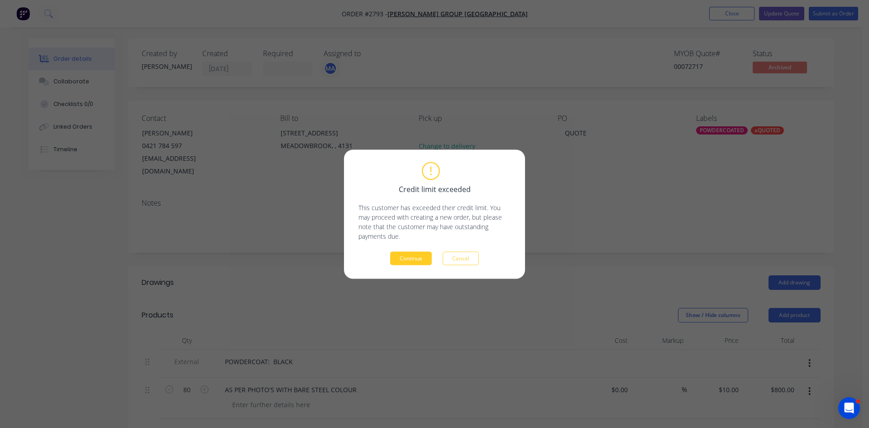
click at [405, 262] on button "Continue" at bounding box center [411, 258] width 42 height 14
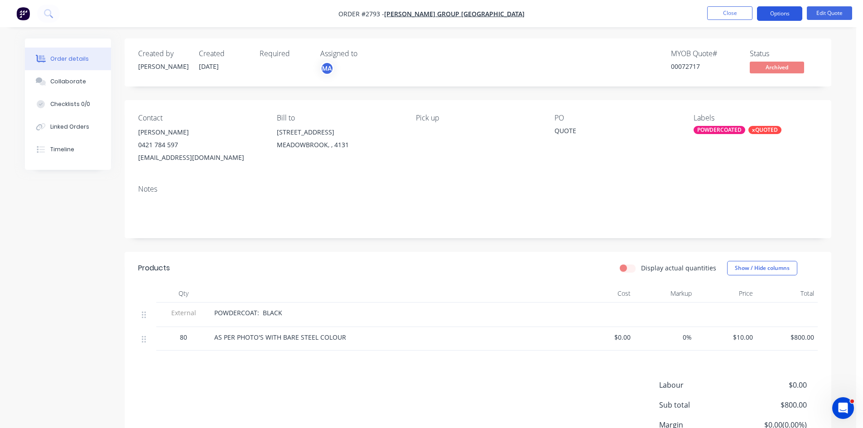
click at [431, 13] on button "Options" at bounding box center [779, 13] width 45 height 14
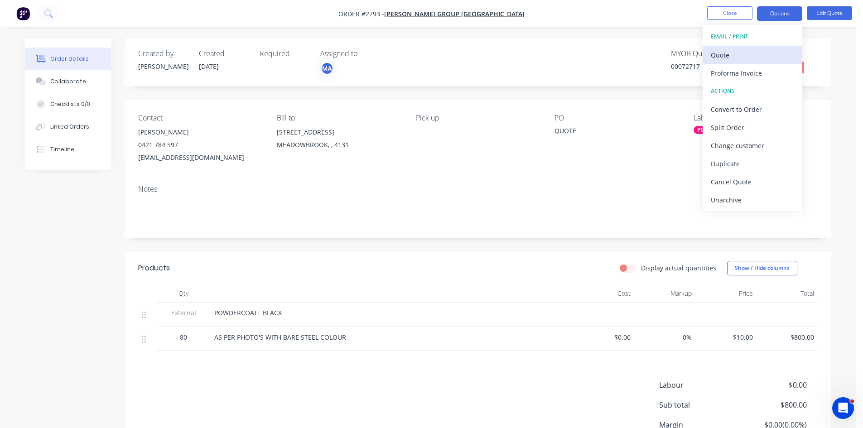
click at [431, 55] on div "Quote" at bounding box center [751, 54] width 83 height 13
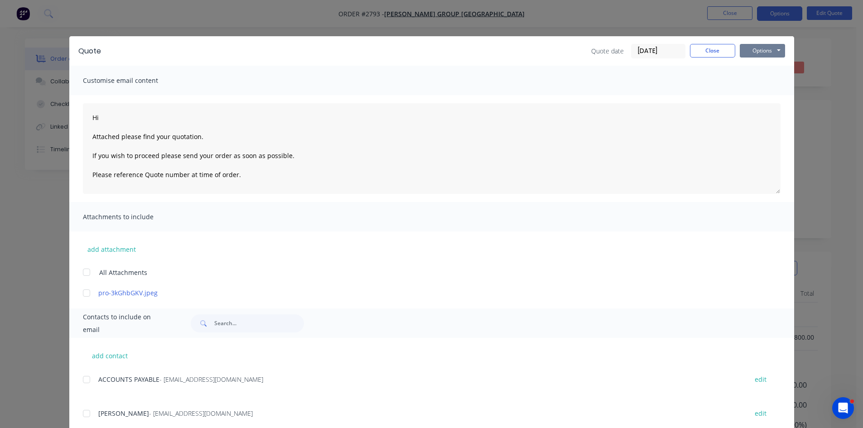
click at [431, 52] on button "Options" at bounding box center [761, 51] width 45 height 14
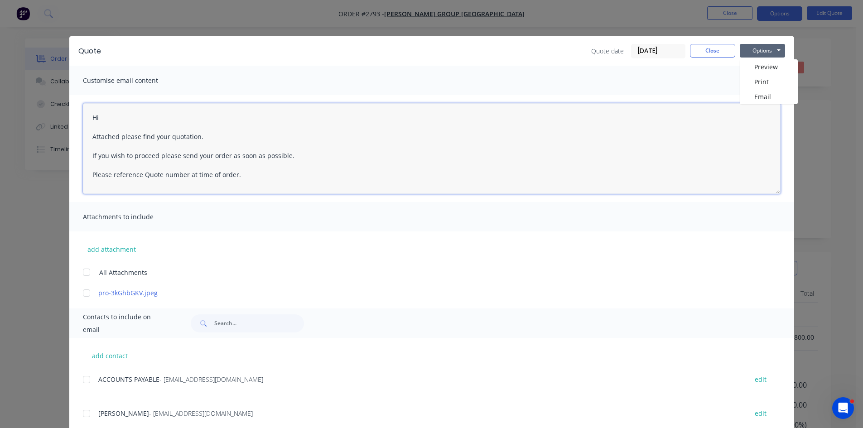
click at [110, 114] on textarea "Hi Attached please find your quotation. If you wish to proceed please send your…" at bounding box center [431, 148] width 697 height 91
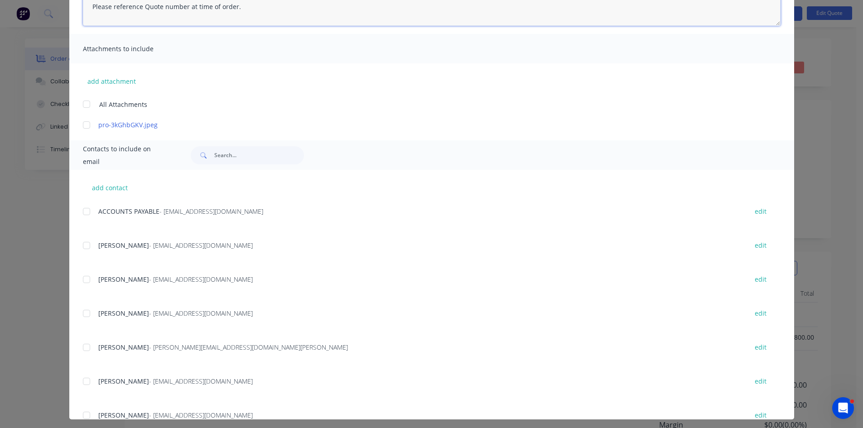
scroll to position [172, 0]
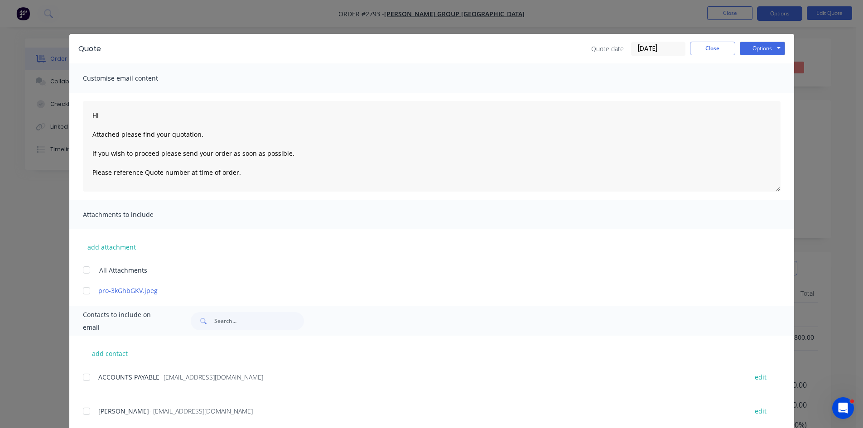
scroll to position [0, 0]
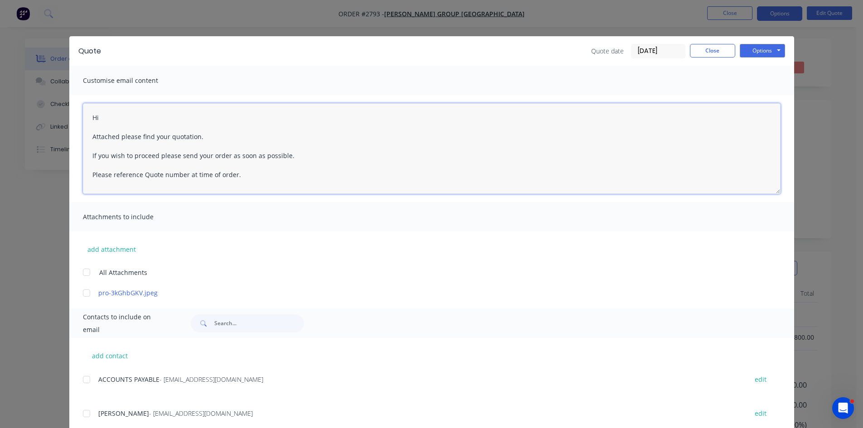
click at [115, 120] on textarea "Hi Attached please find your quotation. If you wish to proceed please send your…" at bounding box center [431, 148] width 697 height 91
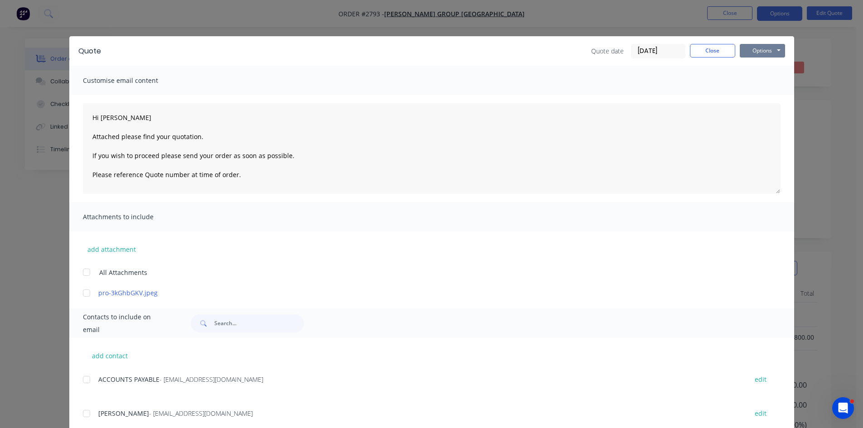
click at [431, 48] on button "Options" at bounding box center [761, 51] width 45 height 14
click at [431, 97] on button "Email" at bounding box center [768, 96] width 58 height 15
type textarea "Hi Attached please find your quotation. If you wish to proceed please send your…"
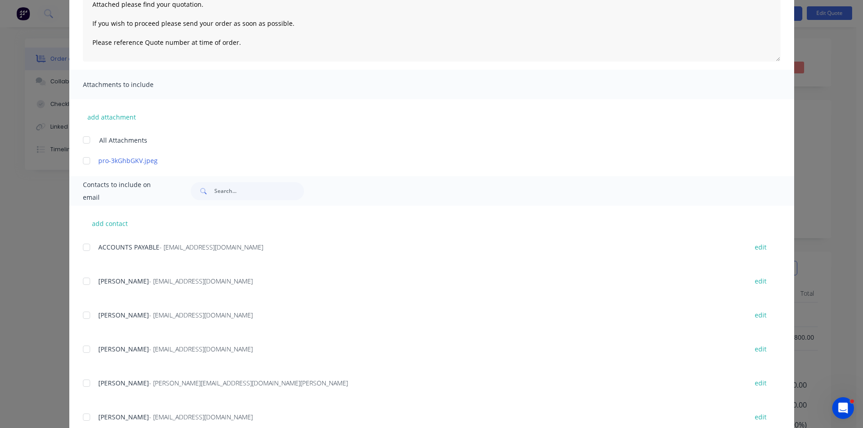
scroll to position [136, 0]
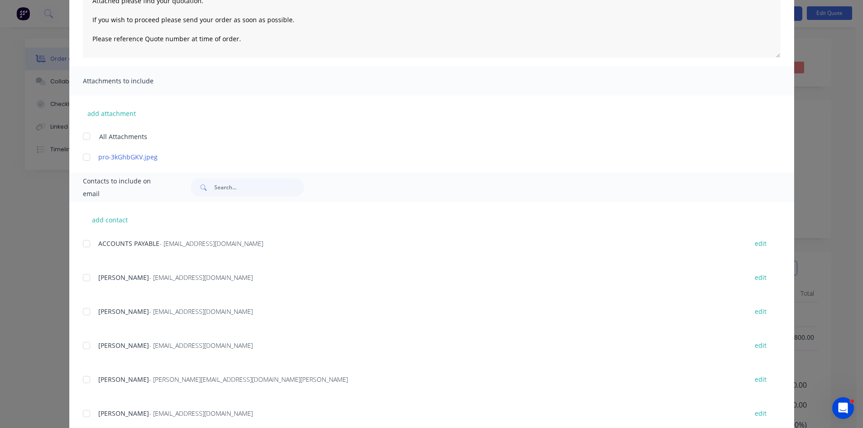
click at [41, 244] on div "Quote Quote date 01/09/25 Close Options Preview Print Email Customise email con…" at bounding box center [431, 214] width 863 height 428
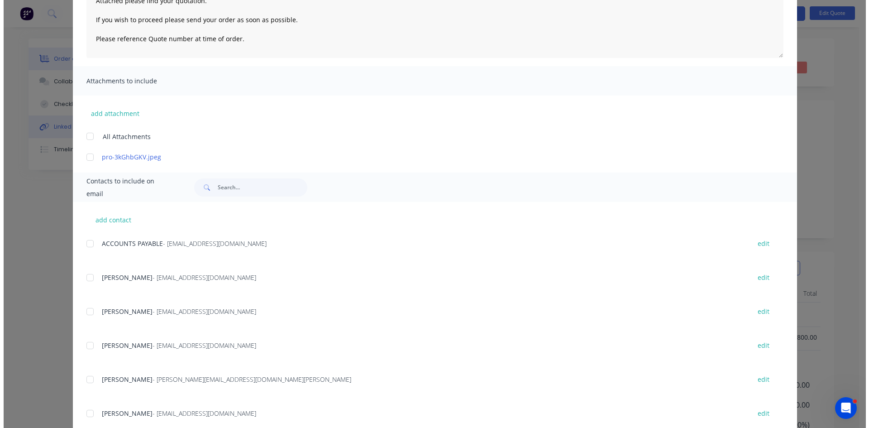
scroll to position [0, 0]
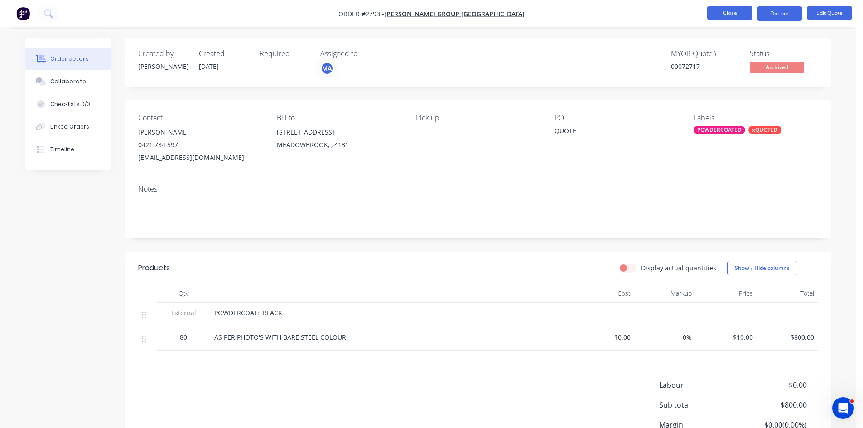
click at [431, 13] on button "Close" at bounding box center [729, 13] width 45 height 14
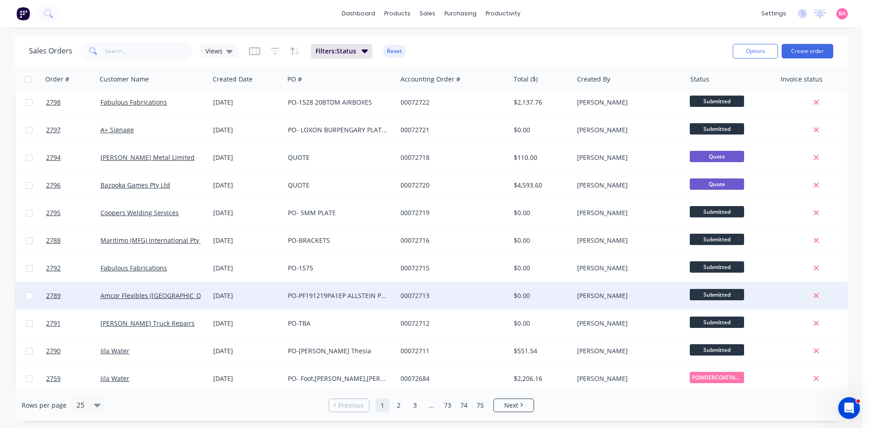
scroll to position [30, 0]
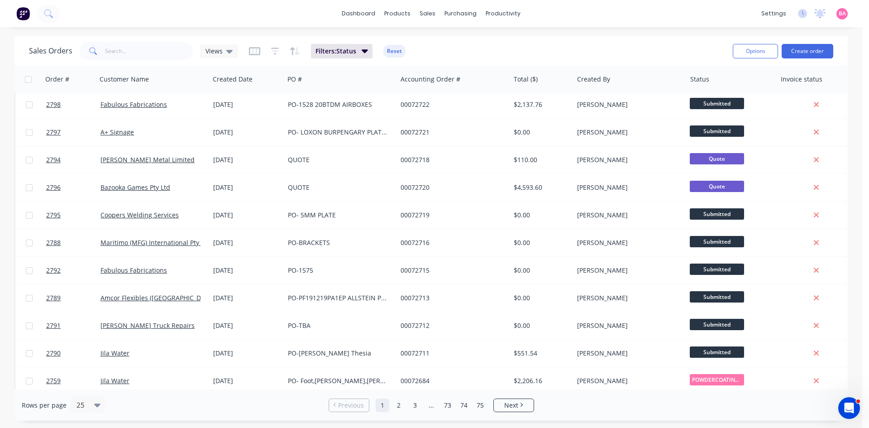
click at [280, 14] on div "dashboard products sales purchasing productivity dashboard products Product Cat…" at bounding box center [431, 13] width 863 height 27
